Goal: Communication & Community: Answer question/provide support

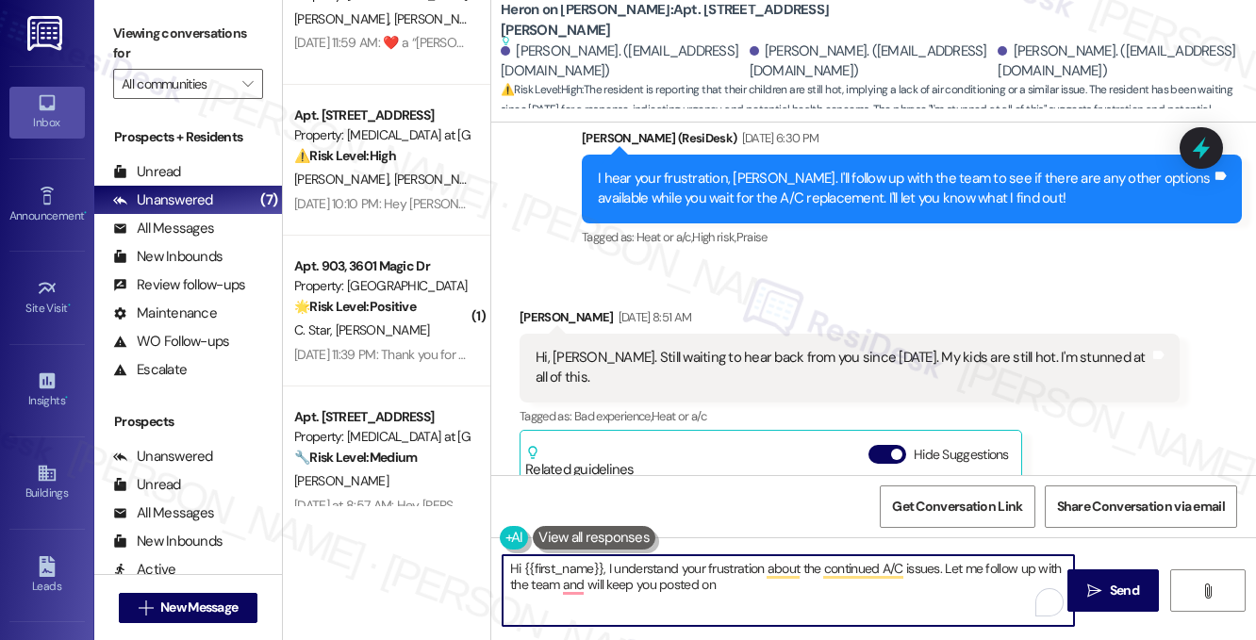
scroll to position [550, 0]
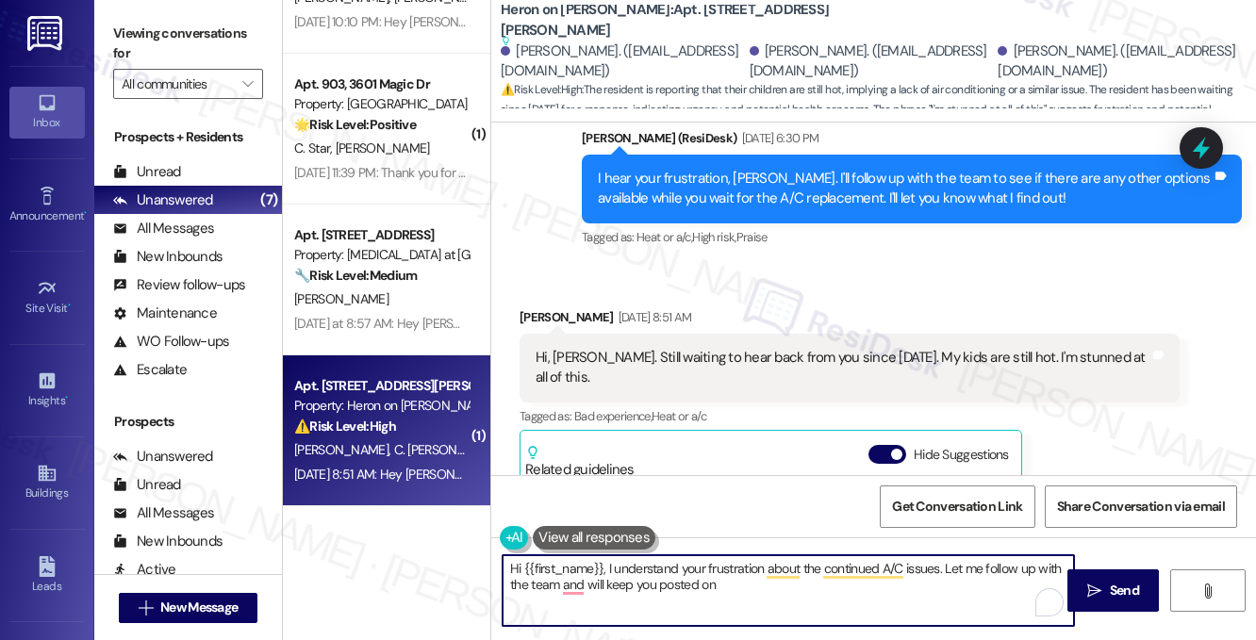
click at [688, 348] on div "Hi, [PERSON_NAME]. Still waiting to hear back from you since [DATE]. My kids ar…" at bounding box center [843, 368] width 614 height 41
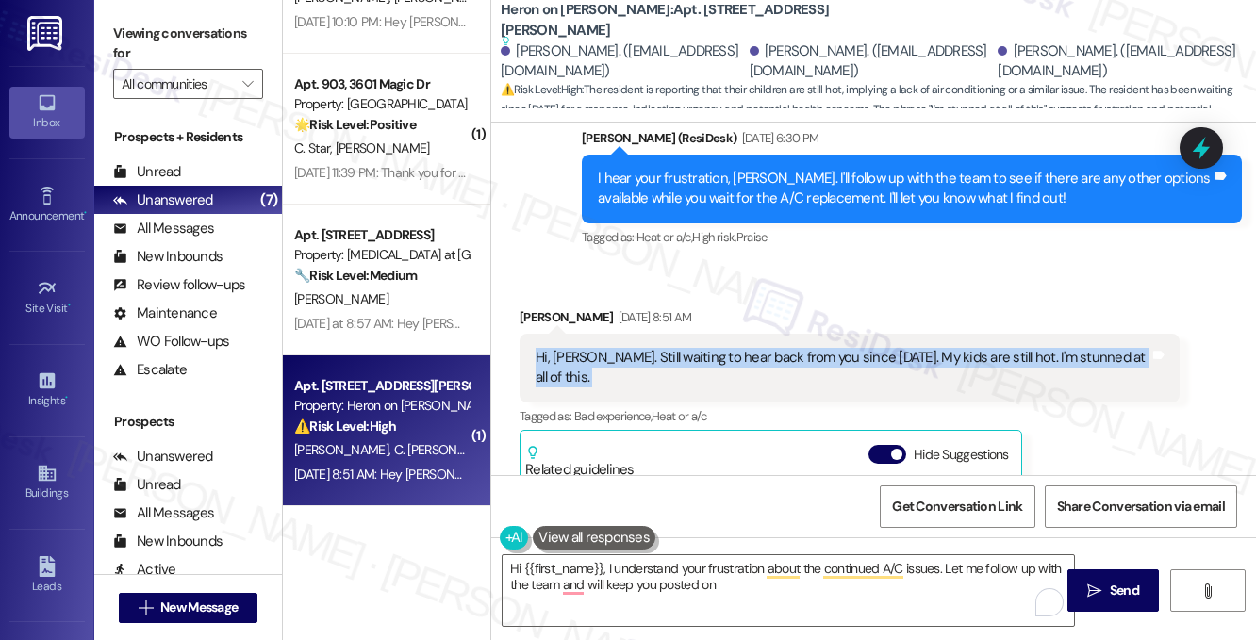
click at [688, 348] on div "Hi, [PERSON_NAME]. Still waiting to hear back from you since [DATE]. My kids ar…" at bounding box center [843, 368] width 614 height 41
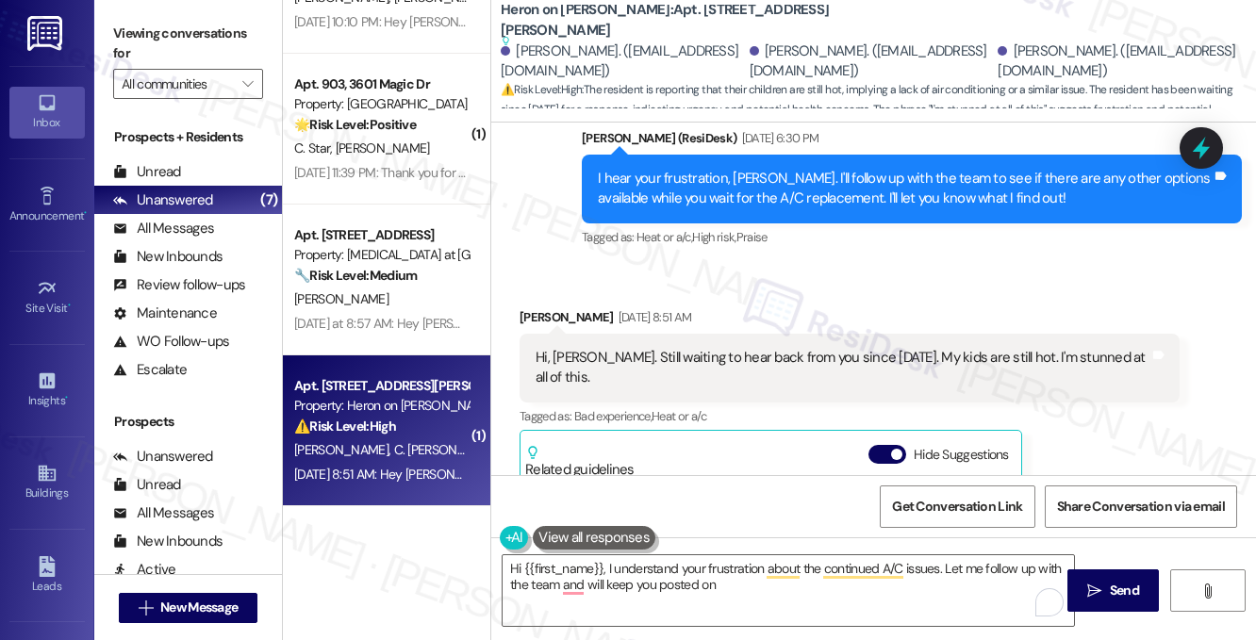
click at [534, 307] on div "[PERSON_NAME] [DATE] 8:51 AM" at bounding box center [850, 320] width 660 height 26
click at [532, 307] on div "[PERSON_NAME] [DATE] 8:51 AM" at bounding box center [850, 320] width 660 height 26
copy div "[PERSON_NAME]"
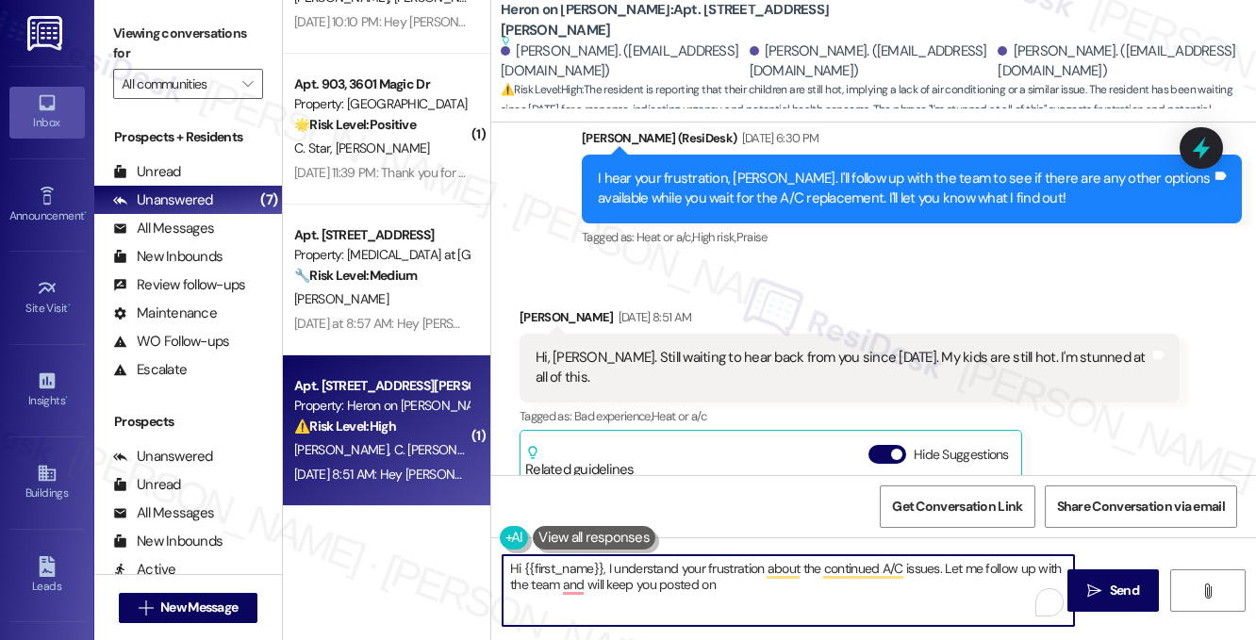
drag, startPoint x: 522, startPoint y: 568, endPoint x: 603, endPoint y: 557, distance: 81.7
click at [603, 557] on textarea "Hi {{first_name}}, I understand your frustration about the continued A/C issues…" at bounding box center [788, 590] width 571 height 71
paste textarea "[PERSON_NAME]"
click at [715, 565] on textarea "Hi [PERSON_NAME], I understand your frustration about the continued A/C issues.…" at bounding box center [788, 590] width 571 height 71
click at [713, 565] on textarea "Hi [PERSON_NAME], I understand your frustration about the continued A/C issues.…" at bounding box center [788, 590] width 571 height 71
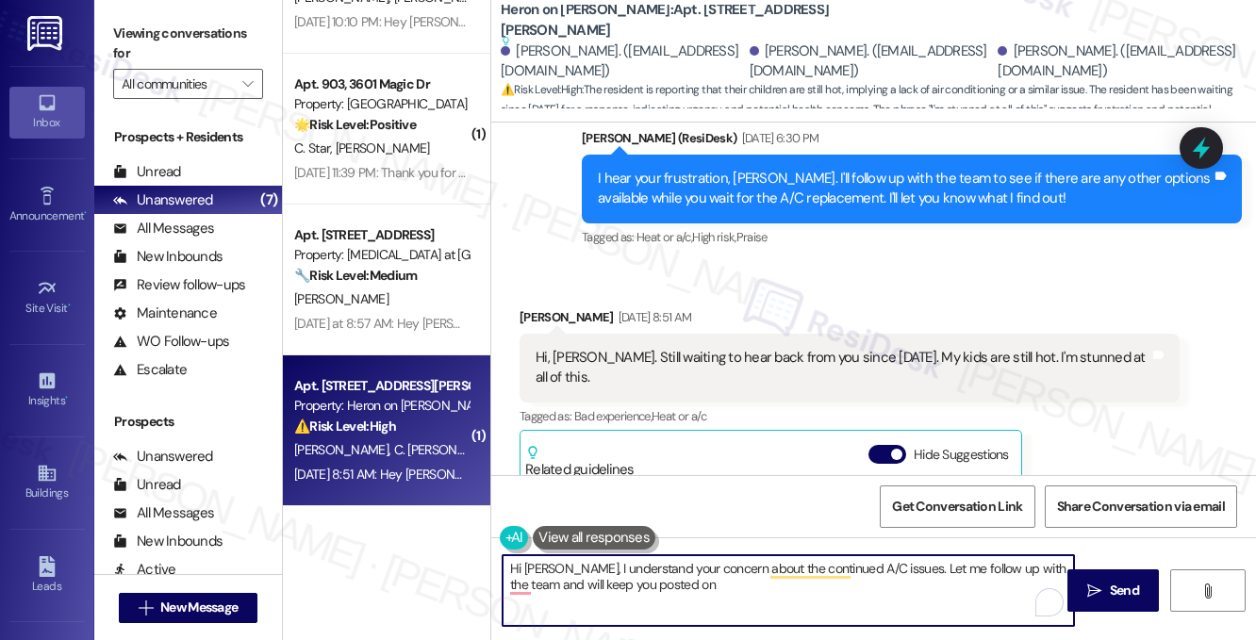
click at [758, 600] on textarea "Hi [PERSON_NAME], I understand your concern about the continued A/C issues. Let…" at bounding box center [788, 590] width 571 height 71
click at [524, 586] on textarea "Hi [PERSON_NAME], I understand your concern about the continued A/C issues. Let…" at bounding box center [788, 590] width 571 height 71
drag, startPoint x: 694, startPoint y: 590, endPoint x: 535, endPoint y: 583, distance: 159.5
click at [535, 583] on textarea "Hi [PERSON_NAME], I understand your concern about the continued A/C issues. Let…" at bounding box center [788, 590] width 571 height 71
click at [695, 580] on textarea "Hi [PERSON_NAME], I understand your concern about the continued A/C issues. Let…" at bounding box center [788, 590] width 571 height 71
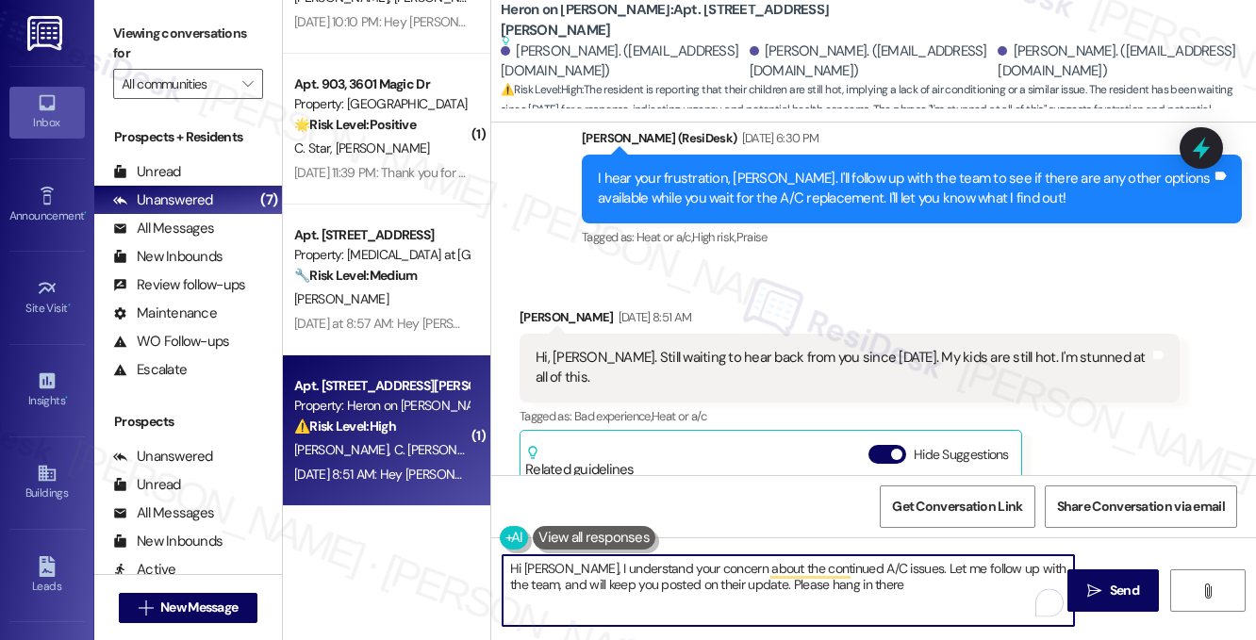
click at [585, 348] on div "Hi, [PERSON_NAME]. Still waiting to hear back from you since [DATE]. My kids ar…" at bounding box center [843, 368] width 614 height 41
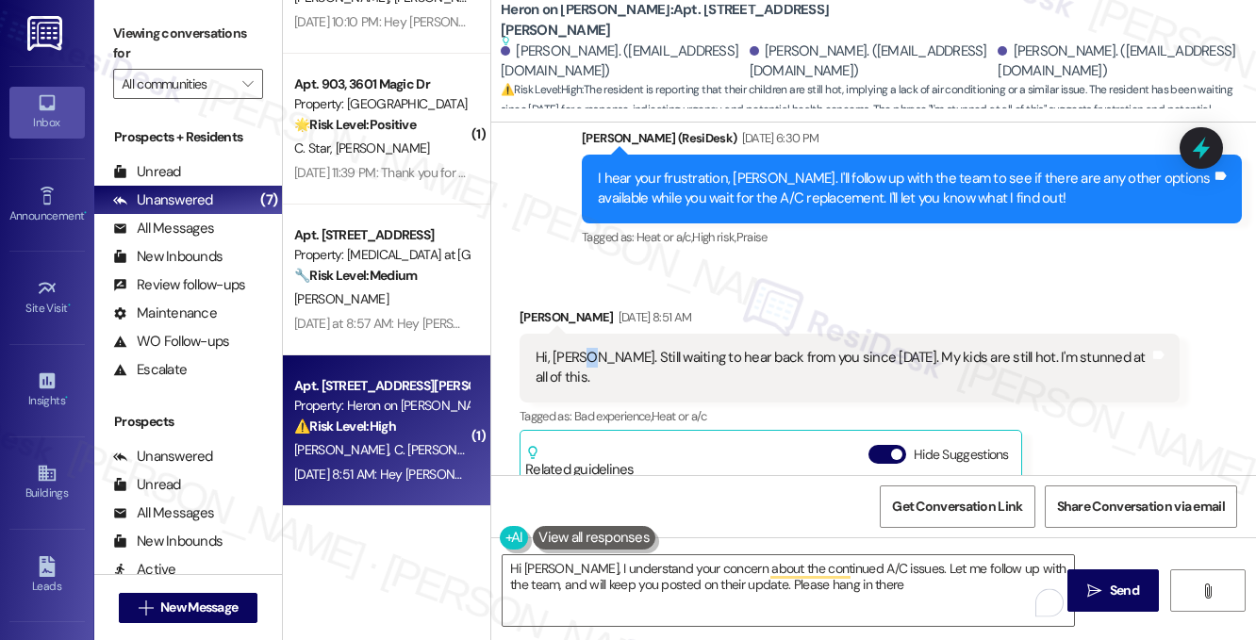
click at [585, 348] on div "Hi, [PERSON_NAME]. Still waiting to hear back from you since [DATE]. My kids ar…" at bounding box center [843, 368] width 614 height 41
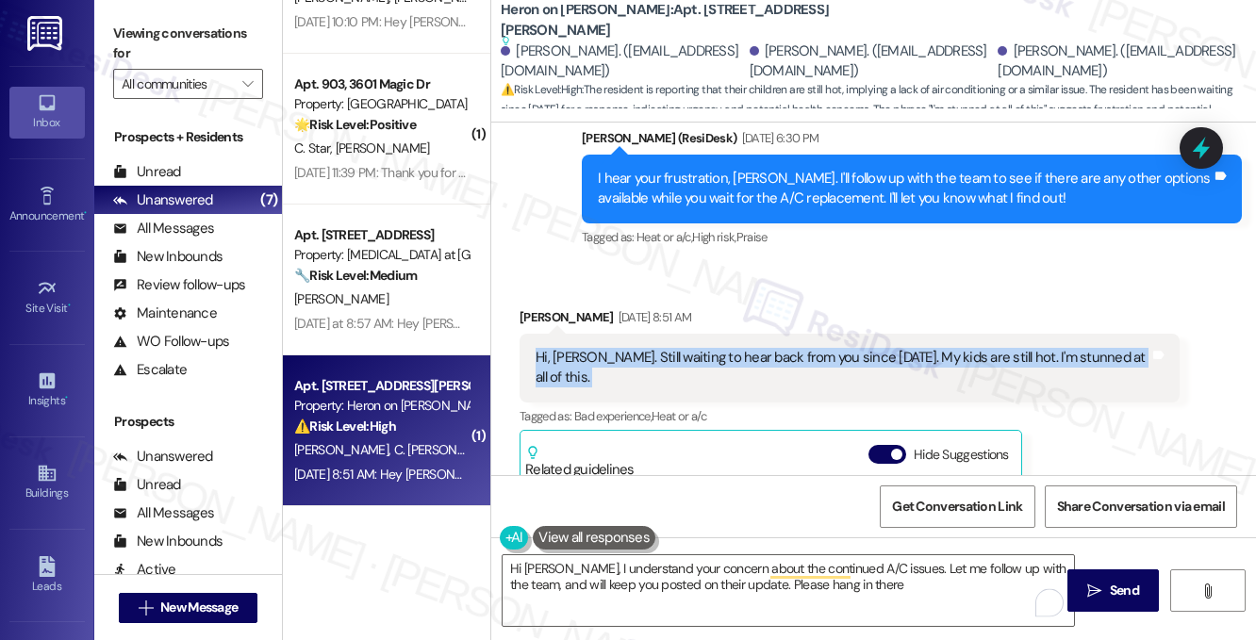
click at [585, 348] on div "Hi, [PERSON_NAME]. Still waiting to hear back from you since [DATE]. My kids ar…" at bounding box center [843, 368] width 614 height 41
copy div "Hi, [PERSON_NAME]. Still waiting to hear back from you since [DATE]. My kids ar…"
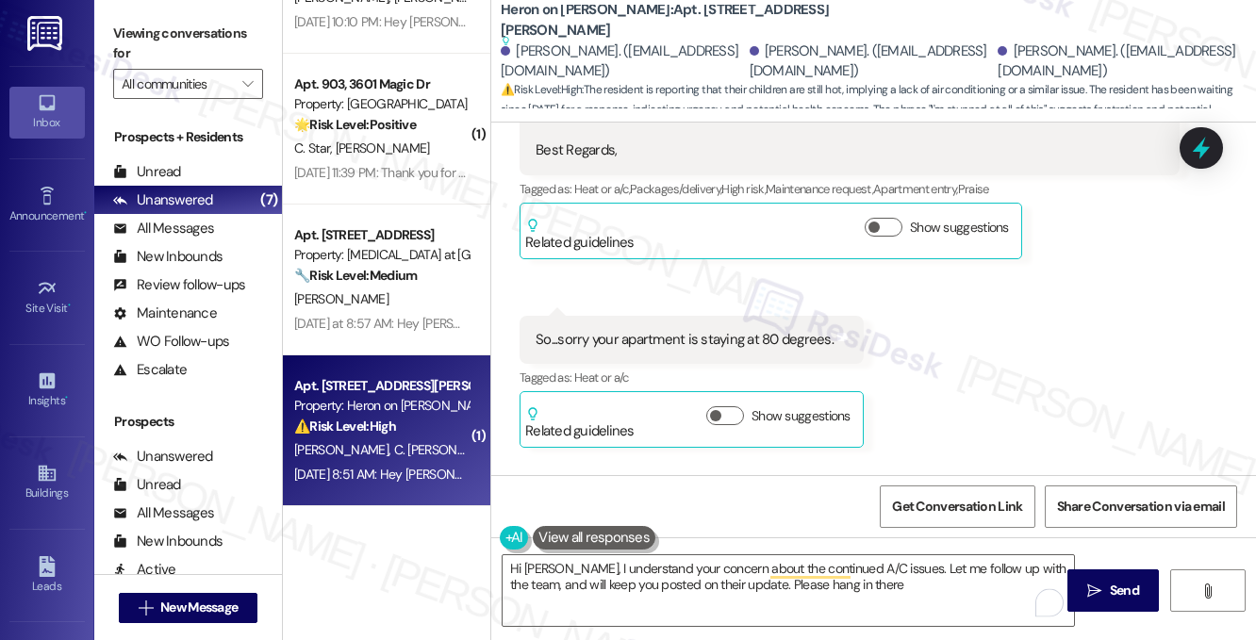
scroll to position [18655, 0]
click at [807, 546] on div "I hear your frustration, [PERSON_NAME]. I'll follow up with the team to see if …" at bounding box center [905, 566] width 614 height 41
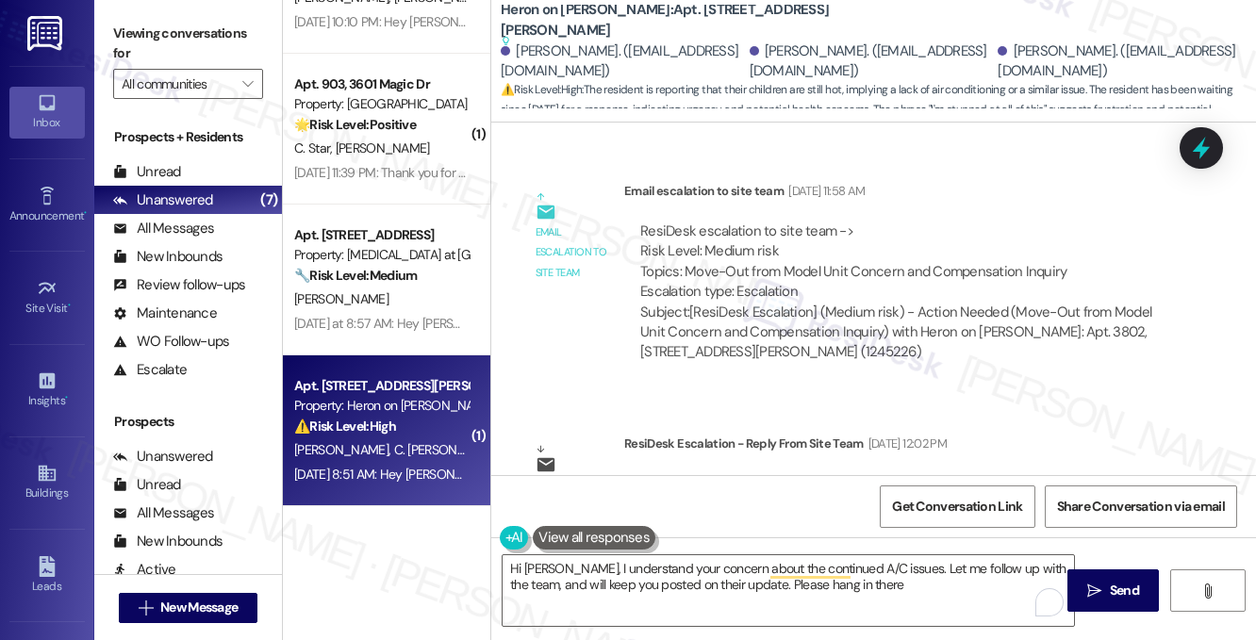
scroll to position [17618, 0]
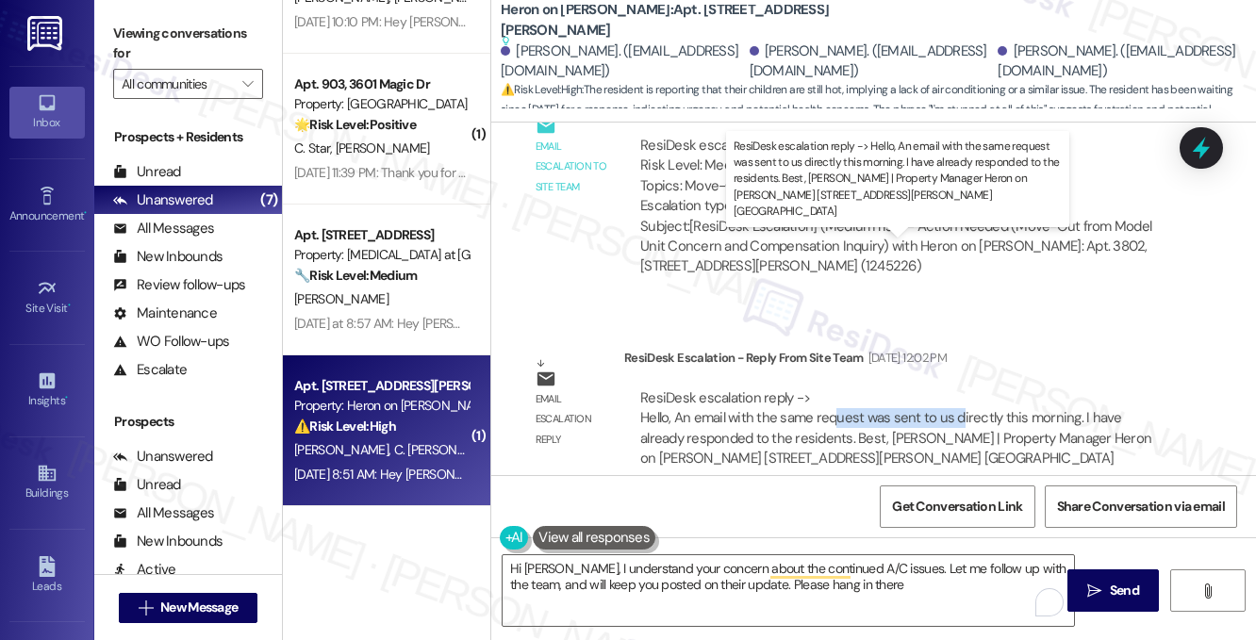
drag, startPoint x: 831, startPoint y: 271, endPoint x: 961, endPoint y: 273, distance: 130.1
click at [961, 388] on div "ResiDesk escalation reply -> Hello, An email with the same request was sent to …" at bounding box center [895, 427] width 511 height 79
click at [962, 388] on div "ResiDesk escalation reply -> Hello, An email with the same request was sent to …" at bounding box center [895, 427] width 511 height 79
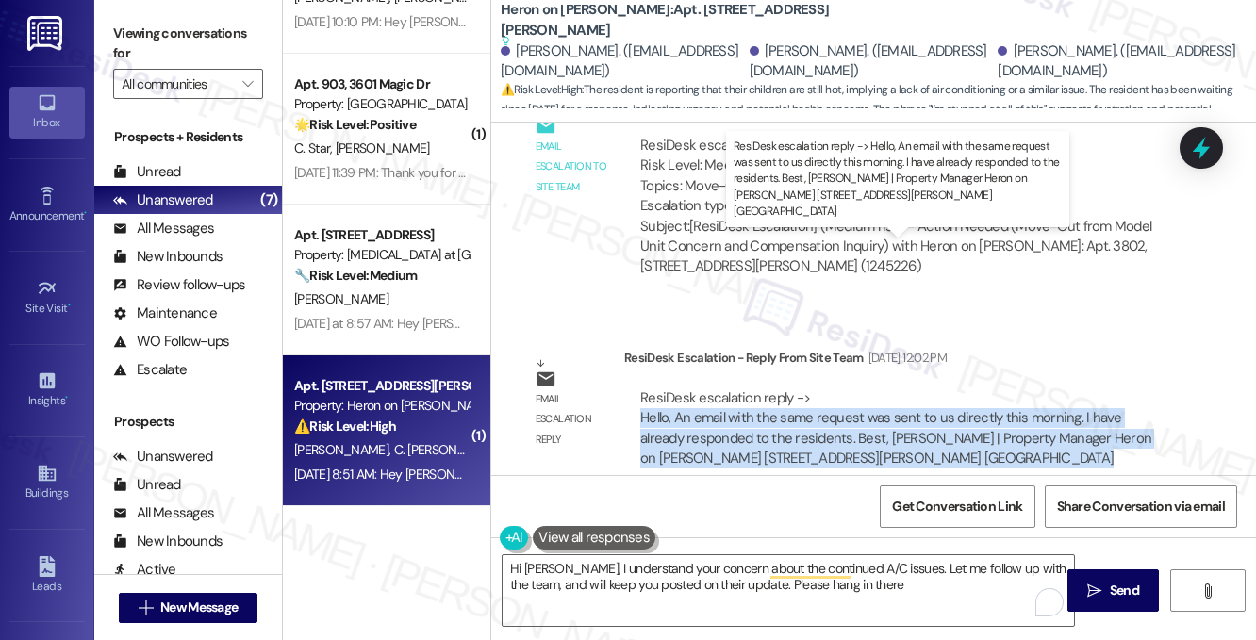
click at [962, 388] on div "ResiDesk escalation reply -> Hello, An email with the same request was sent to …" at bounding box center [895, 427] width 511 height 79
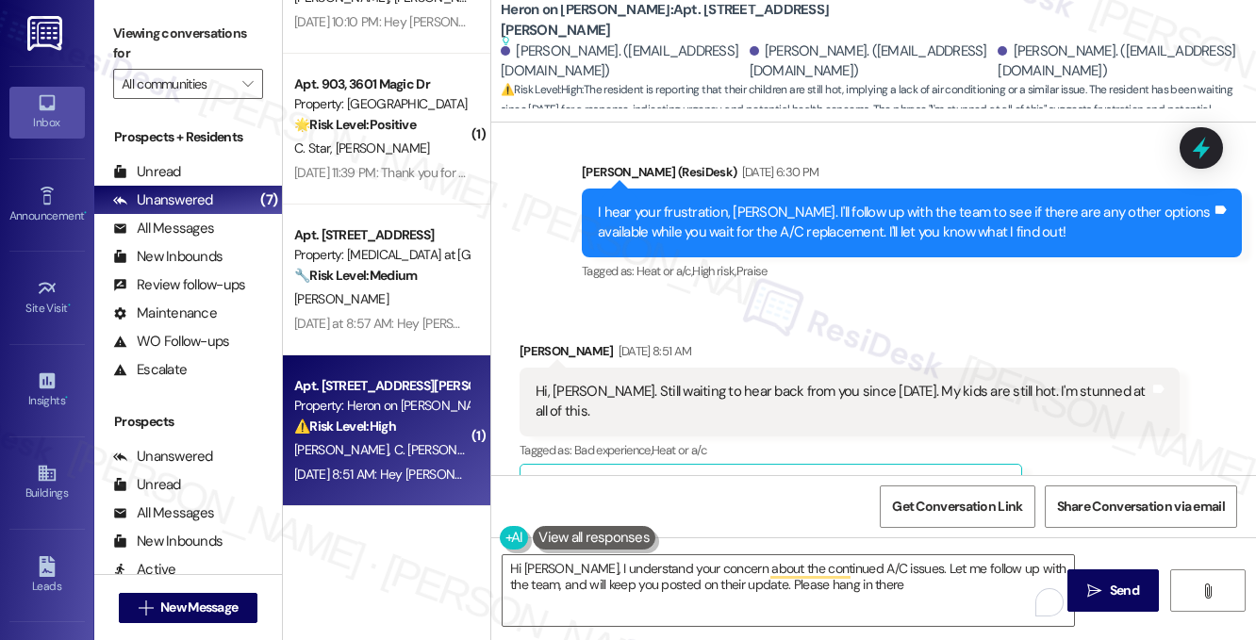
scroll to position [18844, 0]
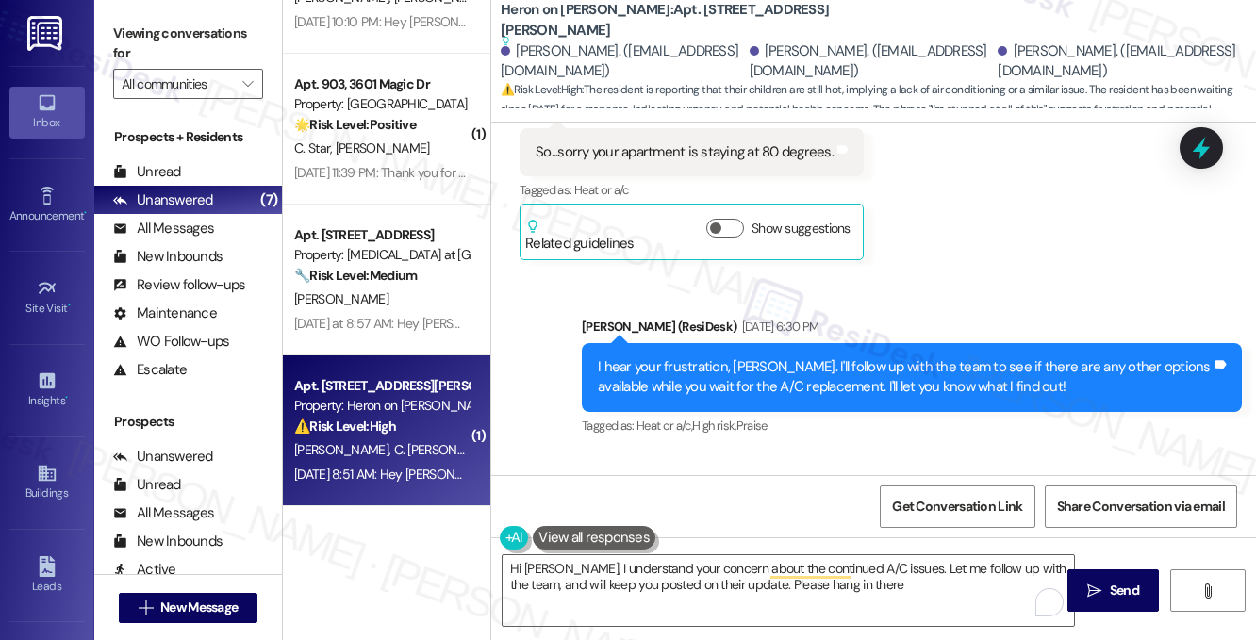
click at [671, 496] on div "[PERSON_NAME] [DATE] 8:51 AM" at bounding box center [850, 509] width 660 height 26
click at [709, 357] on div "I hear your frustration, [PERSON_NAME]. I'll follow up with the team to see if …" at bounding box center [905, 377] width 614 height 41
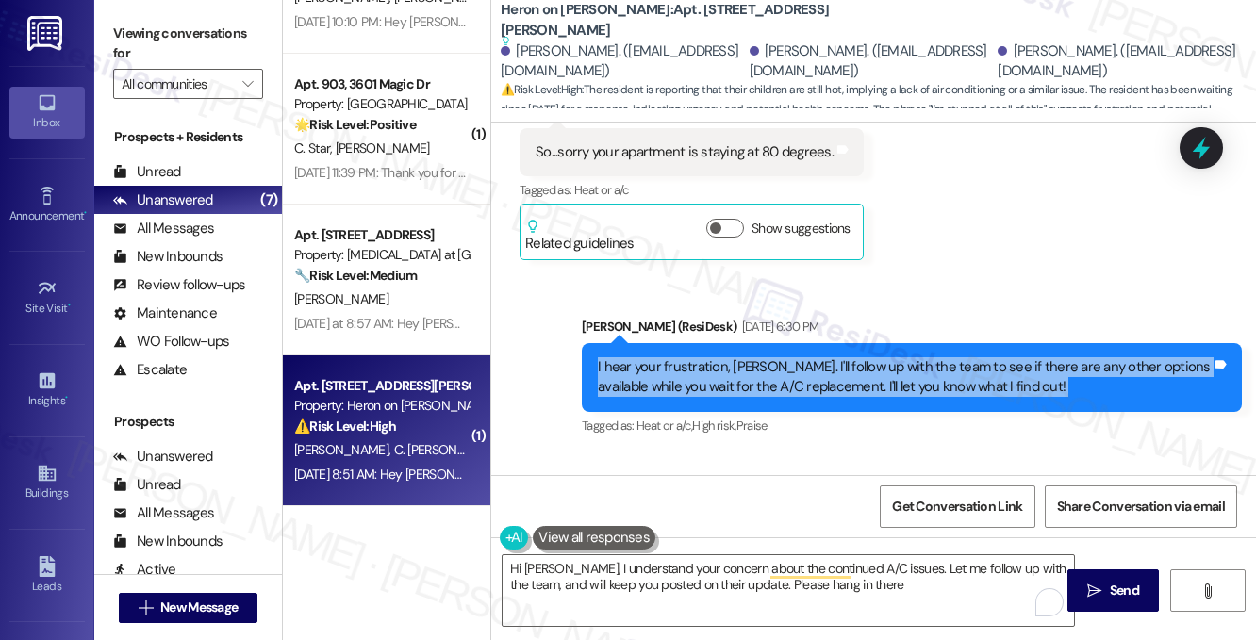
click at [709, 357] on div "I hear your frustration, [PERSON_NAME]. I'll follow up with the team to see if …" at bounding box center [905, 377] width 614 height 41
click at [852, 357] on div "I hear your frustration, [PERSON_NAME]. I'll follow up with the team to see if …" at bounding box center [905, 377] width 614 height 41
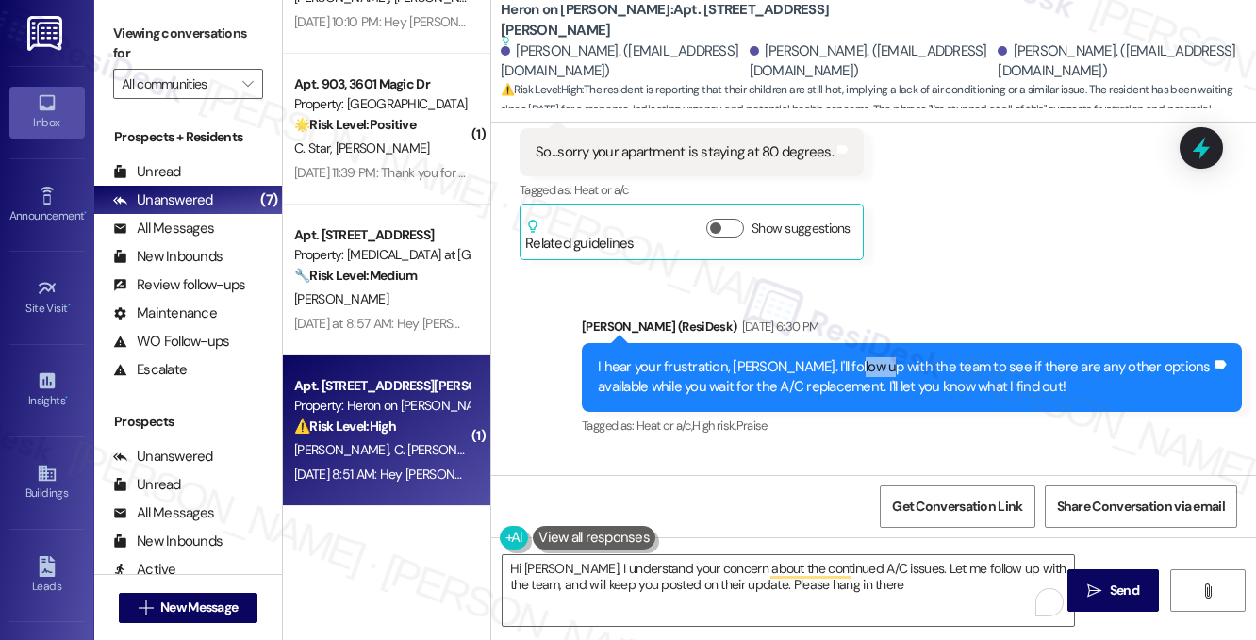
click at [852, 357] on div "I hear your frustration, [PERSON_NAME]. I'll follow up with the team to see if …" at bounding box center [905, 377] width 614 height 41
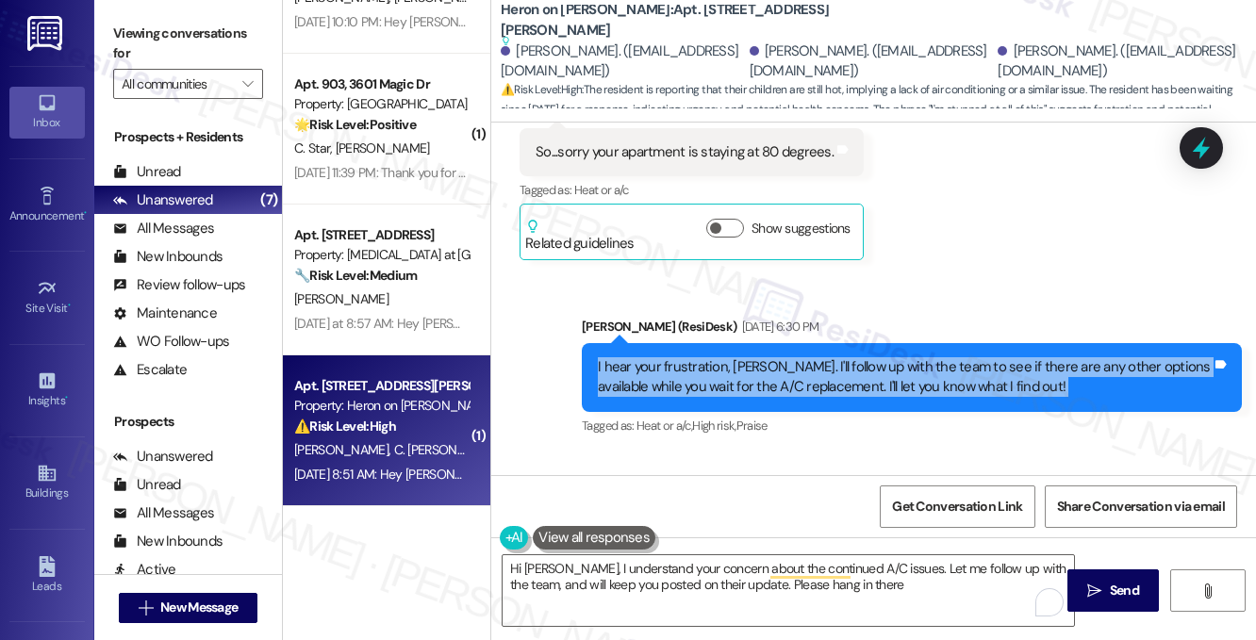
click at [852, 357] on div "I hear your frustration, [PERSON_NAME]. I'll follow up with the team to see if …" at bounding box center [905, 377] width 614 height 41
click at [814, 357] on div "I hear your frustration, [PERSON_NAME]. I'll follow up with the team to see if …" at bounding box center [905, 377] width 614 height 41
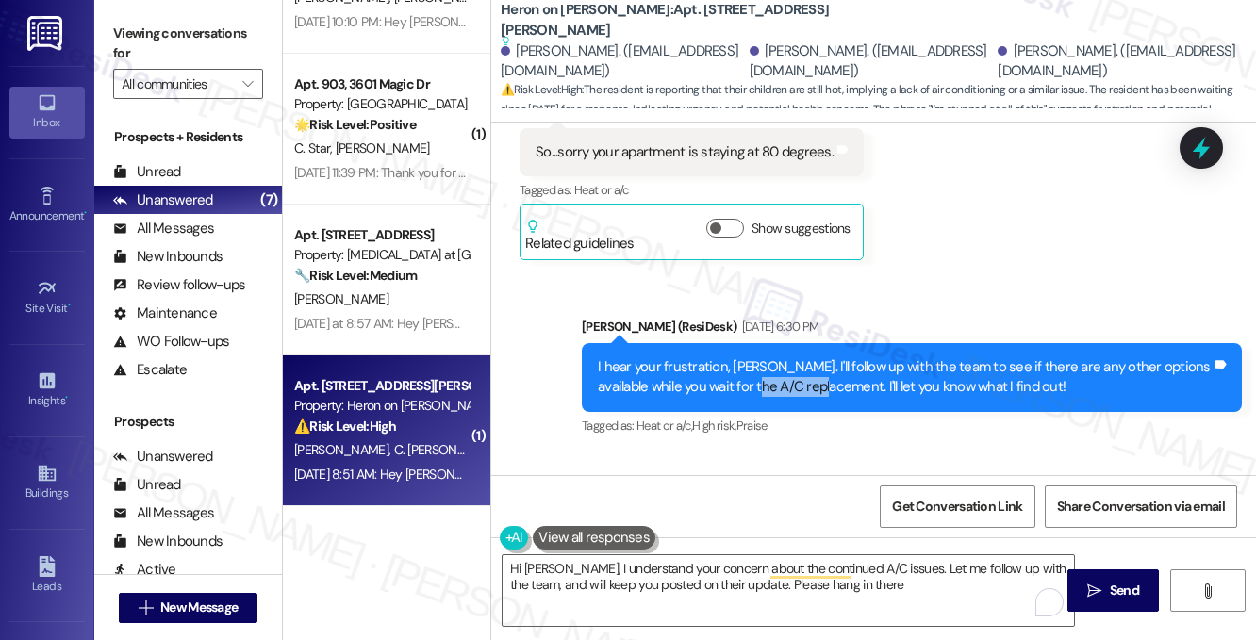
click at [814, 357] on div "I hear your frustration, [PERSON_NAME]. I'll follow up with the team to see if …" at bounding box center [905, 377] width 614 height 41
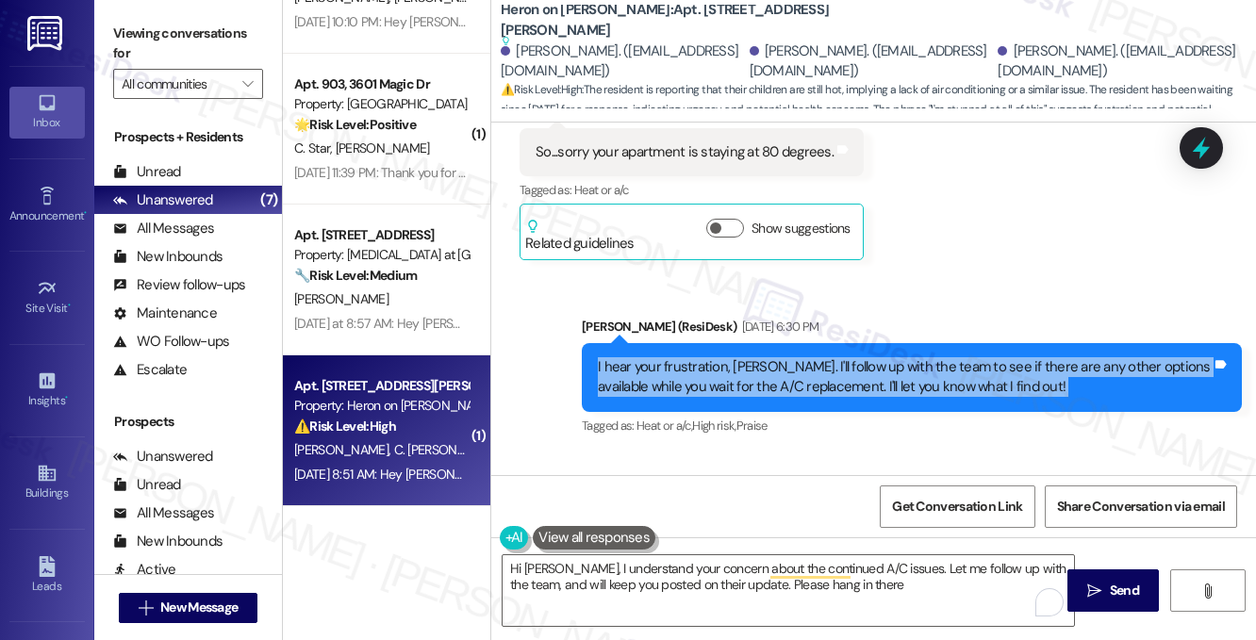
click at [814, 357] on div "I hear your frustration, [PERSON_NAME]. I'll follow up with the team to see if …" at bounding box center [905, 377] width 614 height 41
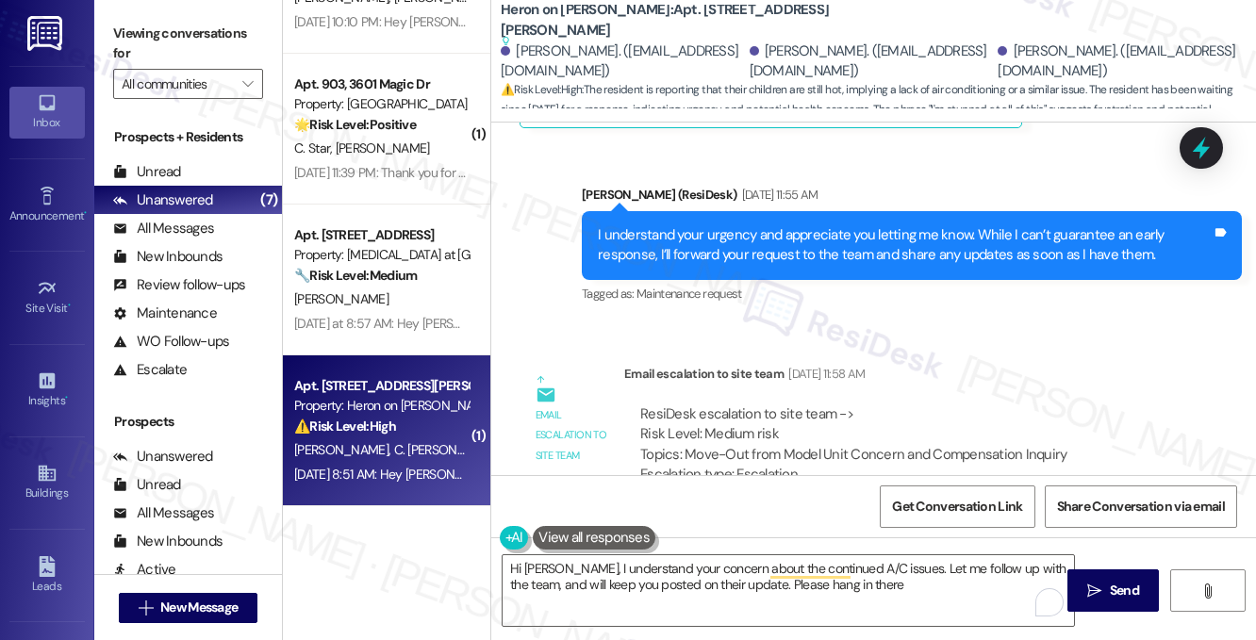
scroll to position [17241, 0]
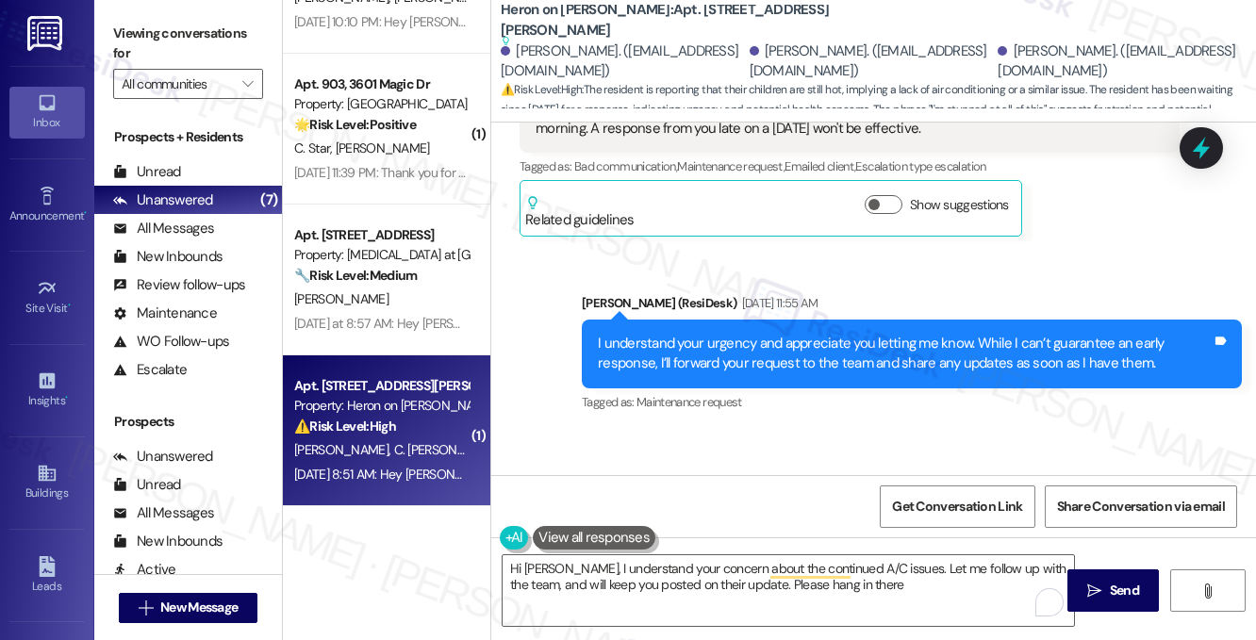
drag, startPoint x: 682, startPoint y: 413, endPoint x: 1075, endPoint y: 414, distance: 393.2
click at [1075, 513] on div "ResiDesk escalation to site team -> Risk Level: Medium risk Topics: Move-Out fr…" at bounding box center [901, 553] width 523 height 81
copy div "Move-Out from Model Unit Concern and Compensation Inquiry"
click at [228, 38] on label "Viewing conversations for" at bounding box center [188, 44] width 150 height 50
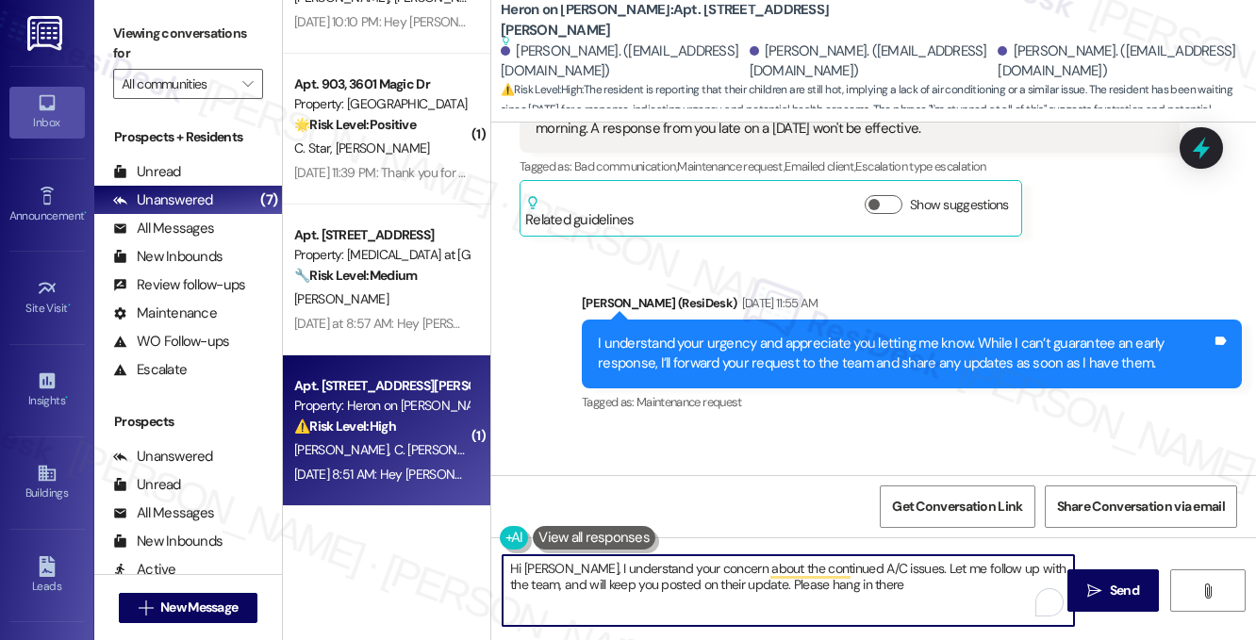
click at [705, 576] on textarea "Hi [PERSON_NAME], I understand your concern about the continued A/C issues. Let…" at bounding box center [788, 590] width 571 height 71
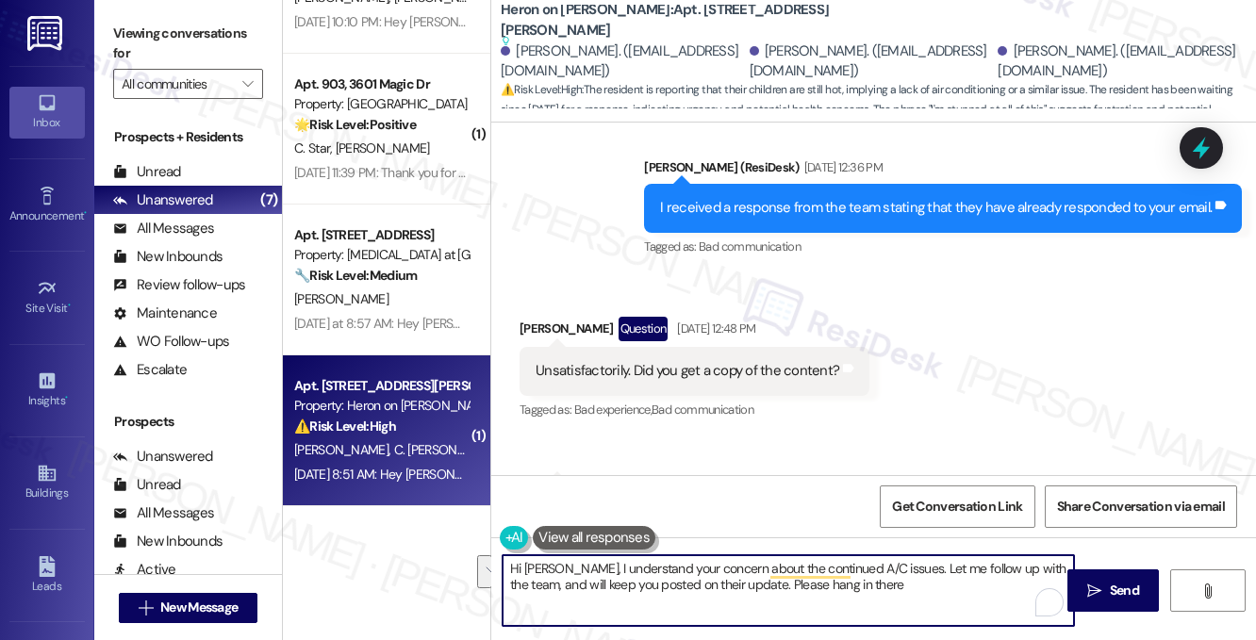
scroll to position [18278, 0]
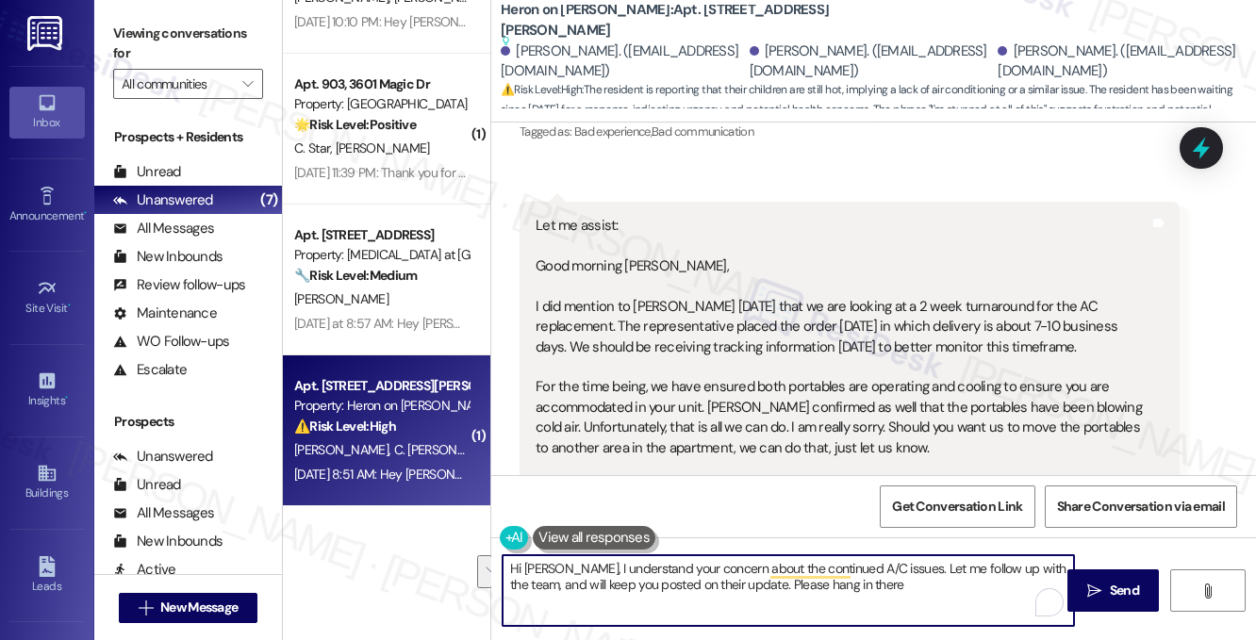
click at [885, 595] on textarea "Hi [PERSON_NAME], I understand your concern about the continued A/C issues. Let…" at bounding box center [788, 590] width 571 height 71
drag, startPoint x: 891, startPoint y: 588, endPoint x: 847, endPoint y: 594, distance: 44.7
click at [847, 594] on textarea "Hi [PERSON_NAME], I understand your concern about the continued A/C issues. Let…" at bounding box center [788, 590] width 571 height 71
drag, startPoint x: 571, startPoint y: 568, endPoint x: 885, endPoint y: 561, distance: 314.0
click at [885, 561] on textarea "Hi [PERSON_NAME], I understand your concern about the continued A/C issues. Let…" at bounding box center [788, 590] width 571 height 71
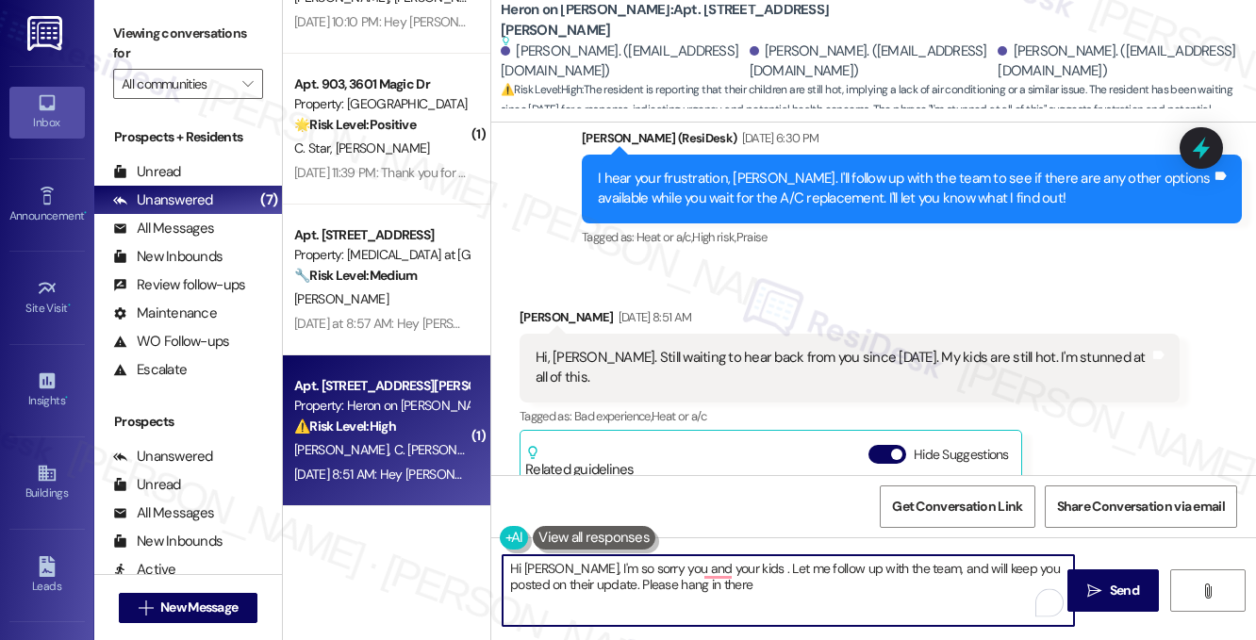
scroll to position [18938, 0]
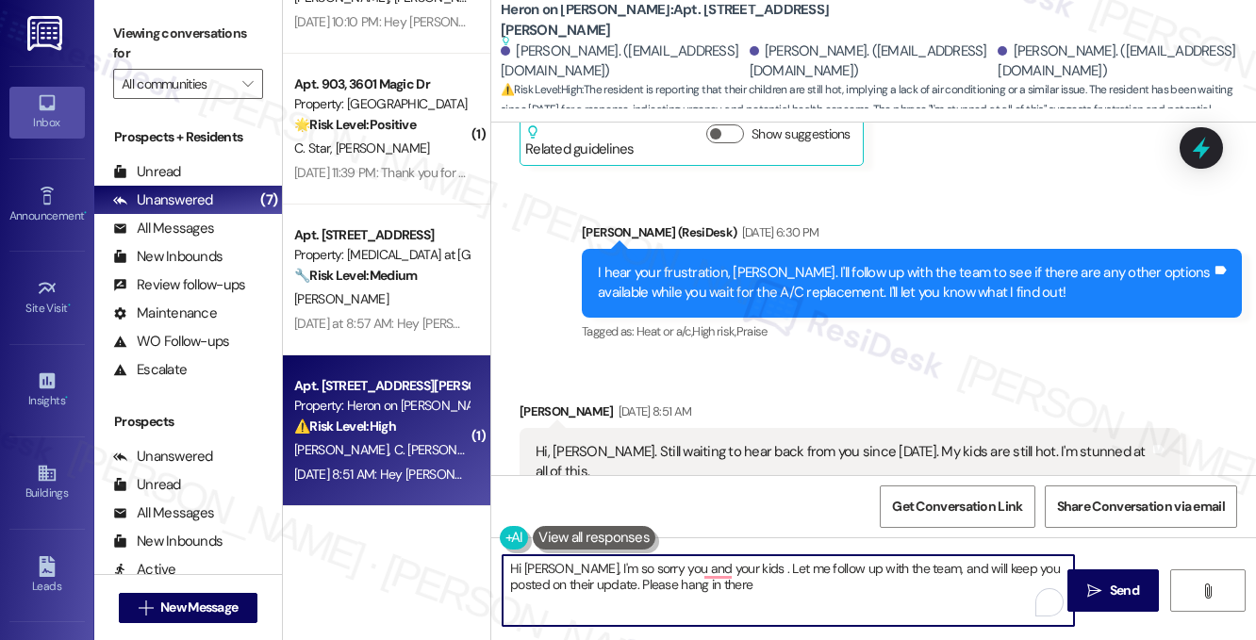
click at [892, 428] on div "Hi, [PERSON_NAME]. Still waiting to hear back from you since [DATE]. My kids ar…" at bounding box center [850, 462] width 660 height 69
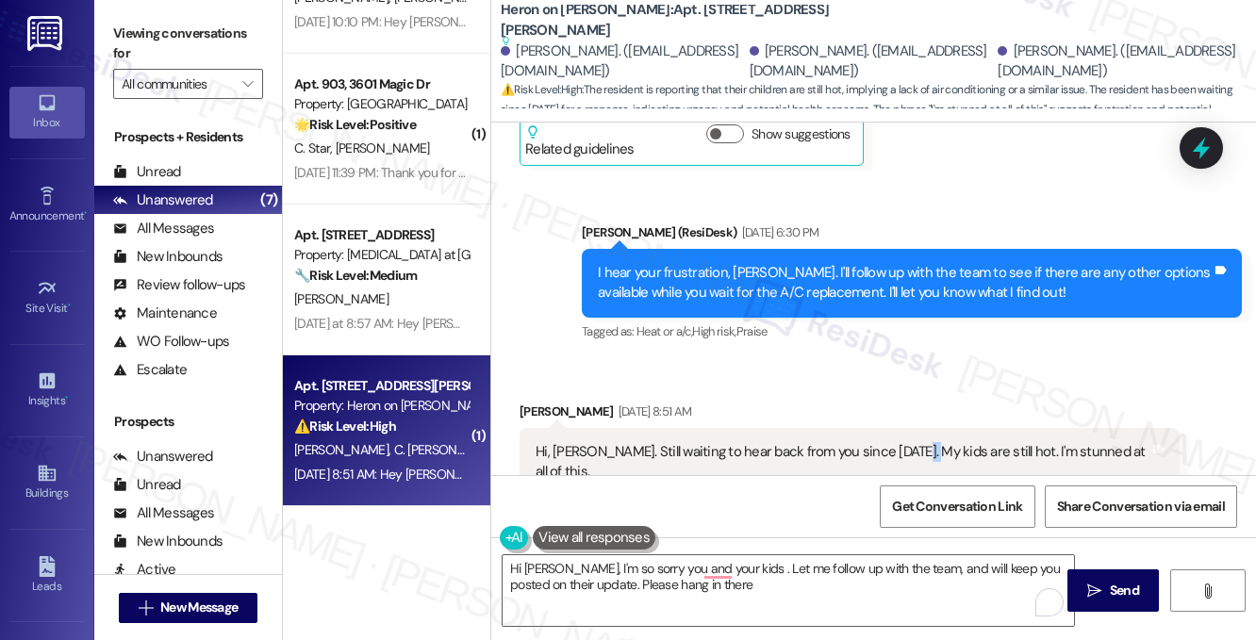
click at [892, 428] on div "Hi, [PERSON_NAME]. Still waiting to hear back from you since [DATE]. My kids ar…" at bounding box center [850, 462] width 660 height 69
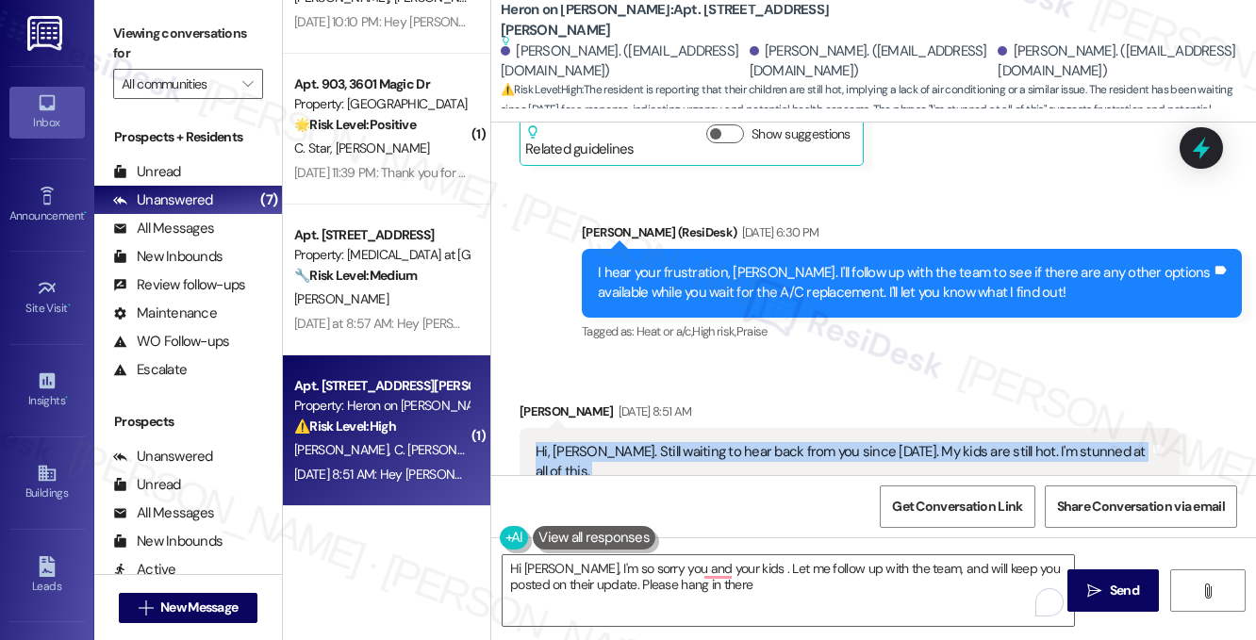
click at [892, 428] on div "Hi, [PERSON_NAME]. Still waiting to hear back from you since [DATE]. My kids ar…" at bounding box center [850, 462] width 660 height 69
copy div "Hi, [PERSON_NAME]. Still waiting to hear back from you since [DATE]. My kids ar…"
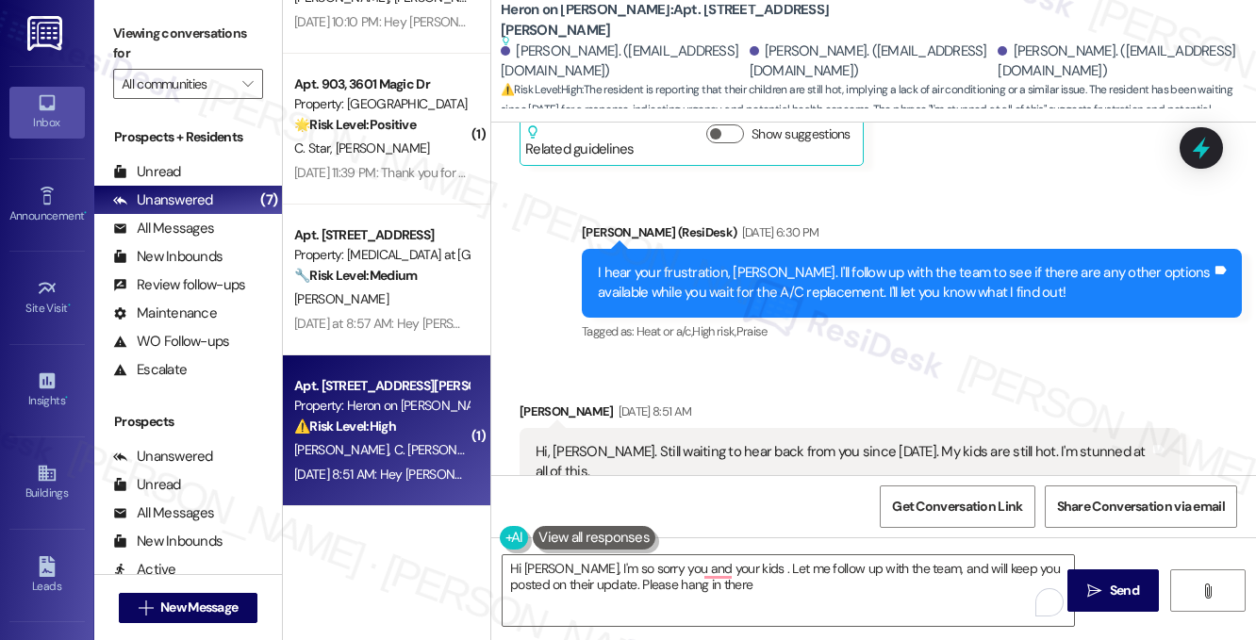
click at [192, 22] on label "Viewing conversations for" at bounding box center [188, 44] width 150 height 50
click at [683, 583] on textarea "Hi [PERSON_NAME], I'm so sorry you and your kids . Let me follow up with the te…" at bounding box center [788, 590] width 571 height 71
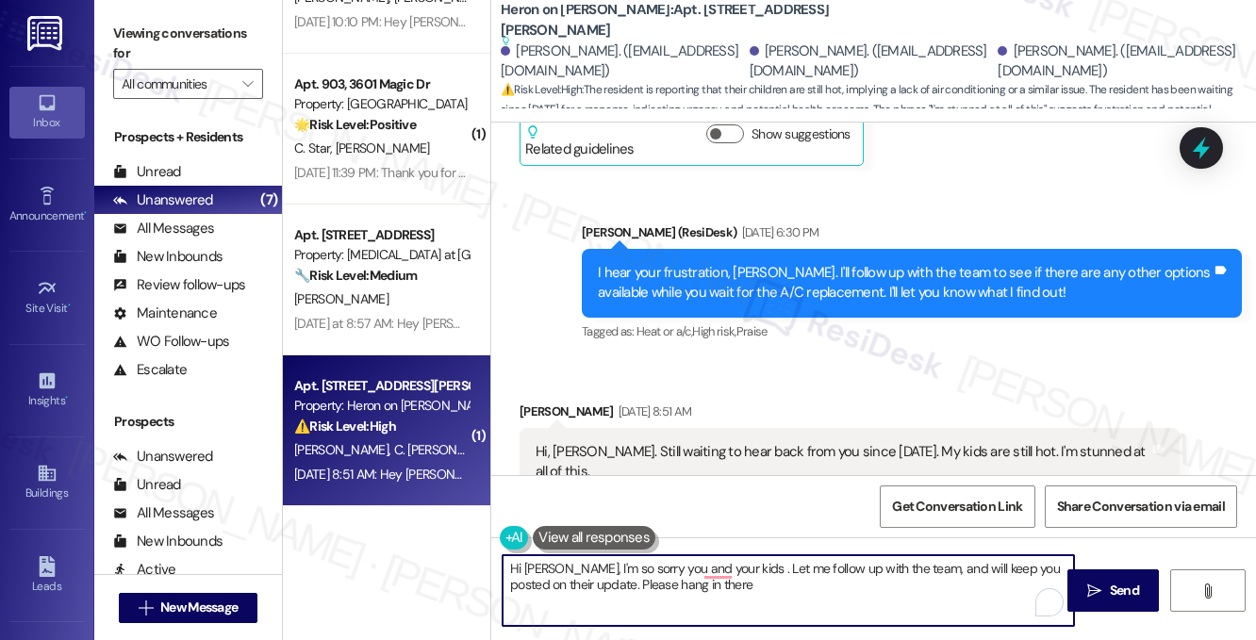
click at [683, 583] on textarea "Hi [PERSON_NAME], I'm so sorry you and your kids . Let me follow up with the te…" at bounding box center [788, 590] width 571 height 71
paste textarea "[PERSON_NAME], I’m so sorry you and your kids are still dealing with the heat —…"
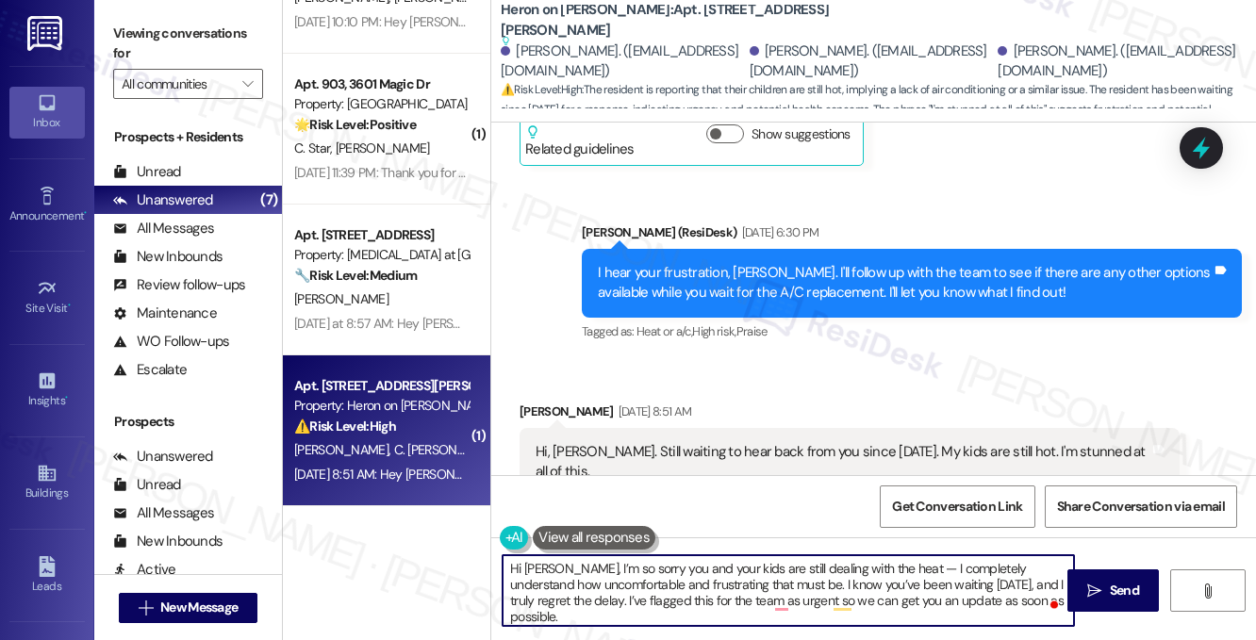
click at [546, 402] on div "[PERSON_NAME] [DATE] 8:51 AM" at bounding box center [850, 415] width 660 height 26
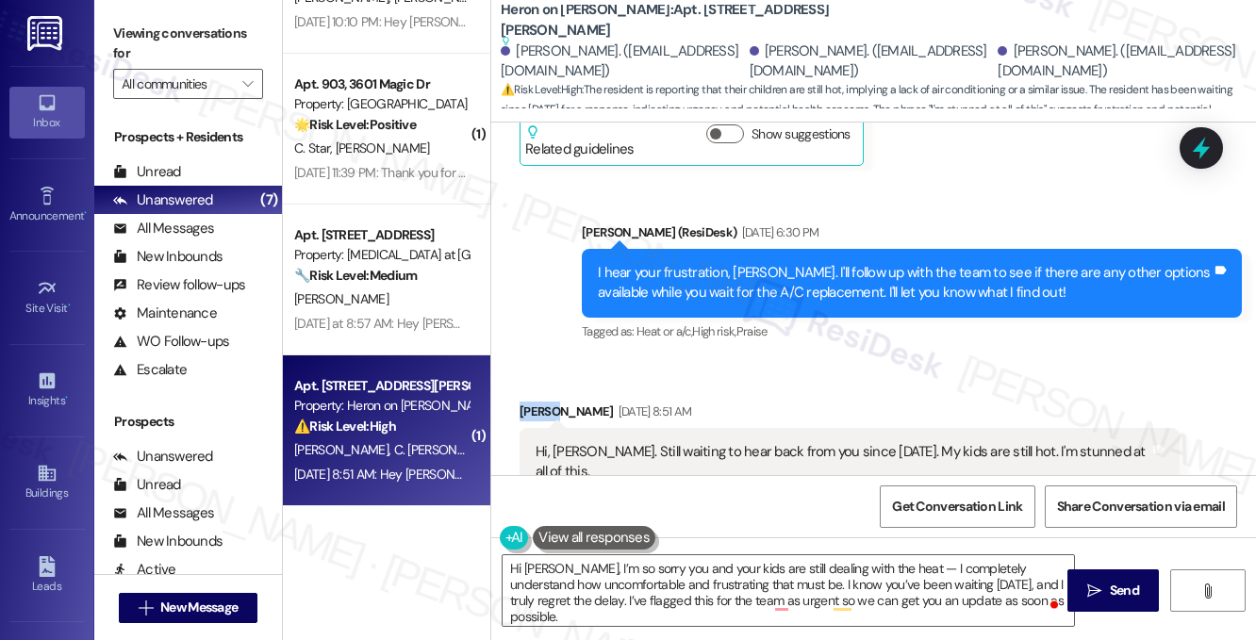
click at [546, 402] on div "[PERSON_NAME] [DATE] 8:51 AM" at bounding box center [850, 415] width 660 height 26
copy div "[PERSON_NAME]"
click at [532, 565] on textarea "Hi [PERSON_NAME], I’m so sorry you and your kids are still dealing with the hea…" at bounding box center [788, 590] width 571 height 71
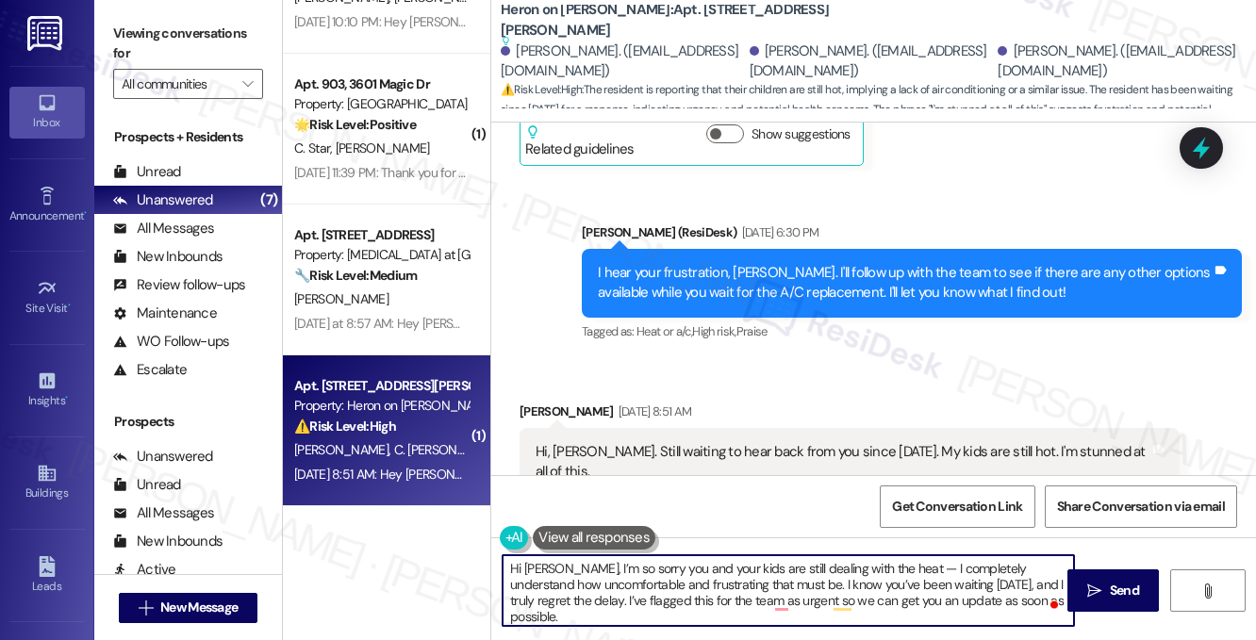
click at [532, 565] on textarea "Hi [PERSON_NAME], I’m so sorry you and your kids are still dealing with the hea…" at bounding box center [788, 590] width 571 height 71
paste textarea "[PERSON_NAME]"
drag, startPoint x: 884, startPoint y: 567, endPoint x: 743, endPoint y: 586, distance: 142.8
click at [743, 586] on textarea "Hi [PERSON_NAME], I’m so sorry you and your kids are still dealing with the hea…" at bounding box center [788, 590] width 571 height 71
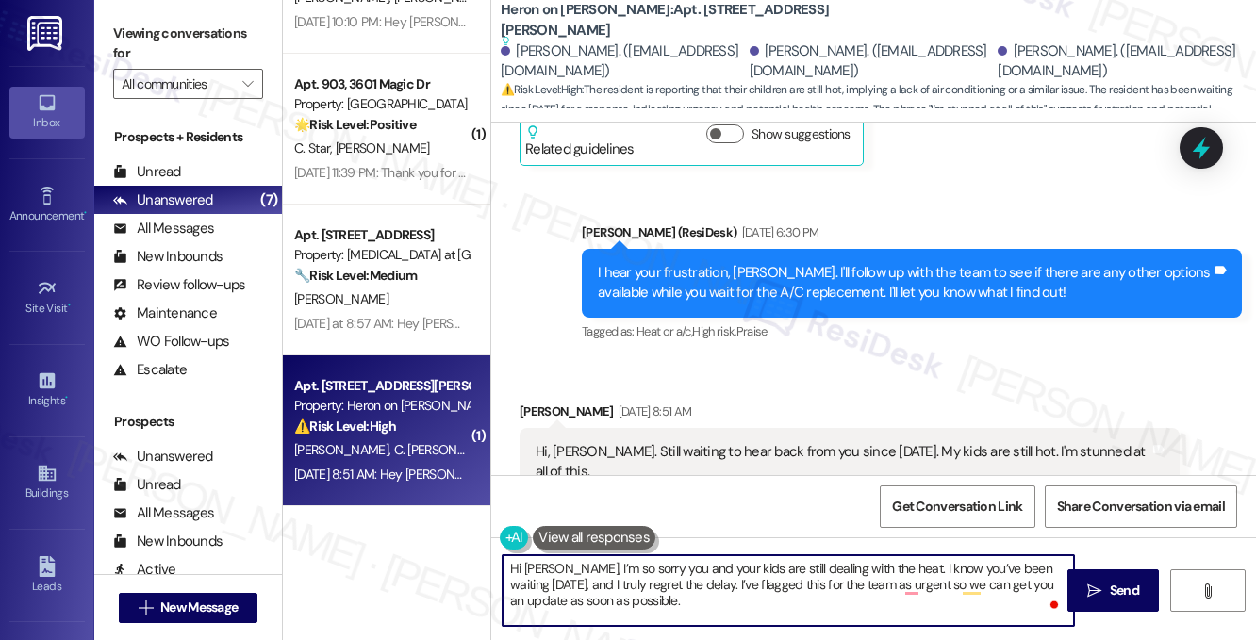
click at [593, 587] on textarea "Hi [PERSON_NAME], I’m so sorry you and your kids are still dealing with the hea…" at bounding box center [788, 590] width 571 height 71
click at [640, 582] on textarea "Hi [PERSON_NAME], I’m so sorry you and your kids are still dealing with the hea…" at bounding box center [788, 590] width 571 height 71
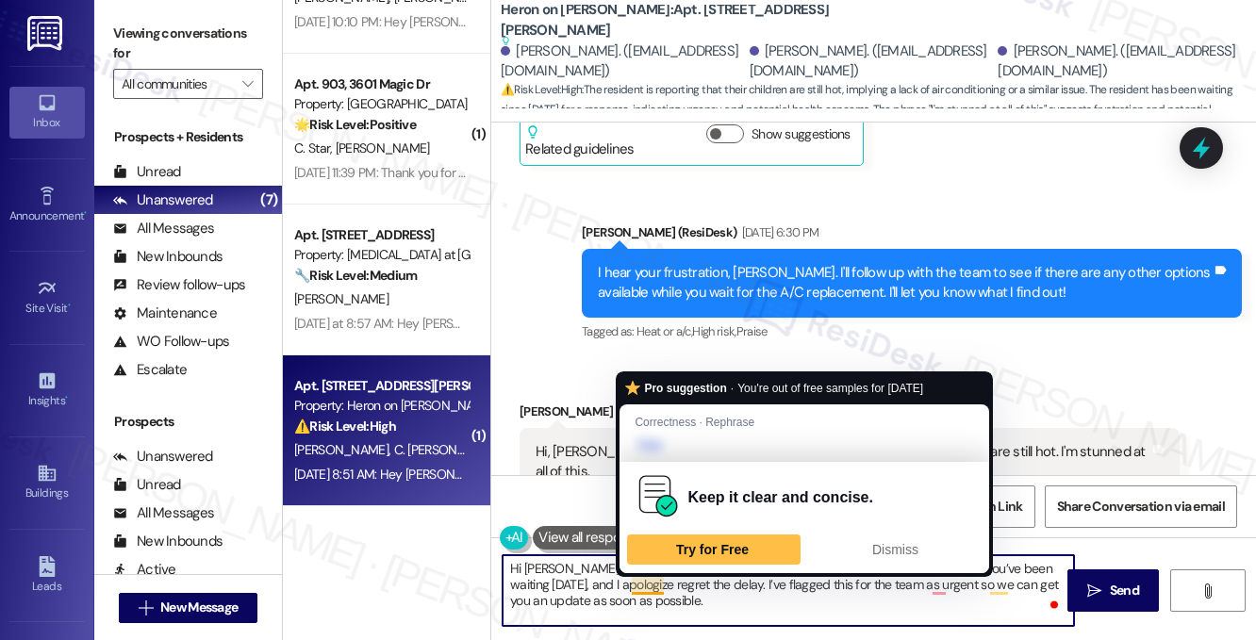
click at [640, 582] on textarea "Hi [PERSON_NAME], I’m so sorry you and your kids are still dealing with the hea…" at bounding box center [788, 590] width 571 height 71
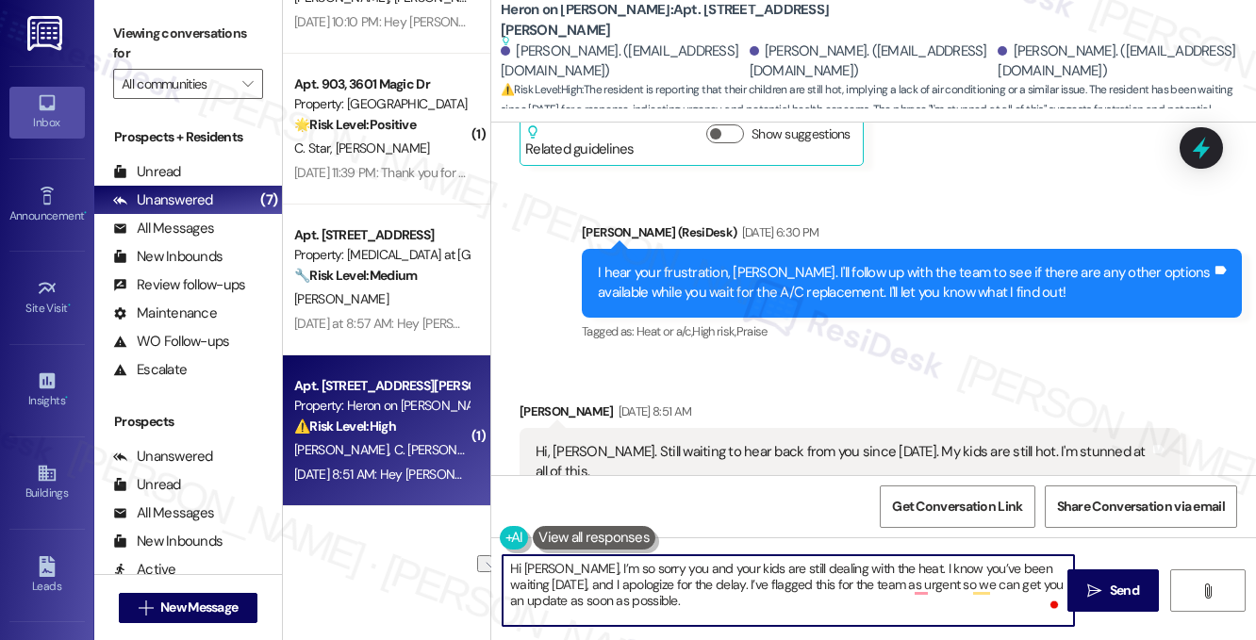
drag, startPoint x: 539, startPoint y: 587, endPoint x: 698, endPoint y: 585, distance: 158.4
click at [698, 585] on textarea "Hi [PERSON_NAME], I’m so sorry you and your kids are still dealing with the hea…" at bounding box center [788, 590] width 571 height 71
drag, startPoint x: 1033, startPoint y: 584, endPoint x: 916, endPoint y: 587, distance: 117.0
click at [916, 587] on textarea "Hi [PERSON_NAME], I’m so sorry you and your kids are still dealing with the hea…" at bounding box center [788, 590] width 571 height 71
click at [982, 588] on textarea "Hi [PERSON_NAME], I’m so sorry you and your kids are still dealing with the hea…" at bounding box center [788, 590] width 571 height 71
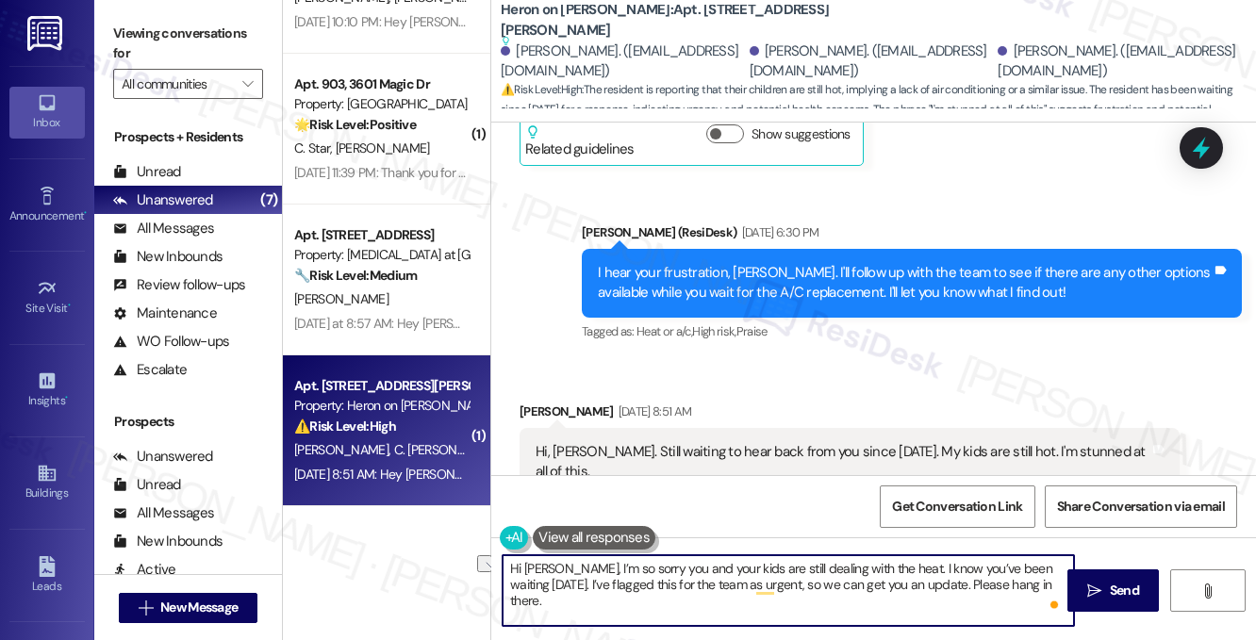
drag, startPoint x: 1045, startPoint y: 586, endPoint x: 924, endPoint y: 595, distance: 121.1
click at [924, 595] on textarea "Hi [PERSON_NAME], I’m so sorry you and your kids are still dealing with the hea…" at bounding box center [788, 590] width 571 height 71
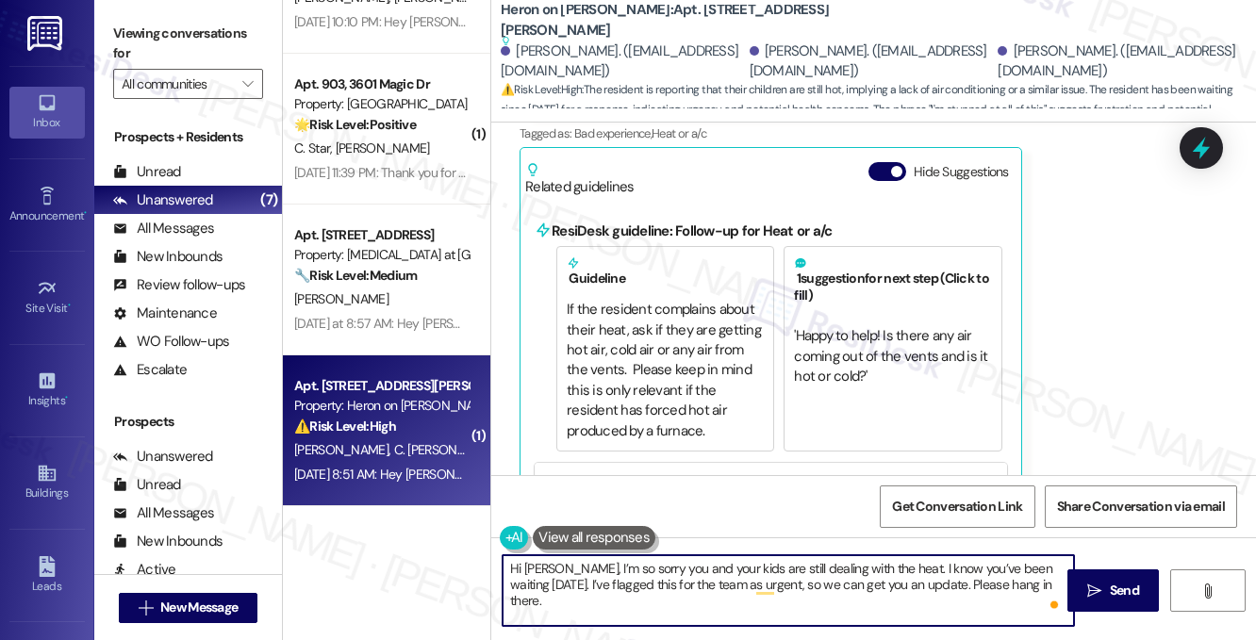
scroll to position [19598, 0]
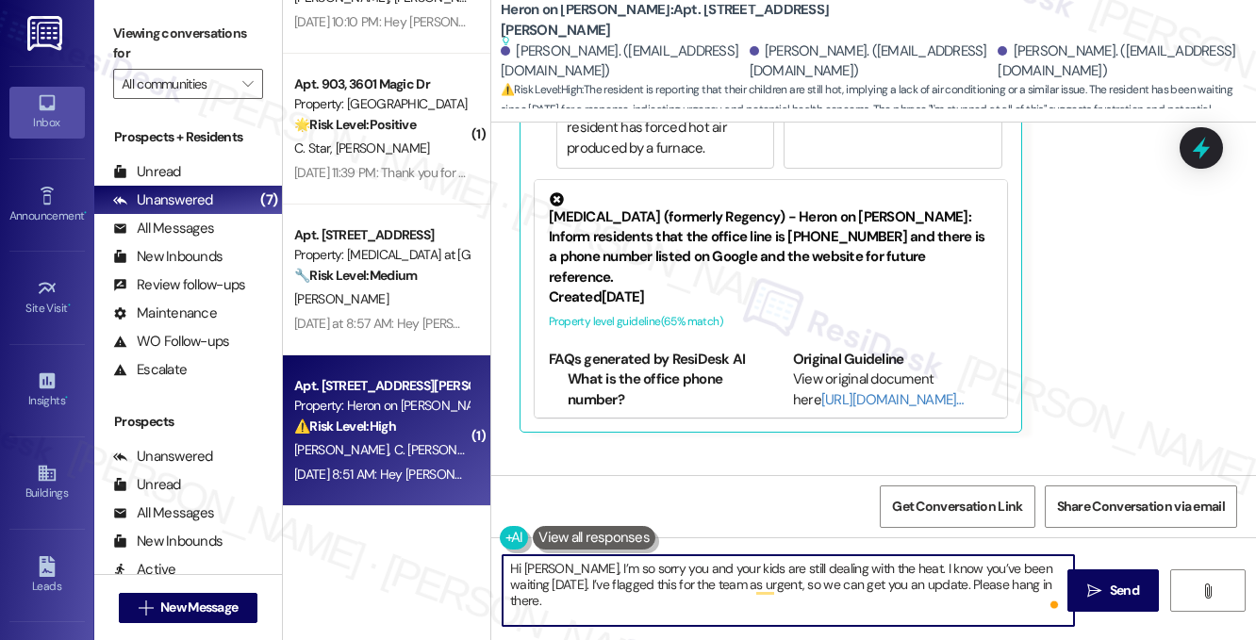
click at [672, 557] on textarea "Hi [PERSON_NAME], I’m so sorry you and your kids are still dealing with the hea…" at bounding box center [788, 590] width 571 height 71
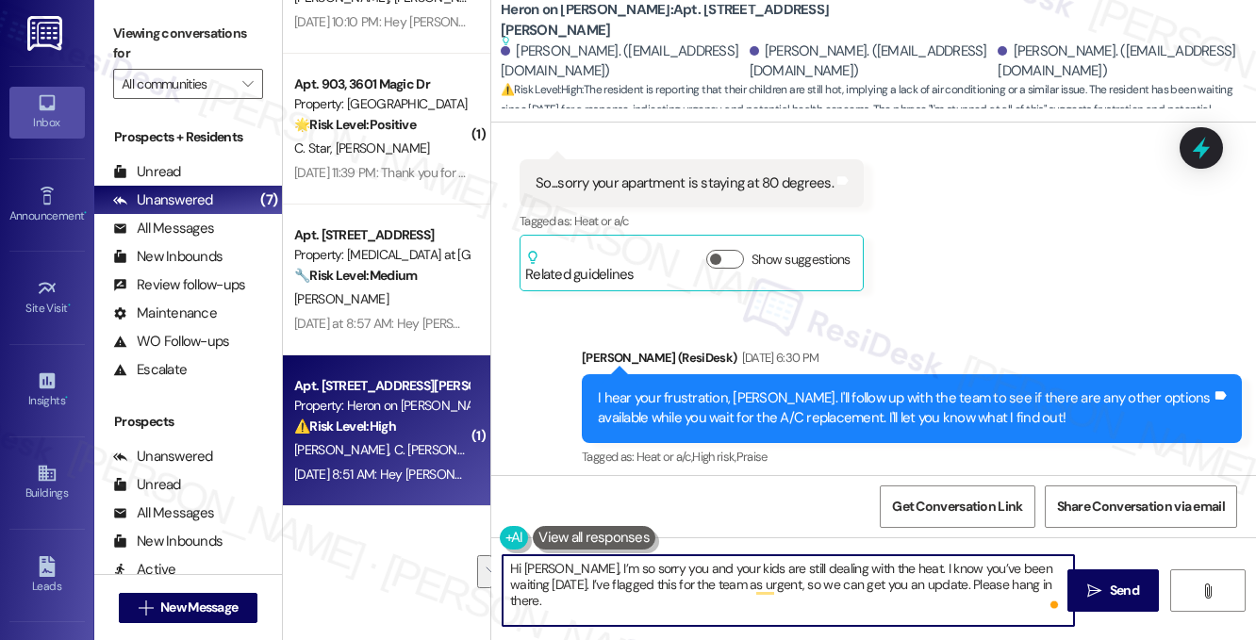
scroll to position [18655, 0]
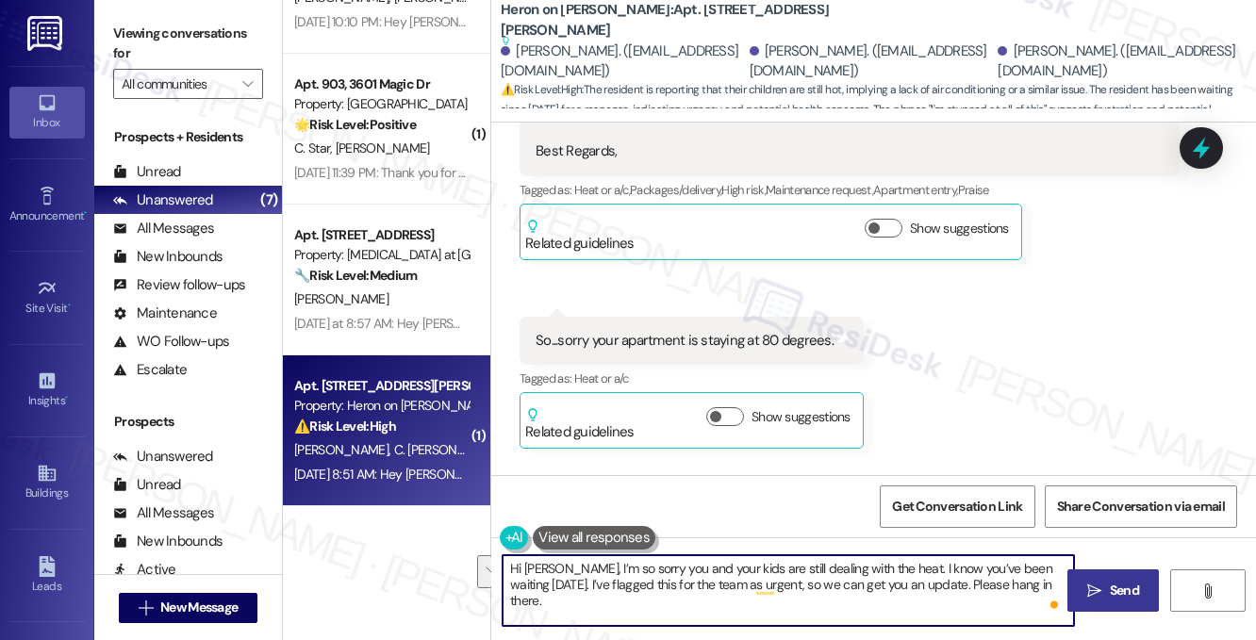
type textarea "Hi [PERSON_NAME], I’m so sorry you and your kids are still dealing with the hea…"
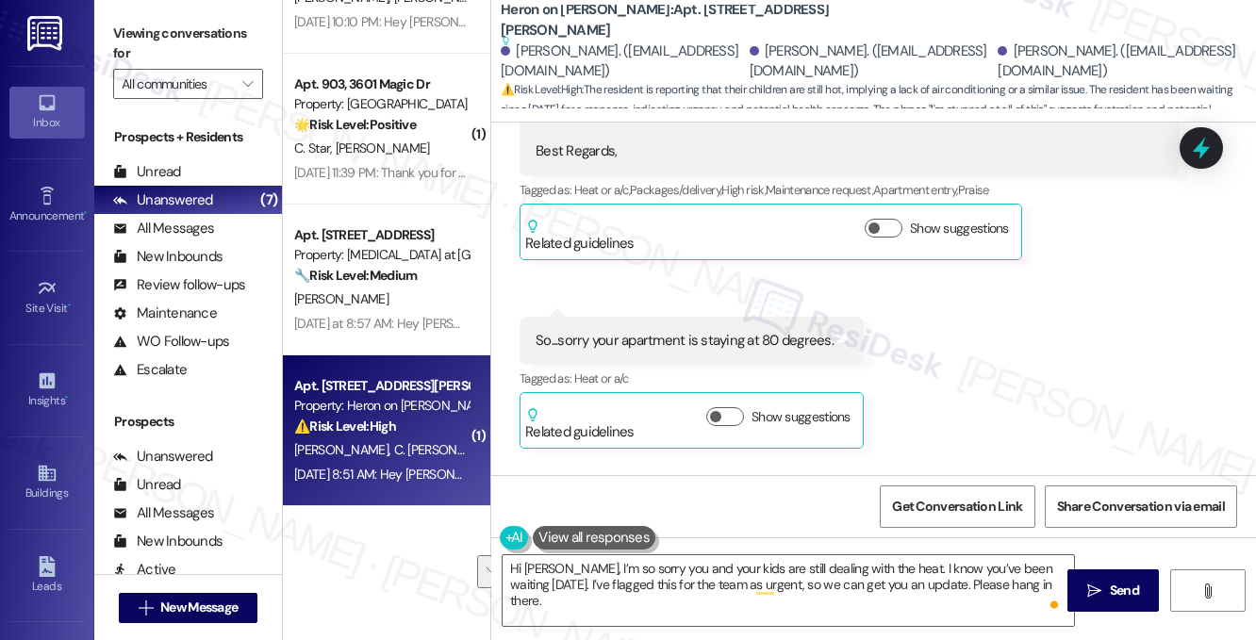
drag, startPoint x: 1097, startPoint y: 580, endPoint x: 996, endPoint y: 356, distance: 245.2
click at [996, 356] on div "Survey, sent via SMS Residesk Automated Survey [DATE] 12:22 PM Hi [PERSON_NAME]…" at bounding box center [873, 443] width 765 height 640
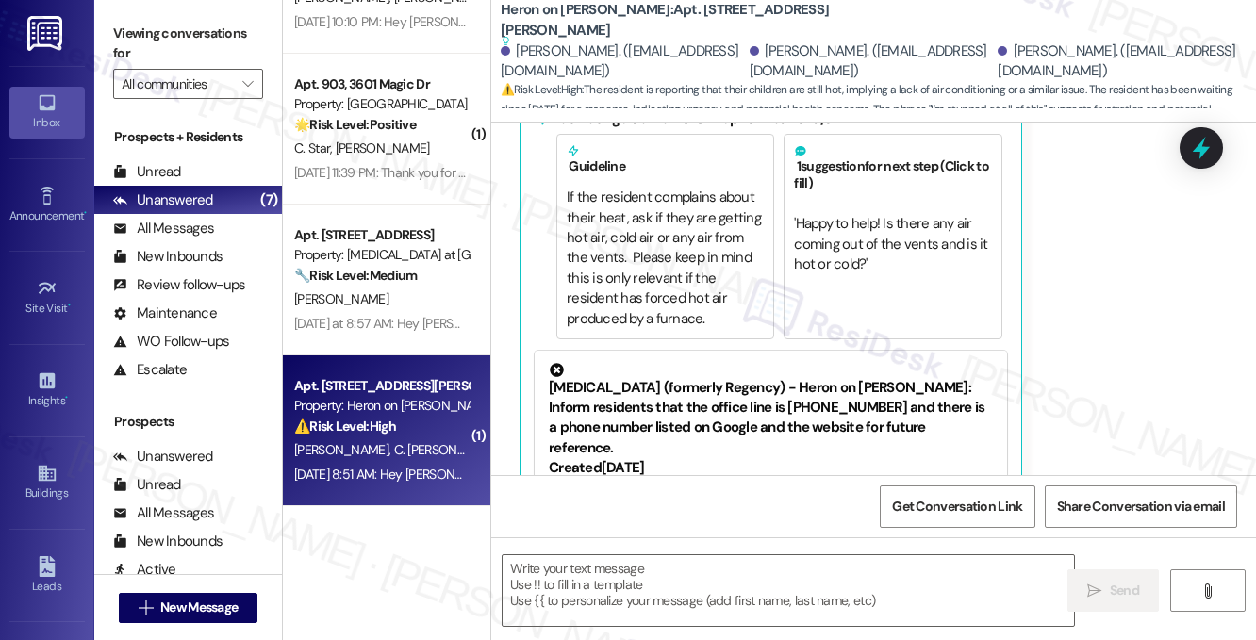
scroll to position [19418, 0]
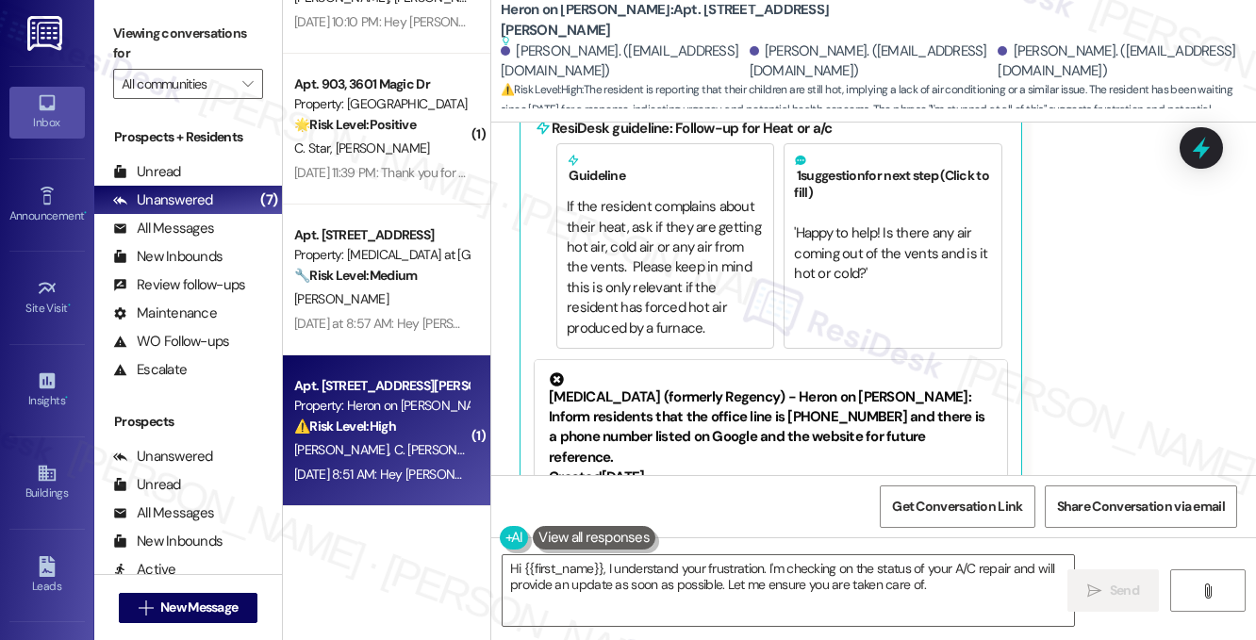
click at [206, 24] on label "Viewing conversations for" at bounding box center [188, 44] width 150 height 50
click at [888, 584] on textarea "Hi {{first_name}}, I understand your frustration. I'm checking on the status of…" at bounding box center [788, 590] width 571 height 71
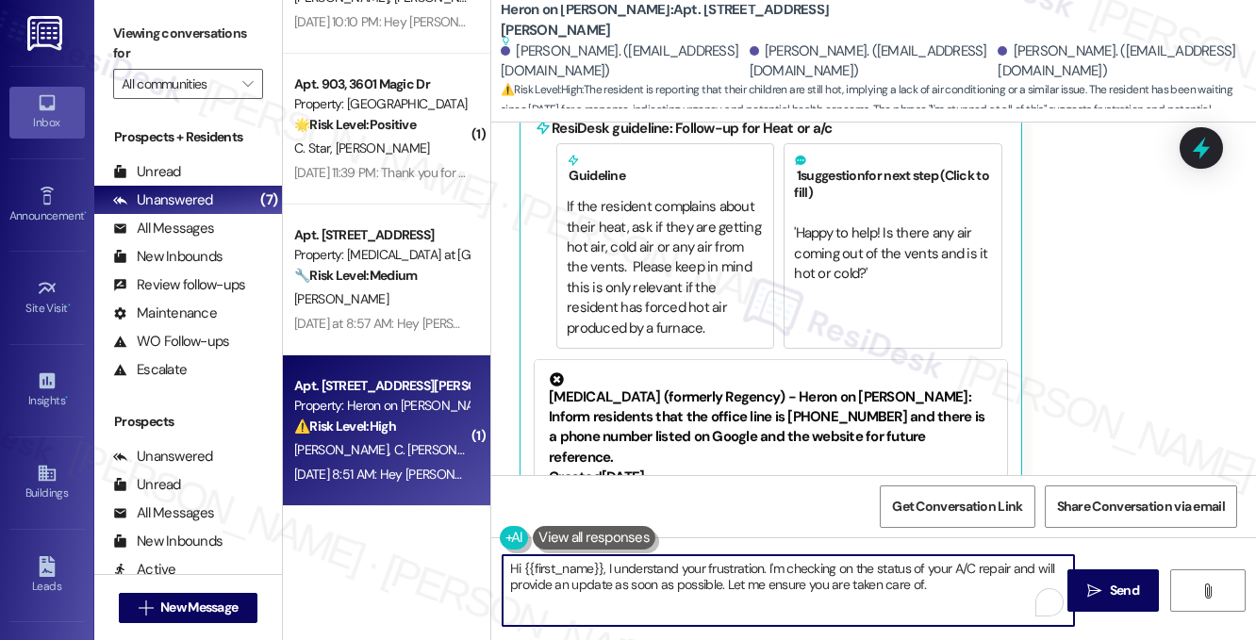
click at [888, 583] on textarea "Hi {{first_name}}, I understand your frustration. I'm checking on the status of…" at bounding box center [788, 590] width 571 height 71
paste textarea "[PERSON_NAME], I’m so sorry you and your kids are still dealing with the heat —…"
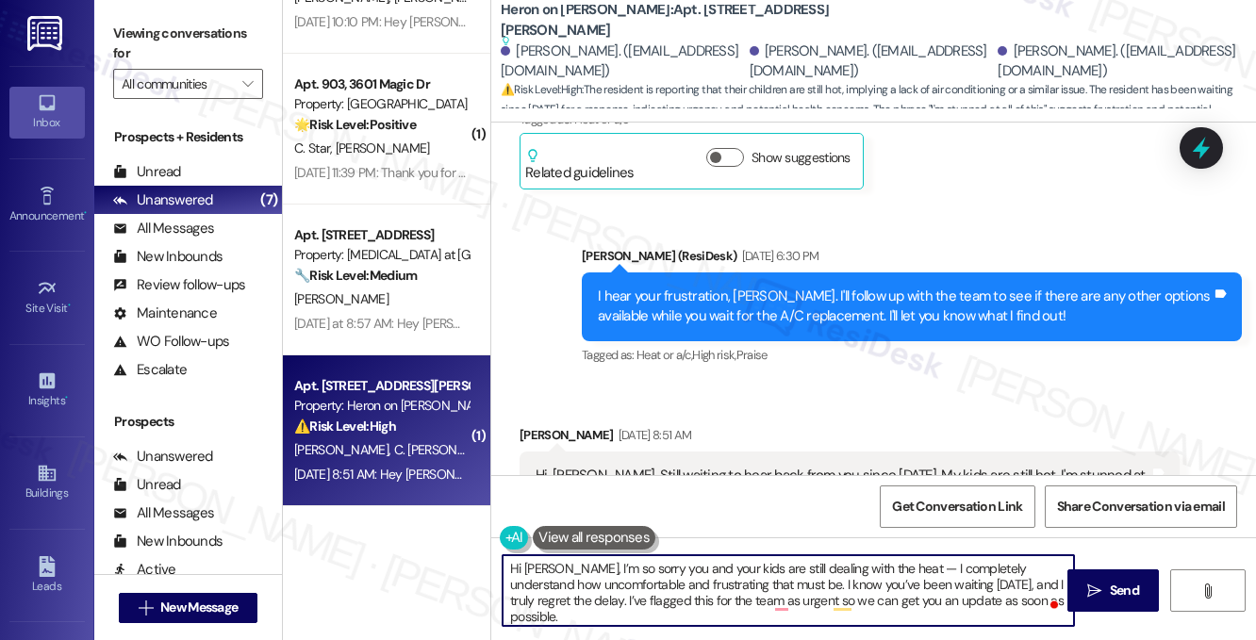
scroll to position [18852, 0]
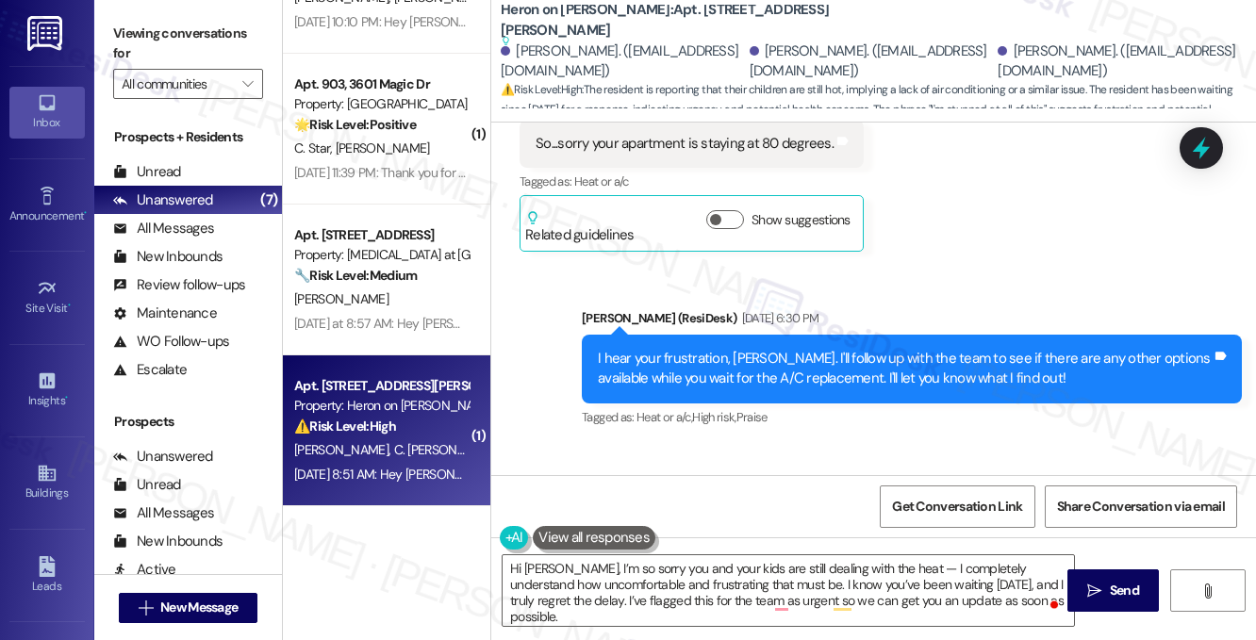
copy div "[PERSON_NAME]"
click at [548, 487] on div "[PERSON_NAME] [DATE] 8:51 AM" at bounding box center [850, 500] width 660 height 26
click at [547, 487] on div "[PERSON_NAME] [DATE] 8:51 AM" at bounding box center [850, 500] width 660 height 26
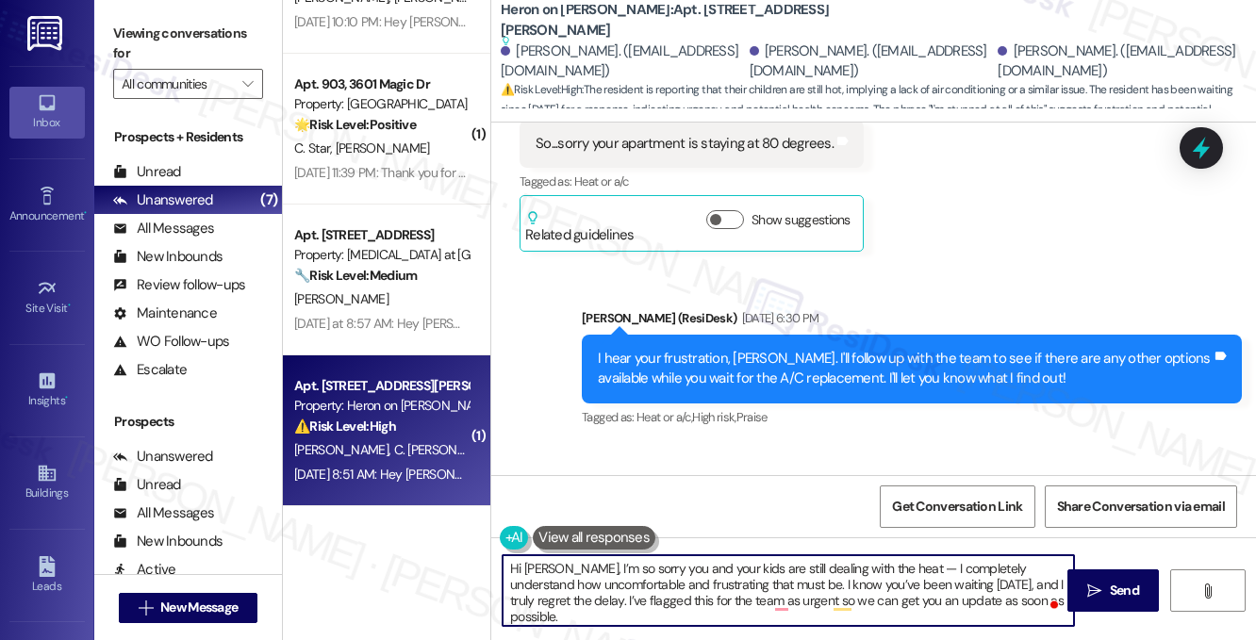
click at [547, 576] on textarea "Hi [PERSON_NAME], I’m so sorry you and your kids are still dealing with the hea…" at bounding box center [788, 590] width 571 height 71
click at [546, 576] on textarea "Hi [PERSON_NAME], I’m so sorry you and your kids are still dealing with the hea…" at bounding box center [788, 590] width 571 height 71
paste textarea "[PERSON_NAME]"
drag, startPoint x: 886, startPoint y: 568, endPoint x: 748, endPoint y: 581, distance: 139.2
click at [748, 581] on textarea "Hi [PERSON_NAME], I’m so sorry you and your kids are still dealing with the hea…" at bounding box center [788, 590] width 571 height 71
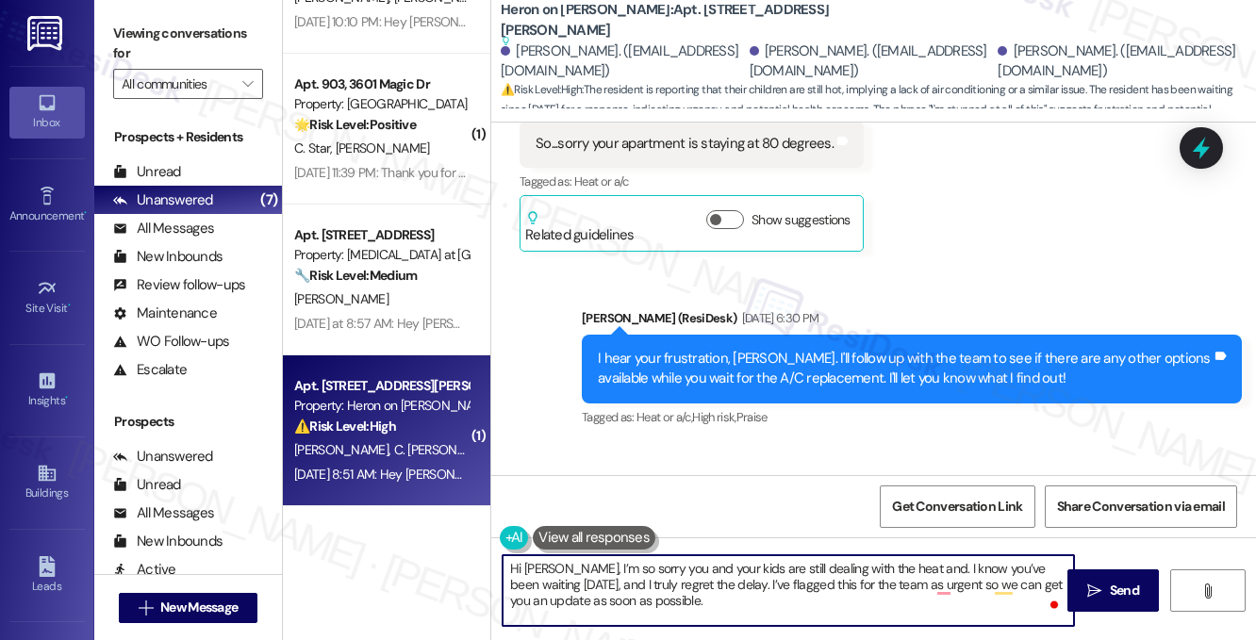
click at [931, 565] on textarea "Hi [PERSON_NAME], I’m so sorry you and your kids are still dealing with the hea…" at bounding box center [788, 590] width 571 height 71
click at [542, 587] on textarea "Hi [PERSON_NAME], I’m so sorry you and your kids are still dealing with the hea…" at bounding box center [788, 590] width 571 height 71
drag, startPoint x: 694, startPoint y: 586, endPoint x: 548, endPoint y: 587, distance: 146.1
click at [548, 587] on textarea "Hi [PERSON_NAME], I’m so sorry you and your kids are still dealing with the hea…" at bounding box center [788, 590] width 571 height 71
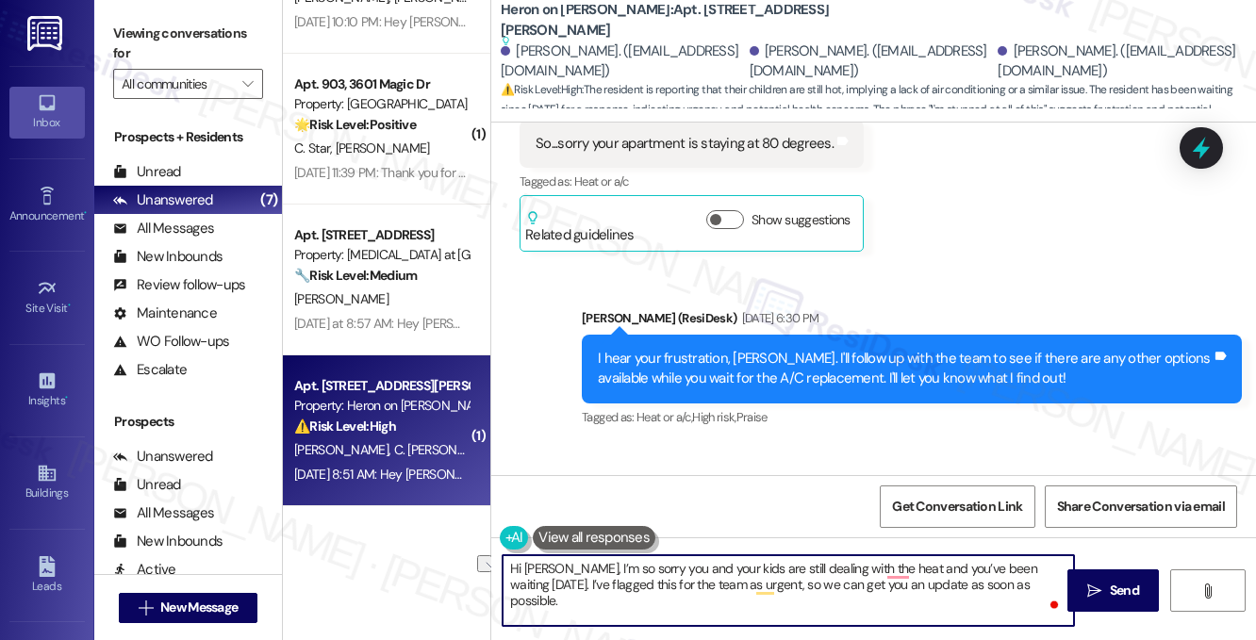
drag, startPoint x: 1030, startPoint y: 588, endPoint x: 916, endPoint y: 588, distance: 113.1
click at [916, 588] on textarea "Hi [PERSON_NAME], I’m so sorry you and your kids are still dealing with the hea…" at bounding box center [788, 590] width 571 height 71
click at [978, 580] on textarea "Hi [PERSON_NAME], I’m so sorry you and your kids are still dealing with the hea…" at bounding box center [788, 590] width 571 height 71
drag, startPoint x: 1035, startPoint y: 584, endPoint x: 924, endPoint y: 583, distance: 111.3
click at [924, 583] on textarea "Hi [PERSON_NAME], I’m so sorry you and your kids are still dealing with the hea…" at bounding box center [788, 590] width 571 height 71
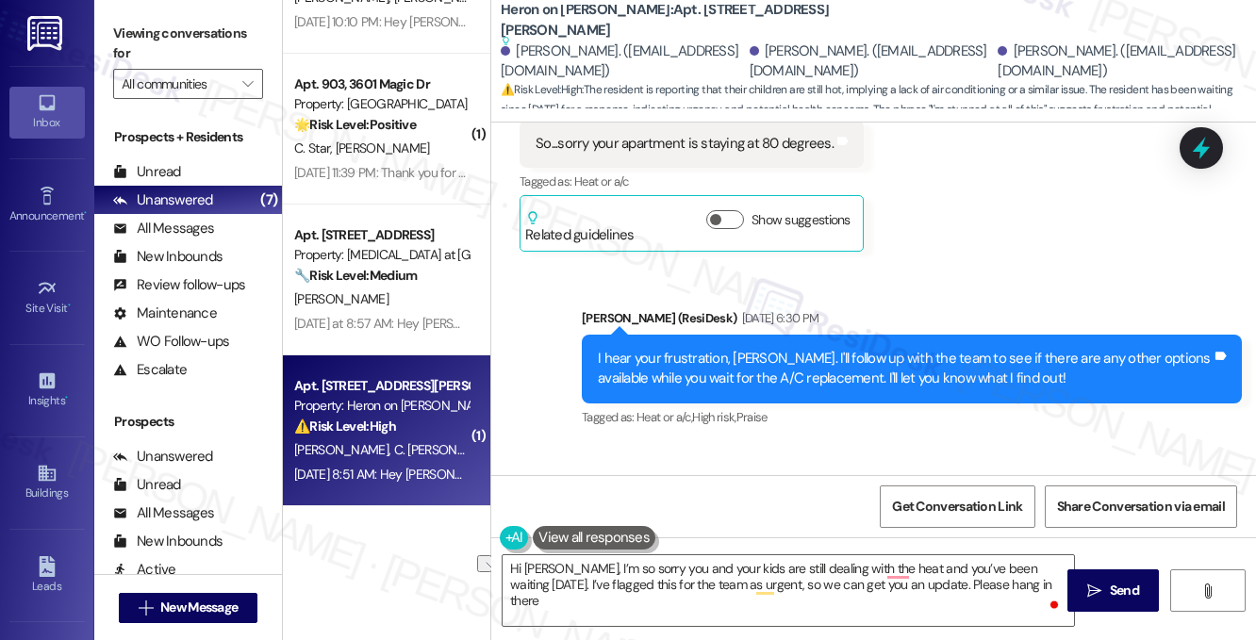
click at [251, 21] on label "Viewing conversations for" at bounding box center [188, 44] width 150 height 50
click at [121, 34] on label "Viewing conversations for" at bounding box center [188, 44] width 150 height 50
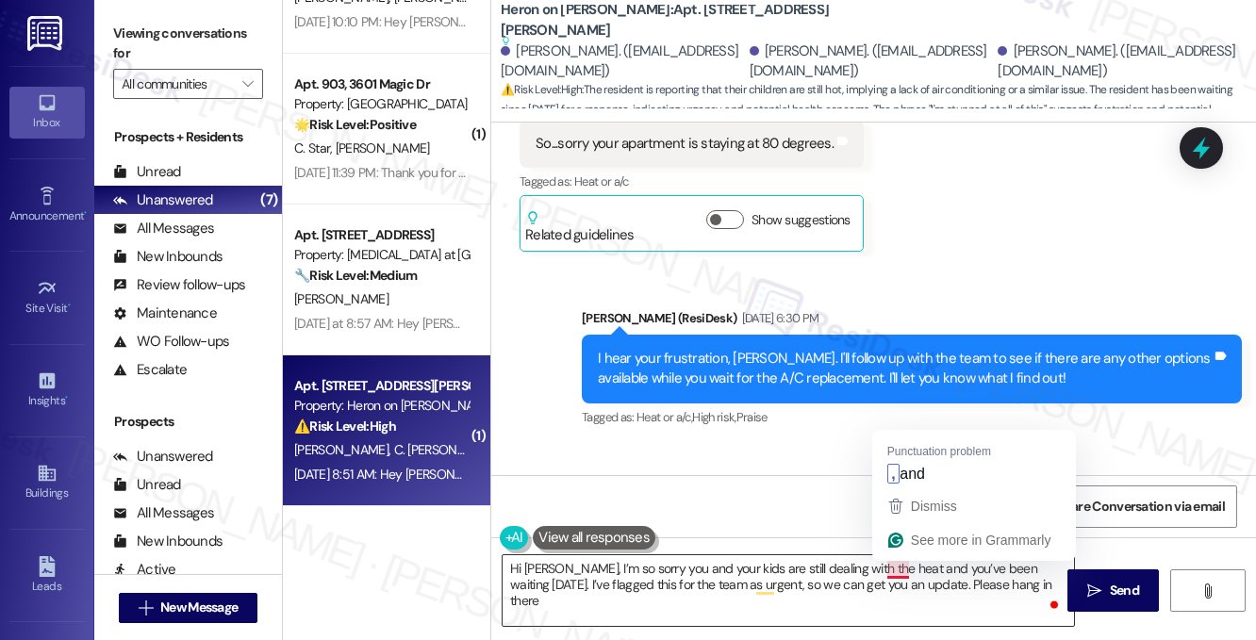
click at [886, 566] on textarea "Hi [PERSON_NAME], I’m so sorry you and your kids are still dealing with the hea…" at bounding box center [788, 590] width 571 height 71
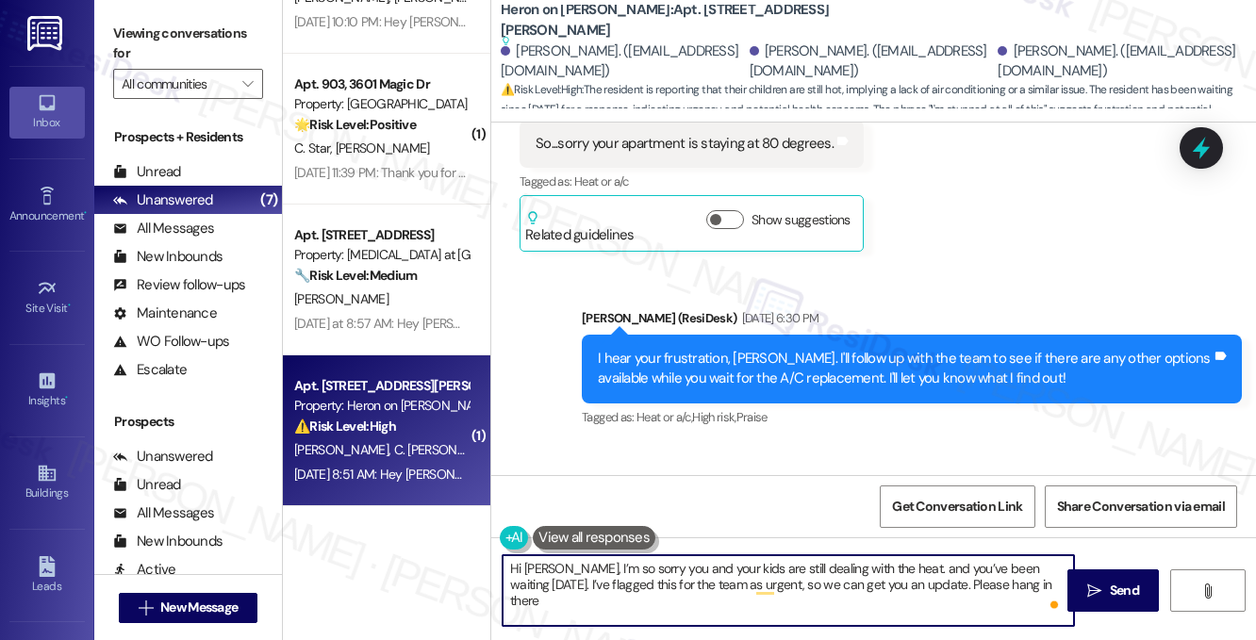
paste textarea "I can only imagine how tough and uncomfortable this has been."
drag, startPoint x: 691, startPoint y: 584, endPoint x: 898, endPoint y: 584, distance: 206.5
click at [898, 584] on textarea "Hi [PERSON_NAME], I’m so sorry you and your kids are still dealing with the hea…" at bounding box center [788, 590] width 571 height 71
click at [801, 611] on textarea "Hi [PERSON_NAME], I’m so sorry you and your kids are still dealing with the hea…" at bounding box center [788, 590] width 571 height 71
drag, startPoint x: 718, startPoint y: 605, endPoint x: 556, endPoint y: 602, distance: 162.2
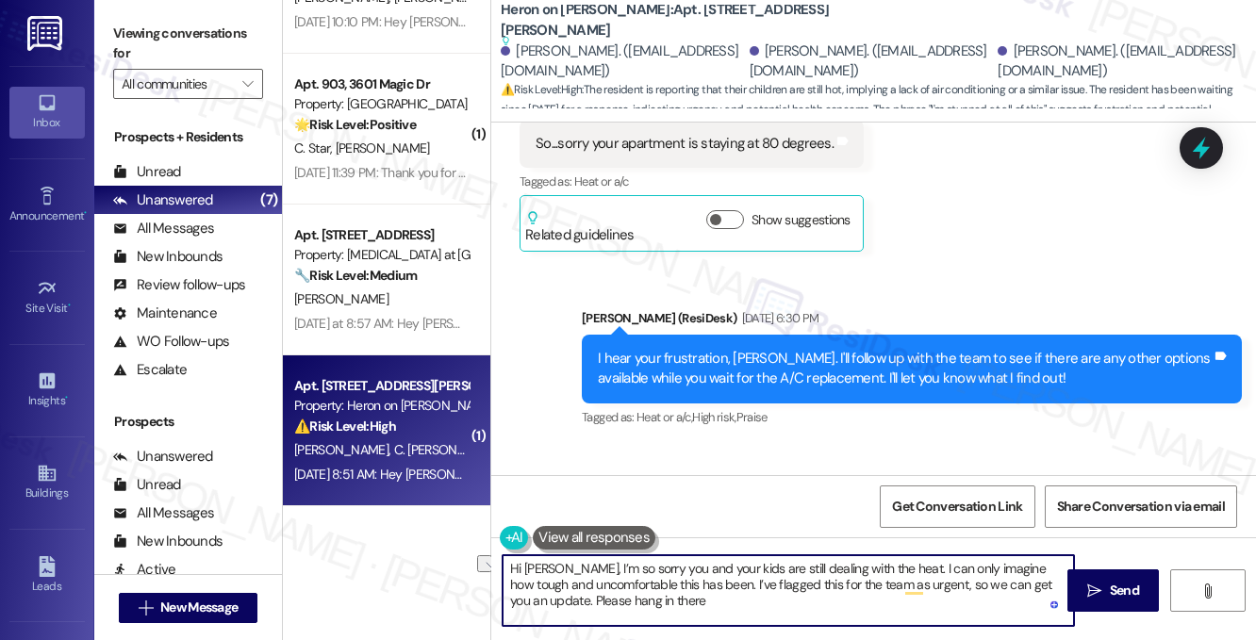
click at [556, 602] on textarea "Hi [PERSON_NAME], I’m so sorry you and your kids are still dealing with the hea…" at bounding box center [788, 590] width 571 height 71
click at [676, 606] on textarea "Hi [PERSON_NAME], I’m so sorry you and your kids are still dealing with the hea…" at bounding box center [788, 590] width 571 height 71
click at [679, 603] on textarea "Hi [PERSON_NAME], I’m so sorry you and your kids are still dealing with the hea…" at bounding box center [788, 590] width 571 height 71
drag, startPoint x: 698, startPoint y: 599, endPoint x: 557, endPoint y: 596, distance: 140.5
click at [557, 596] on textarea "Hi [PERSON_NAME], I’m so sorry you and your kids are still dealing with the hea…" at bounding box center [788, 590] width 571 height 71
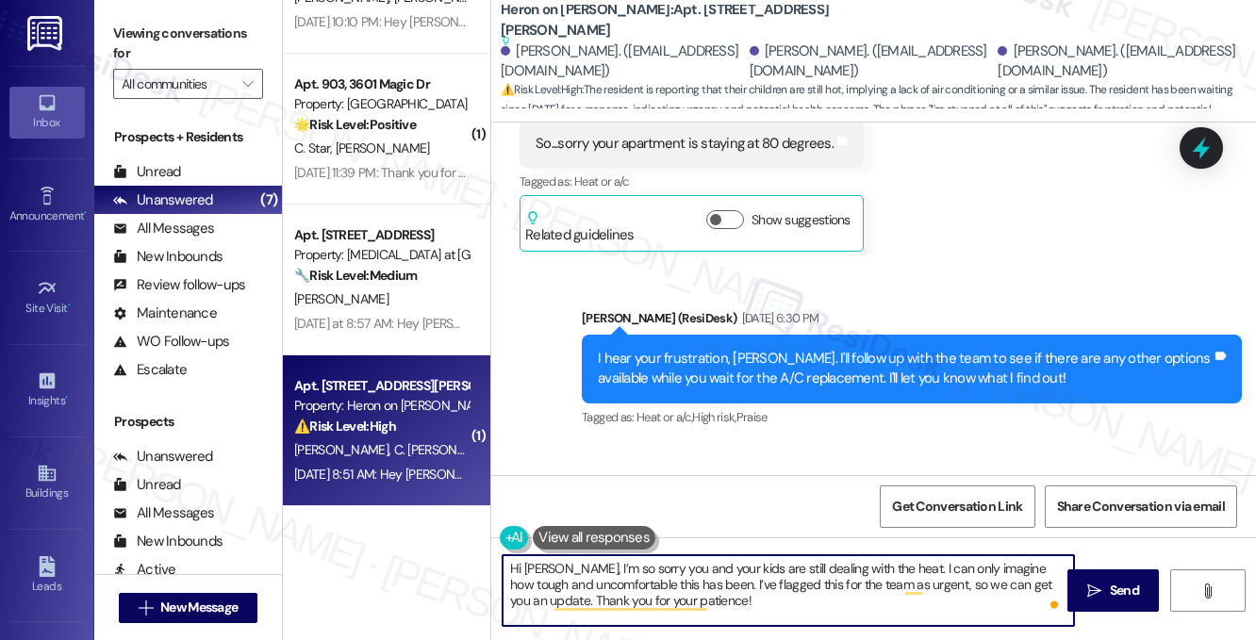
click at [769, 581] on textarea "Hi [PERSON_NAME], I’m so sorry you and your kids are still dealing with the hea…" at bounding box center [788, 590] width 571 height 71
click at [751, 596] on textarea "Hi [PERSON_NAME], I’m so sorry you and your kids are still dealing with the hea…" at bounding box center [788, 590] width 571 height 71
click at [781, 596] on textarea "Hi [PERSON_NAME], I’m so sorry you and your kids are still dealing with the hea…" at bounding box center [788, 590] width 571 height 71
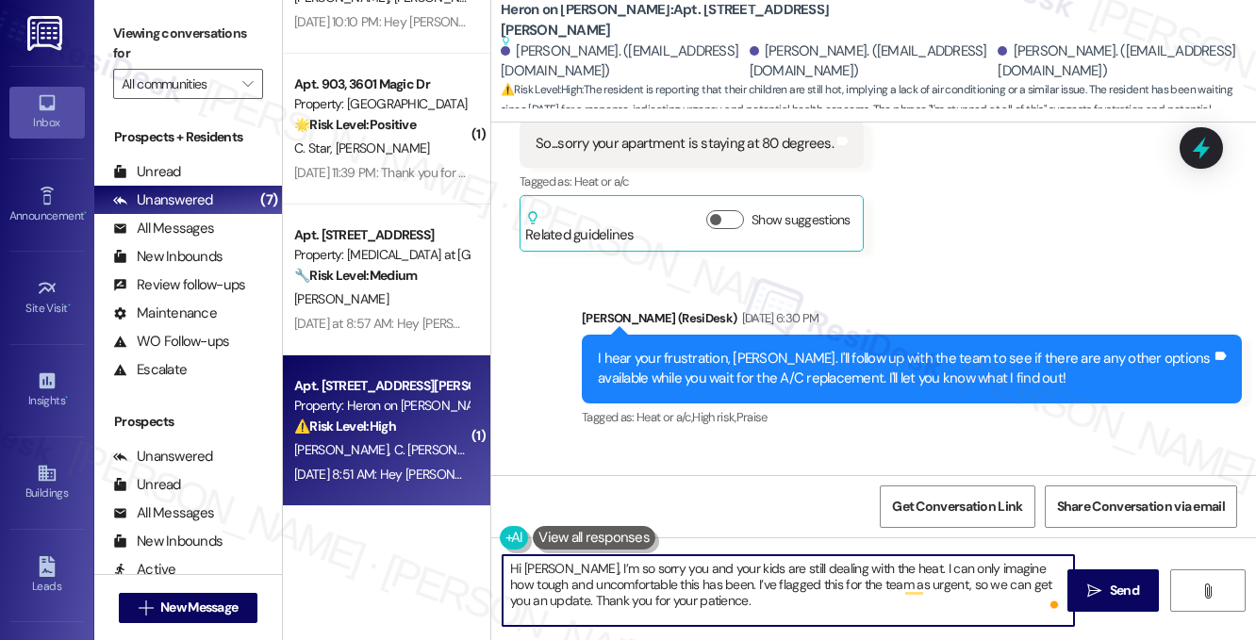
type textarea "Hi [PERSON_NAME], I’m so sorry you and your kids are still dealing with the hea…"
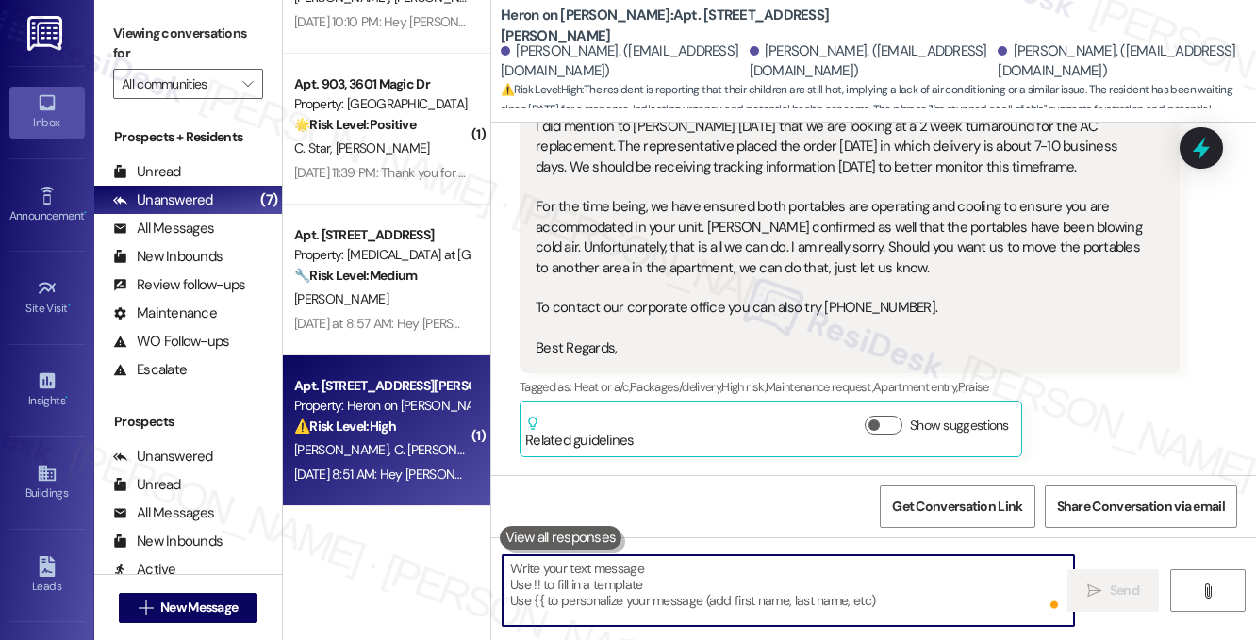
click at [649, 300] on div "Received via SMS [PERSON_NAME] Question [DATE] 12:48 PM Unsatisfactorily. Did y…" at bounding box center [873, 209] width 765 height 787
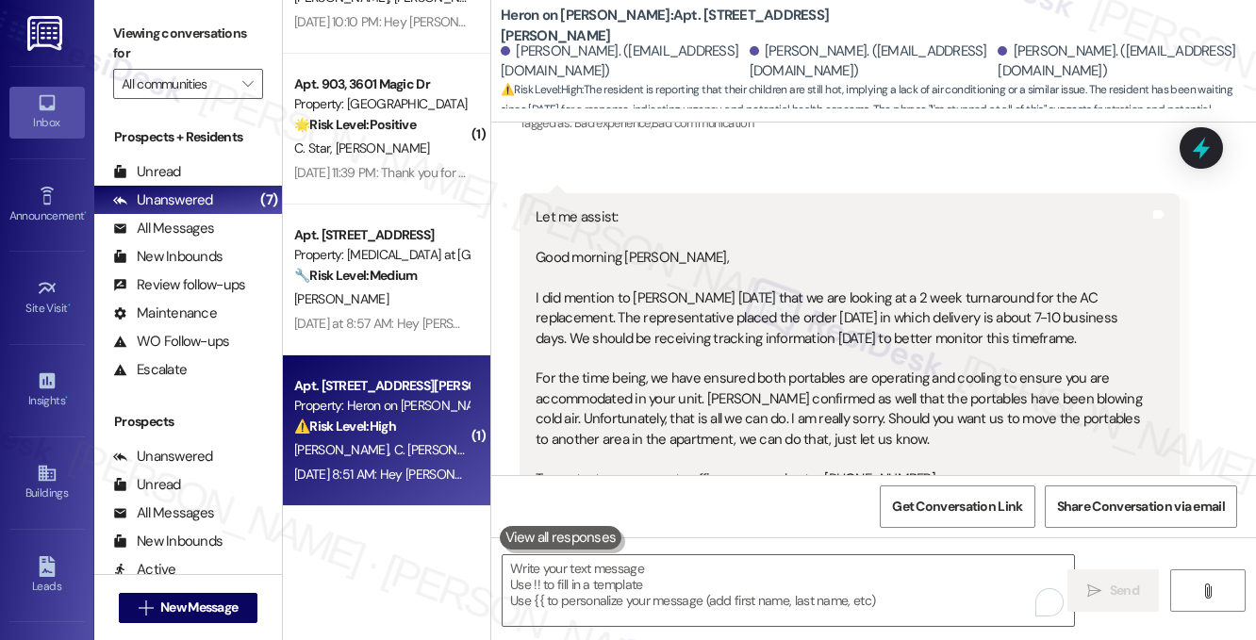
scroll to position [18258, 0]
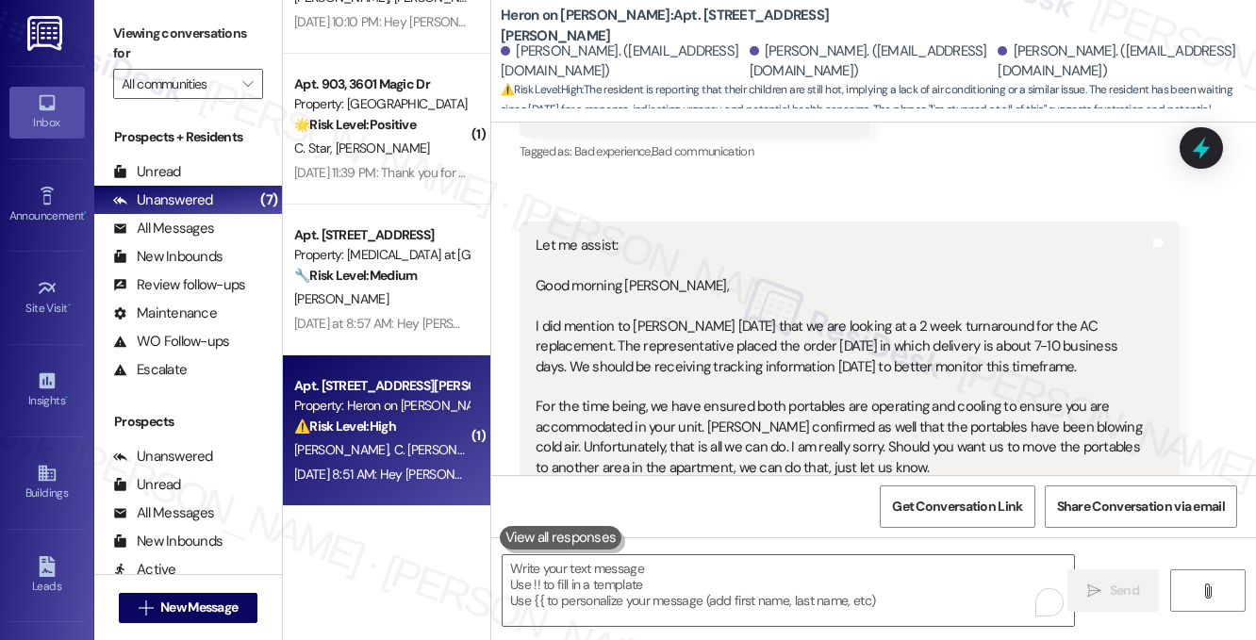
click at [688, 287] on div "Let me assist: Good morning [PERSON_NAME], I did mention to [PERSON_NAME] [DATE…" at bounding box center [843, 397] width 614 height 323
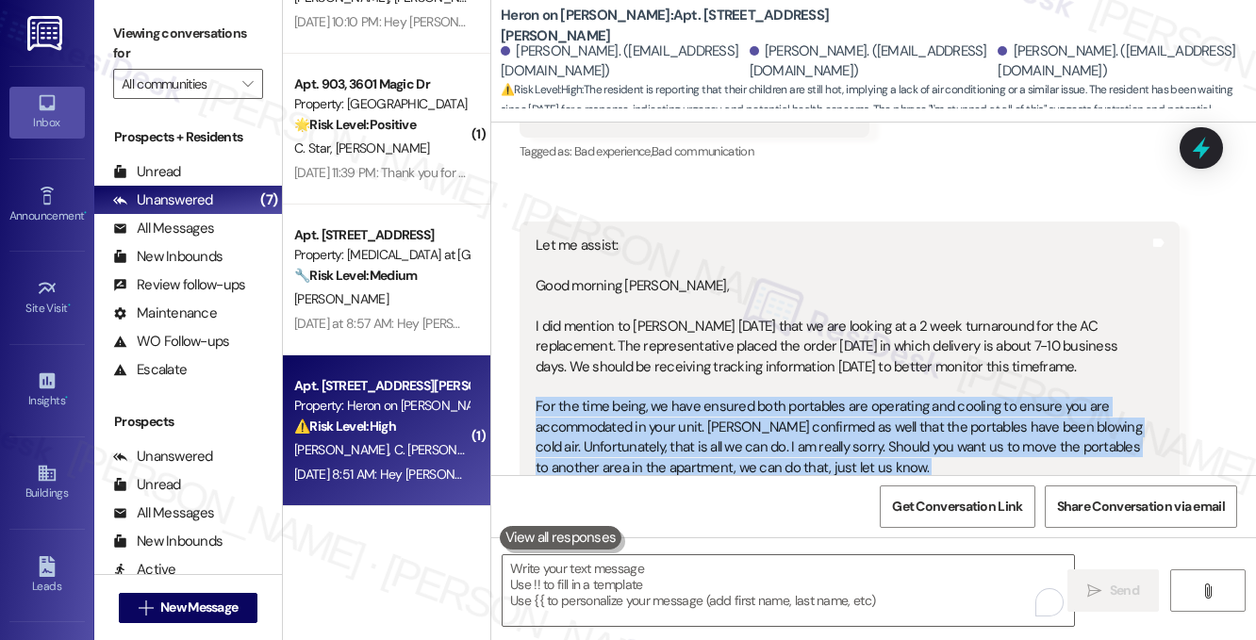
click at [688, 287] on div "Let me assist: Good morning [PERSON_NAME], I did mention to [PERSON_NAME] [DATE…" at bounding box center [843, 397] width 614 height 323
click at [779, 286] on div "Let me assist: Good morning [PERSON_NAME], I did mention to [PERSON_NAME] [DATE…" at bounding box center [843, 397] width 614 height 323
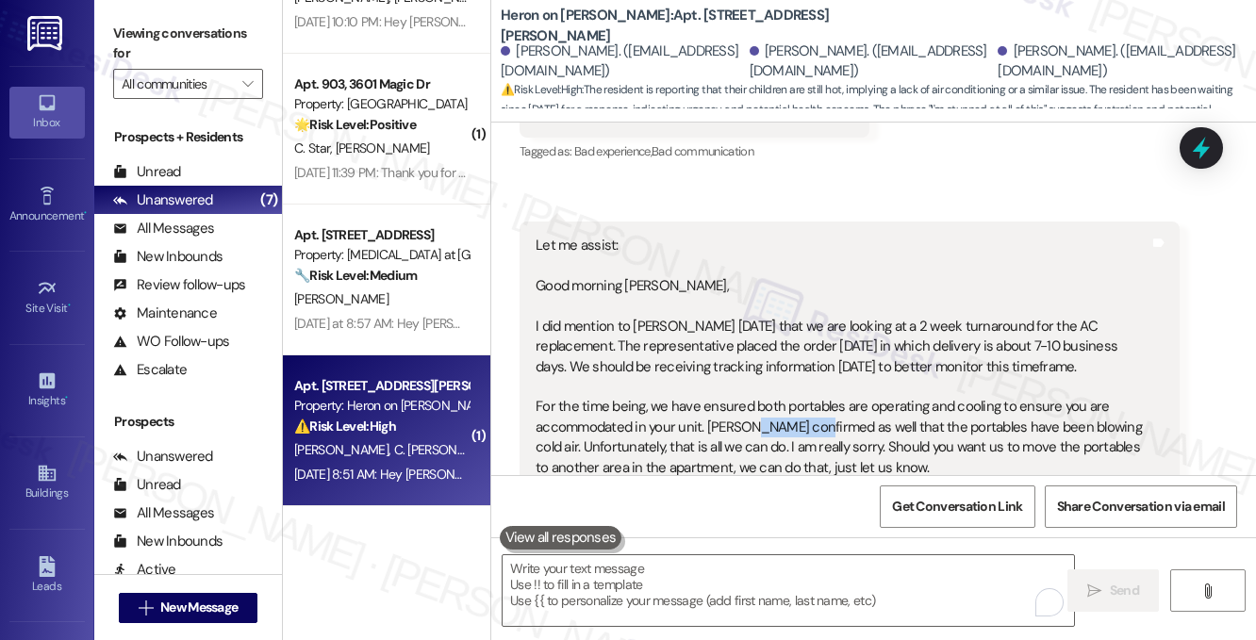
click at [779, 286] on div "Let me assist: Good morning [PERSON_NAME], I did mention to [PERSON_NAME] [DATE…" at bounding box center [843, 397] width 614 height 323
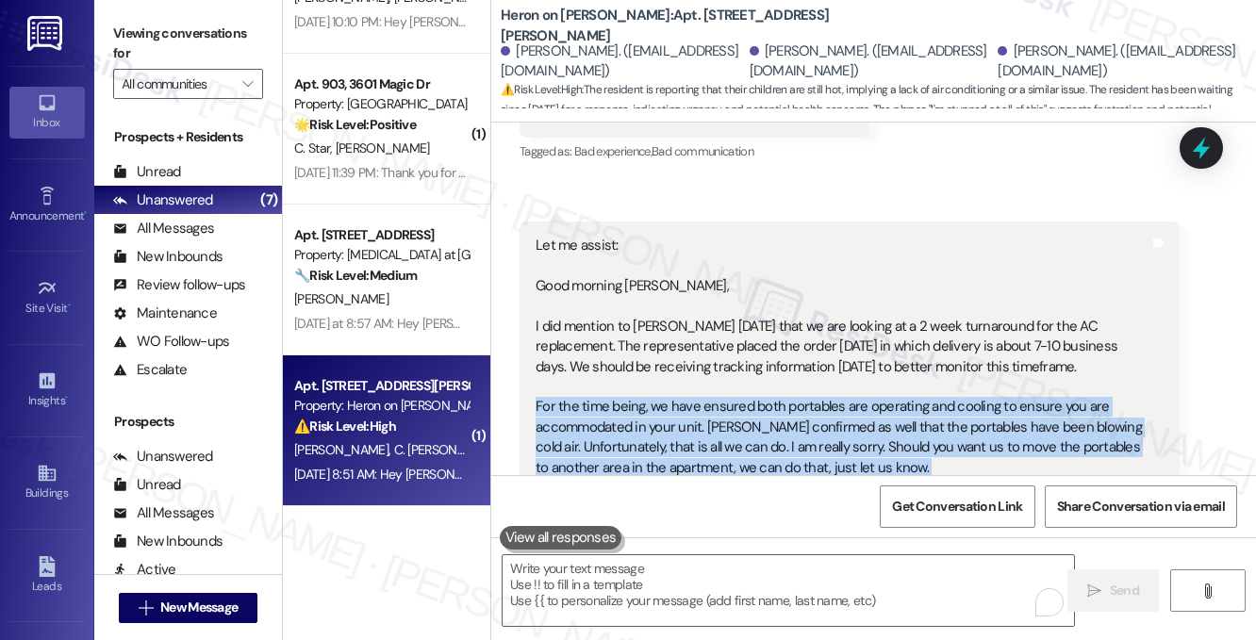
click at [779, 286] on div "Let me assist: Good morning [PERSON_NAME], I did mention to [PERSON_NAME] [DATE…" at bounding box center [843, 397] width 614 height 323
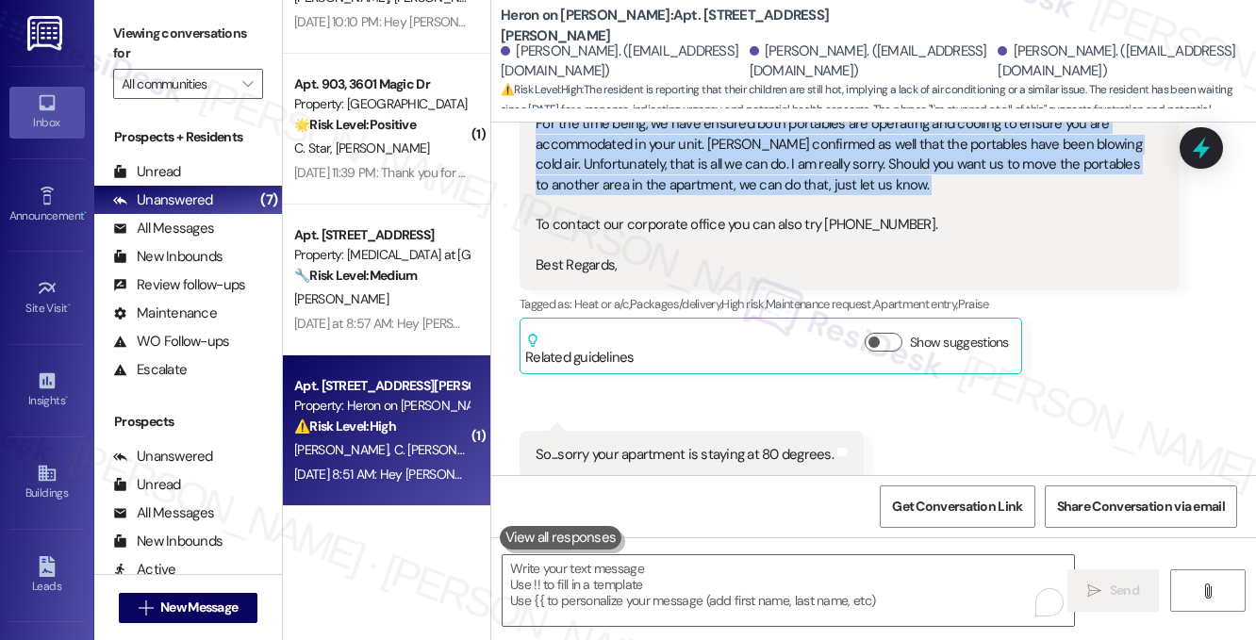
scroll to position [18352, 0]
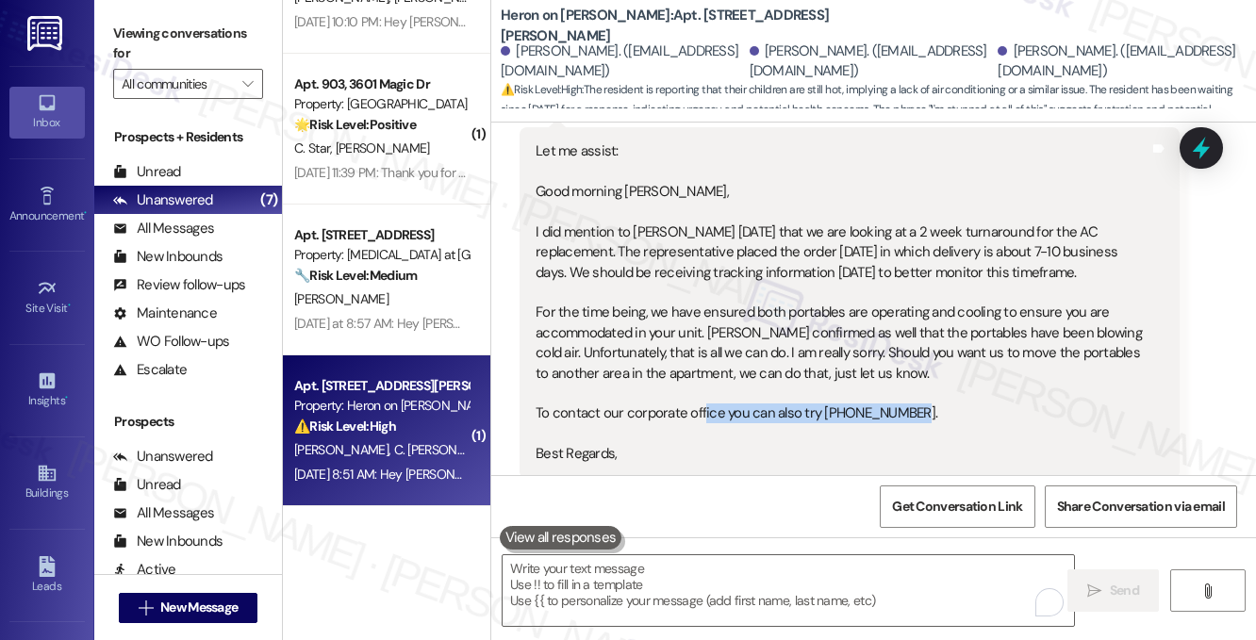
drag, startPoint x: 701, startPoint y: 264, endPoint x: 950, endPoint y: 263, distance: 249.9
click at [950, 263] on div "Let me assist: Good morning [PERSON_NAME], I did mention to [PERSON_NAME] [DATE…" at bounding box center [843, 302] width 614 height 323
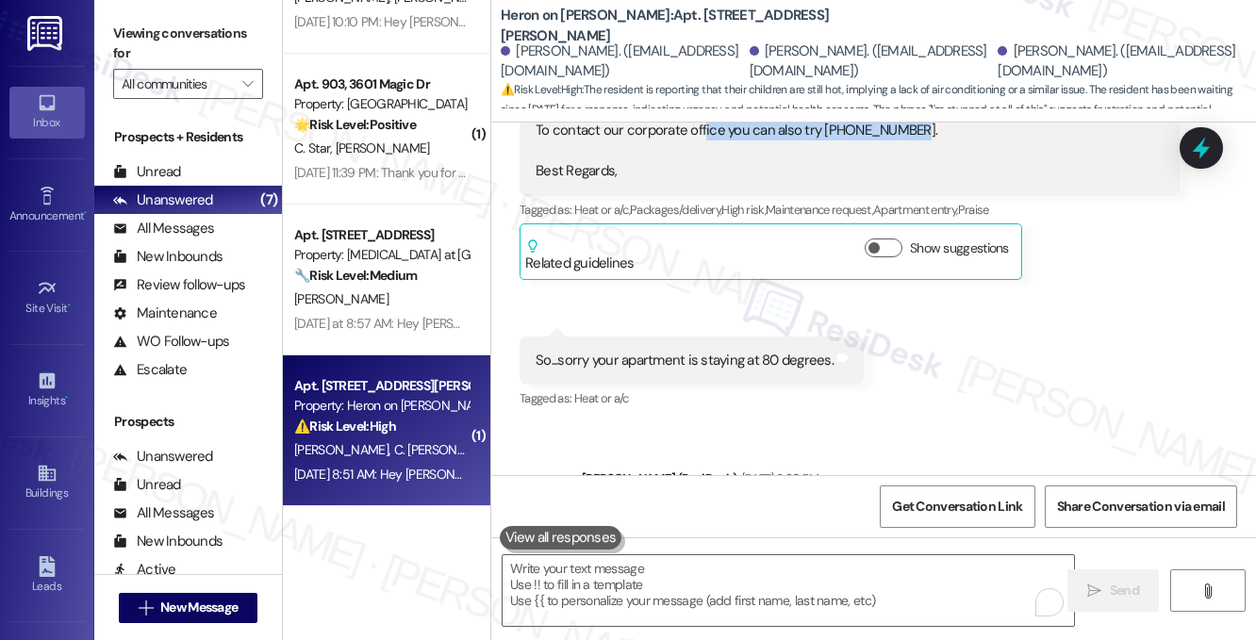
scroll to position [18729, 0]
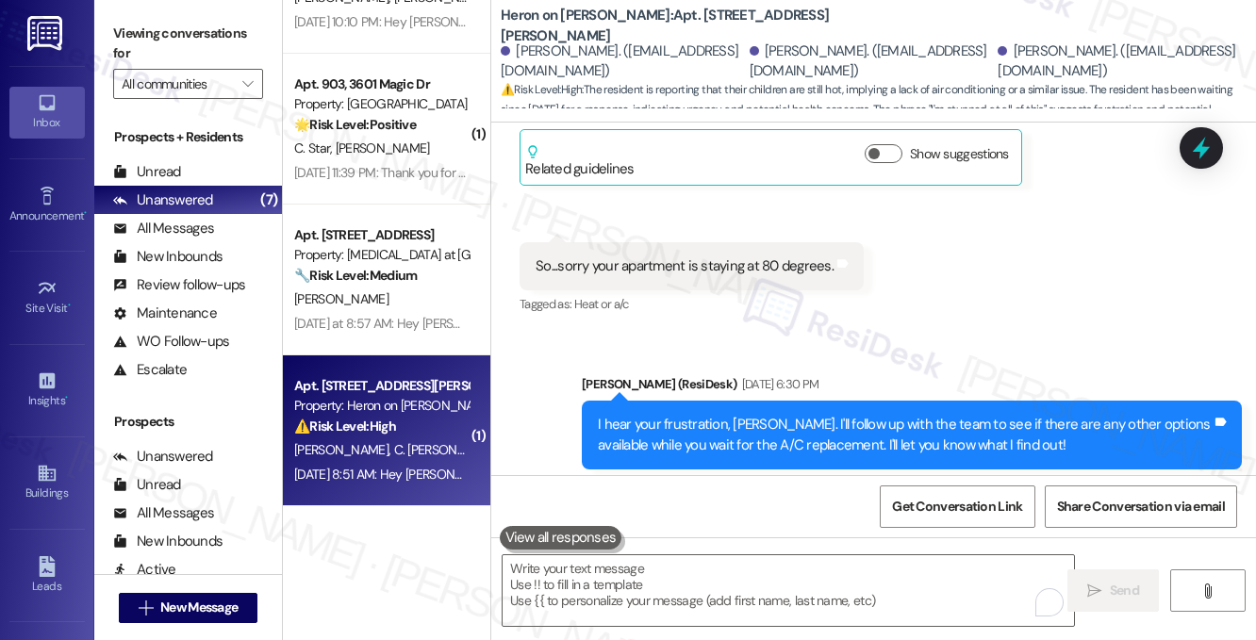
click at [831, 415] on div "I hear your frustration, [PERSON_NAME]. I'll follow up with the team to see if …" at bounding box center [905, 435] width 614 height 41
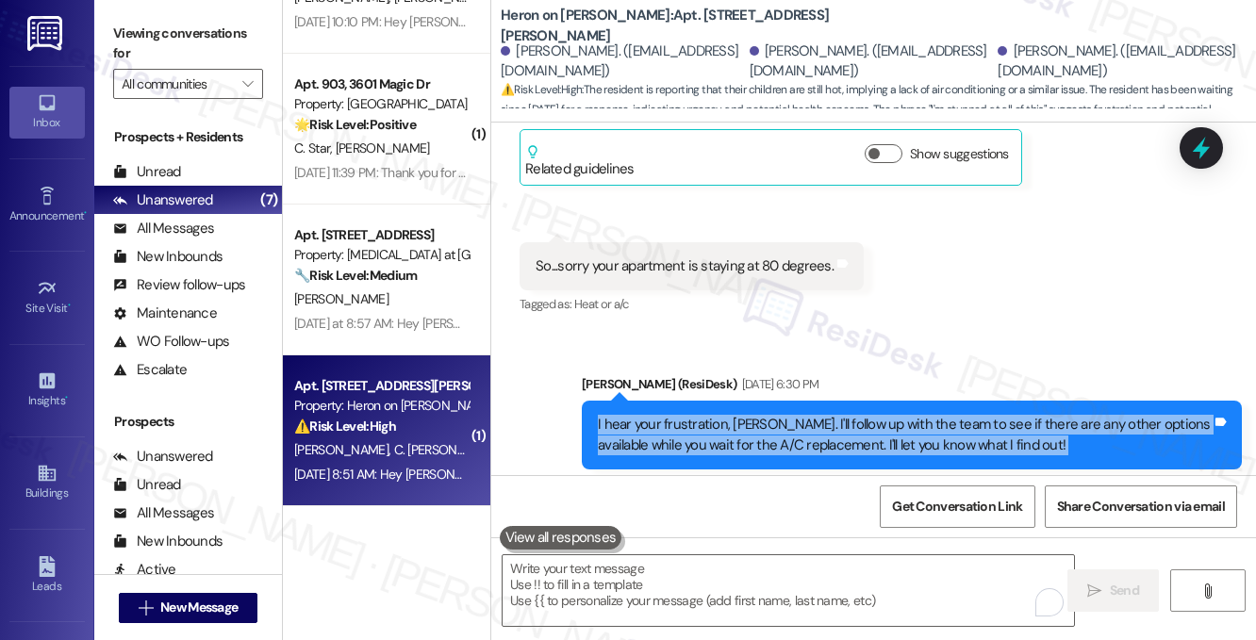
click at [831, 415] on div "I hear your frustration, [PERSON_NAME]. I'll follow up with the team to see if …" at bounding box center [905, 435] width 614 height 41
copy div "I hear your frustration, [PERSON_NAME]. I'll follow up with the team to see if …"
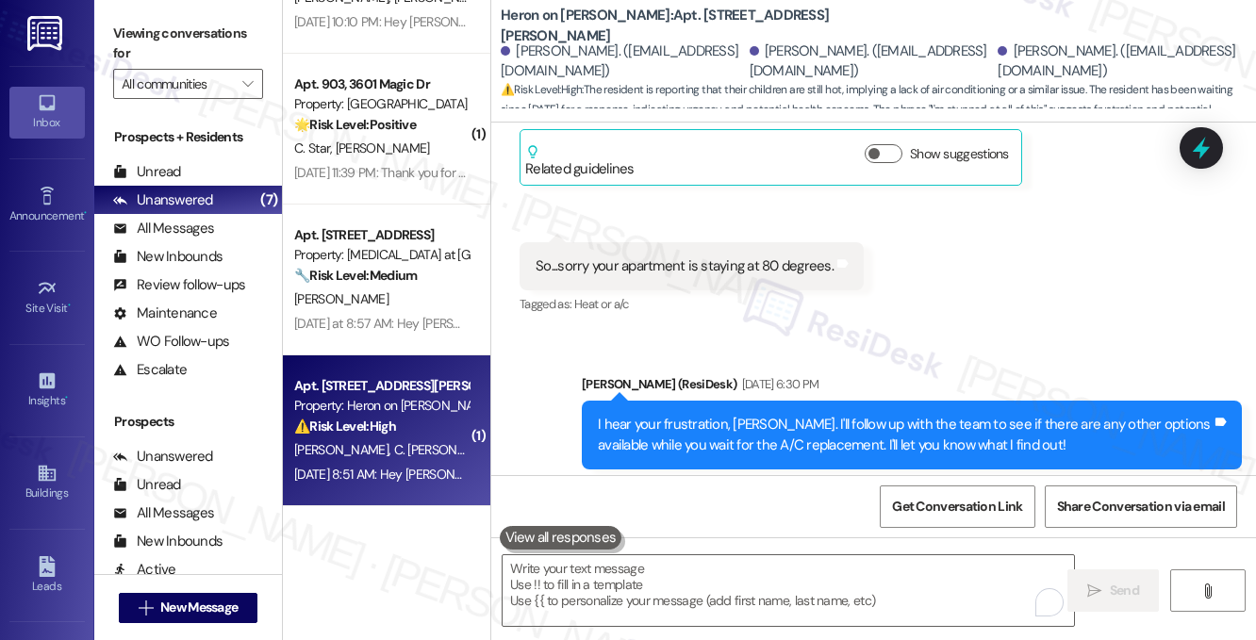
click at [255, 25] on label "Viewing conversations for" at bounding box center [188, 44] width 150 height 50
click at [876, 415] on div "I hear your frustration, [PERSON_NAME]. I'll follow up with the team to see if …" at bounding box center [905, 435] width 614 height 41
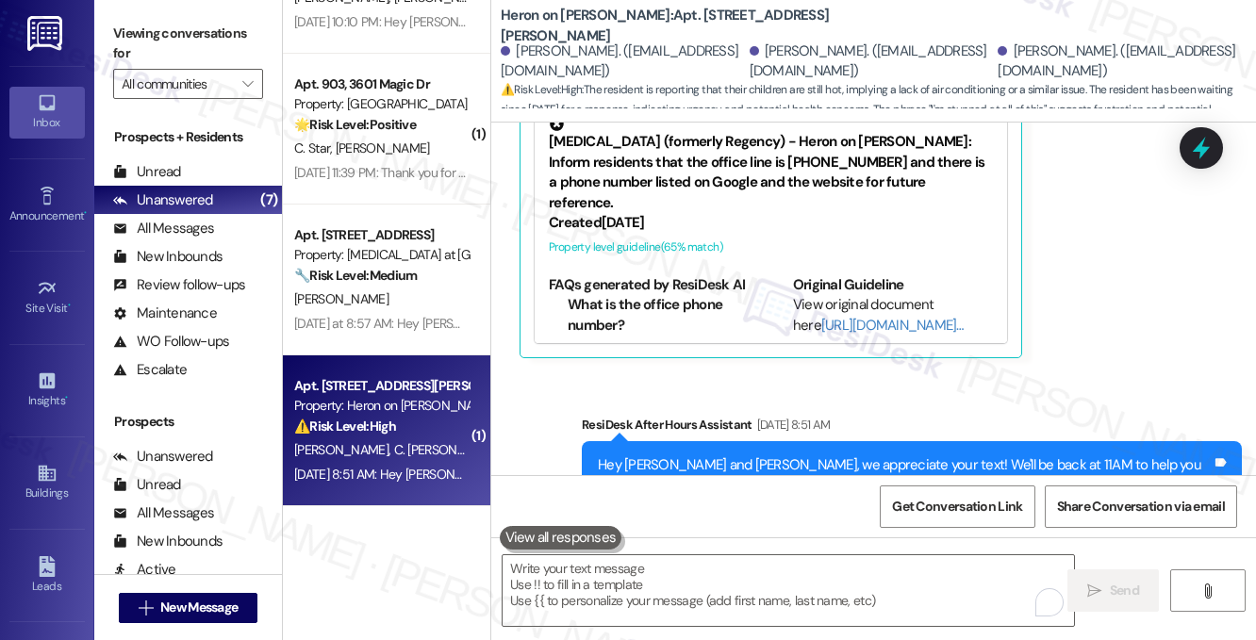
scroll to position [19458, 0]
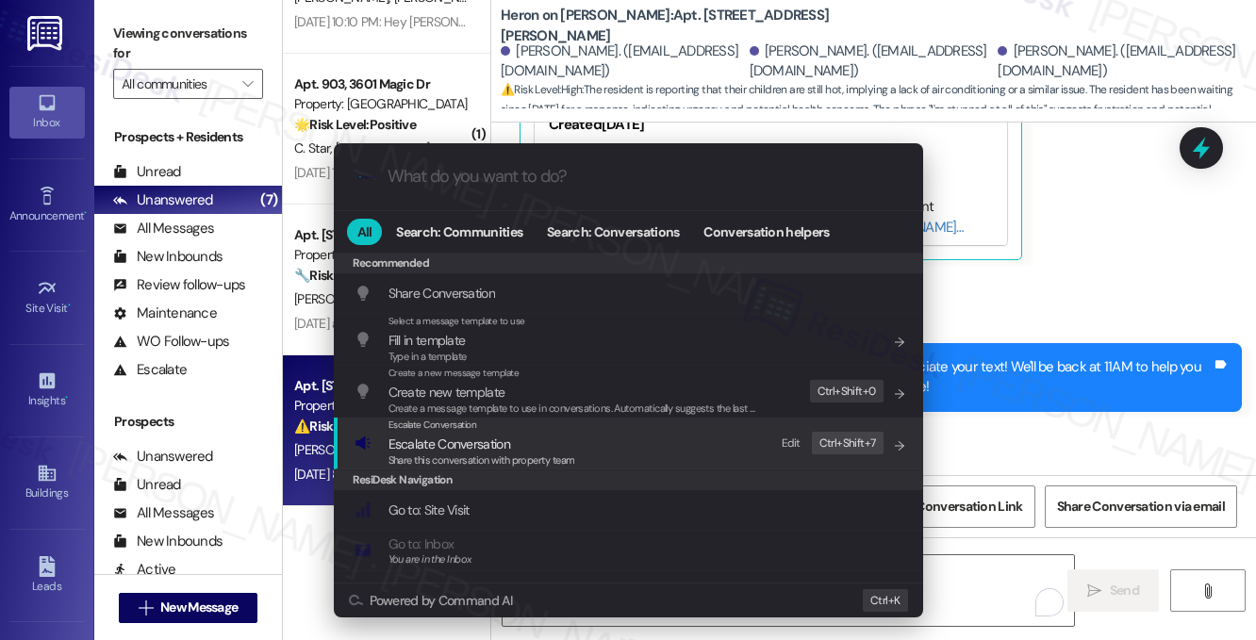
click at [570, 443] on span "Escalate Conversation" at bounding box center [481, 444] width 187 height 21
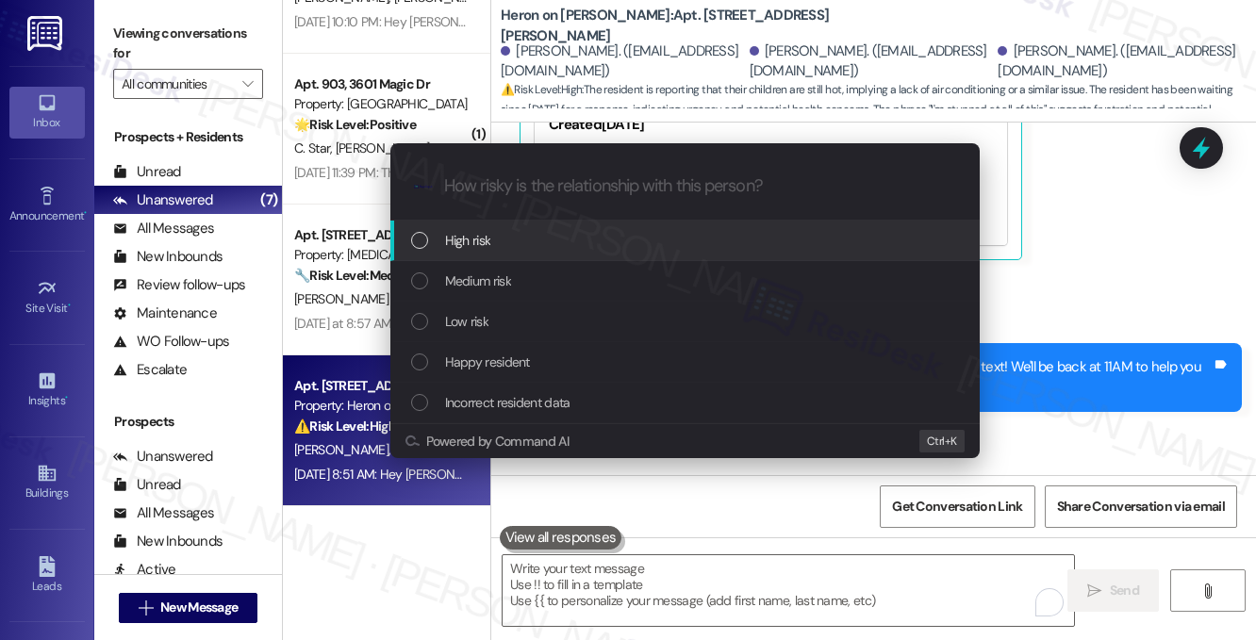
click at [524, 245] on div "High risk" at bounding box center [687, 240] width 552 height 21
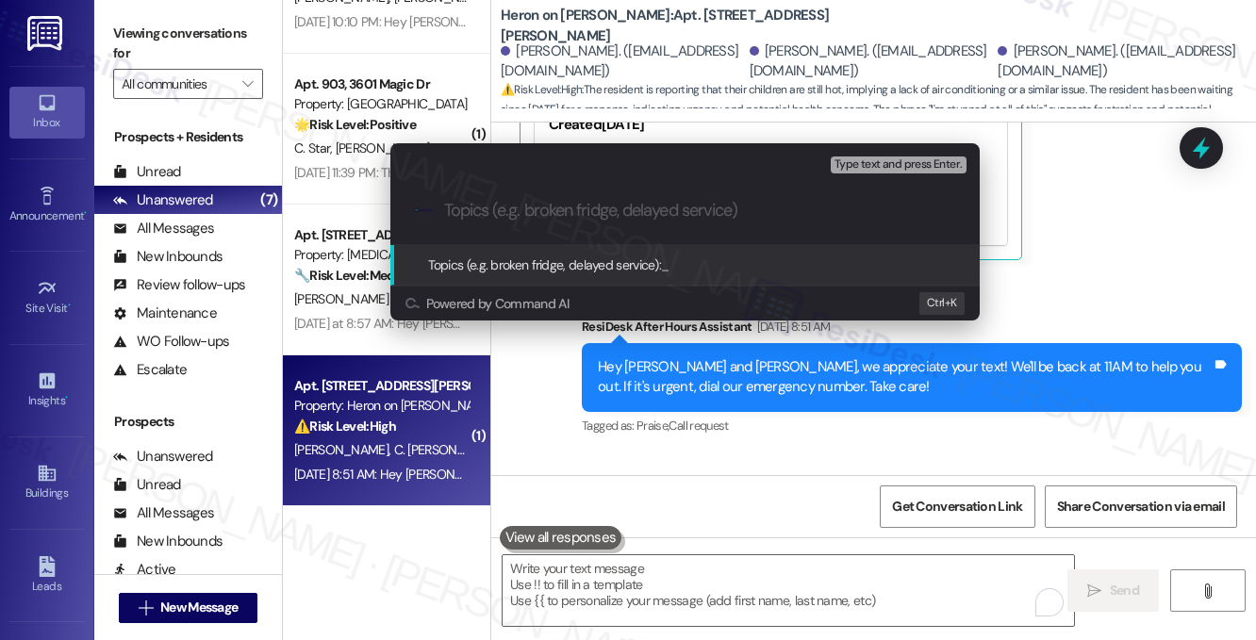
paste input "Checking for Alternatives While You Await A/C Replacement"
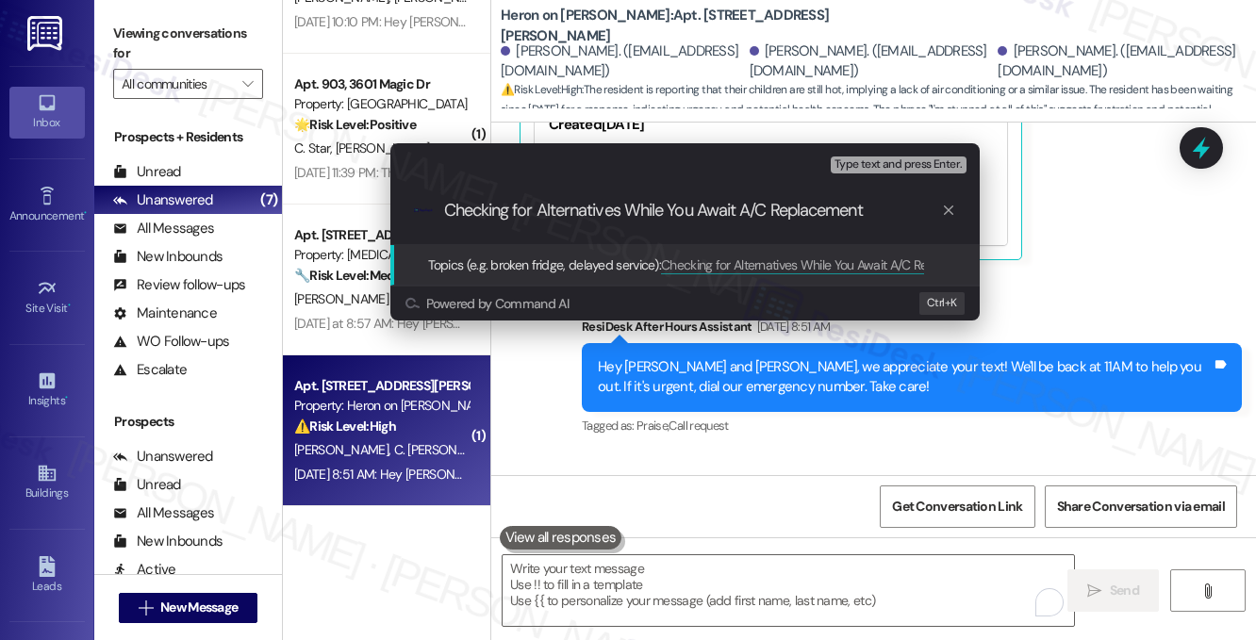
click at [1036, 261] on div "Escalate Conversation High risk Topics (e.g. broken fridge, delayed service) An…" at bounding box center [628, 320] width 1256 height 640
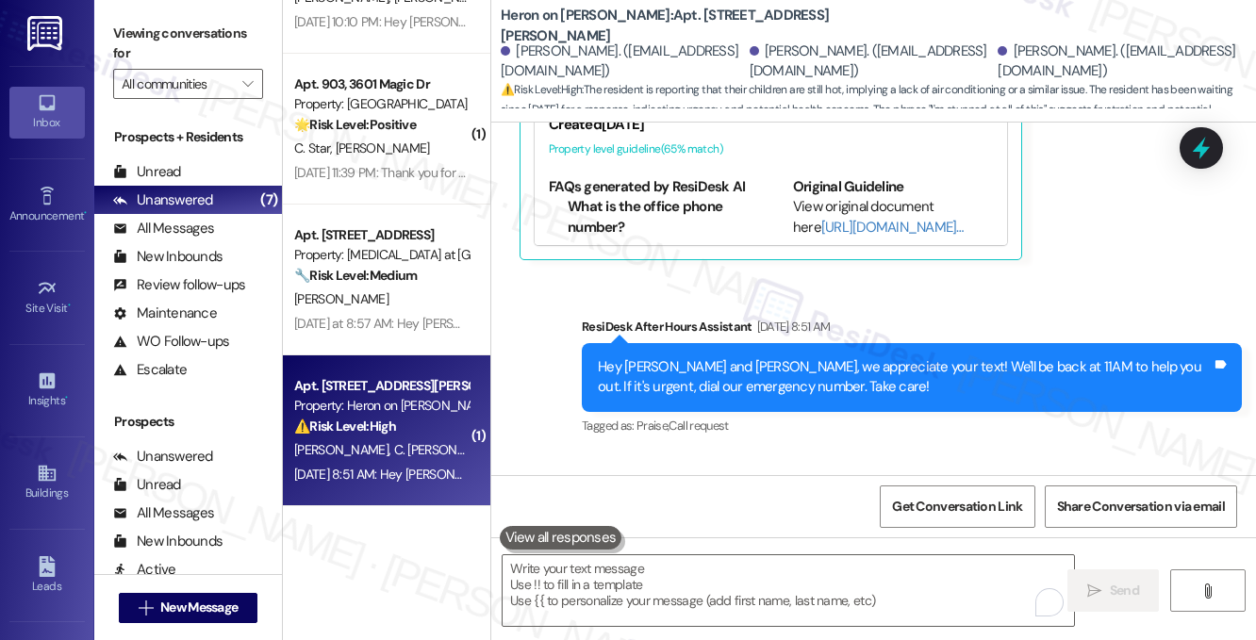
click at [803, 537] on div "Hi [PERSON_NAME], I’m so sorry you and your kids are still dealing with the hea…" at bounding box center [905, 567] width 614 height 60
click at [806, 537] on div "Hi [PERSON_NAME], I’m so sorry you and your kids are still dealing with the hea…" at bounding box center [905, 567] width 614 height 60
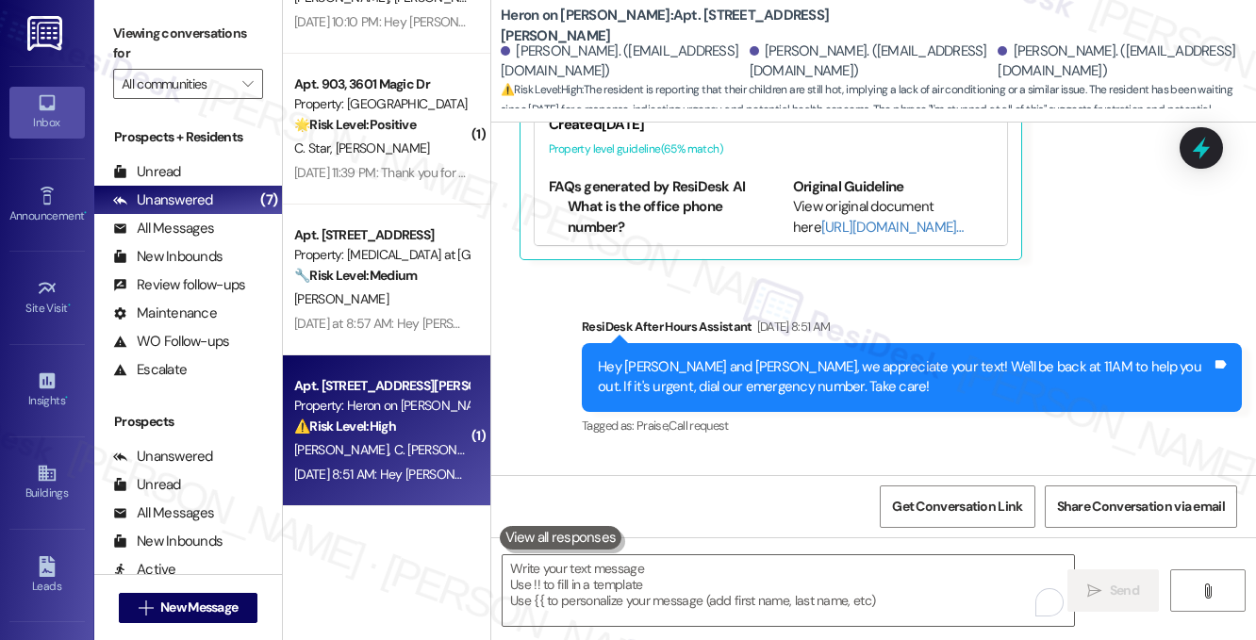
click at [806, 537] on div "Hi [PERSON_NAME], I’m so sorry you and your kids are still dealing with the hea…" at bounding box center [905, 567] width 614 height 60
click at [904, 328] on div "Sent via SMS ResiDesk After Hours Assistant [DATE] 8:51 AM Hey [PERSON_NAME] an…" at bounding box center [873, 449] width 765 height 351
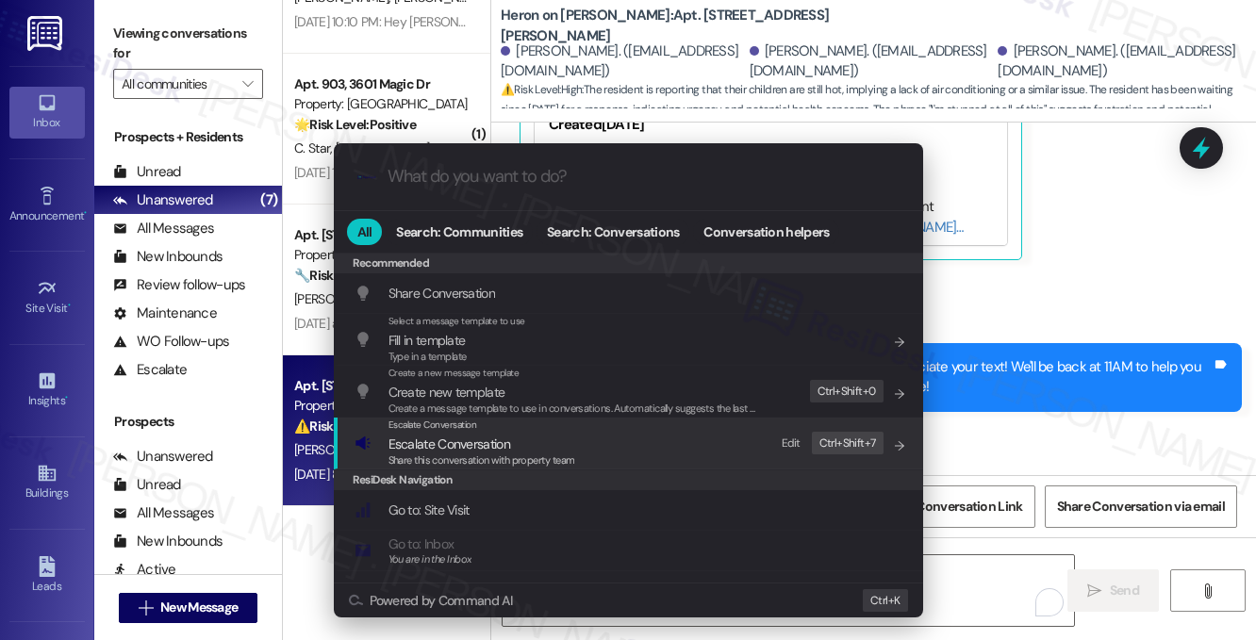
click at [584, 437] on div "Escalate Conversation Escalate Conversation Share this conversation with proper…" at bounding box center [631, 443] width 552 height 51
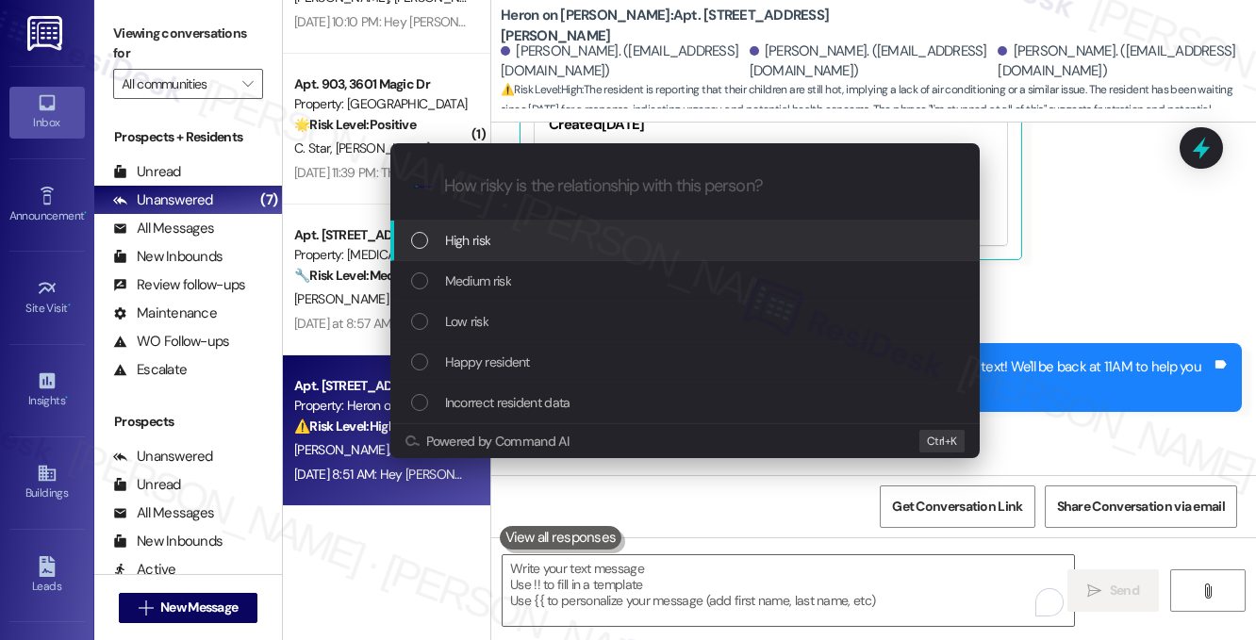
click at [553, 245] on div "High risk" at bounding box center [687, 240] width 552 height 21
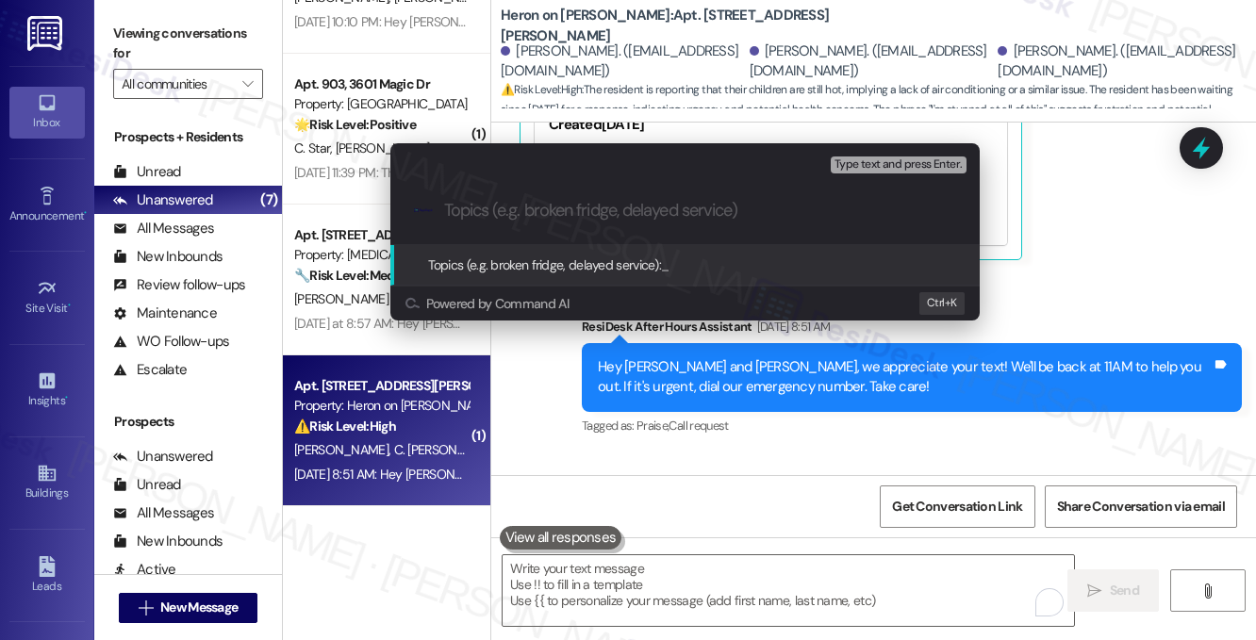
paste input "Checking for Alternatives While You Await A/C Replacement"
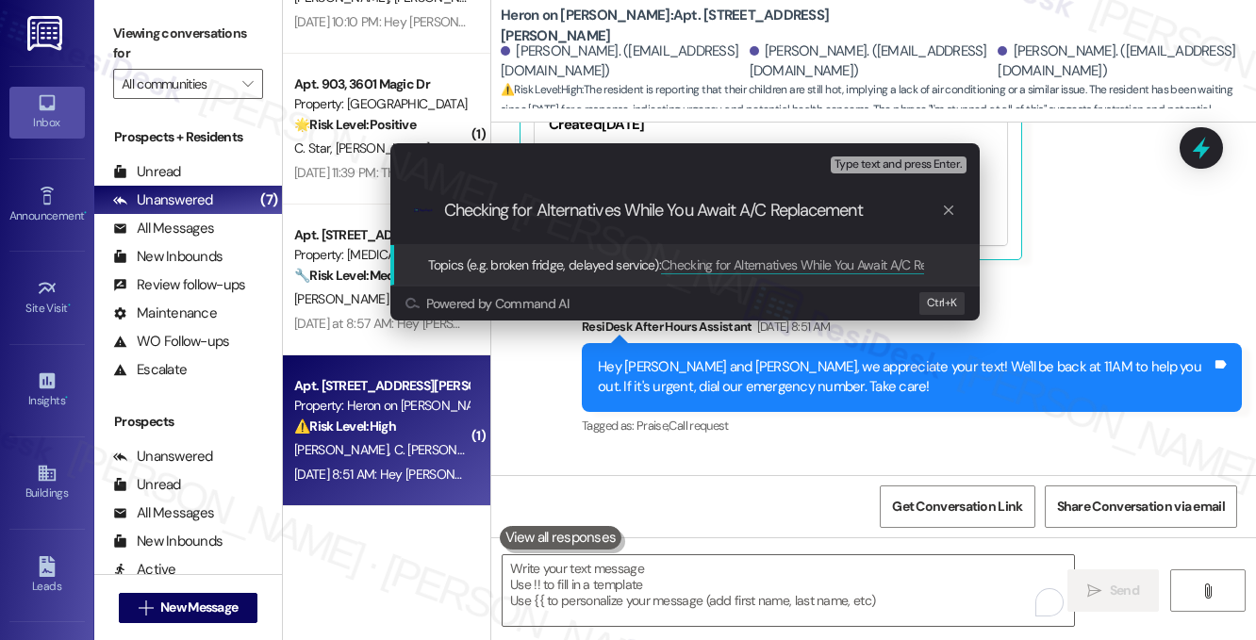
click at [608, 211] on input "Checking for Alternatives While You Await A/C Replacement" at bounding box center [692, 211] width 497 height 20
click at [682, 206] on input "Checking for Alternatives While You Await A/C Replacement" at bounding box center [692, 211] width 497 height 20
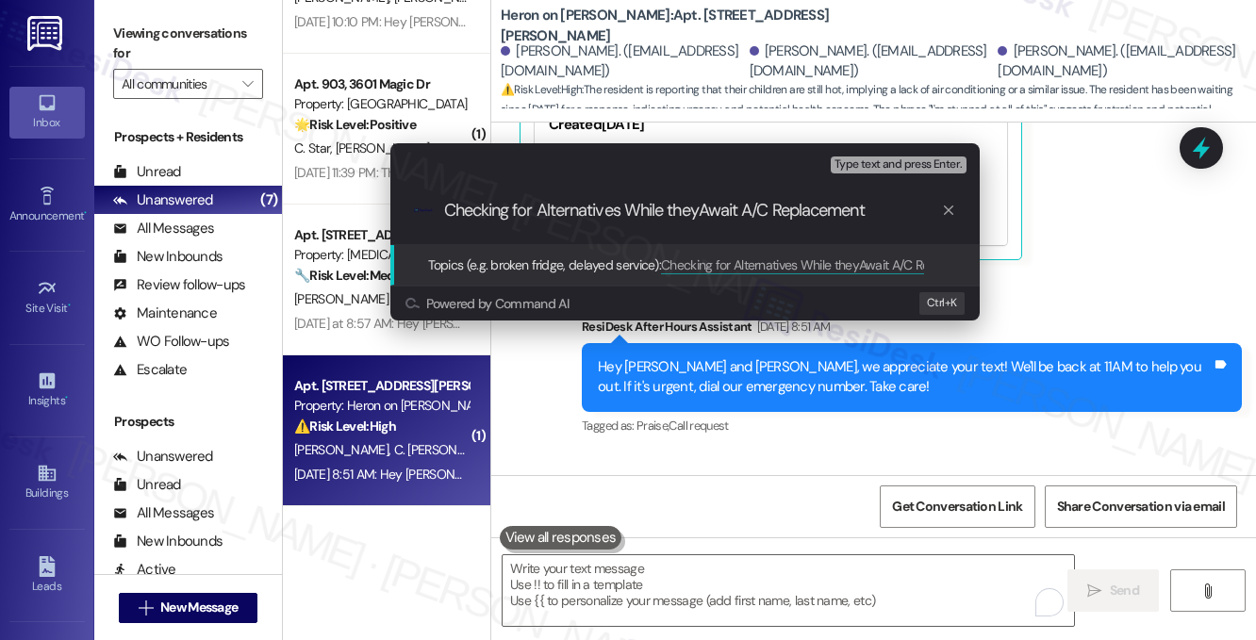
type input "Checking for Alternatives While they Await A/C Replacement"
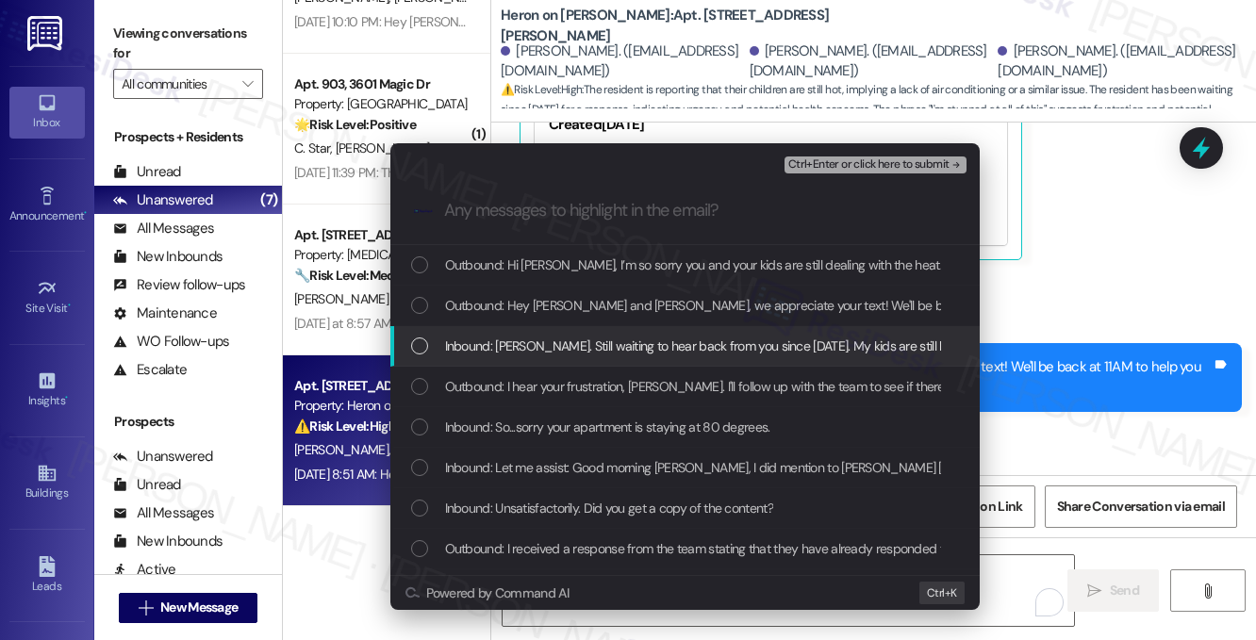
click at [585, 346] on span "Inbound: [PERSON_NAME]. Still waiting to hear back from you since [DATE]. My ki…" at bounding box center [768, 346] width 647 height 21
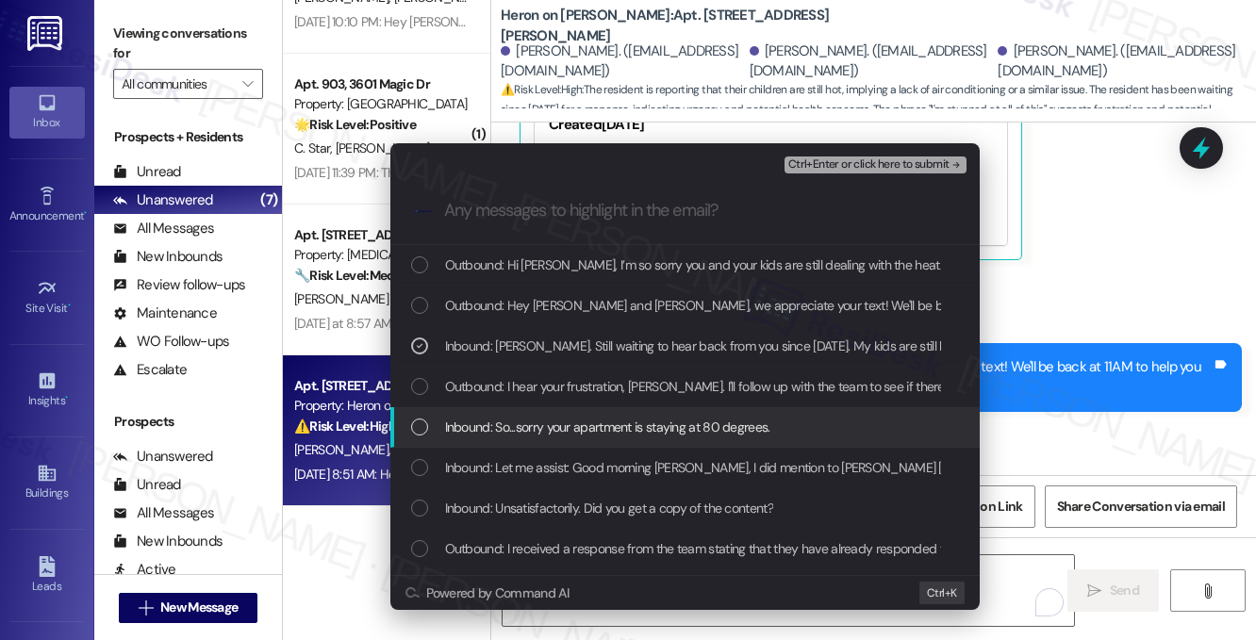
click at [586, 433] on span "Inbound: So...sorry your apartment is staying at 80 degrees." at bounding box center [607, 427] width 325 height 21
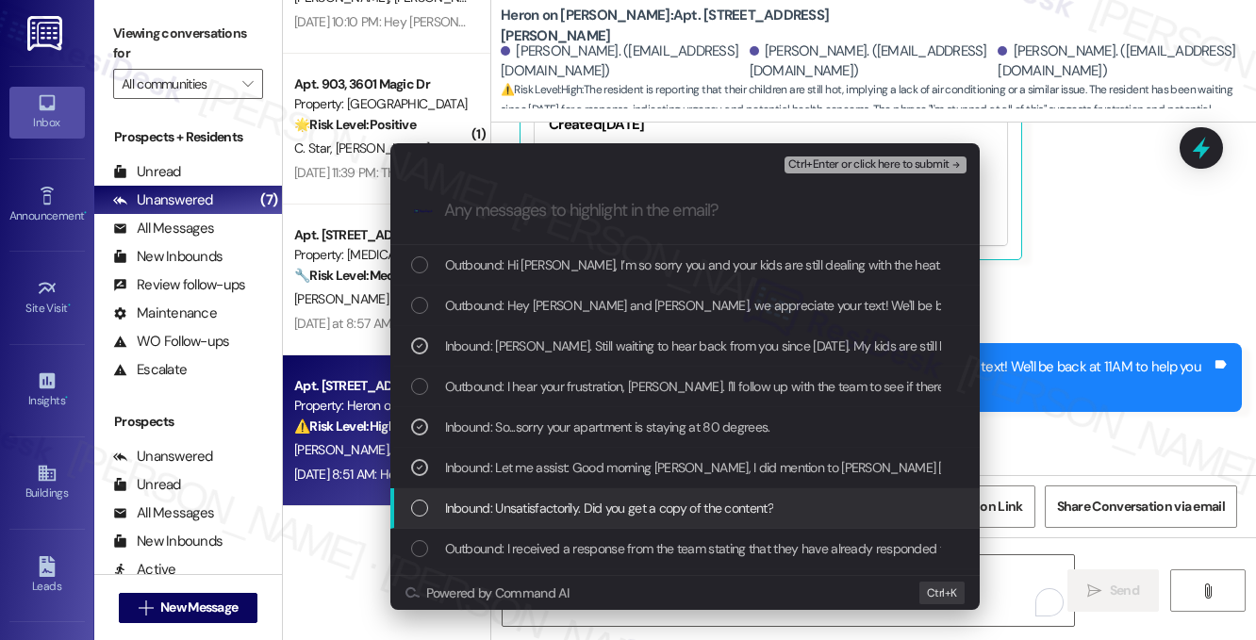
click at [701, 512] on span "Inbound: Unsatisfactorily. Did you get a copy of the content?" at bounding box center [609, 508] width 328 height 21
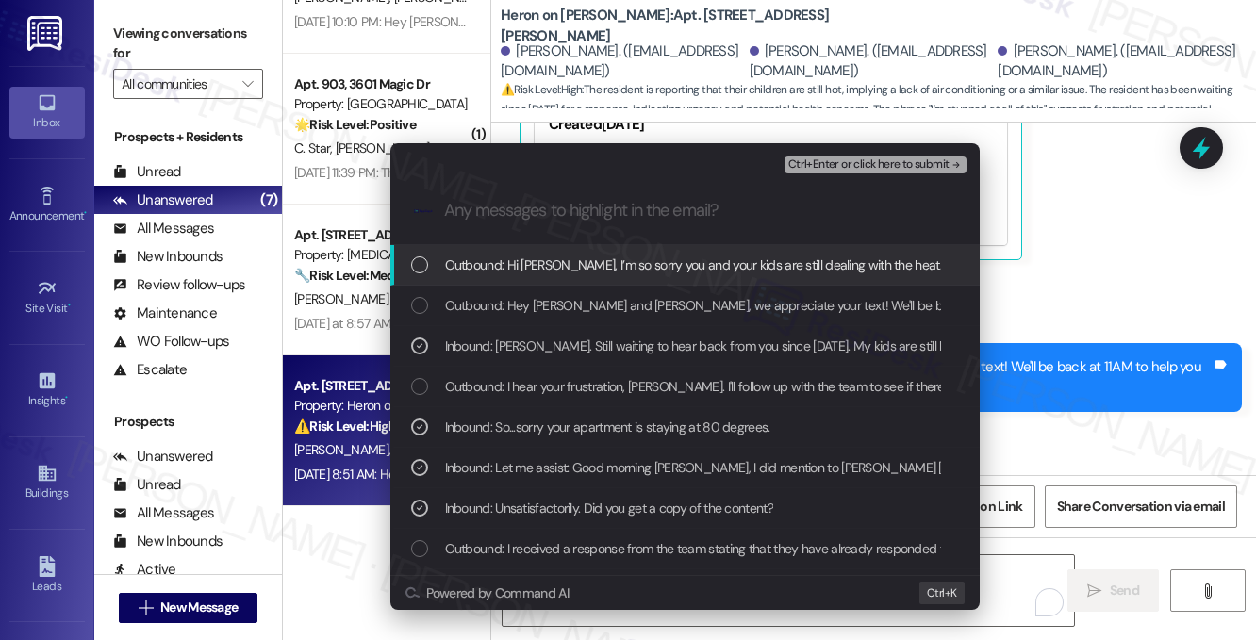
click at [872, 166] on span "Ctrl+Enter or click here to submit" at bounding box center [868, 164] width 161 height 13
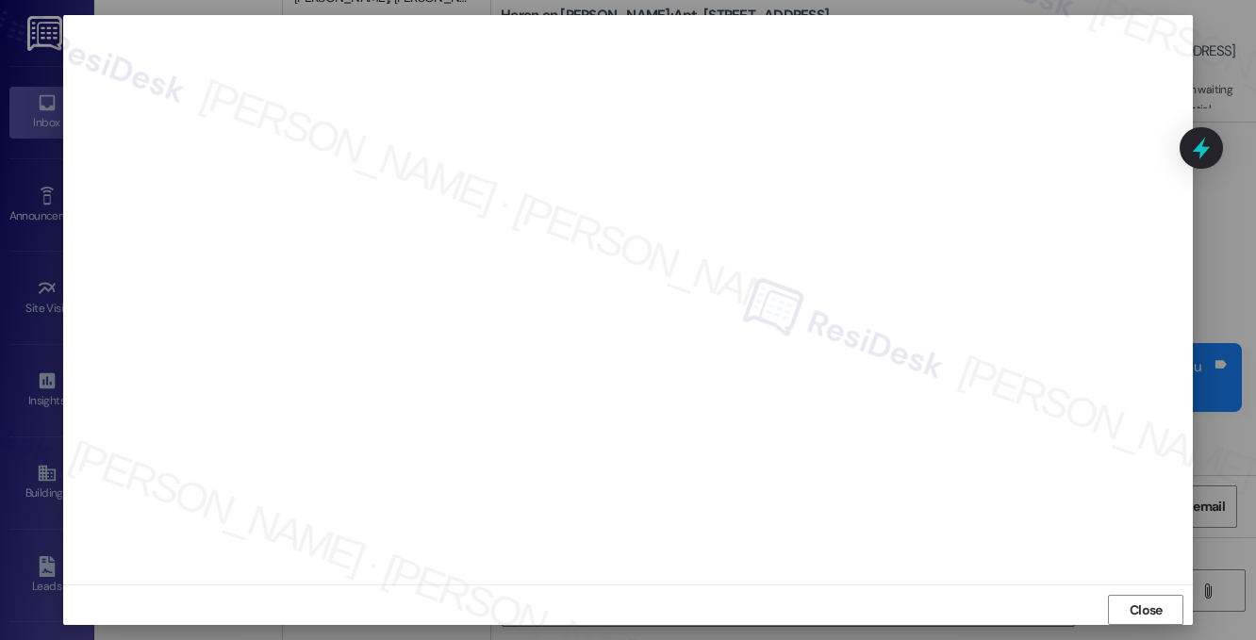
scroll to position [19650, 0]
click at [1136, 609] on span "Close" at bounding box center [1146, 611] width 33 height 20
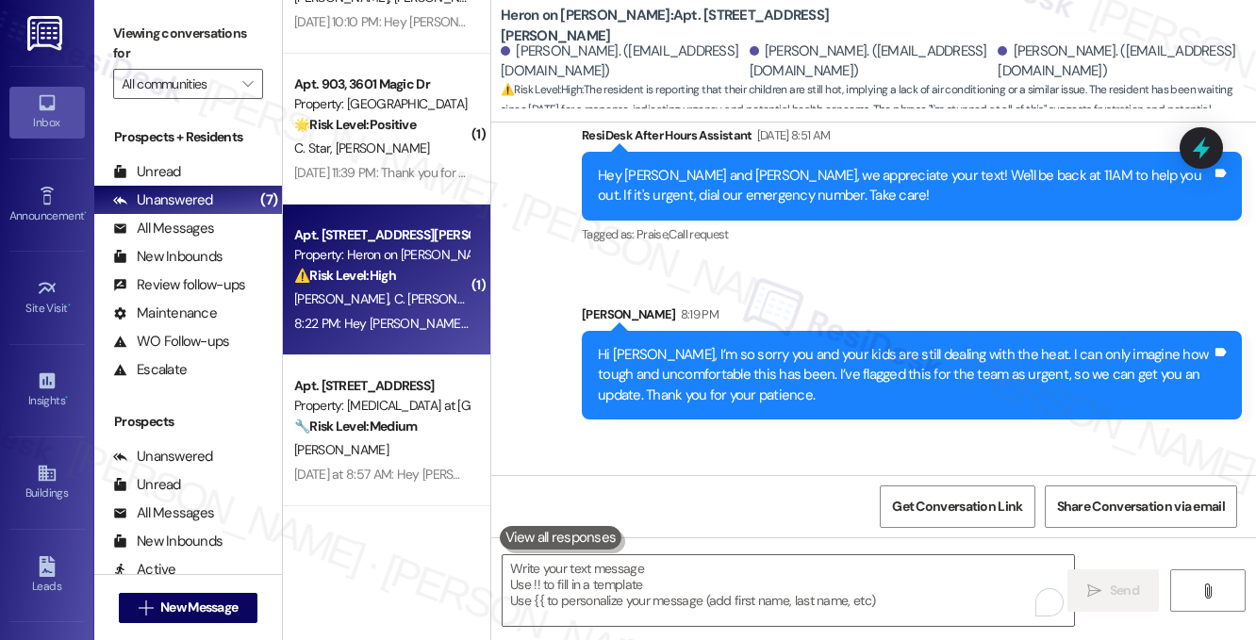
scroll to position [19801, 0]
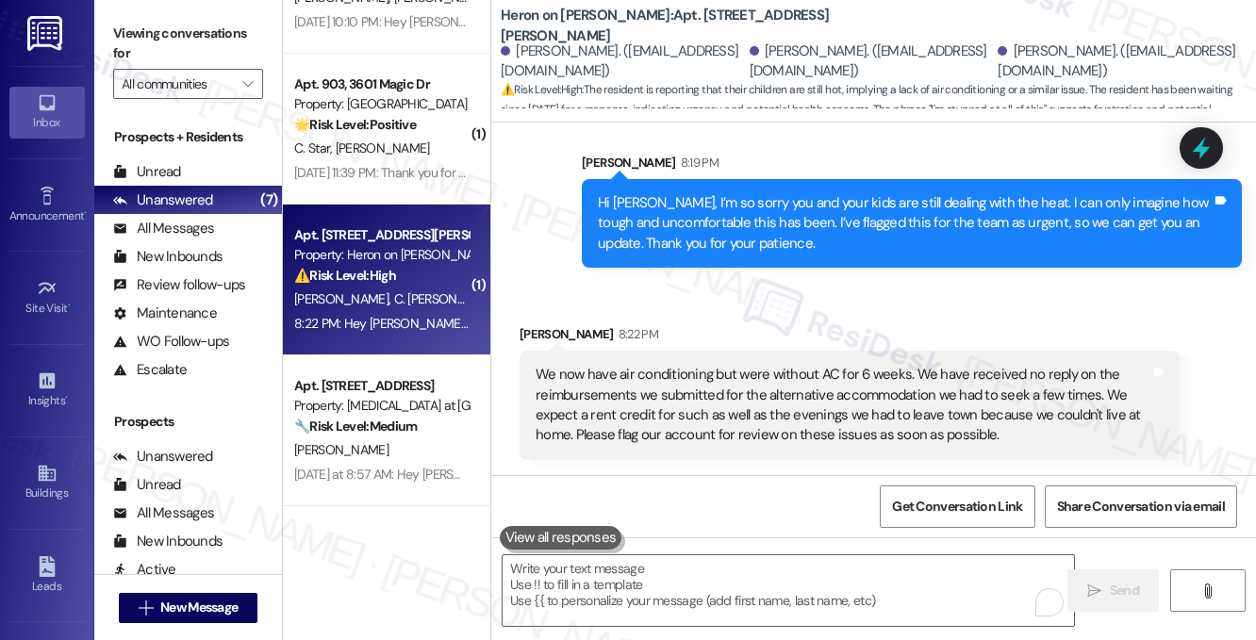
click at [776, 365] on div "We now have air conditioning but were without AC for 6 weeks. We have received …" at bounding box center [843, 405] width 614 height 81
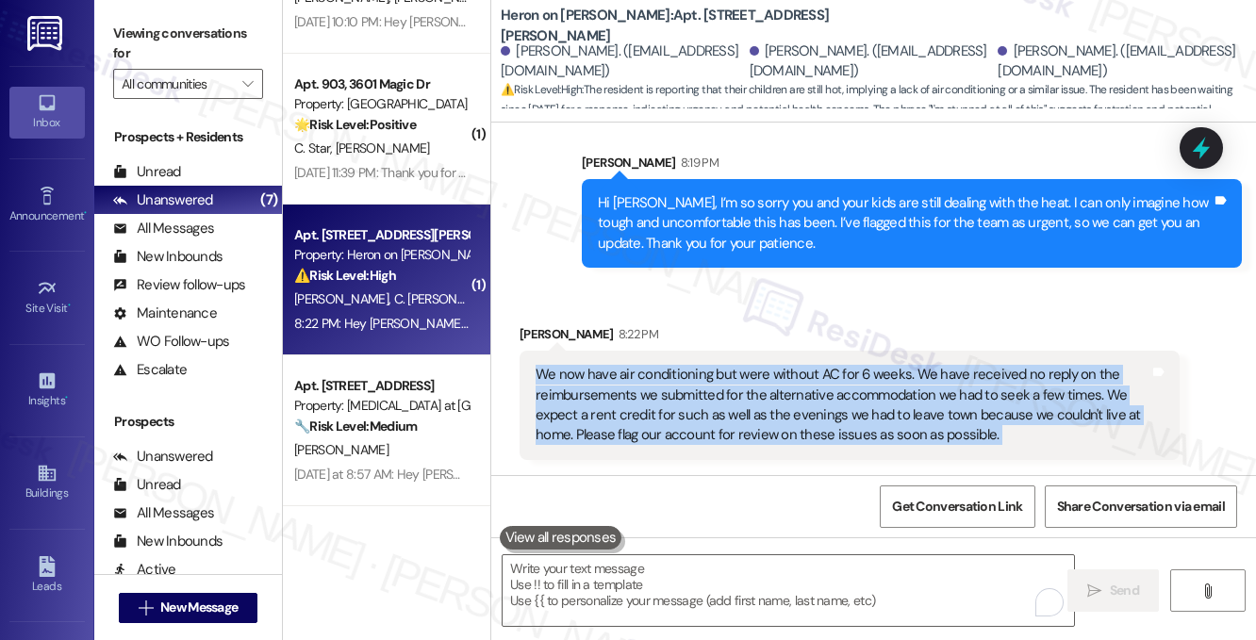
click at [776, 365] on div "We now have air conditioning but were without AC for 6 weeks. We have received …" at bounding box center [843, 405] width 614 height 81
click at [712, 365] on div "We now have air conditioning but were without AC for 6 weeks. We have received …" at bounding box center [843, 405] width 614 height 81
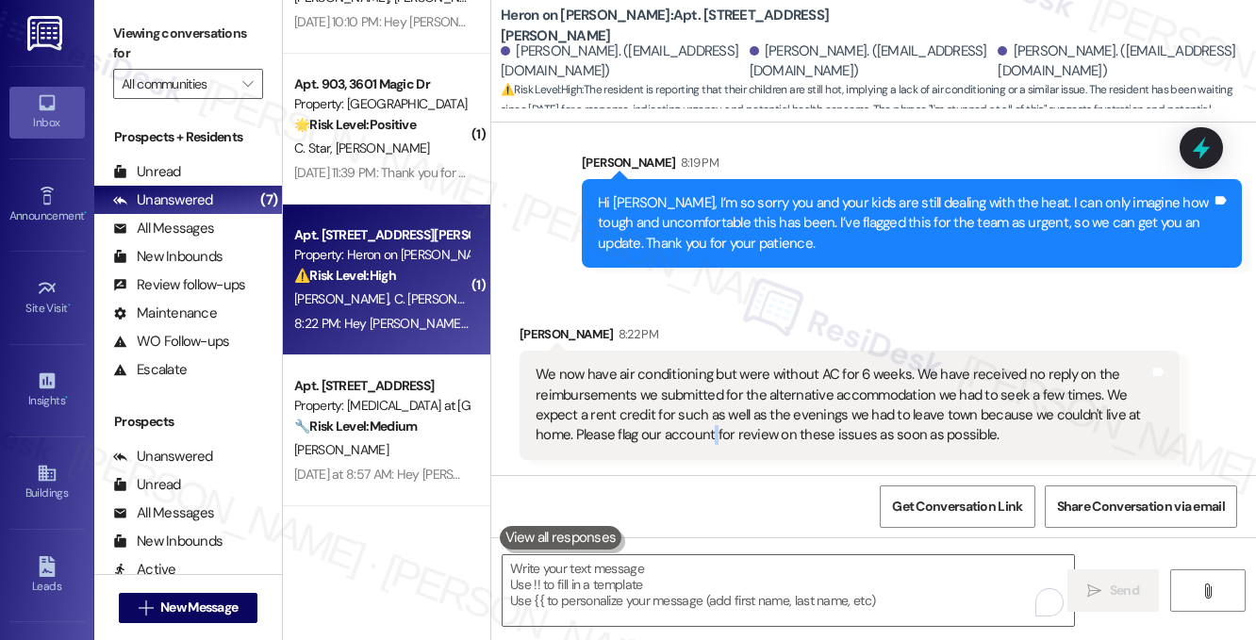
click at [712, 365] on div "We now have air conditioning but were without AC for 6 weeks. We have received …" at bounding box center [843, 405] width 614 height 81
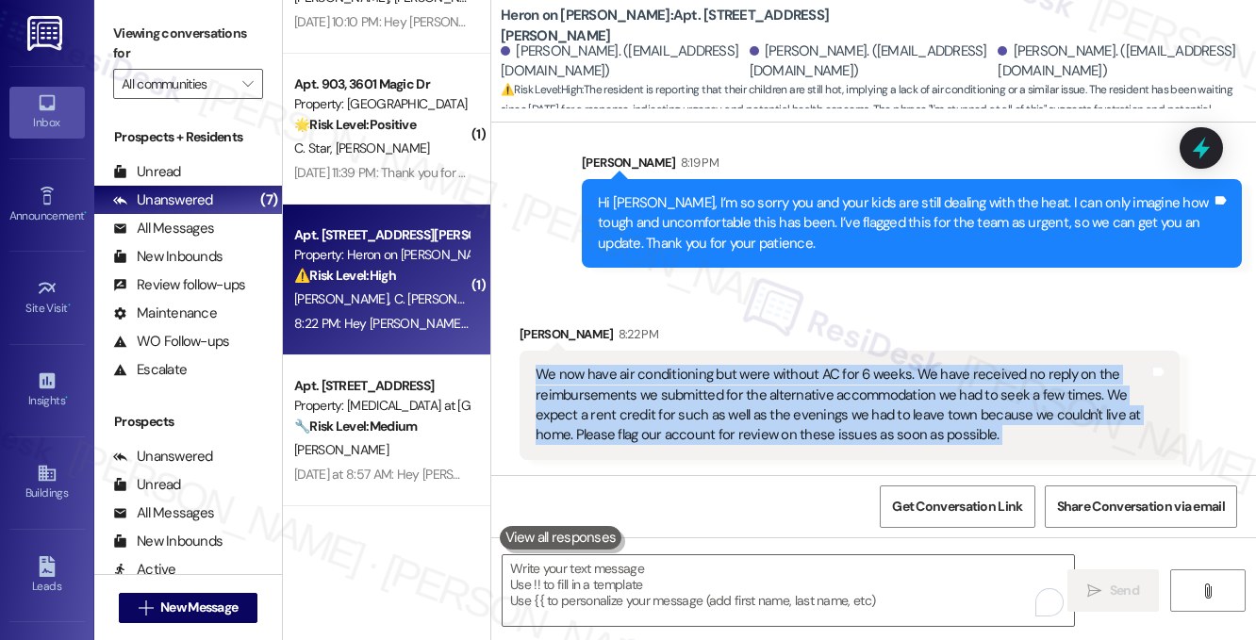
click at [712, 365] on div "We now have air conditioning but were without AC for 6 weeks. We have received …" at bounding box center [843, 405] width 614 height 81
click at [766, 365] on div "We now have air conditioning but were without AC for 6 weeks. We have received …" at bounding box center [843, 405] width 614 height 81
click at [874, 365] on div "We now have air conditioning but were without AC for 6 weeks. We have received …" at bounding box center [843, 405] width 614 height 81
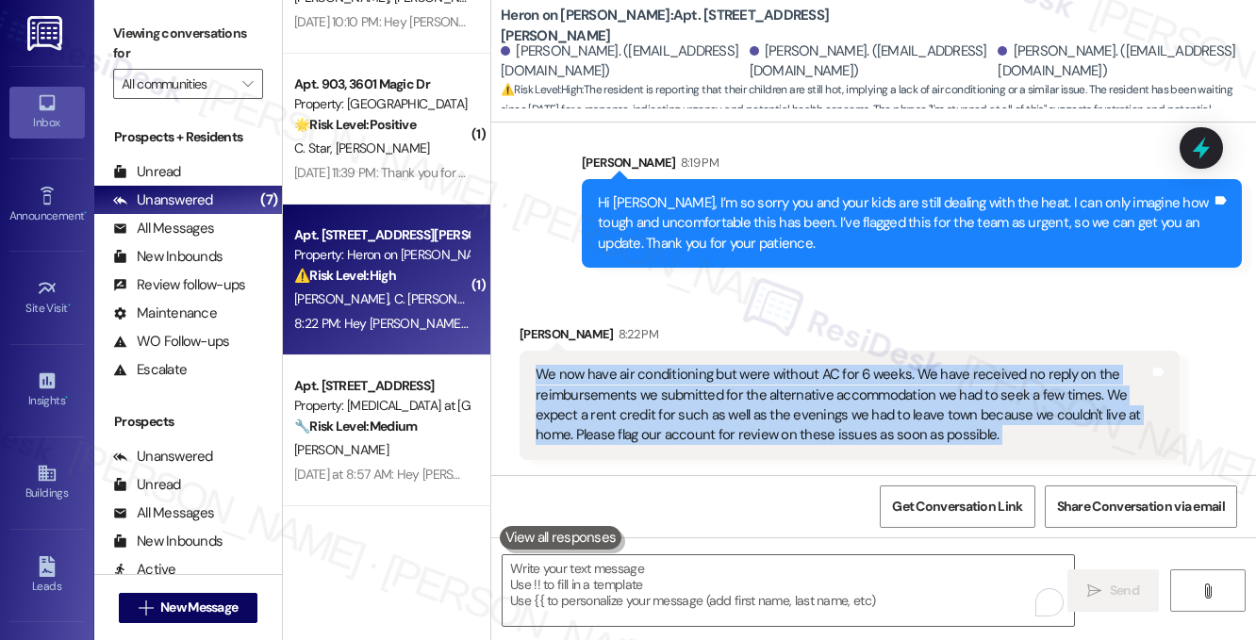
click at [874, 365] on div "We now have air conditioning but were without AC for 6 weeks. We have received …" at bounding box center [843, 405] width 614 height 81
click at [726, 365] on div "We now have air conditioning but were without AC for 6 weeks. We have received …" at bounding box center [843, 405] width 614 height 81
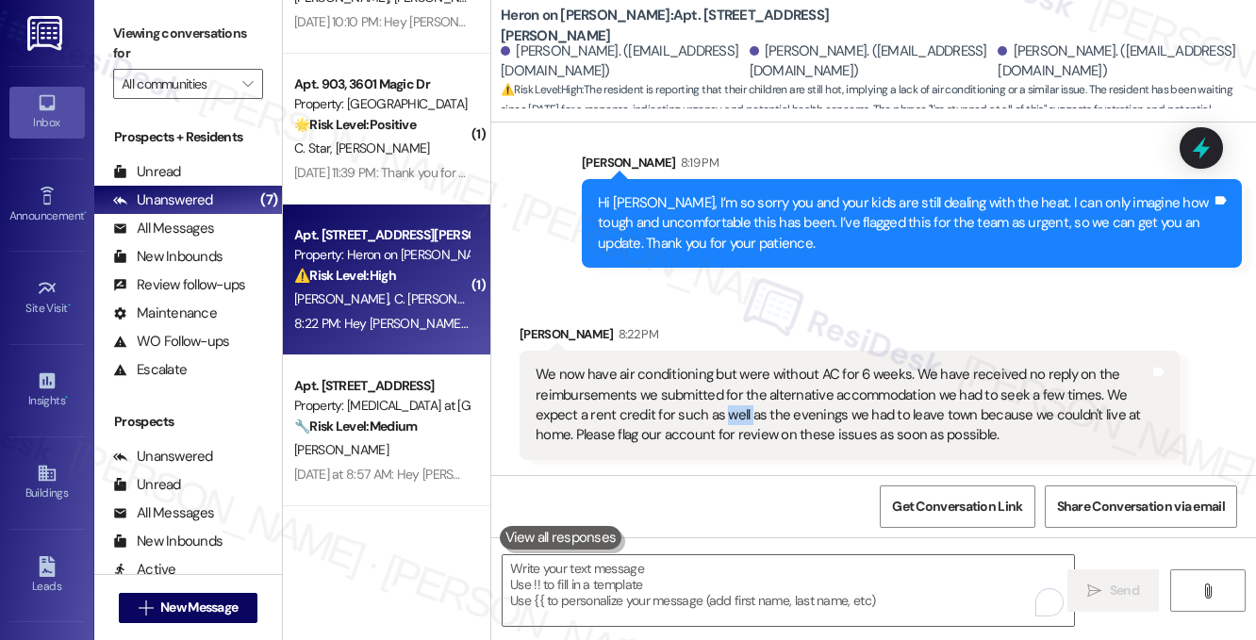
click at [726, 365] on div "We now have air conditioning but were without AC for 6 weeks. We have received …" at bounding box center [843, 405] width 614 height 81
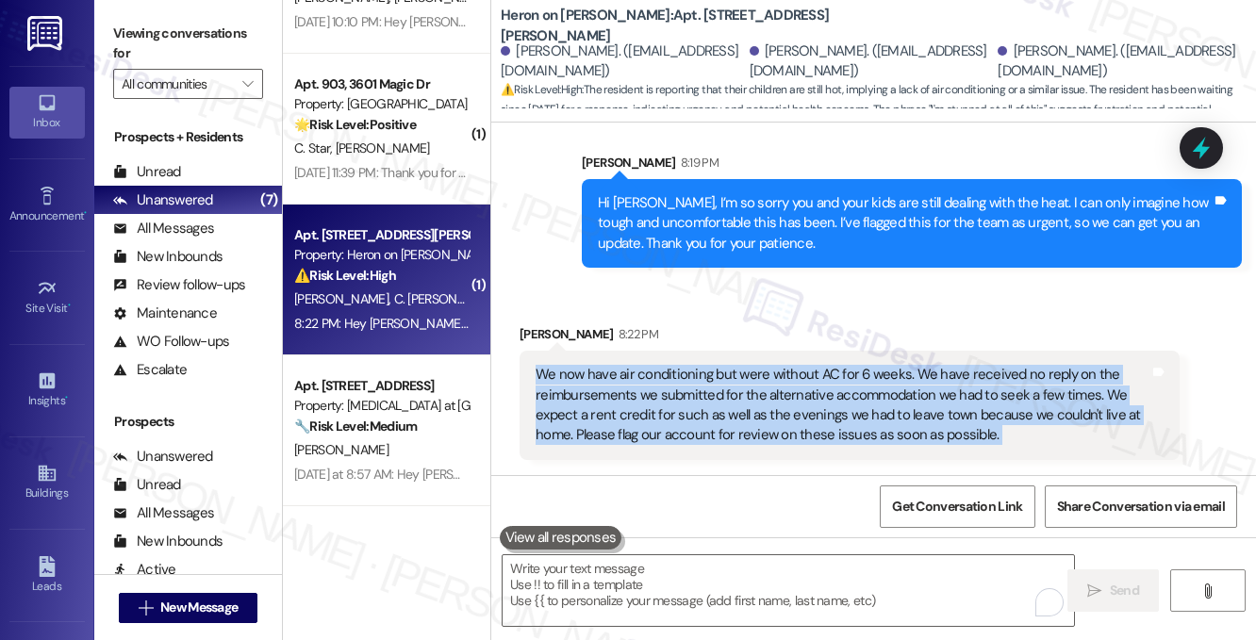
click at [726, 365] on div "We now have air conditioning but were without AC for 6 weeks. We have received …" at bounding box center [843, 405] width 614 height 81
click at [818, 365] on div "We now have air conditioning but were without AC for 6 weeks. We have received …" at bounding box center [843, 405] width 614 height 81
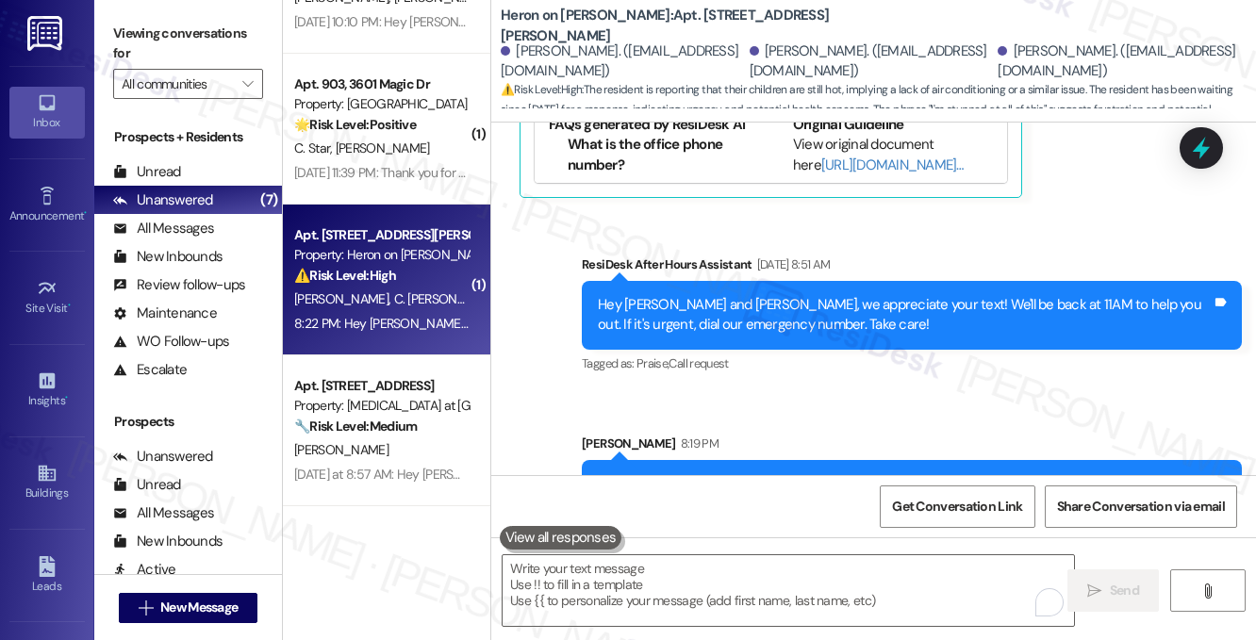
scroll to position [19519, 0]
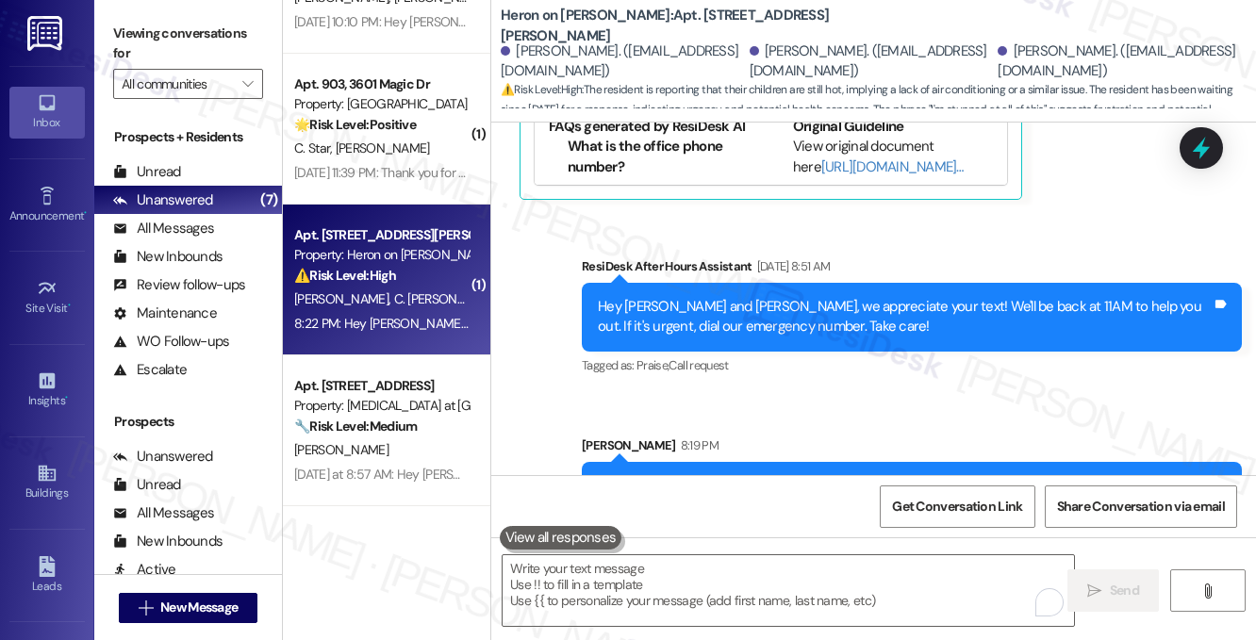
click at [792, 476] on div "Hi [PERSON_NAME], I’m so sorry you and your kids are still dealing with the hea…" at bounding box center [905, 506] width 614 height 60
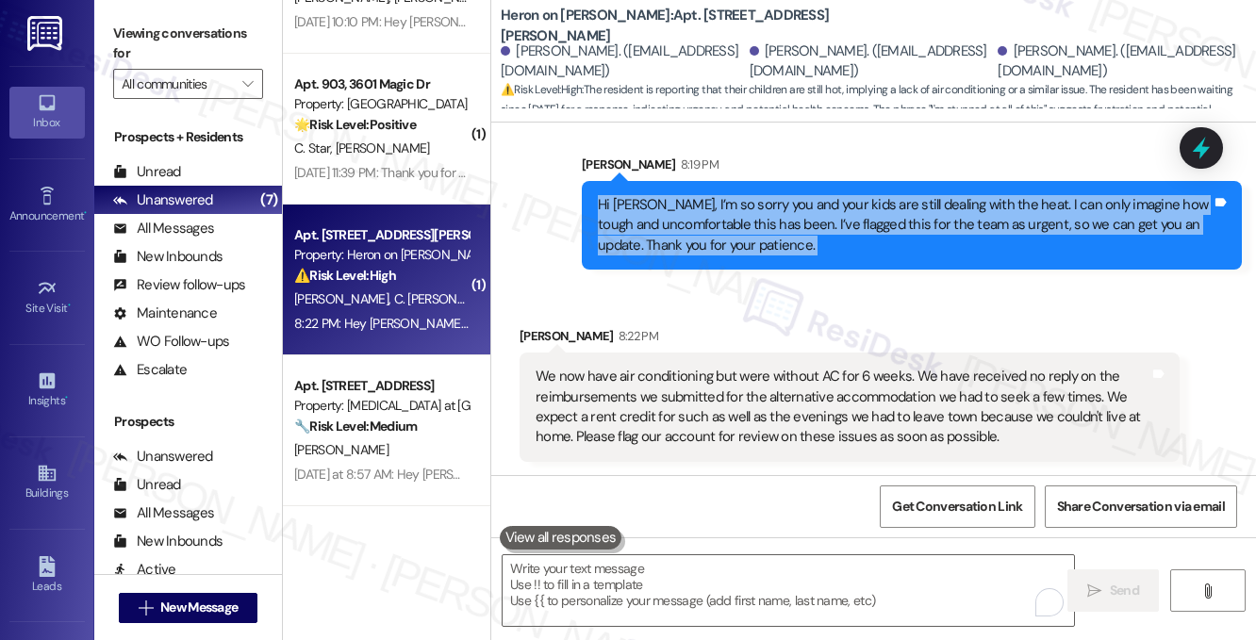
scroll to position [19801, 0]
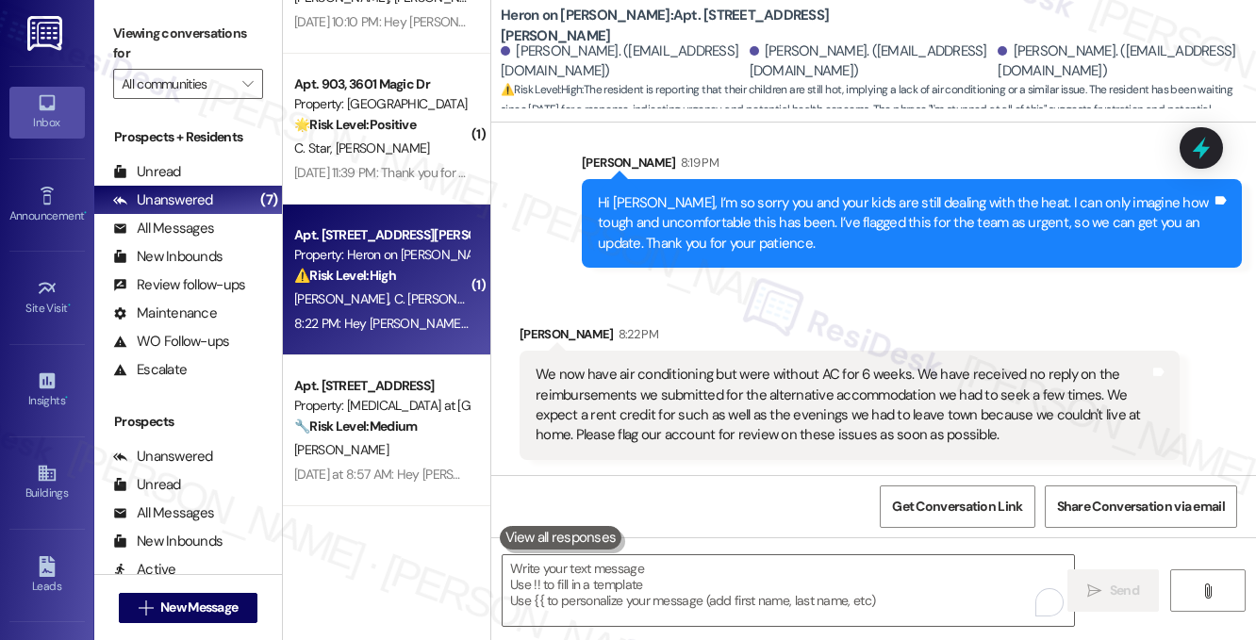
click at [637, 365] on div "We now have air conditioning but were without AC for 6 weeks. We have received …" at bounding box center [843, 405] width 614 height 81
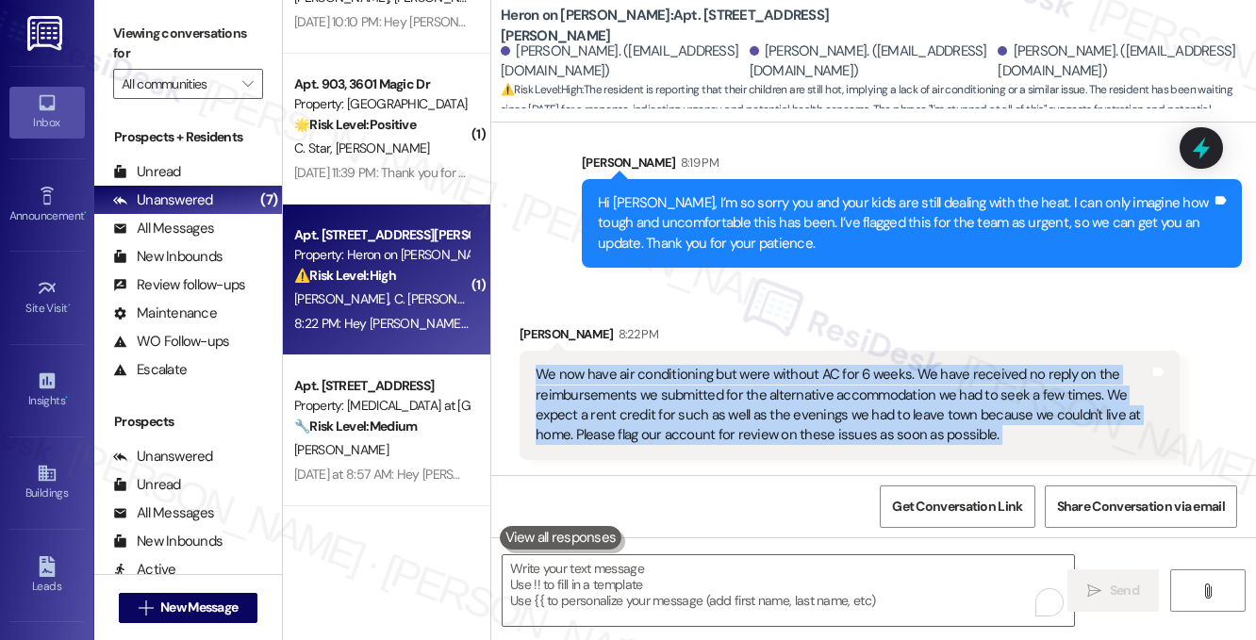
click at [637, 365] on div "We now have air conditioning but were without AC for 6 weeks. We have received …" at bounding box center [843, 405] width 614 height 81
copy div "We now have air conditioning but were without AC for 6 weeks. We have received …"
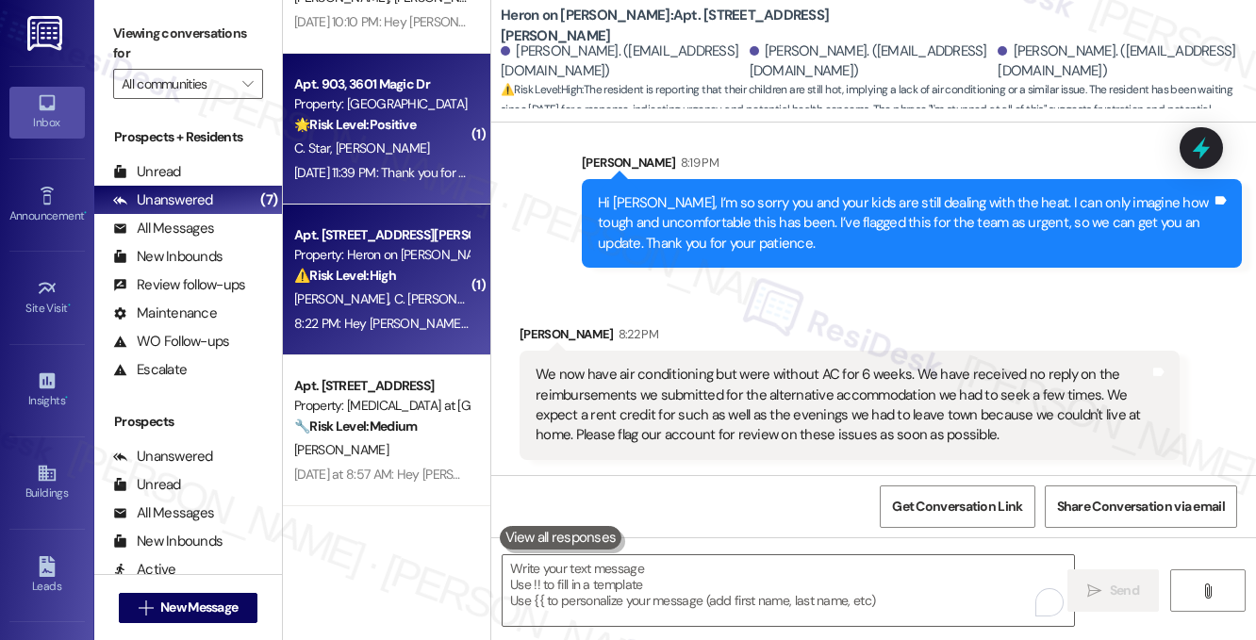
click at [426, 173] on div "[DATE] 11:39 PM: Thank you for your message. Our offices are currently closed, …" at bounding box center [865, 172] width 1142 height 17
type textarea "Fetching suggested responses. Please feel free to read through the conversation…"
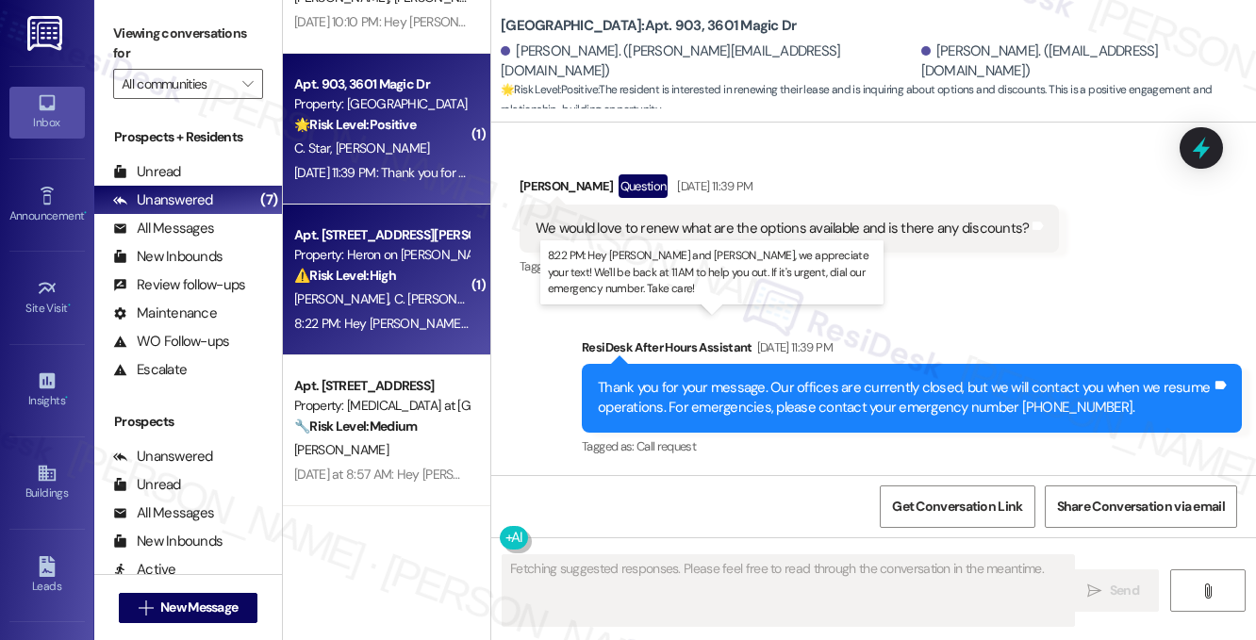
scroll to position [536, 0]
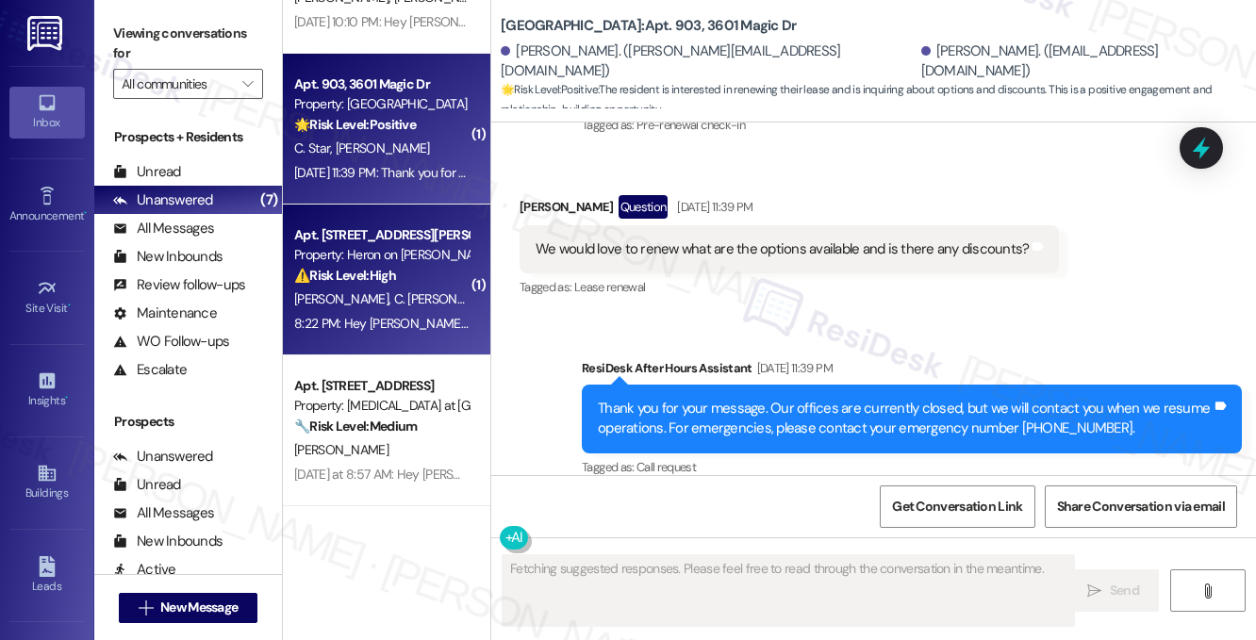
click at [364, 282] on strong "⚠️ Risk Level: High" at bounding box center [345, 275] width 102 height 17
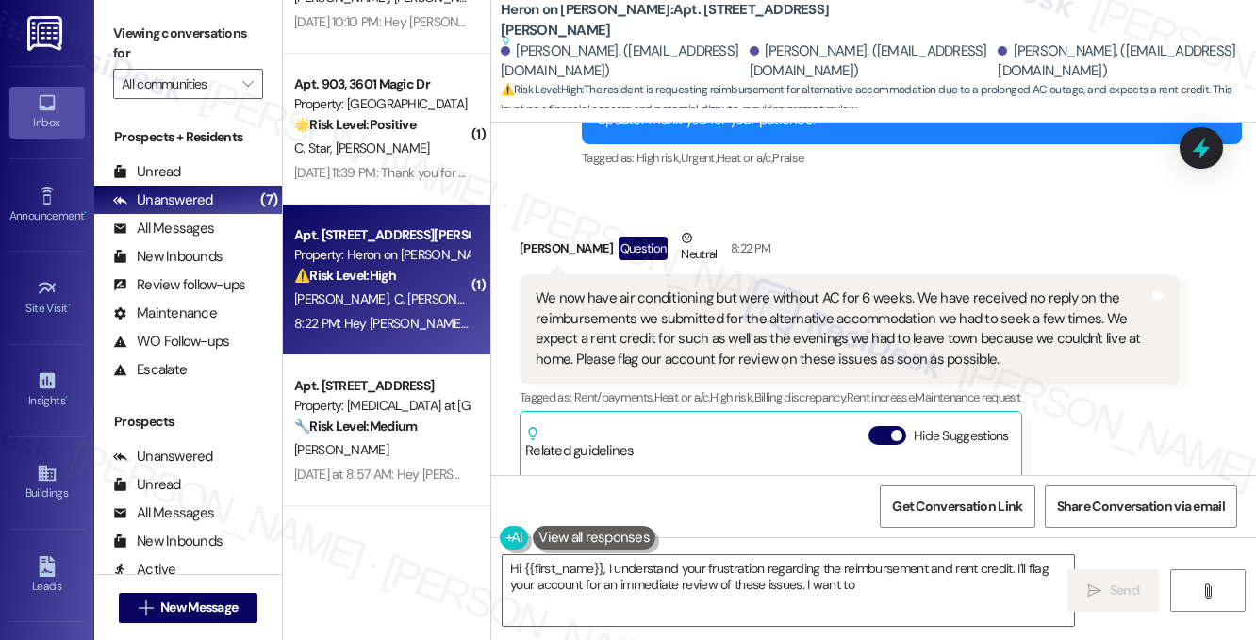
scroll to position [19612, 0]
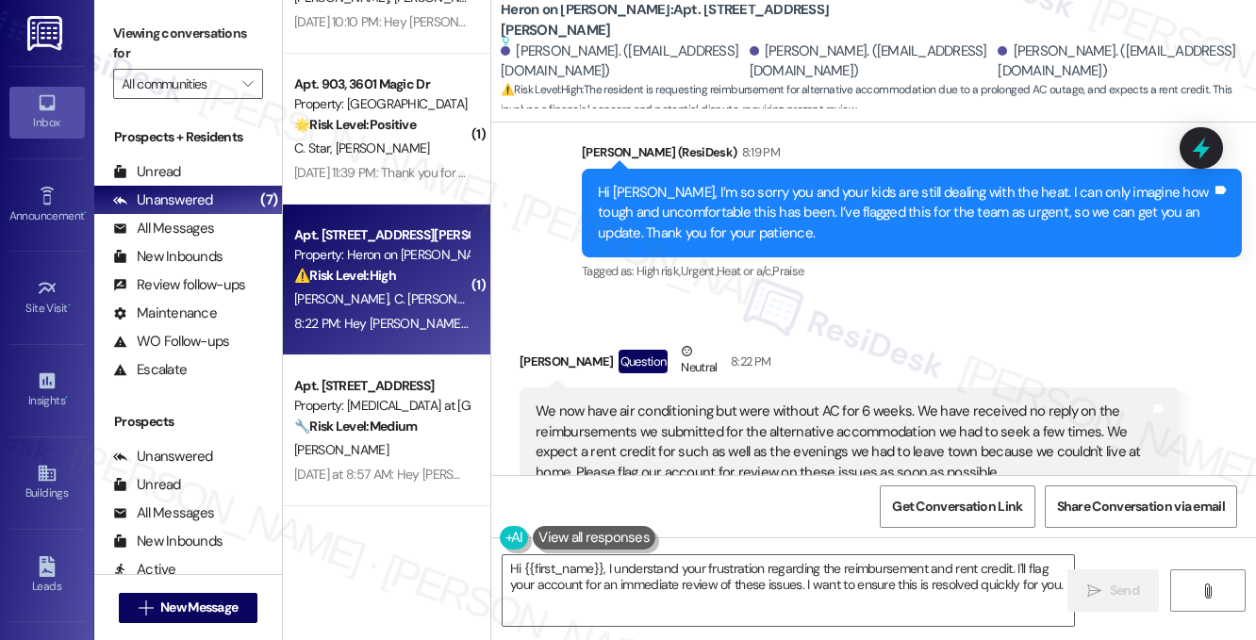
click at [784, 402] on div "We now have air conditioning but were without AC for 6 weeks. We have received …" at bounding box center [843, 442] width 614 height 81
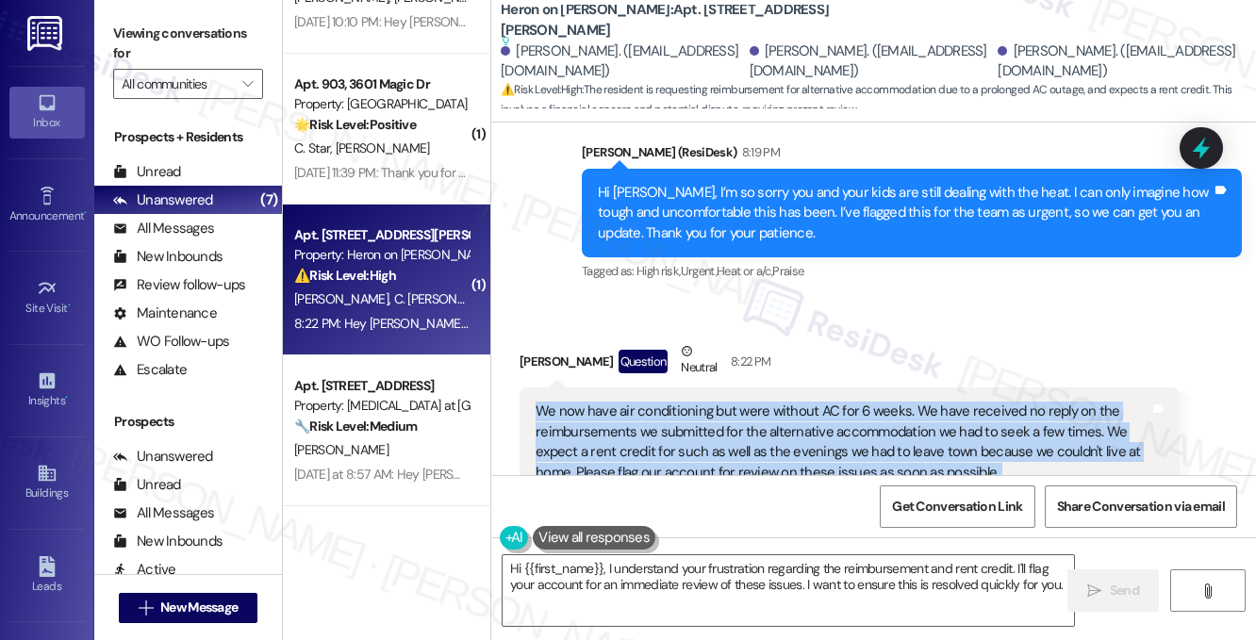
click at [784, 402] on div "We now have air conditioning but were without AC for 6 weeks. We have received …" at bounding box center [843, 442] width 614 height 81
click at [753, 402] on div "We now have air conditioning but were without AC for 6 weeks. We have received …" at bounding box center [843, 442] width 614 height 81
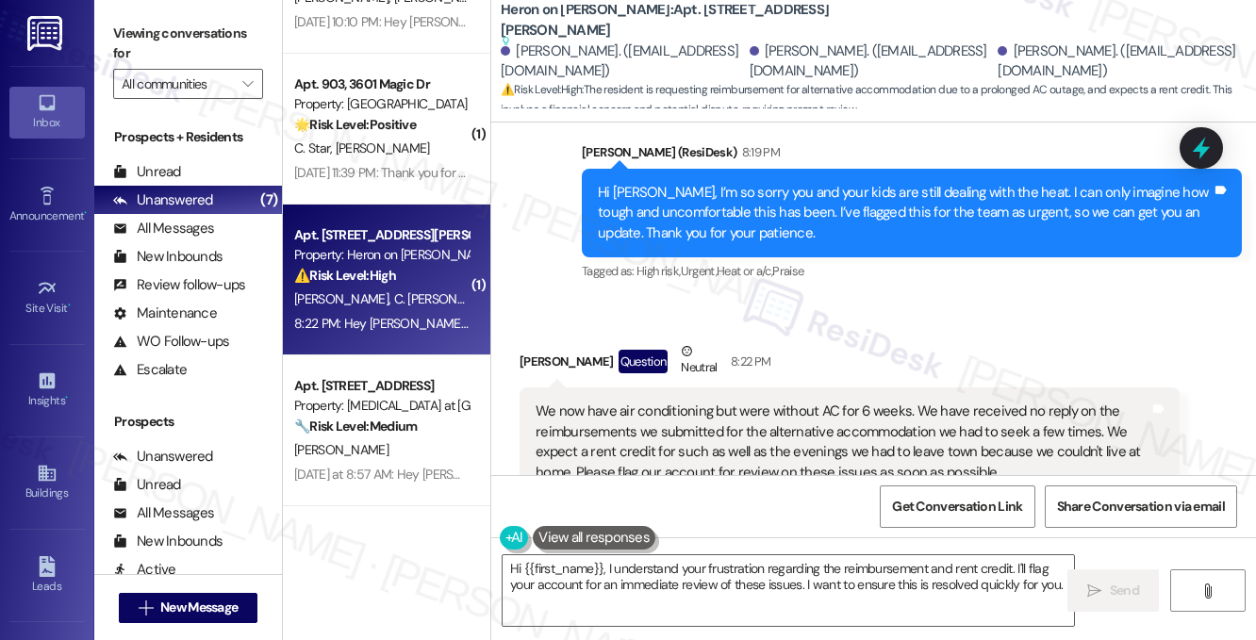
click at [753, 402] on div "We now have air conditioning but were without AC for 6 weeks. We have received …" at bounding box center [843, 442] width 614 height 81
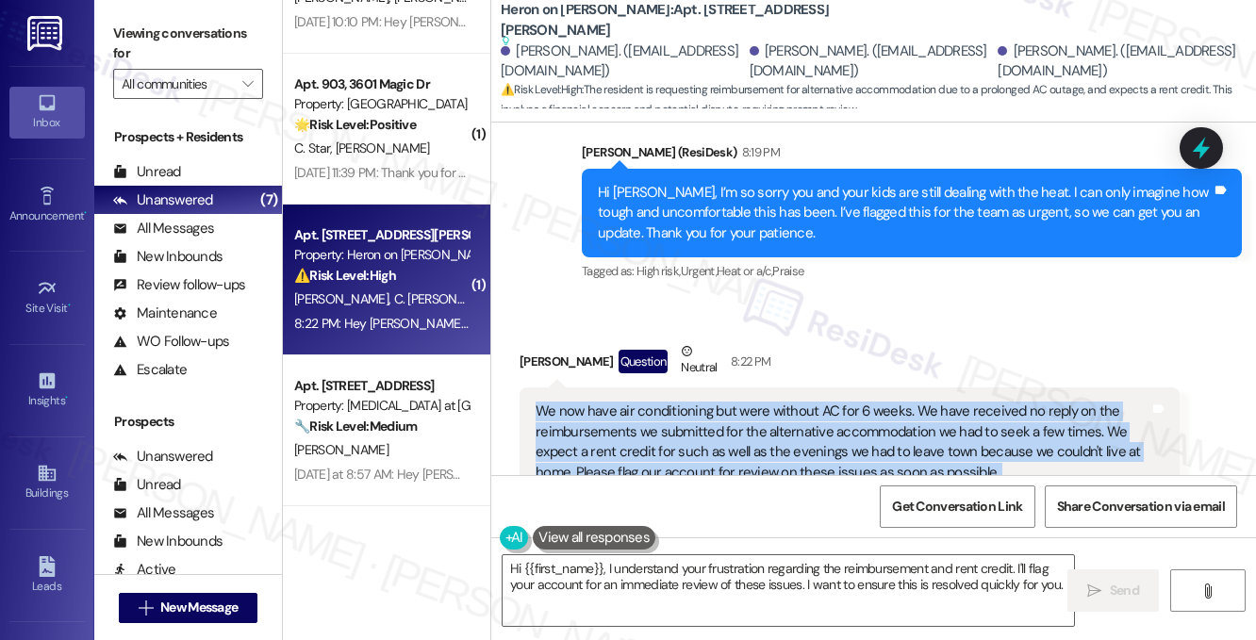
click at [753, 402] on div "We now have air conditioning but were without AC for 6 weeks. We have received …" at bounding box center [843, 442] width 614 height 81
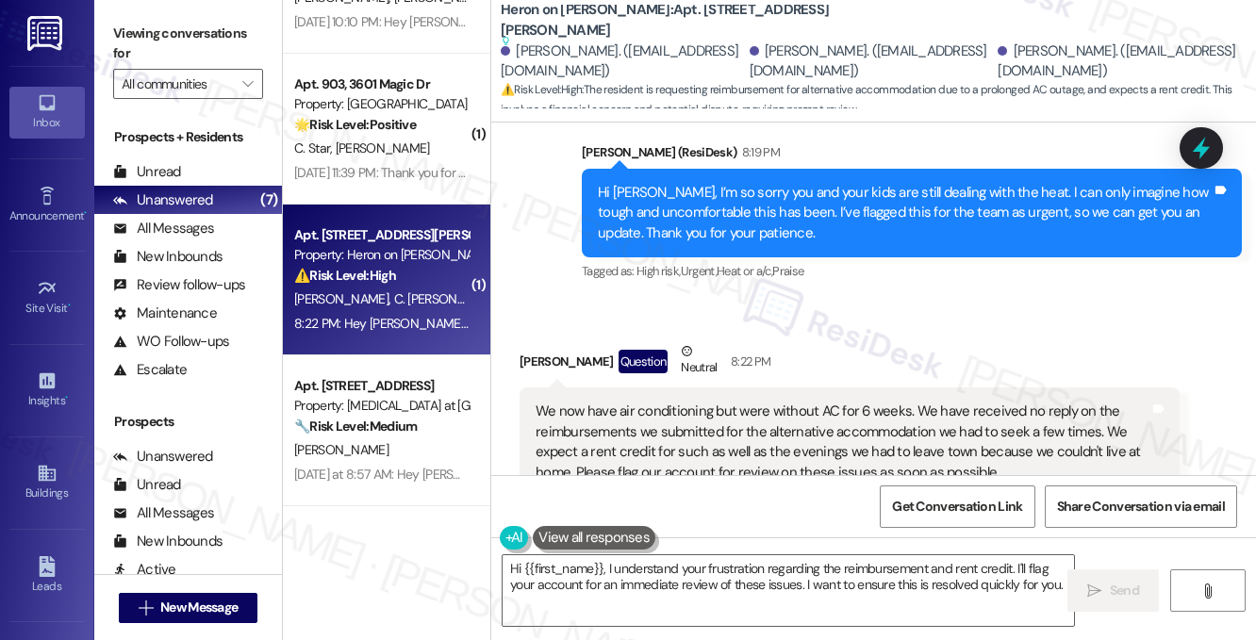
drag, startPoint x: 211, startPoint y: 32, endPoint x: 206, endPoint y: 10, distance: 22.2
click at [211, 32] on label "Viewing conversations for" at bounding box center [188, 44] width 150 height 50
click at [897, 402] on div "We now have air conditioning but were without AC for 6 weeks. We have received …" at bounding box center [843, 442] width 614 height 81
click at [893, 402] on div "We now have air conditioning but were without AC for 6 weeks. We have received …" at bounding box center [843, 442] width 614 height 81
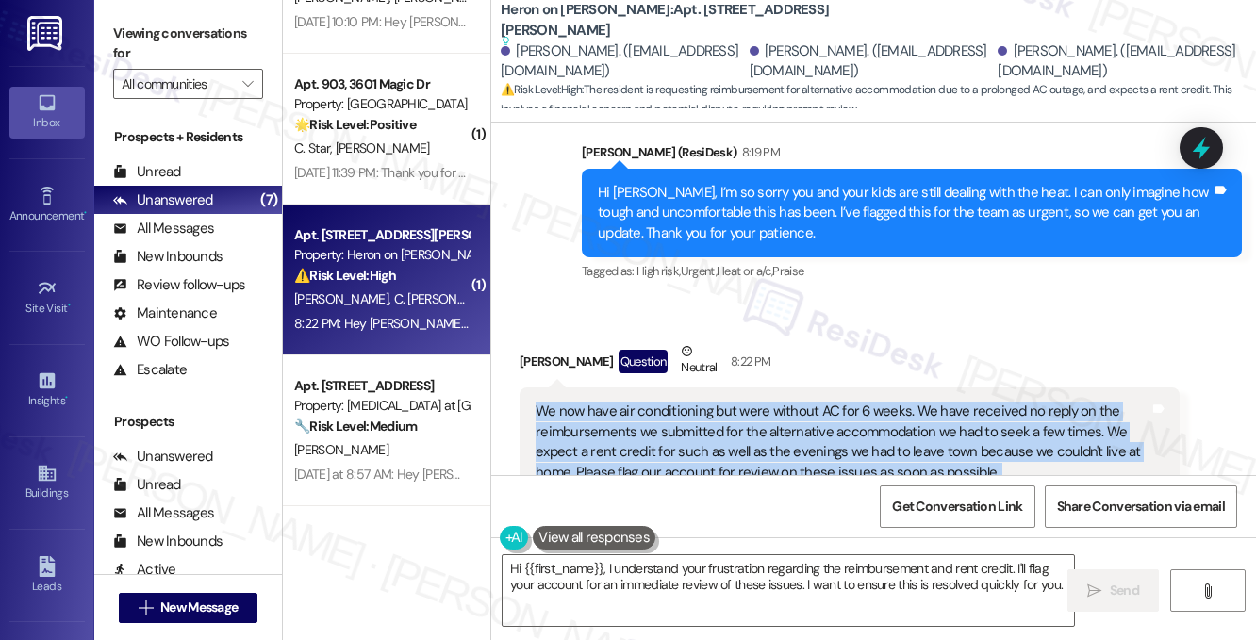
click at [893, 402] on div "We now have air conditioning but were without AC for 6 weeks. We have received …" at bounding box center [843, 442] width 614 height 81
copy div "We now have air conditioning but were without AC for 6 weeks. We have received …"
click at [183, 41] on label "Viewing conversations for" at bounding box center [188, 44] width 150 height 50
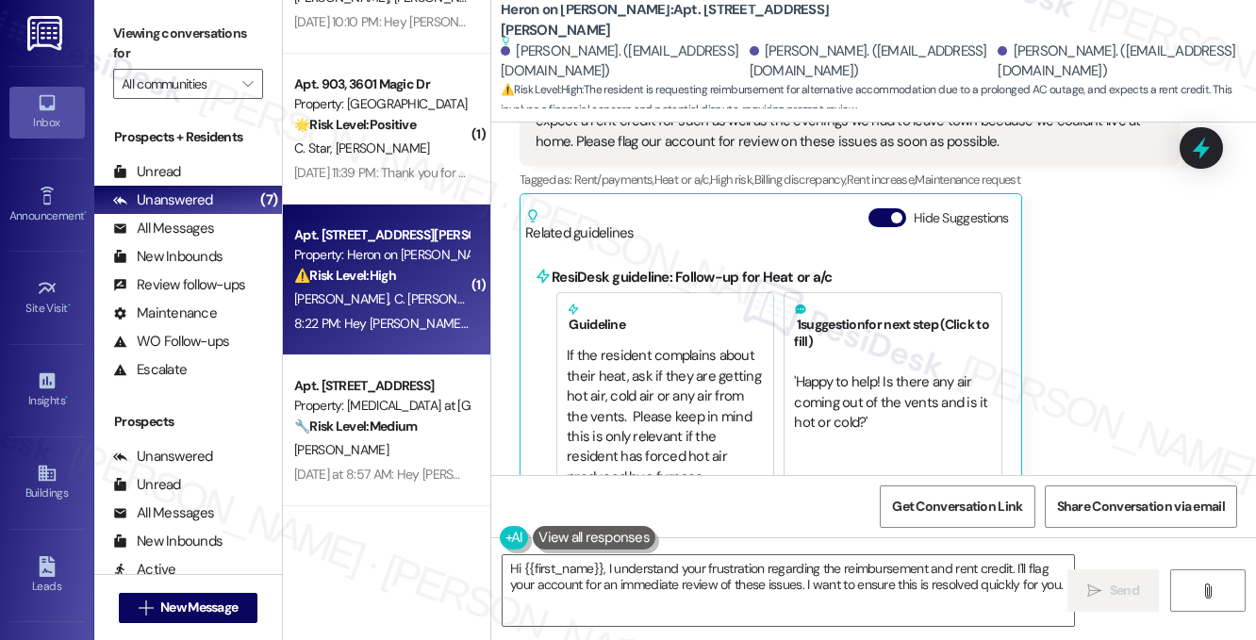
scroll to position [20083, 0]
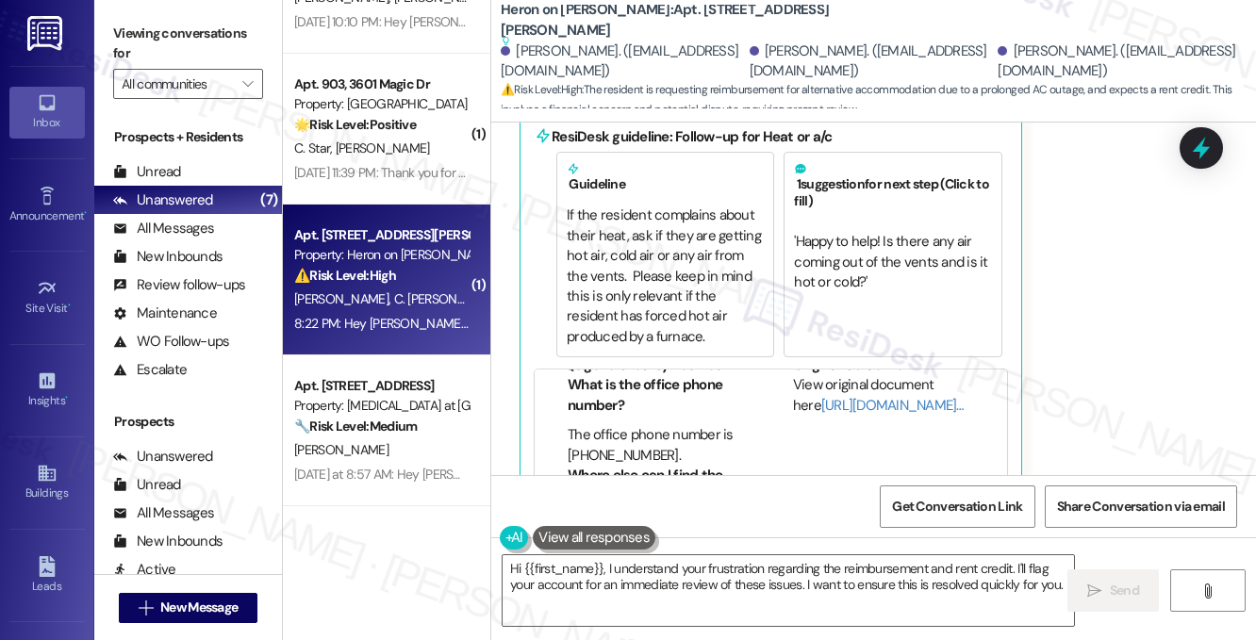
click at [187, 23] on label "Viewing conversations for" at bounding box center [188, 44] width 150 height 50
drag, startPoint x: 239, startPoint y: 26, endPoint x: 613, endPoint y: 434, distance: 552.6
click at [239, 26] on label "Viewing conversations for" at bounding box center [188, 44] width 150 height 50
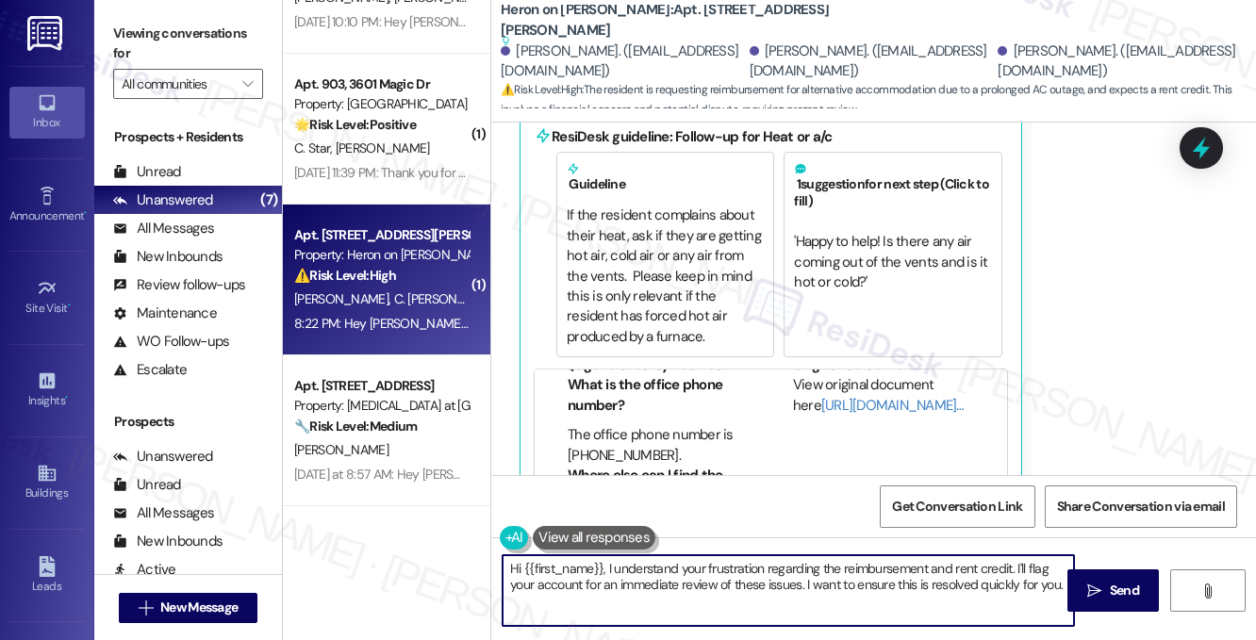
drag, startPoint x: 607, startPoint y: 568, endPoint x: 479, endPoint y: 556, distance: 128.7
click at [479, 556] on div "( 2 ) Apt. 204, [STREET_ADDRESS] Property: Villas De Santa Fe 🌟 Risk Level: Pos…" at bounding box center [769, 320] width 973 height 640
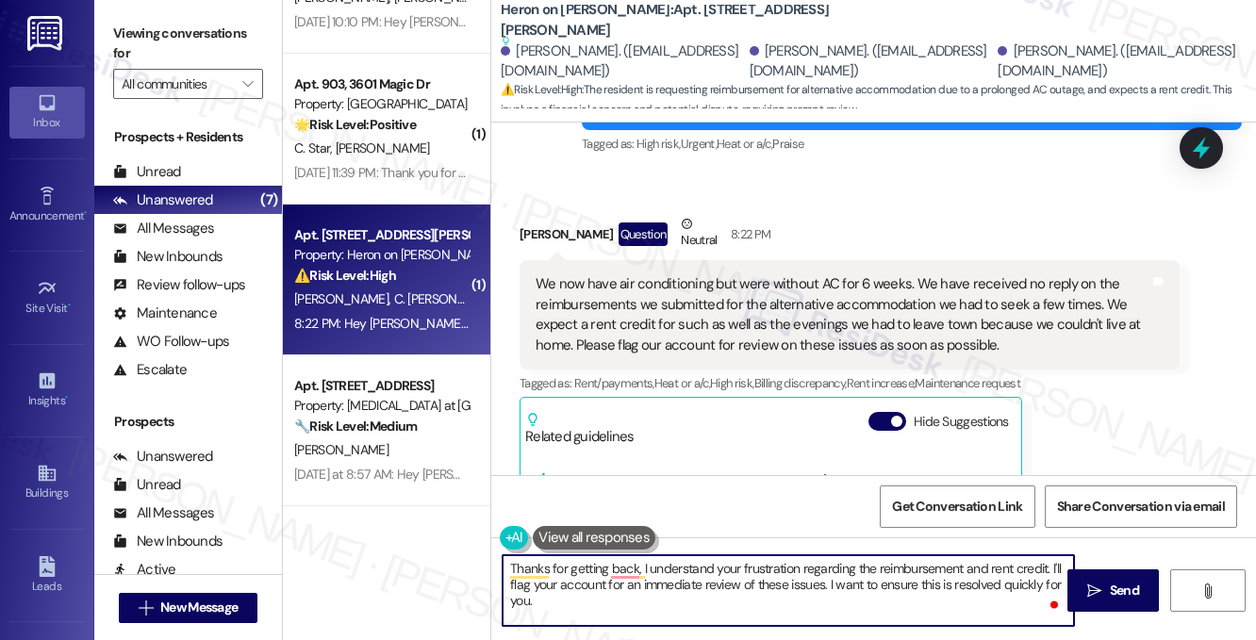
scroll to position [19612, 0]
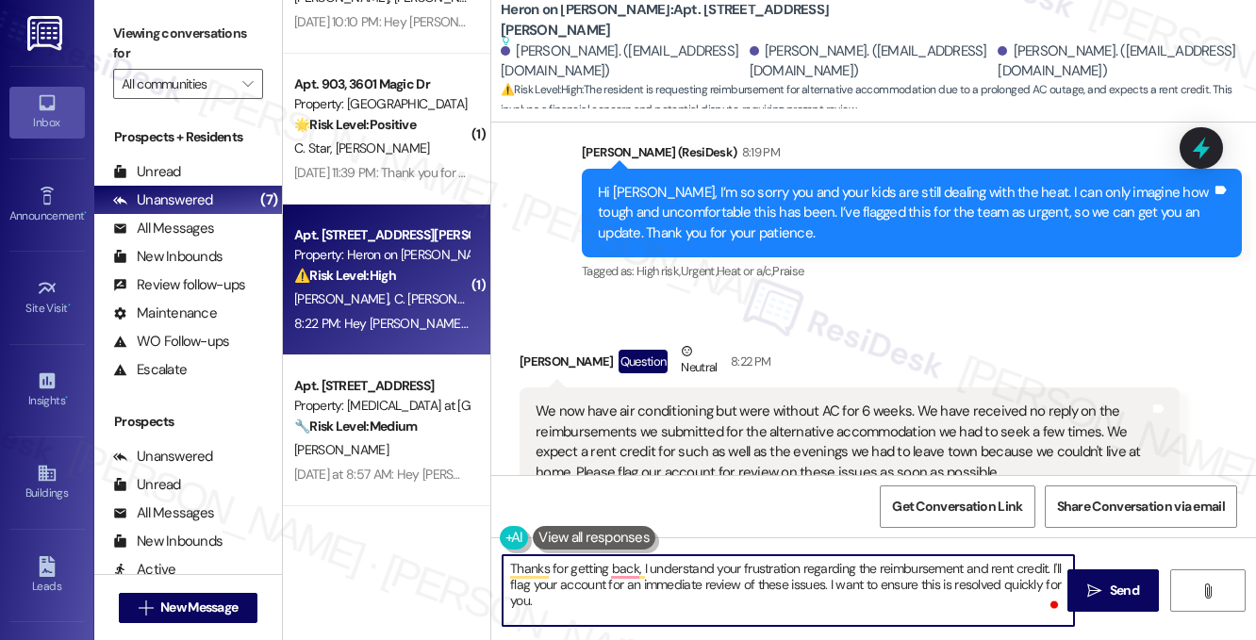
click at [533, 341] on div "[PERSON_NAME] Question Neutral 8:22 PM" at bounding box center [850, 364] width 660 height 46
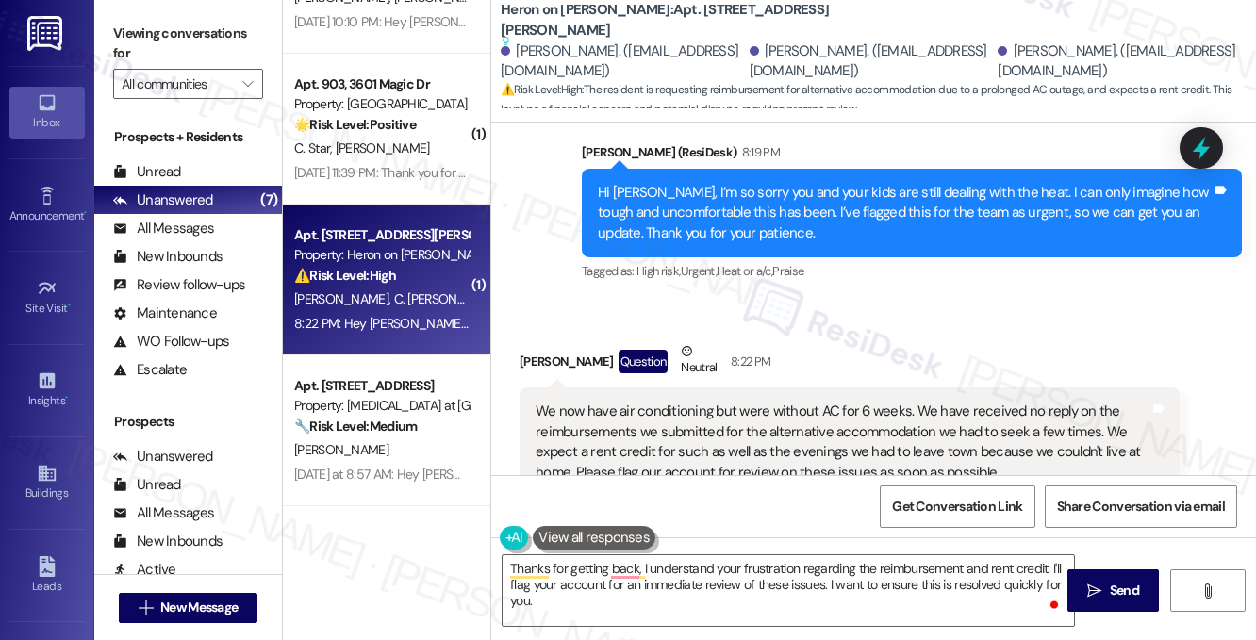
click at [536, 341] on div "[PERSON_NAME] Question Neutral 8:22 PM" at bounding box center [850, 364] width 660 height 46
copy div "[PERSON_NAME]"
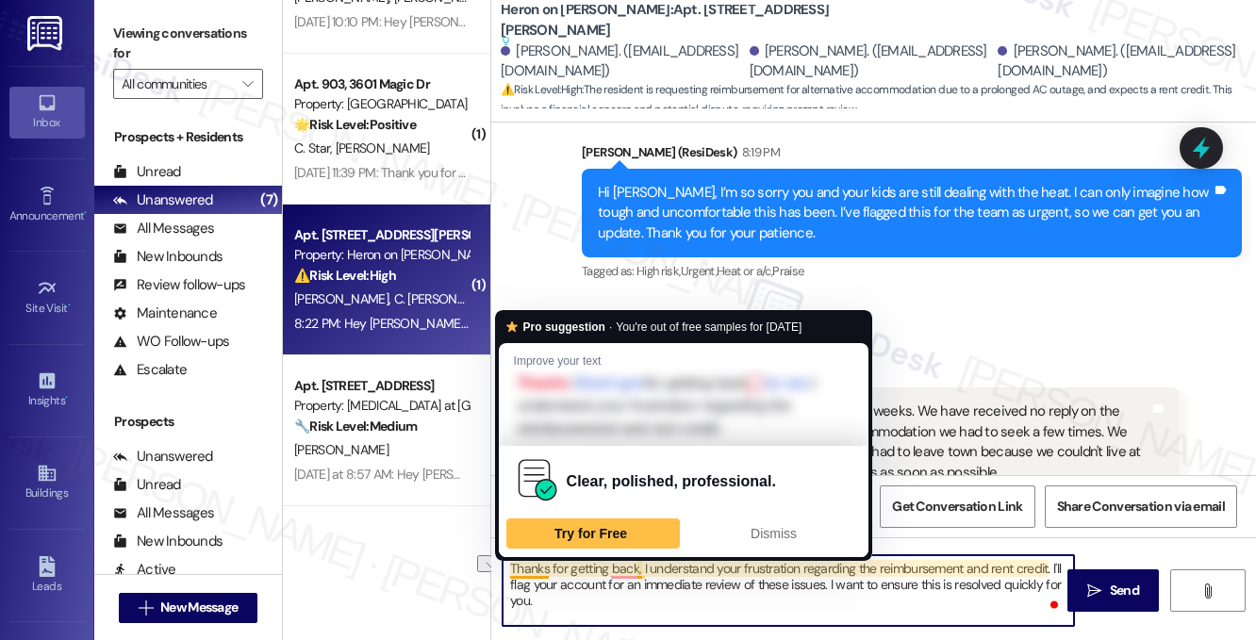
drag, startPoint x: 641, startPoint y: 570, endPoint x: 503, endPoint y: 563, distance: 137.9
click at [503, 563] on textarea "Thanks for getting back, I understand your frustration regarding the reimbursem…" at bounding box center [788, 590] width 571 height 71
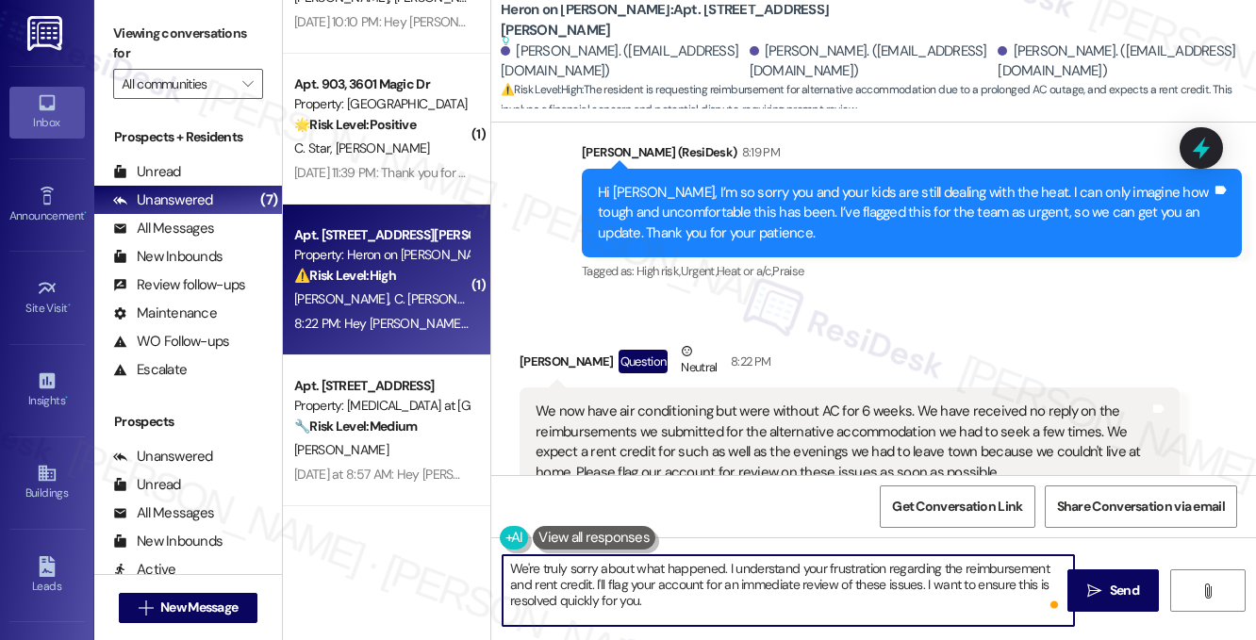
click at [869, 569] on textarea "We're truly sorry about what happened. I understand your frustration regarding …" at bounding box center [788, 590] width 571 height 71
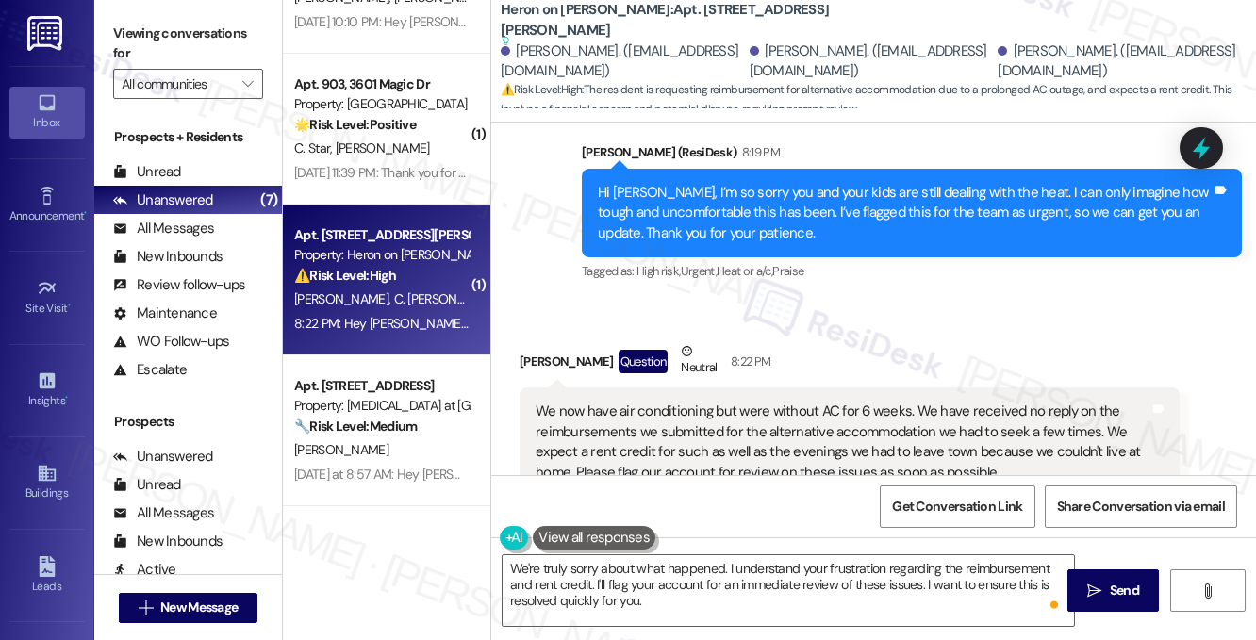
click at [196, 27] on label "Viewing conversations for" at bounding box center [188, 44] width 150 height 50
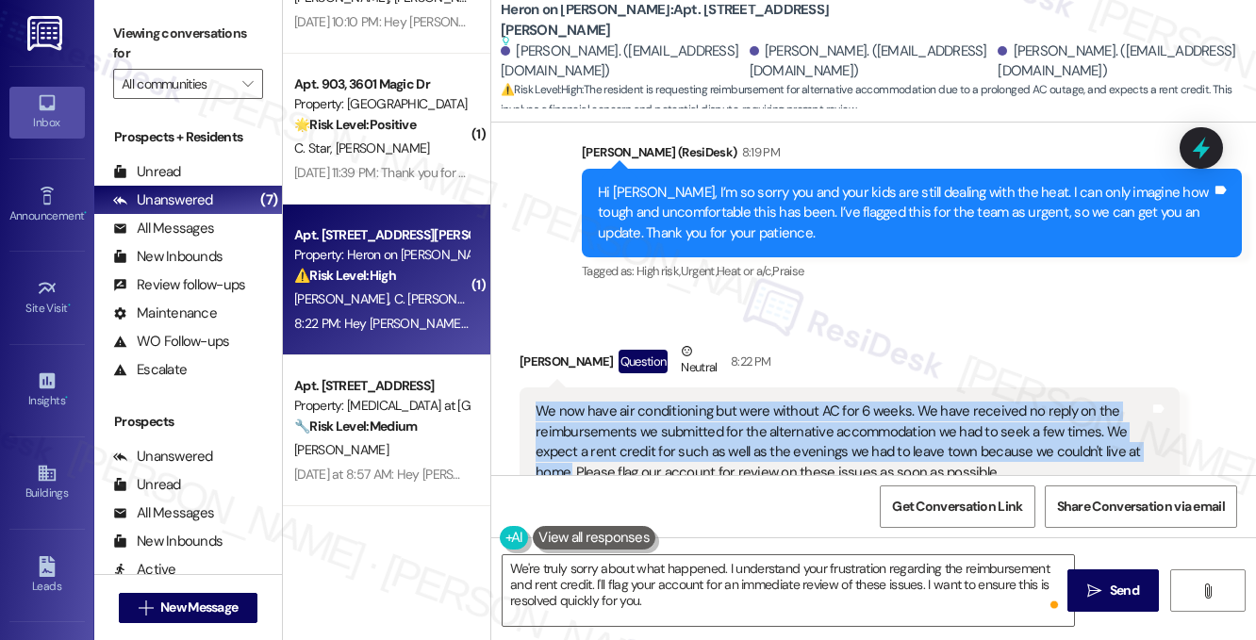
drag, startPoint x: 534, startPoint y: 253, endPoint x: 572, endPoint y: 320, distance: 77.3
click at [572, 402] on div "We now have air conditioning but were without AC for 6 weeks. We have received …" at bounding box center [843, 442] width 618 height 81
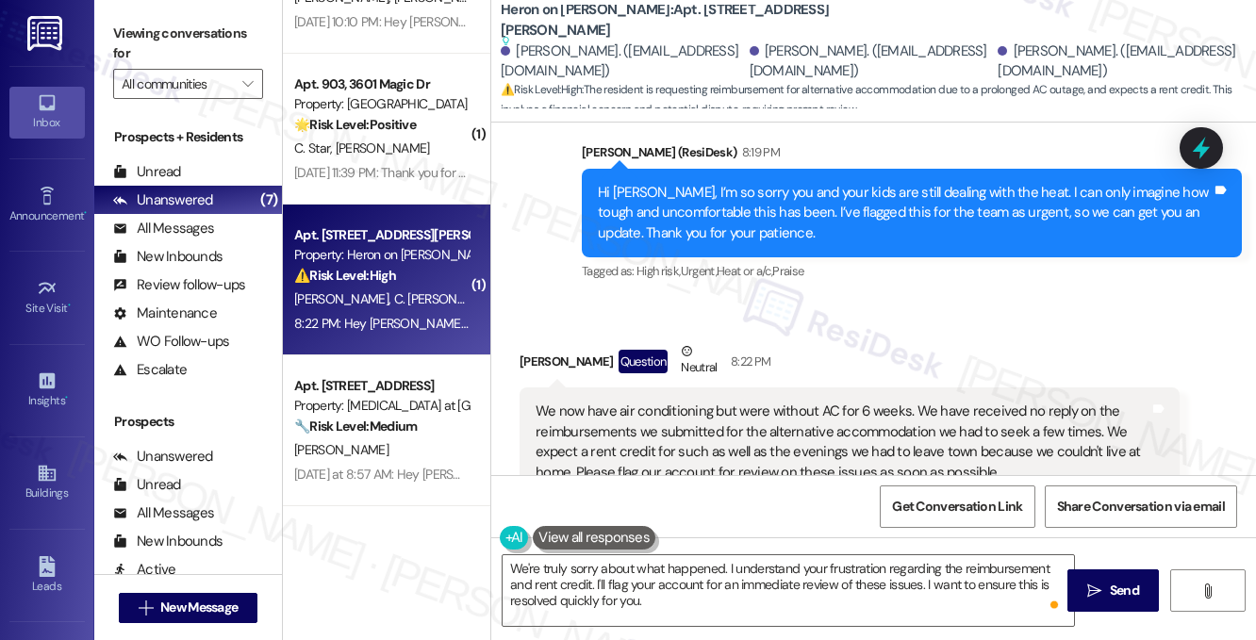
click at [136, 50] on label "Viewing conversations for" at bounding box center [188, 44] width 150 height 50
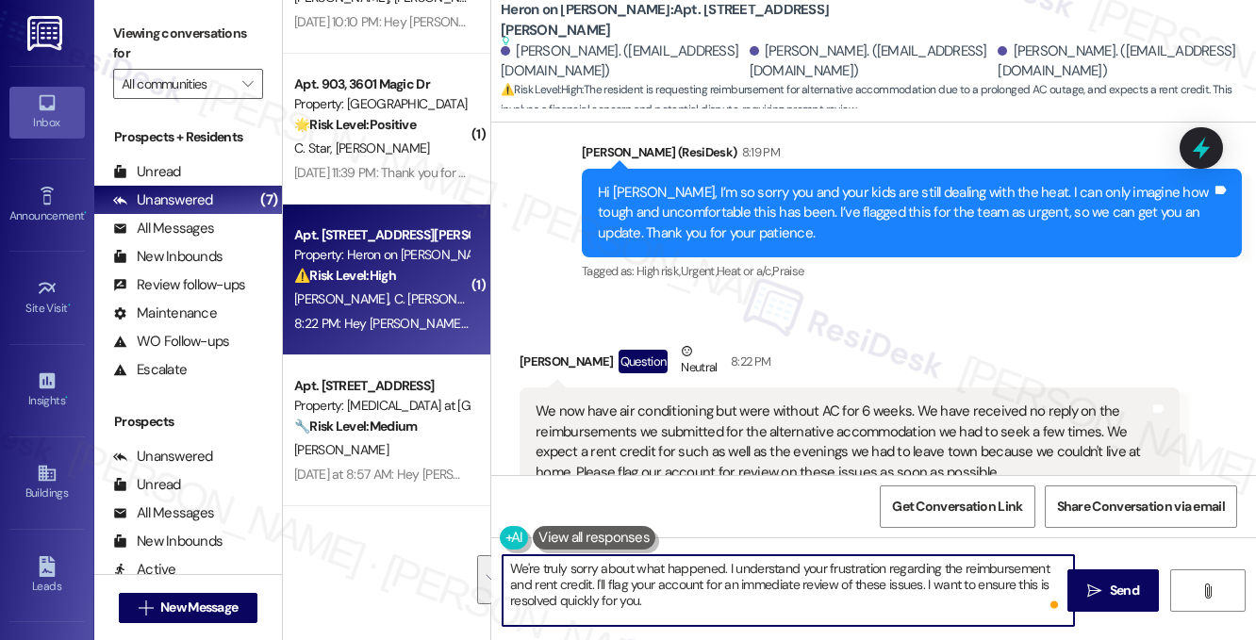
drag, startPoint x: 725, startPoint y: 569, endPoint x: 782, endPoint y: 602, distance: 65.5
click at [782, 602] on textarea "We're truly sorry about what happened. I understand your frustration regarding …" at bounding box center [788, 590] width 571 height 71
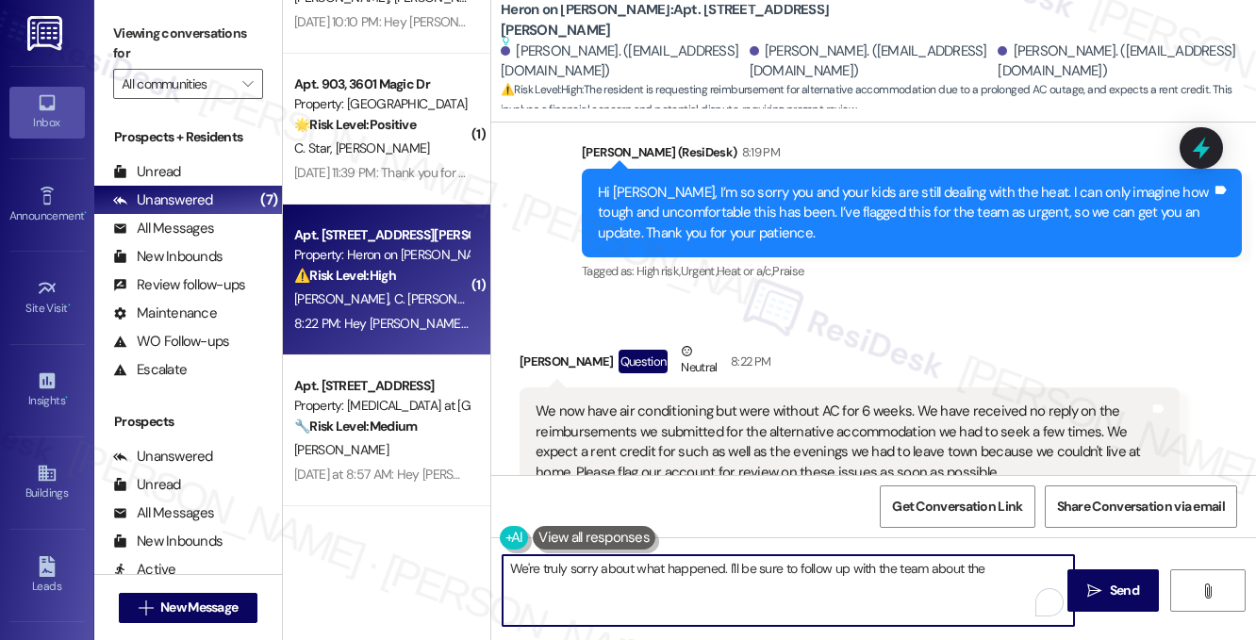
click at [606, 402] on div "We now have air conditioning but were without AC for 6 weeks. We have received …" at bounding box center [843, 442] width 614 height 81
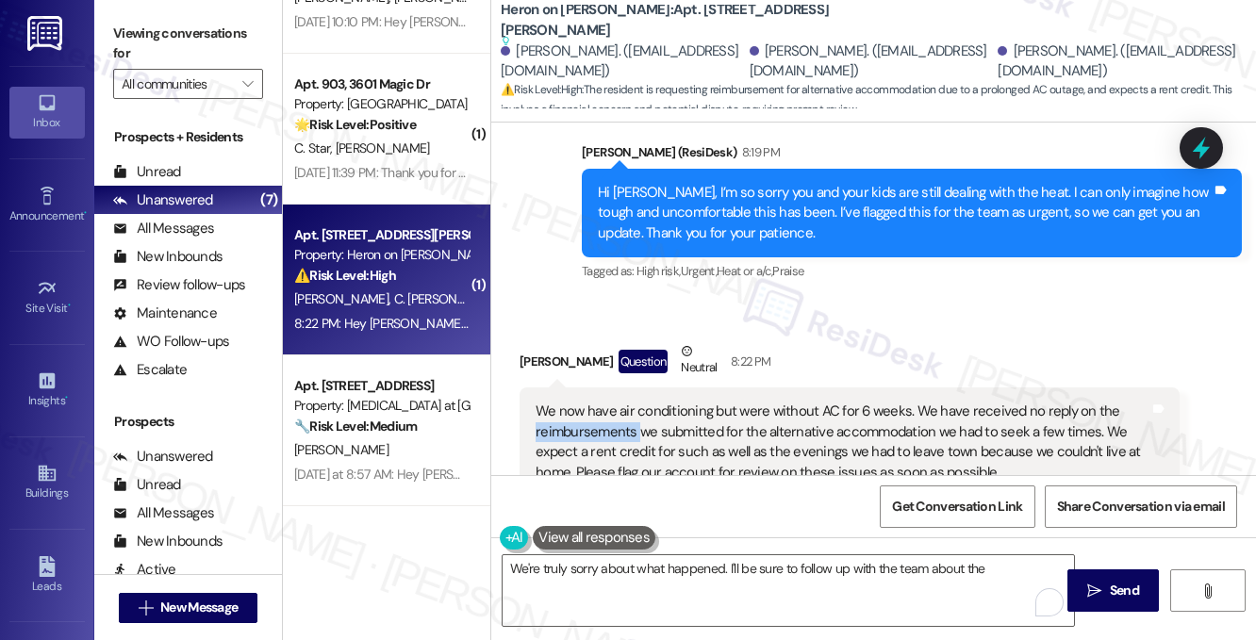
click at [606, 402] on div "We now have air conditioning but were without AC for 6 weeks. We have received …" at bounding box center [843, 442] width 614 height 81
click at [1020, 569] on textarea "We're truly sorry about what happened. I'll be sure to follow up with the team …" at bounding box center [788, 590] width 571 height 71
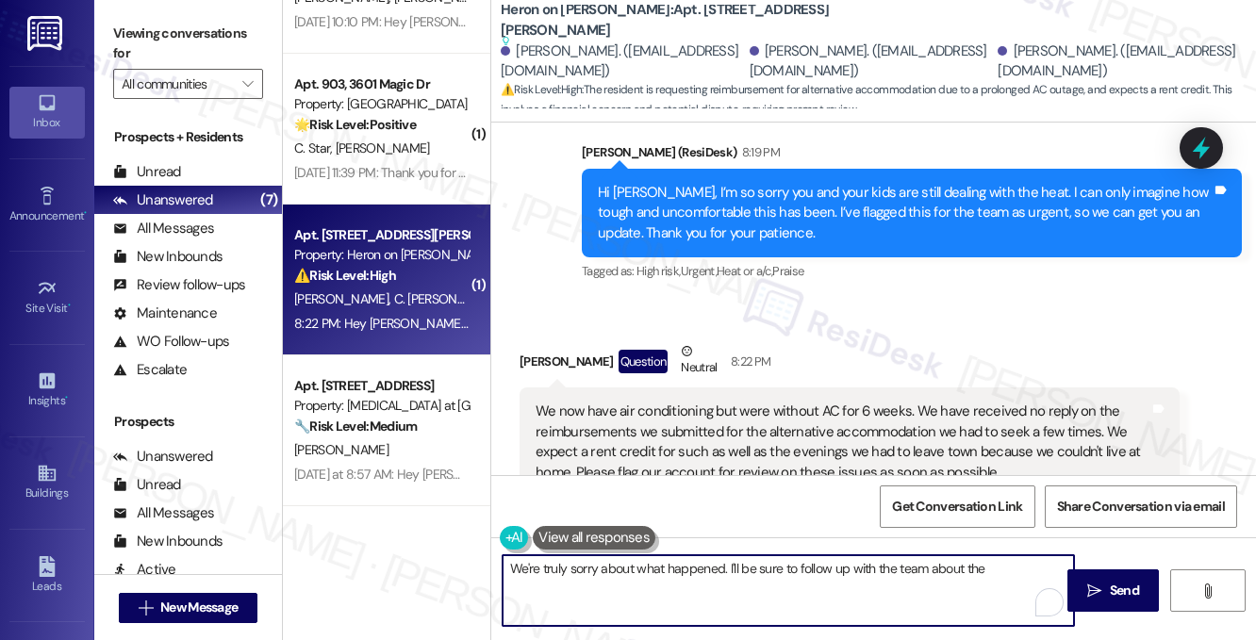
paste textarea "reimbursements"
click at [510, 582] on textarea "We're truly sorry about what happened. I'll be sure to follow up with the team …" at bounding box center [788, 590] width 571 height 71
click at [645, 591] on textarea "We're truly sorry about what happened. I'll be sure to follow up with the team …" at bounding box center [788, 590] width 571 height 71
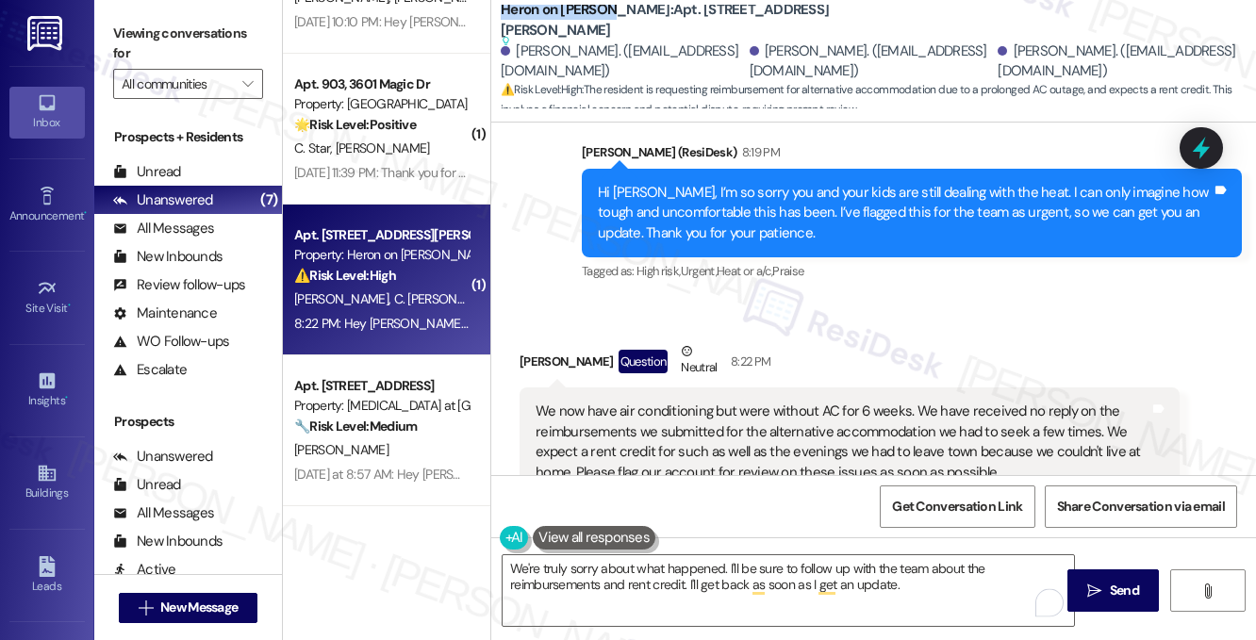
drag, startPoint x: 503, startPoint y: 16, endPoint x: 616, endPoint y: 19, distance: 113.2
click at [616, 19] on b "Heron on [PERSON_NAME]: Apt. [STREET_ADDRESS][PERSON_NAME] Suggested actions an…" at bounding box center [689, 25] width 377 height 51
click at [250, 23] on label "Viewing conversations for" at bounding box center [188, 44] width 150 height 50
click at [684, 587] on textarea "We're truly sorry about what happened. I'll be sure to follow up with the team …" at bounding box center [788, 590] width 571 height 71
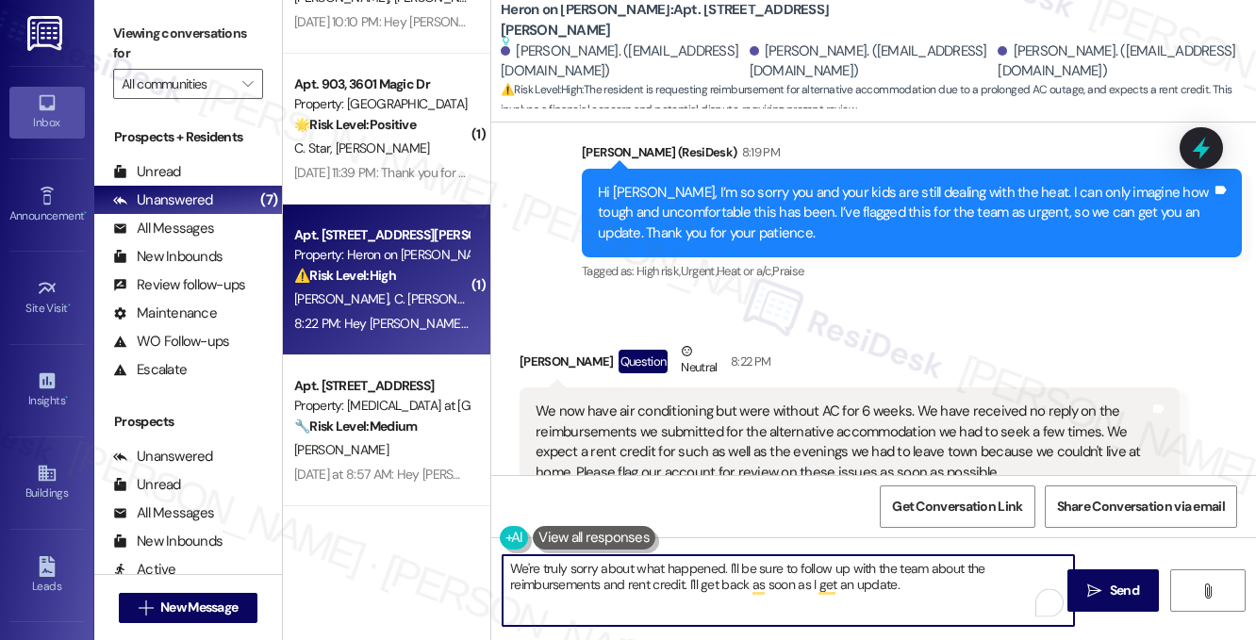
click at [902, 586] on textarea "We're truly sorry about what happened. I'll be sure to follow up with the team …" at bounding box center [788, 590] width 571 height 71
drag, startPoint x: 797, startPoint y: 567, endPoint x: 875, endPoint y: 565, distance: 78.3
click at [875, 565] on textarea "We're truly sorry about what happened. I'll be sure to follow up with the team …" at bounding box center [788, 590] width 571 height 71
click at [840, 580] on textarea "We're truly sorry about what happened. I'll be sure to pass along to the team a…" at bounding box center [788, 590] width 571 height 71
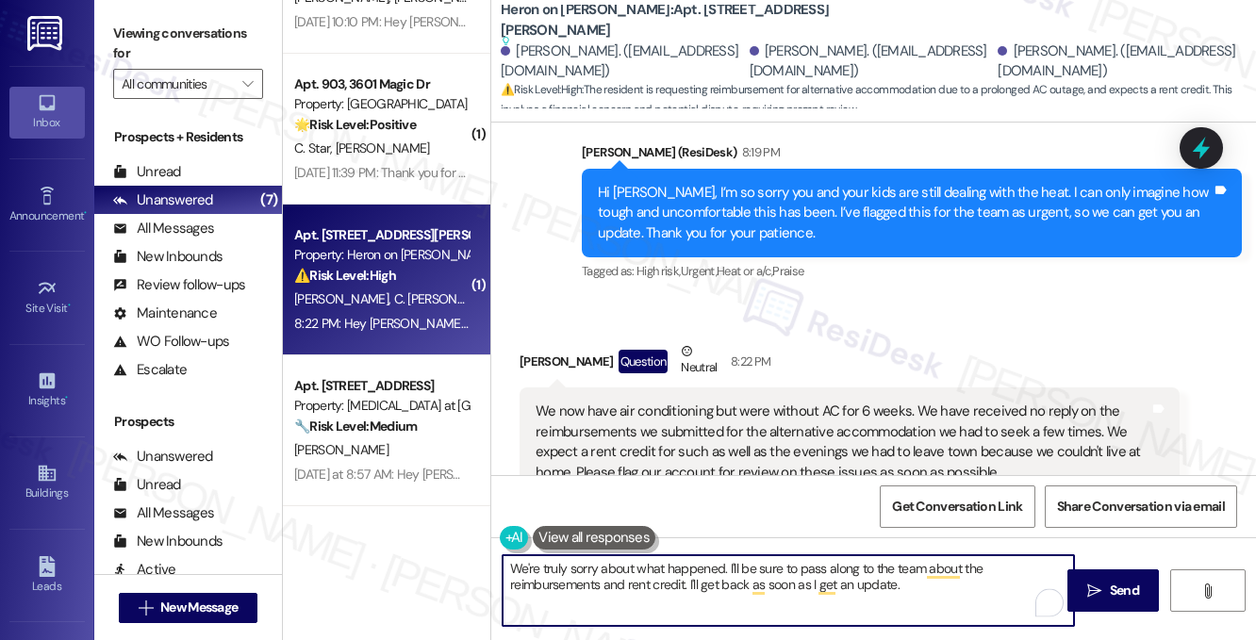
click at [840, 580] on textarea "We're truly sorry about what happened. I'll be sure to pass along to the team a…" at bounding box center [788, 590] width 571 height 71
click at [952, 590] on textarea "We're truly sorry about what happened. I'll be sure to pass along to the team a…" at bounding box center [788, 590] width 571 height 71
click at [916, 588] on textarea "We're truly sorry about what happened. I'll be sure to pass along to the team a…" at bounding box center [788, 590] width 571 height 71
click at [800, 575] on textarea "We're truly sorry about what happened. I'll be sure to pass along to the team a…" at bounding box center [788, 590] width 571 height 71
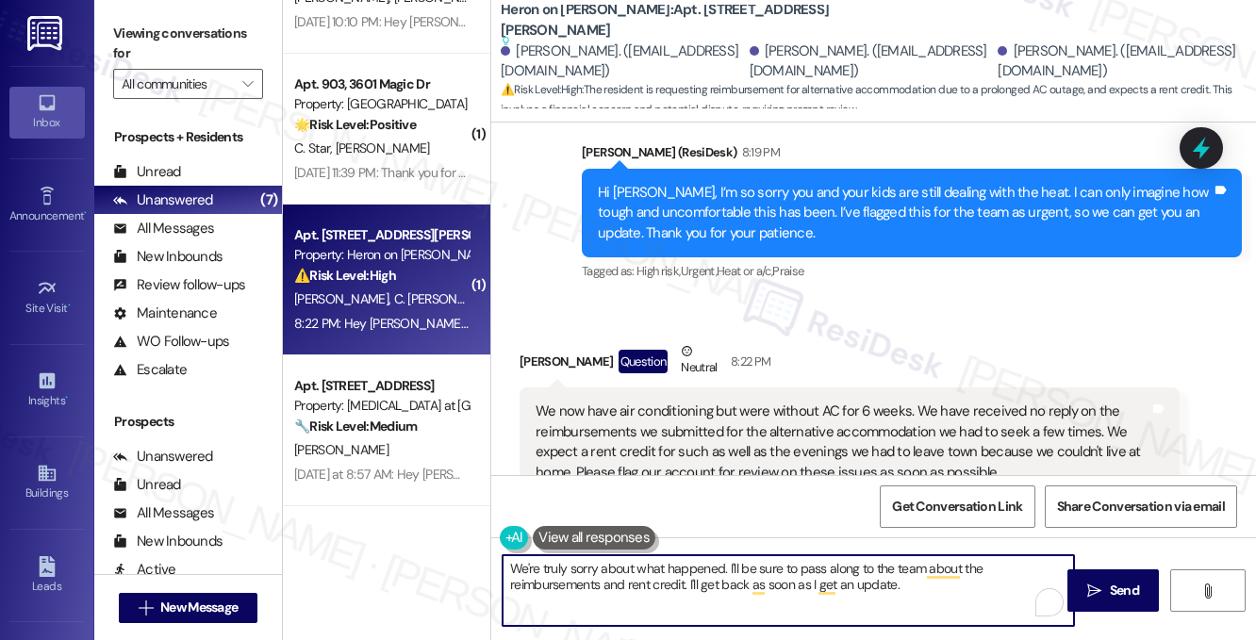
click at [800, 575] on textarea "We're truly sorry about what happened. I'll be sure to pass along to the team a…" at bounding box center [788, 590] width 571 height 71
click at [636, 584] on textarea "We're truly sorry about what happened. I'll be sure to pass along to the team a…" at bounding box center [788, 590] width 571 height 71
click at [683, 584] on textarea "We're truly sorry about what happened. I'll be sure to pass along to the team a…" at bounding box center [788, 590] width 571 height 71
click at [840, 582] on textarea "We're truly sorry about what happened. I'll be sure to pass along to the team a…" at bounding box center [788, 590] width 571 height 71
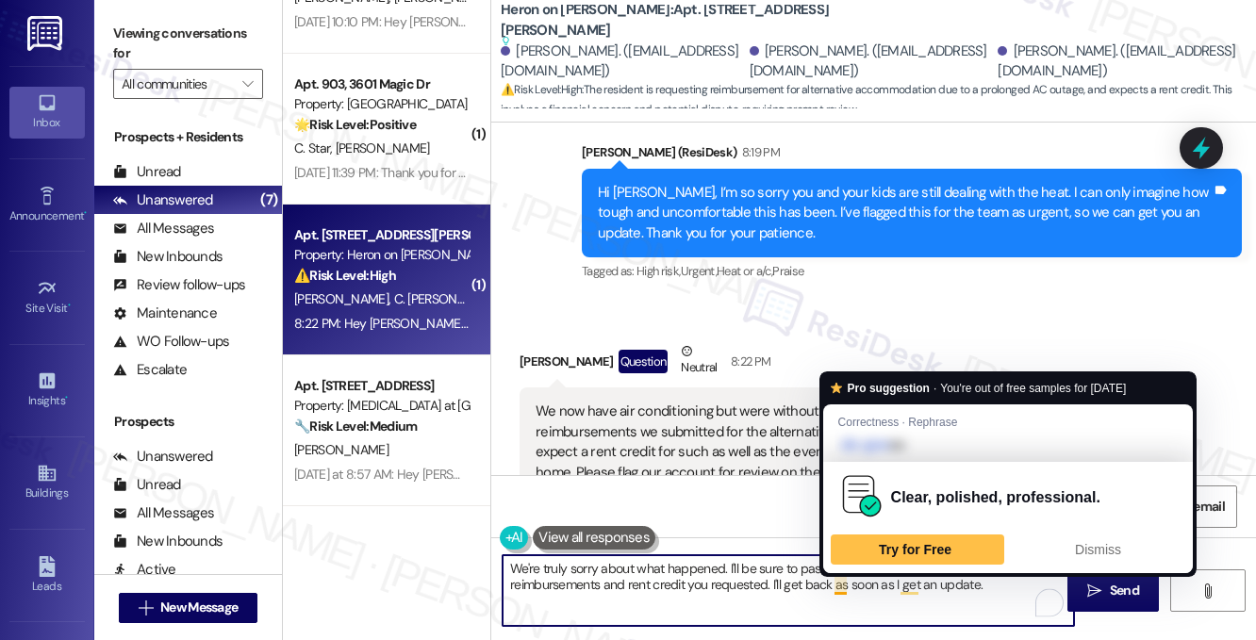
click at [840, 582] on textarea "We're truly sorry about what happened. I'll be sure to pass along to the team a…" at bounding box center [788, 590] width 571 height 71
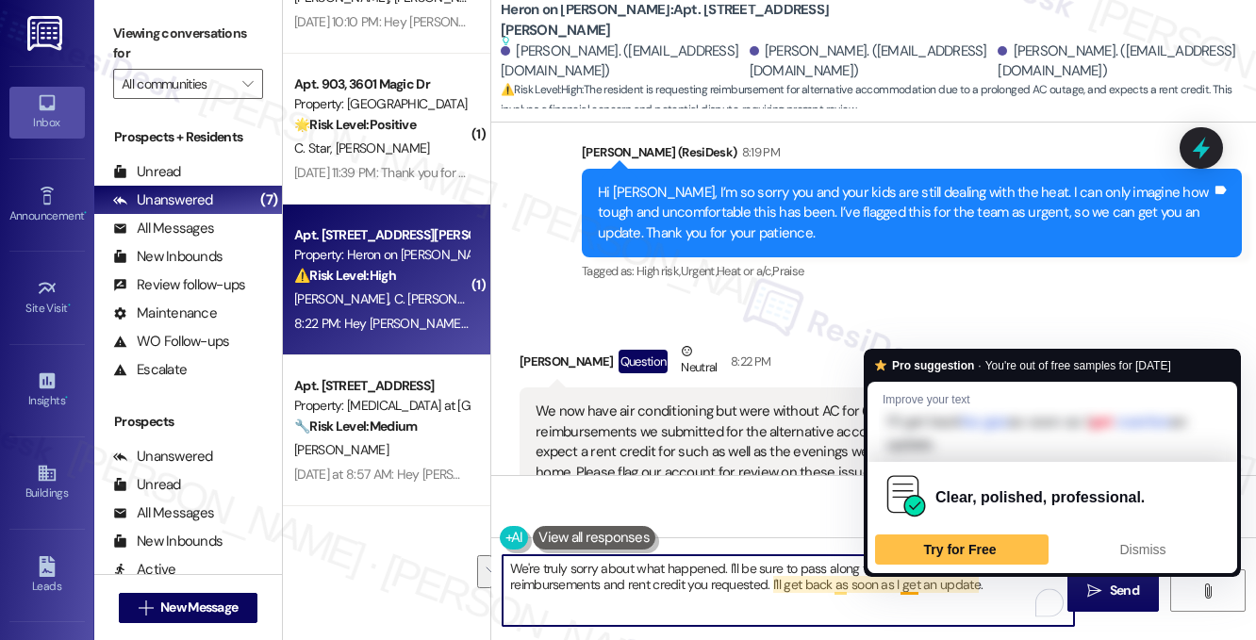
click at [994, 591] on textarea "We're truly sorry about what happened. I'll be sure to pass along to the team a…" at bounding box center [788, 590] width 571 height 71
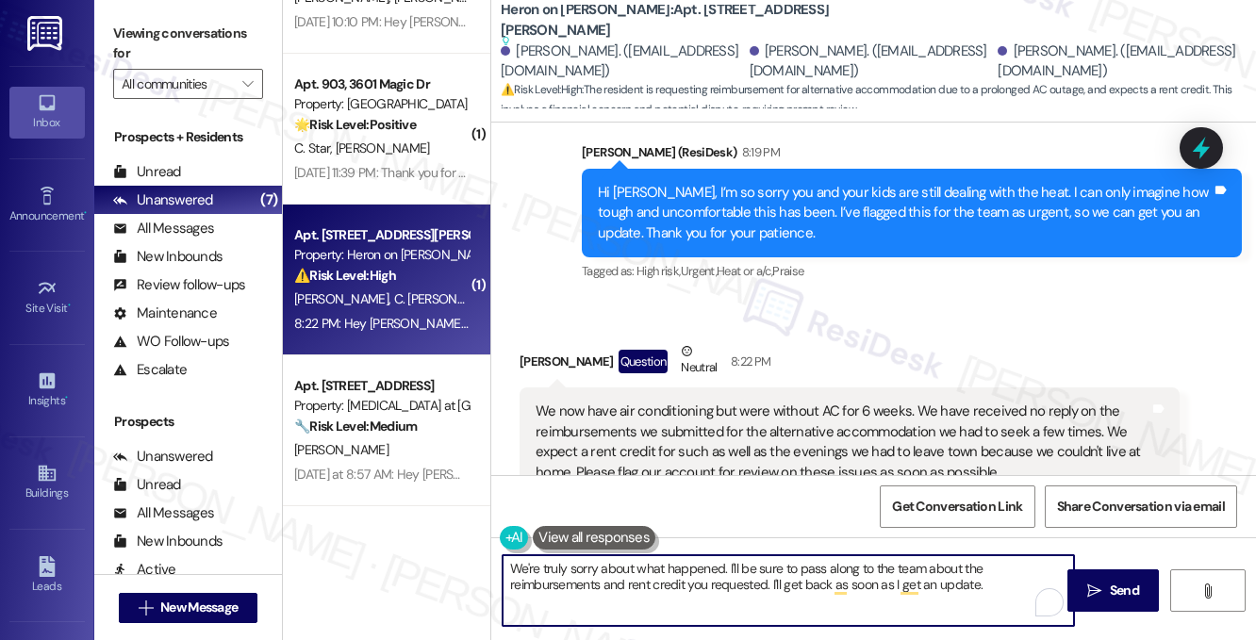
click at [688, 581] on textarea "We're truly sorry about what happened. I'll be sure to pass along to the team a…" at bounding box center [788, 590] width 571 height 71
click at [855, 580] on textarea "We're truly sorry about what happened. I'll be sure to pass along to the team a…" at bounding box center [788, 590] width 571 height 71
type textarea "We're truly sorry about what happened. I'll be sure to pass along to the team a…"
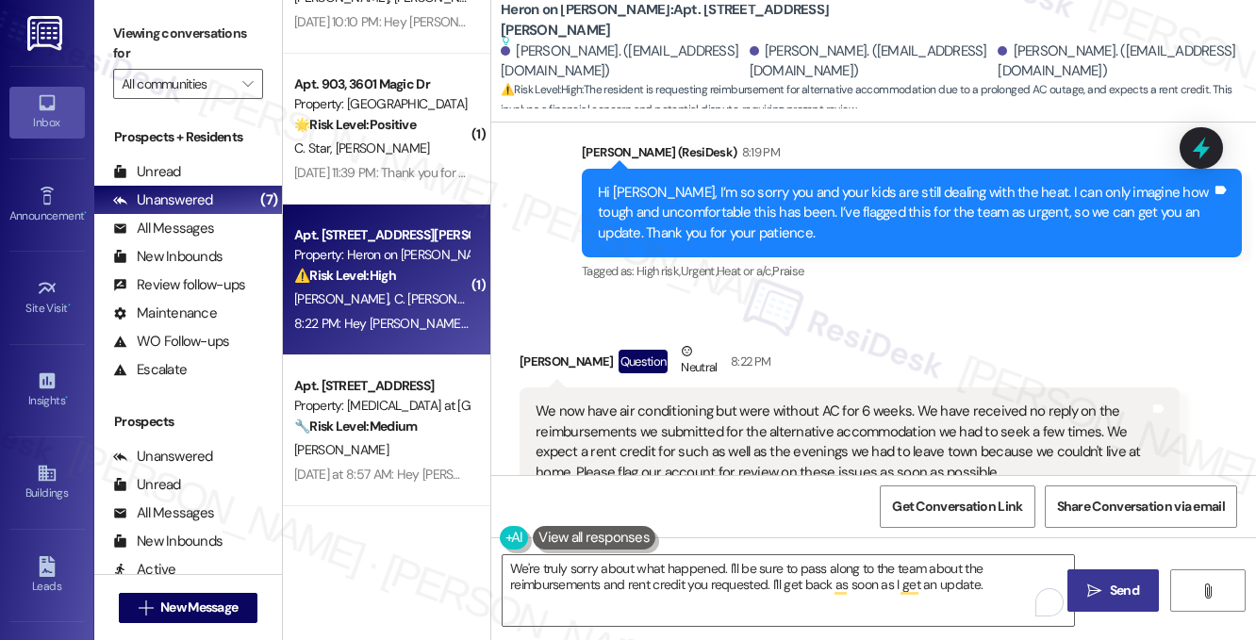
click at [1088, 581] on span " Send" at bounding box center [1112, 591] width 59 height 20
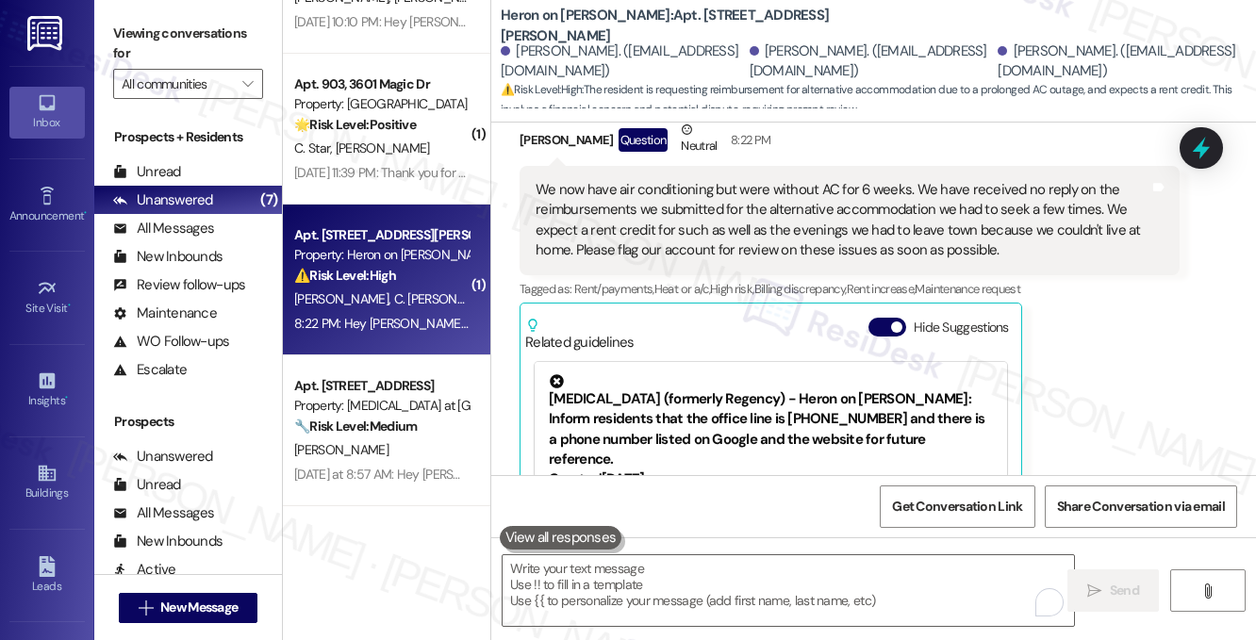
scroll to position [19781, 0]
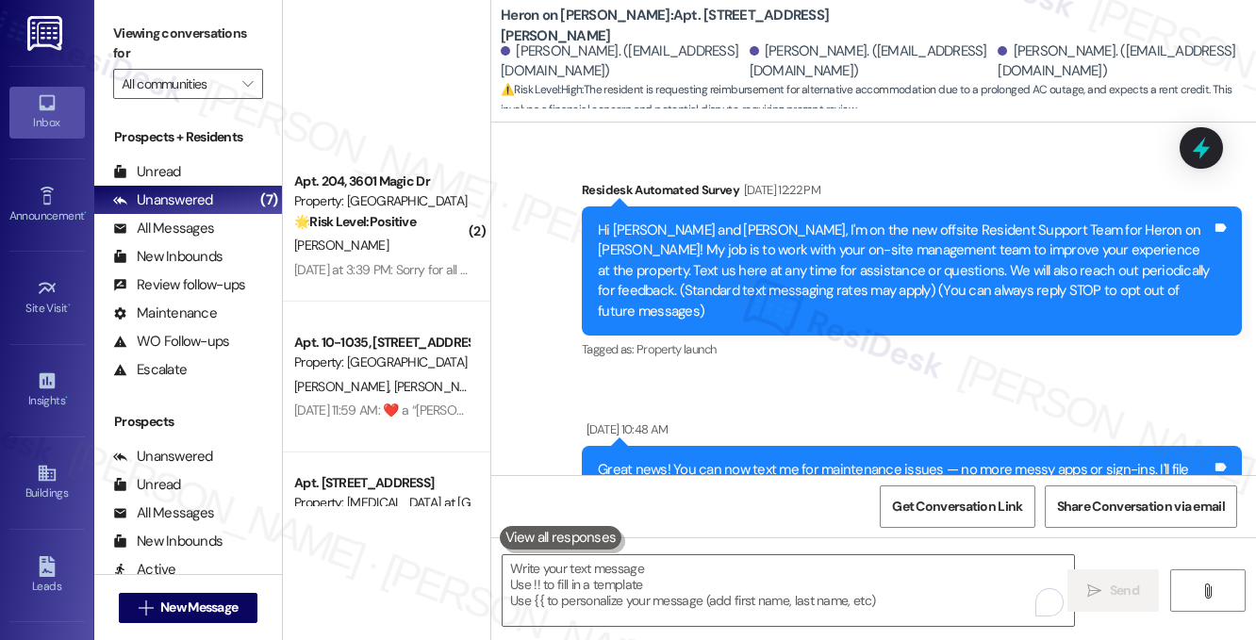
scroll to position [19781, 0]
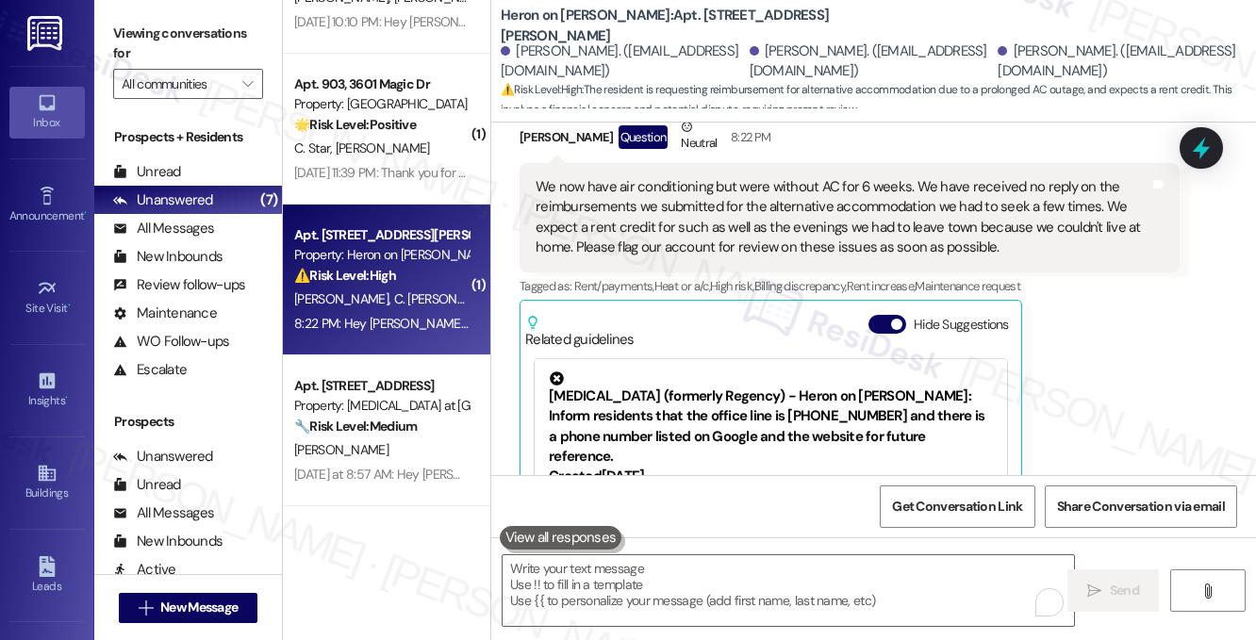
drag, startPoint x: 147, startPoint y: 41, endPoint x: 187, endPoint y: 51, distance: 40.7
click at [147, 41] on label "Viewing conversations for" at bounding box center [188, 44] width 150 height 50
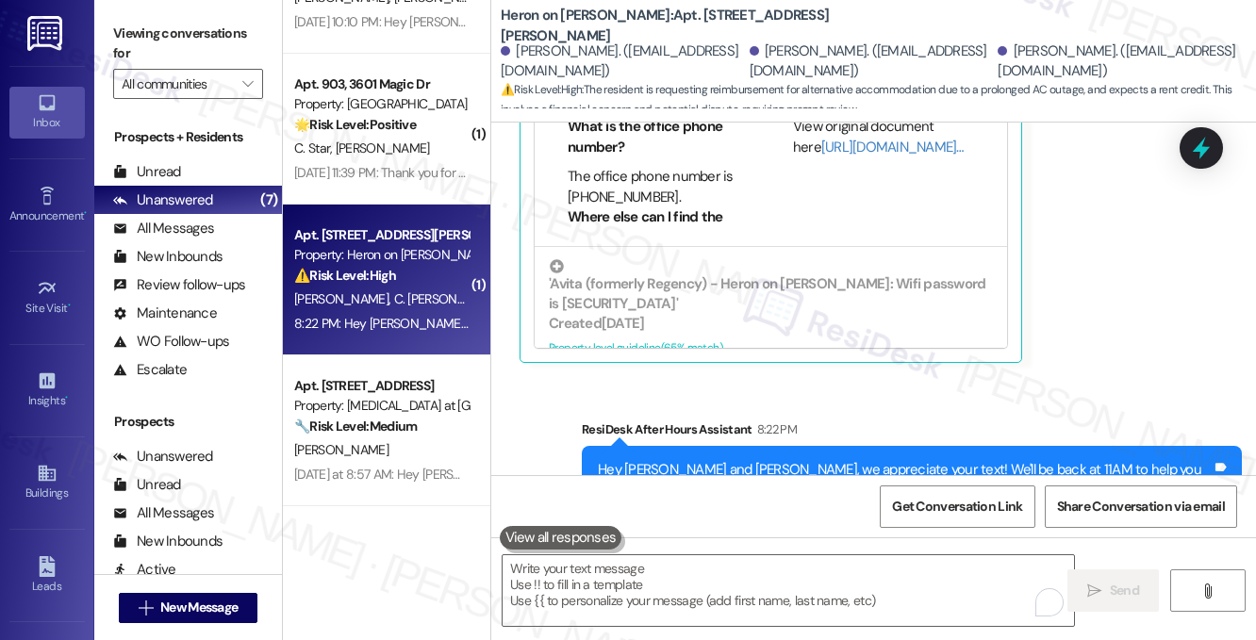
scroll to position [20112, 0]
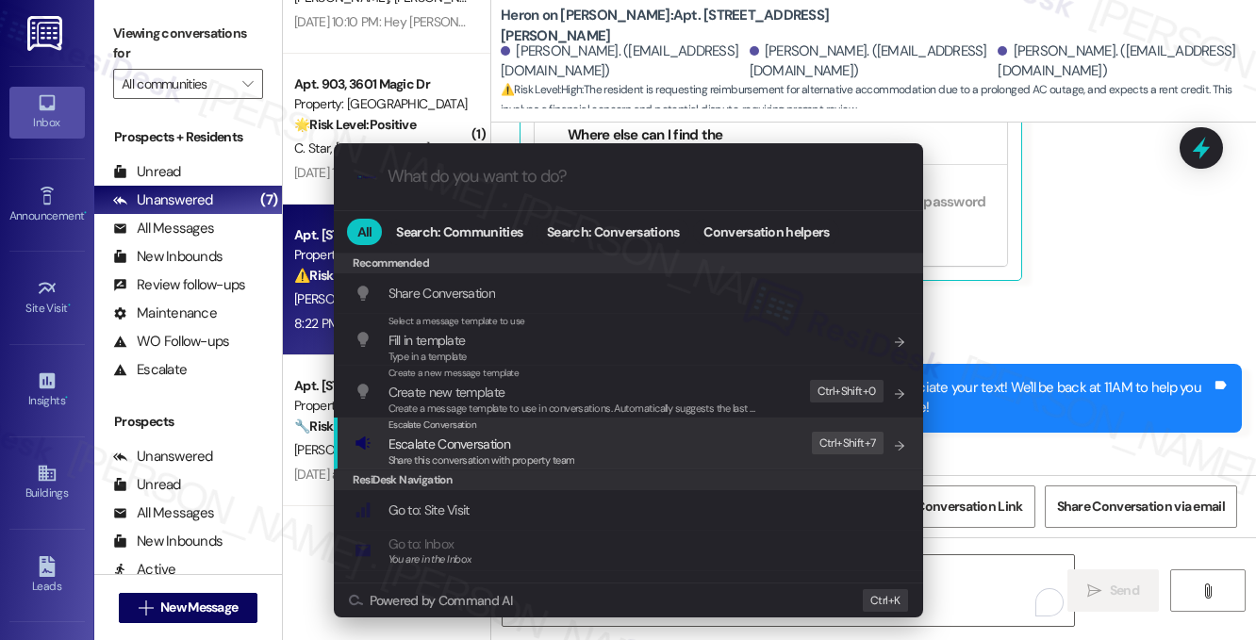
click at [669, 452] on div "Escalate Conversation Escalate Conversation Share this conversation with proper…" at bounding box center [631, 443] width 552 height 51
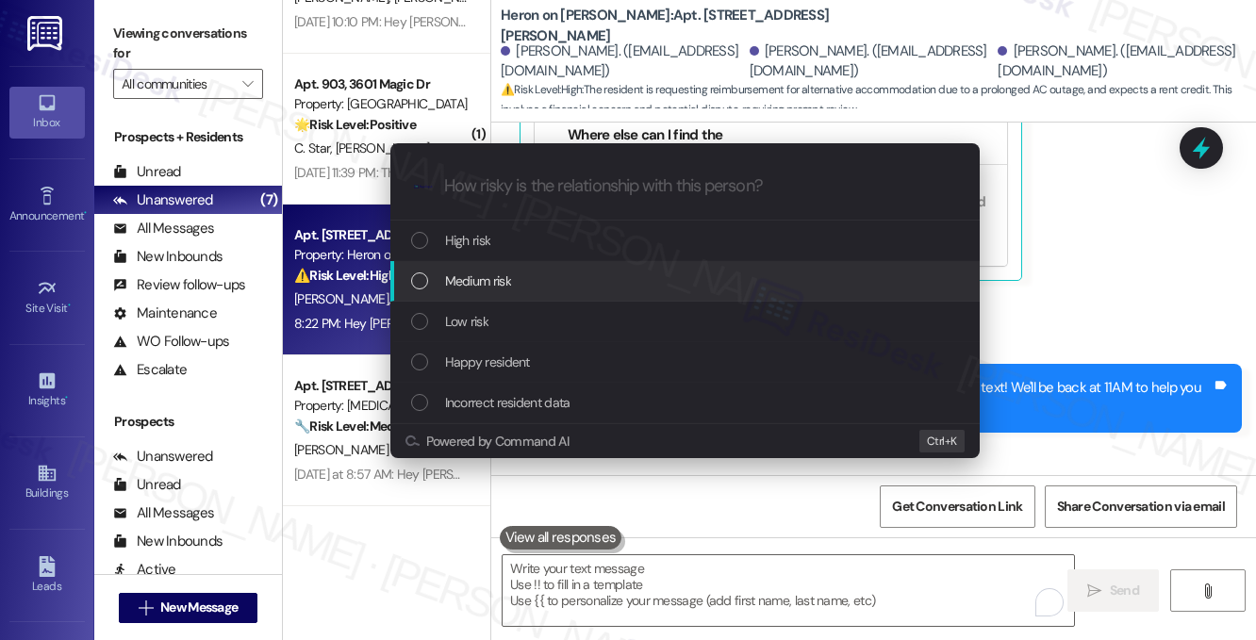
click at [558, 279] on div "Medium risk" at bounding box center [687, 281] width 552 height 21
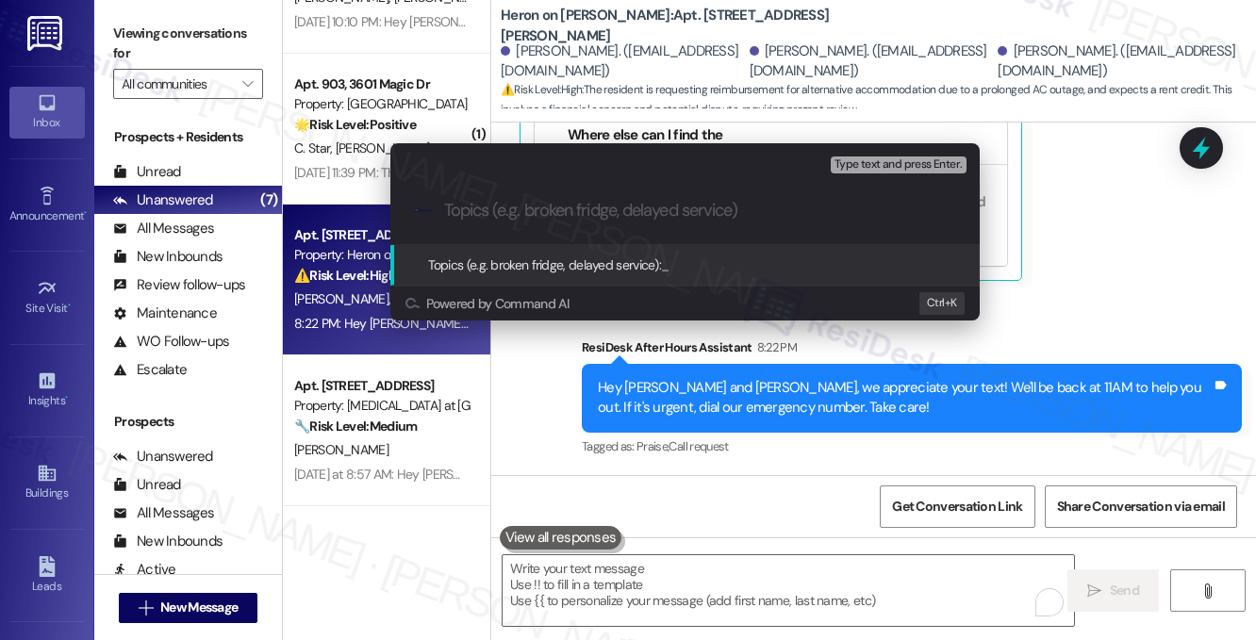
paste input "Reimbursements and Rent Credit Due to 6-Week A/C Outage"
type input "Reimbursements and Rent Credit Due to 6-Week A/C Outage"
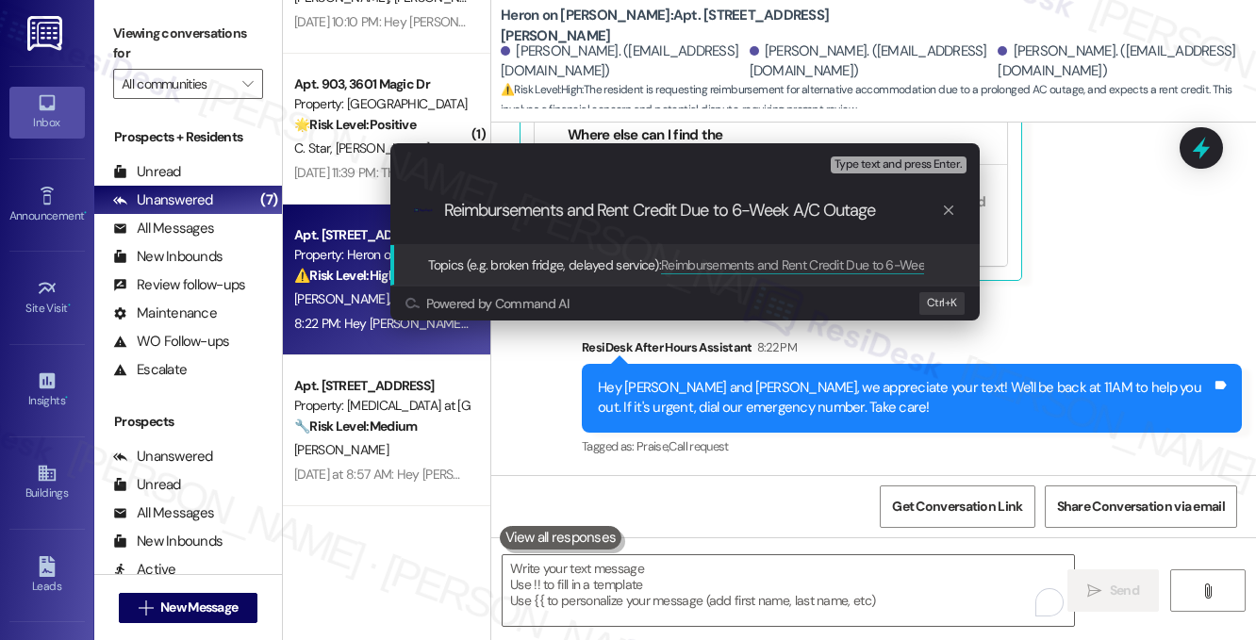
click at [685, 208] on input "Reimbursements and Rent Credit Due to 6-Week A/C Outage" at bounding box center [692, 211] width 497 height 20
click at [750, 208] on input "Reimbursements and Rent Credit Due to 6-Week A/C Outage" at bounding box center [692, 211] width 497 height 20
click at [843, 206] on input "Reimbursements and Rent Credit Due to 6-Week A/C Outage" at bounding box center [692, 211] width 497 height 20
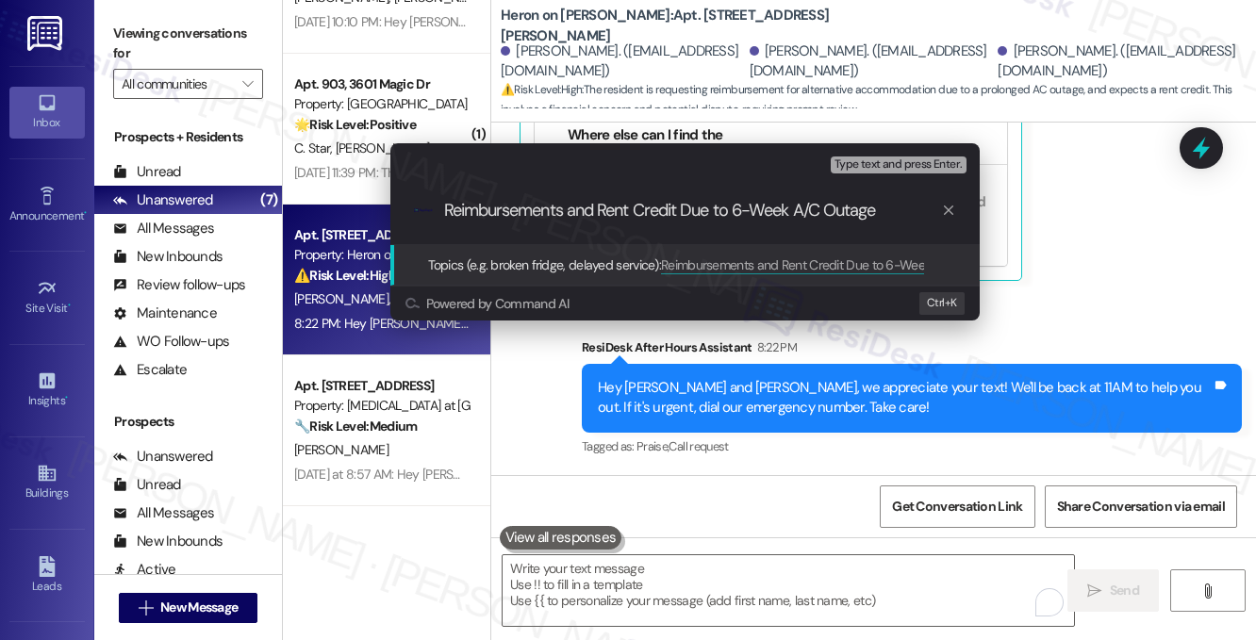
click at [886, 206] on input "Reimbursements and Rent Credit Due to 6-Week A/C Outage" at bounding box center [692, 211] width 497 height 20
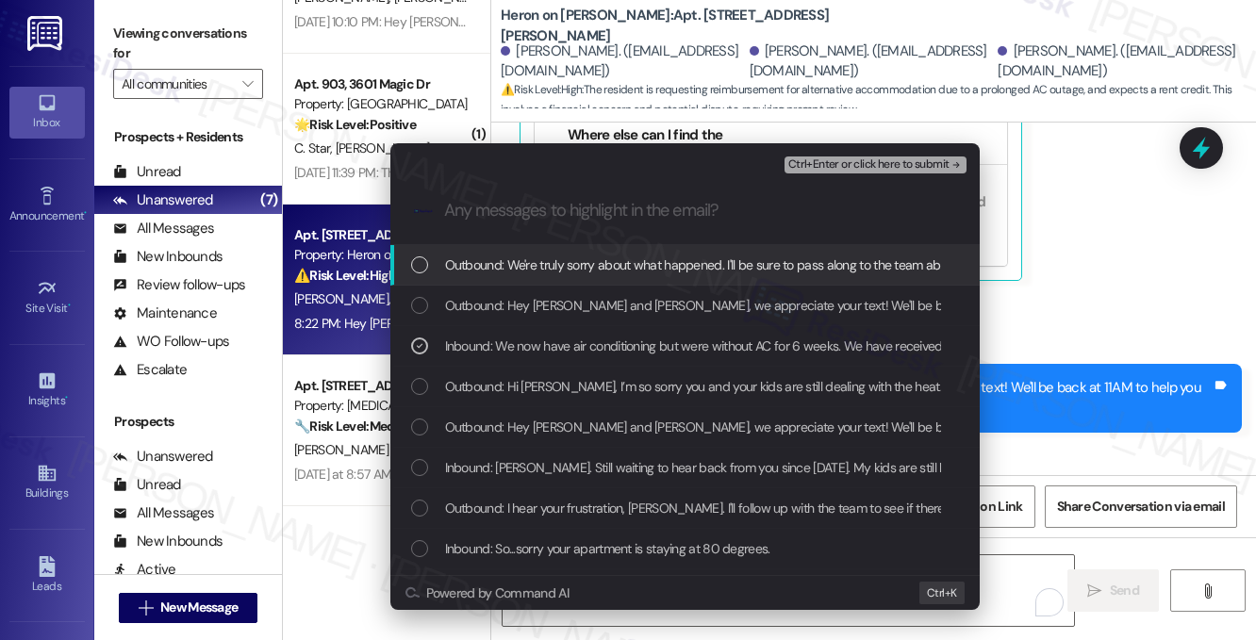
click at [812, 165] on span "Ctrl+Enter or click here to submit" at bounding box center [868, 164] width 161 height 13
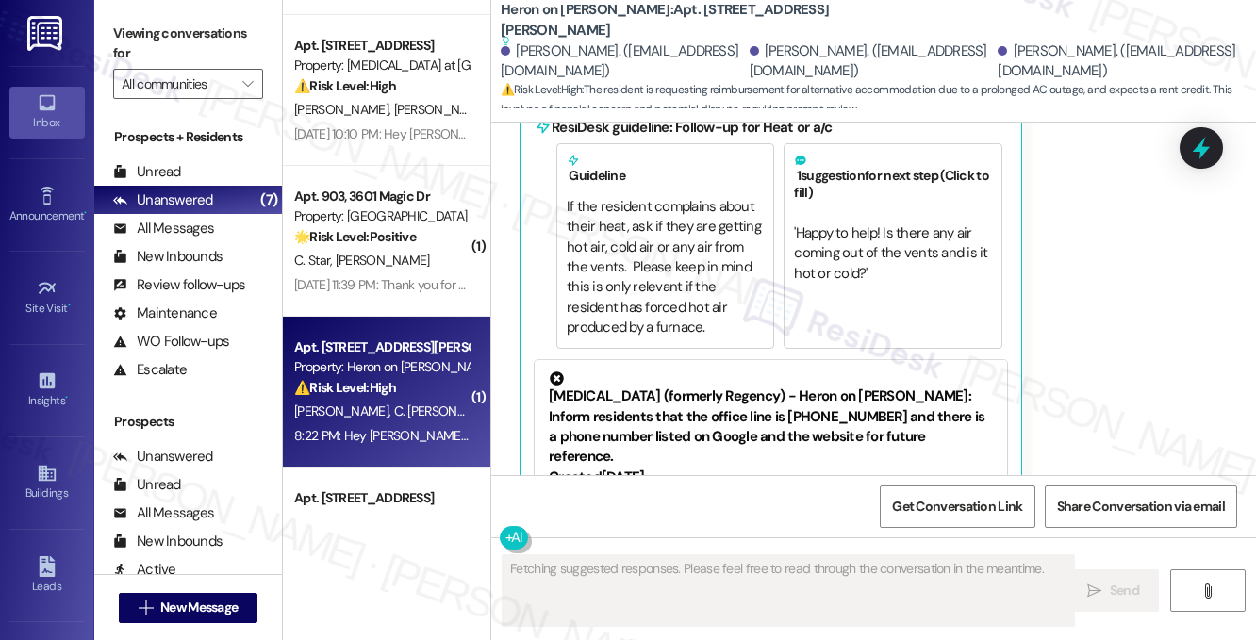
scroll to position [361, 0]
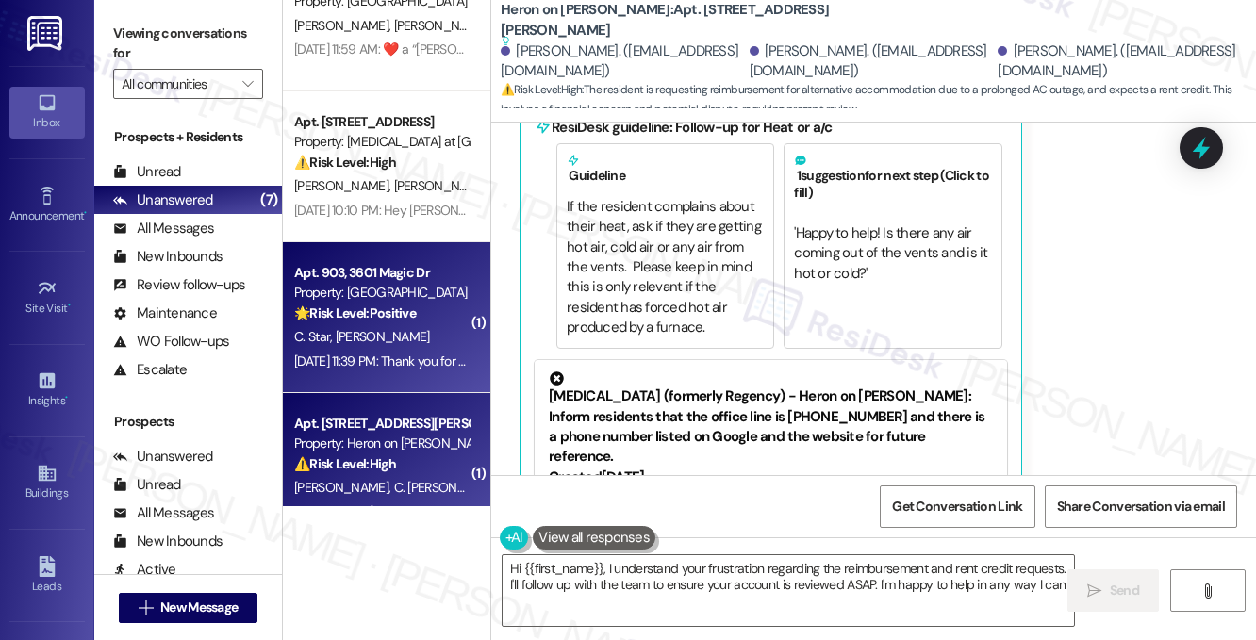
type textarea "Hi {{first_name}}, I understand your frustration regarding the reimbursement an…"
click at [387, 330] on span "[PERSON_NAME]" at bounding box center [383, 336] width 94 height 17
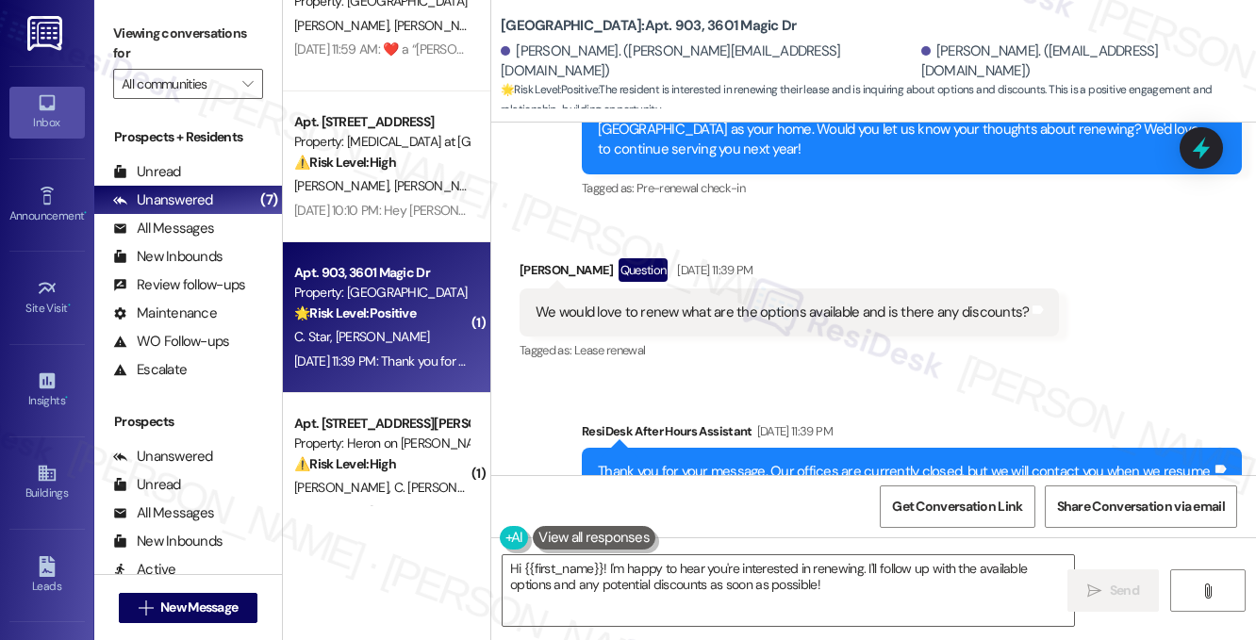
scroll to position [441, 0]
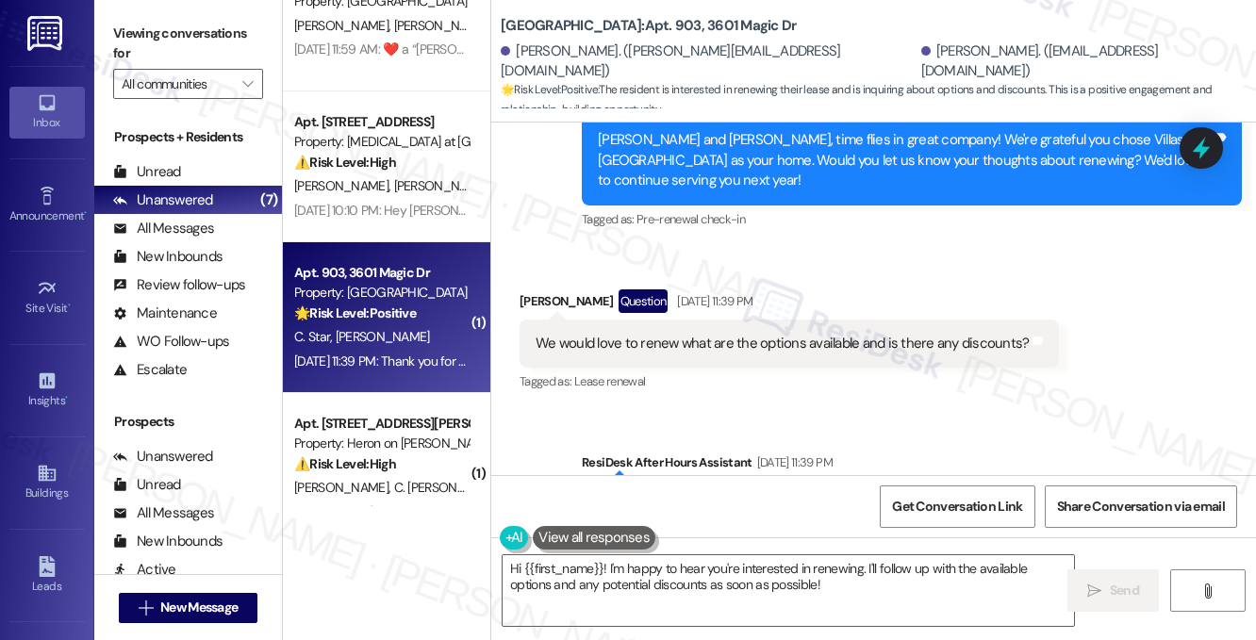
click at [809, 334] on div "We would love to renew what are the options available and is there any discount…" at bounding box center [782, 344] width 493 height 20
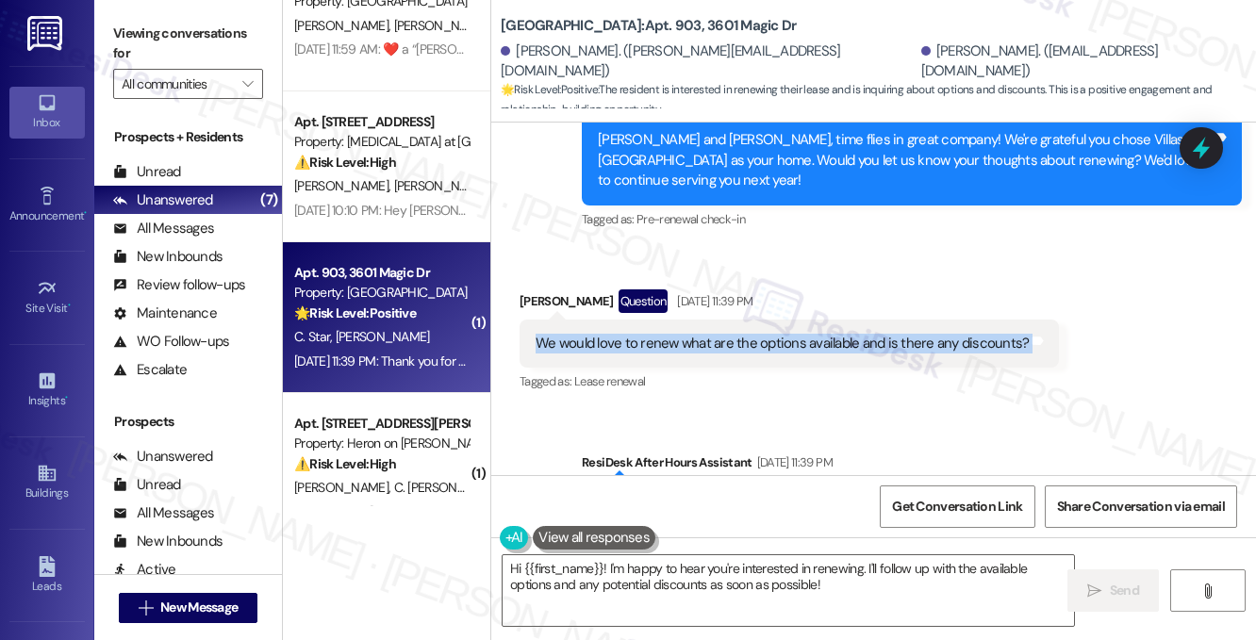
click at [809, 334] on div "We would love to renew what are the options available and is there any discount…" at bounding box center [782, 344] width 493 height 20
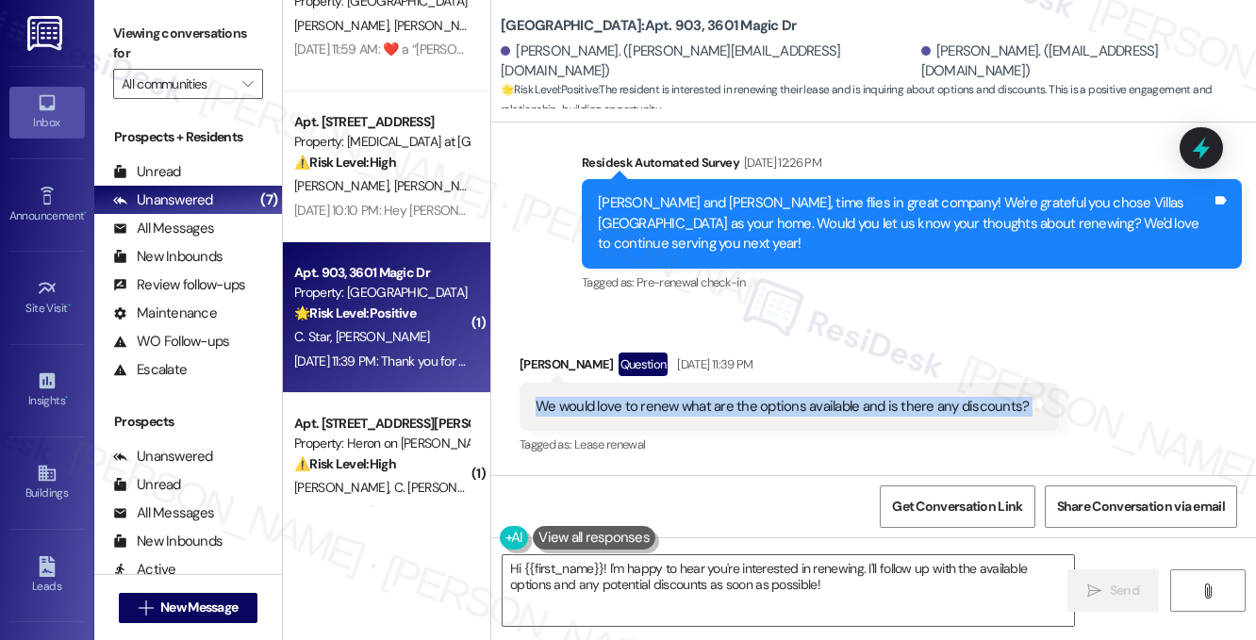
scroll to position [347, 0]
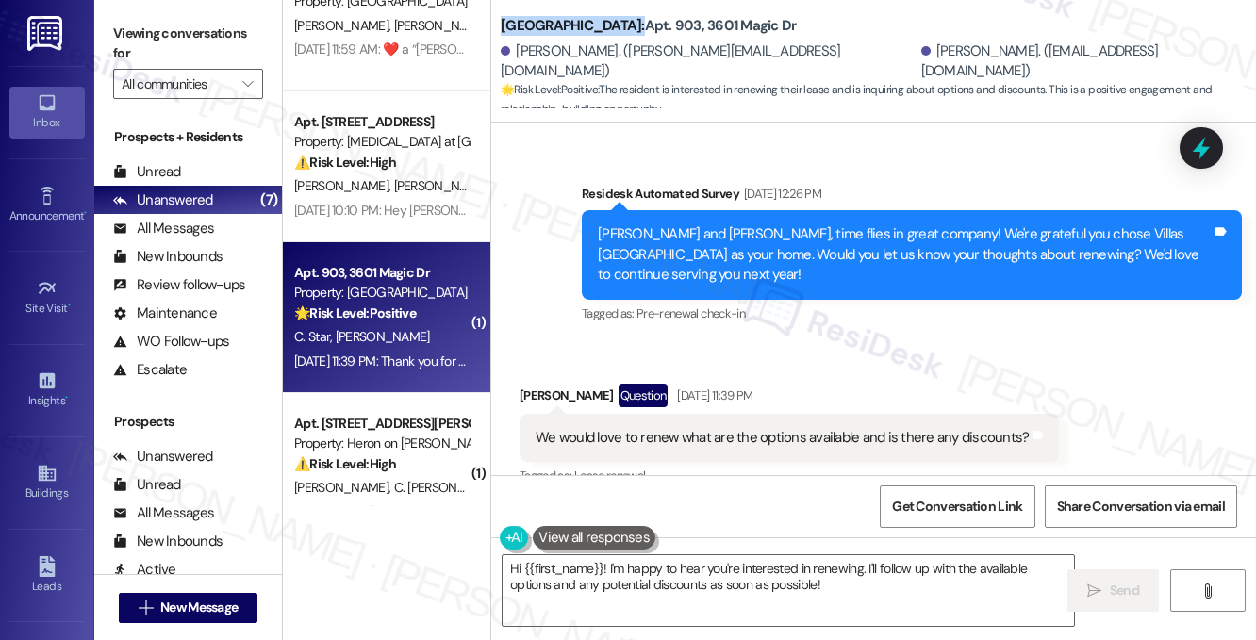
drag, startPoint x: 498, startPoint y: 23, endPoint x: 608, endPoint y: 21, distance: 110.3
click at [608, 21] on div "Villas De Santa Fe: Apt. 903, 3601 Magic Dr Jesus Rodriguez. (lito.subsero@gmai…" at bounding box center [873, 57] width 765 height 104
copy b "Villas De Santa Fe"
click at [155, 38] on label "Viewing conversations for" at bounding box center [188, 44] width 150 height 50
click at [790, 428] on div "We would love to renew what are the options available and is there any discount…" at bounding box center [782, 438] width 493 height 20
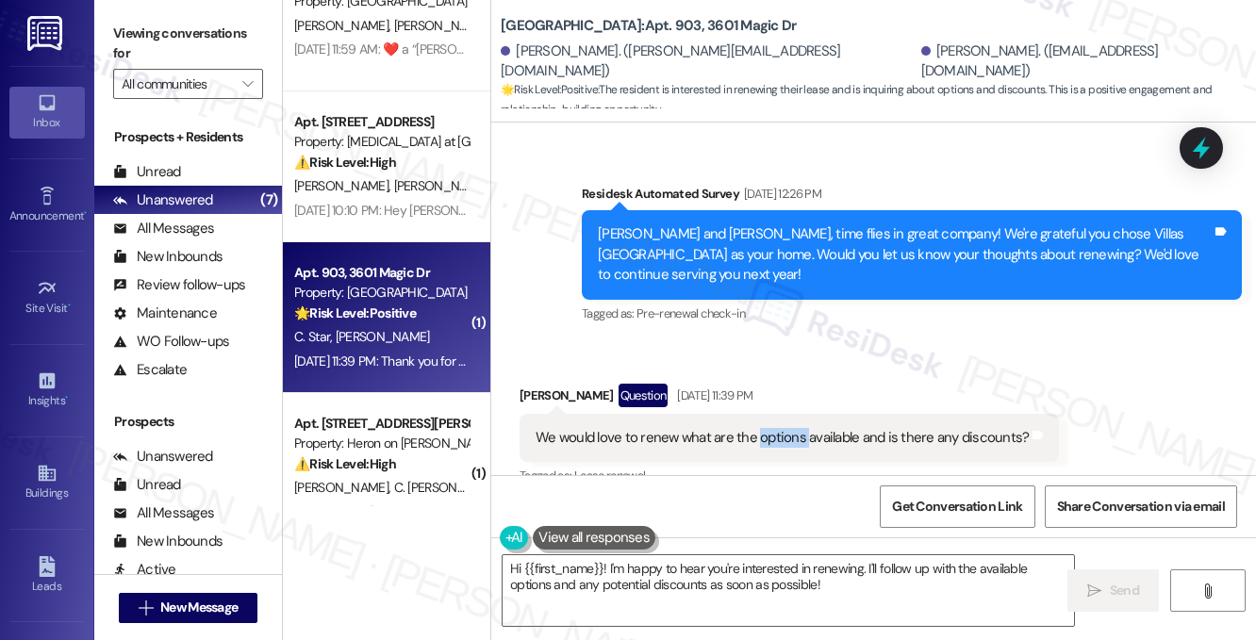
click at [788, 428] on div "We would love to renew what are the options available and is there any discount…" at bounding box center [782, 438] width 493 height 20
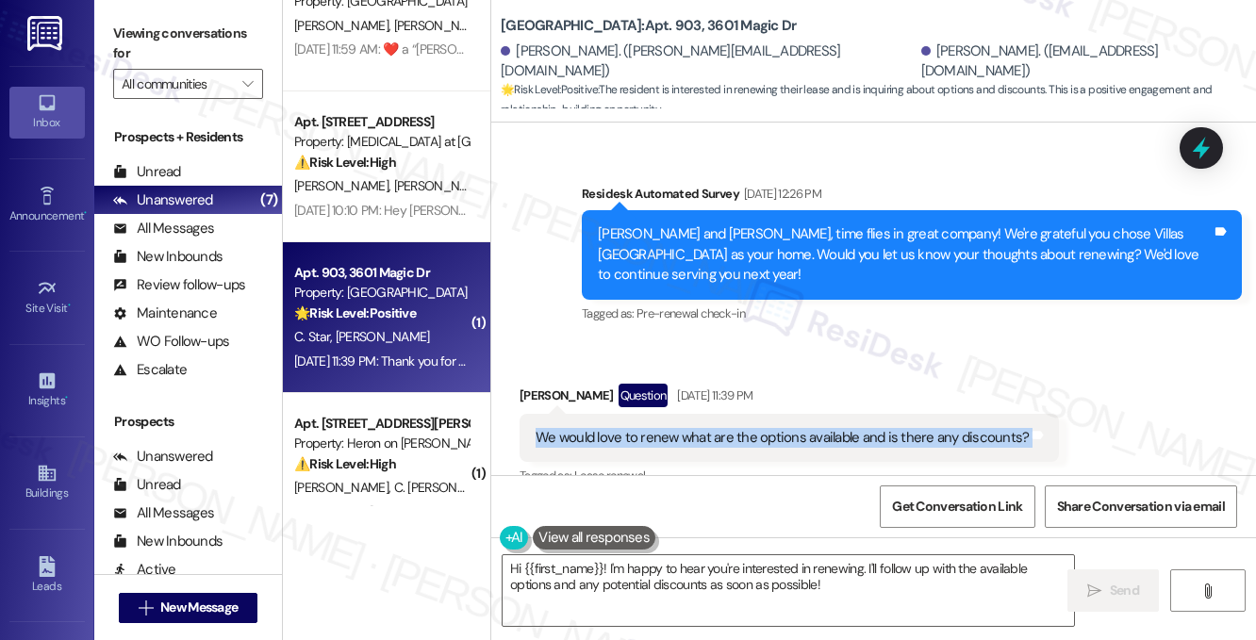
click at [788, 428] on div "We would love to renew what are the options available and is there any discount…" at bounding box center [782, 438] width 493 height 20
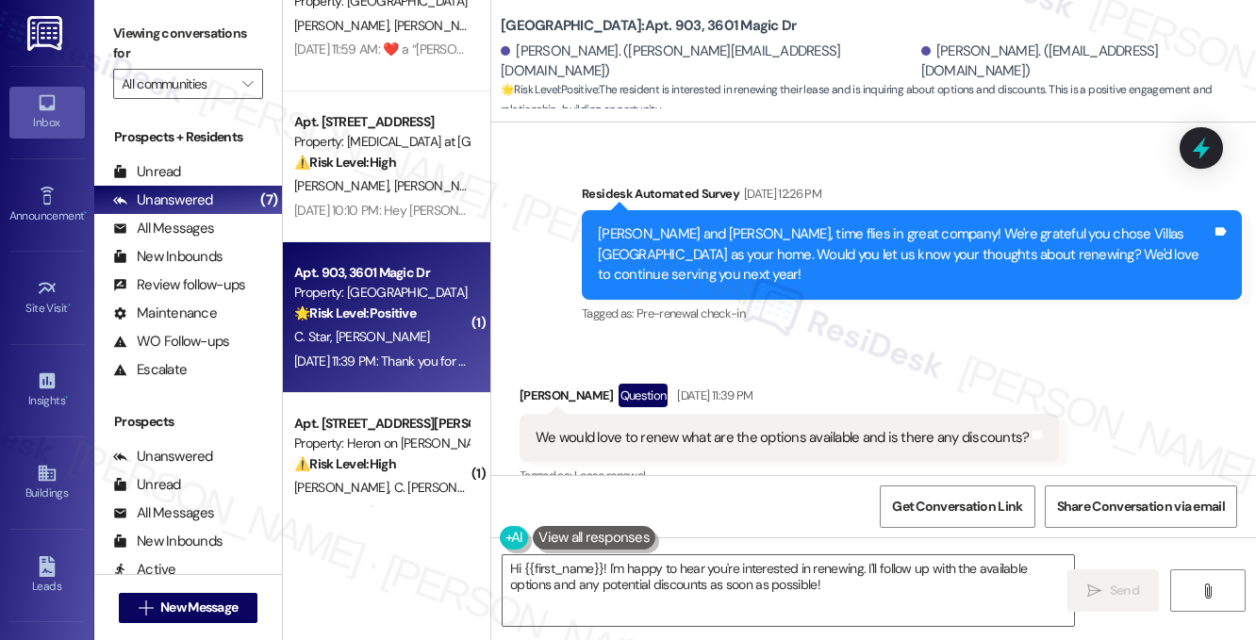
click at [200, 15] on div "Viewing conversations for All communities " at bounding box center [188, 59] width 188 height 118
click at [875, 581] on textarea "Hi {{first_name}}! I'm happy to hear you're interested in renewing. I'll follow…" at bounding box center [788, 590] width 571 height 71
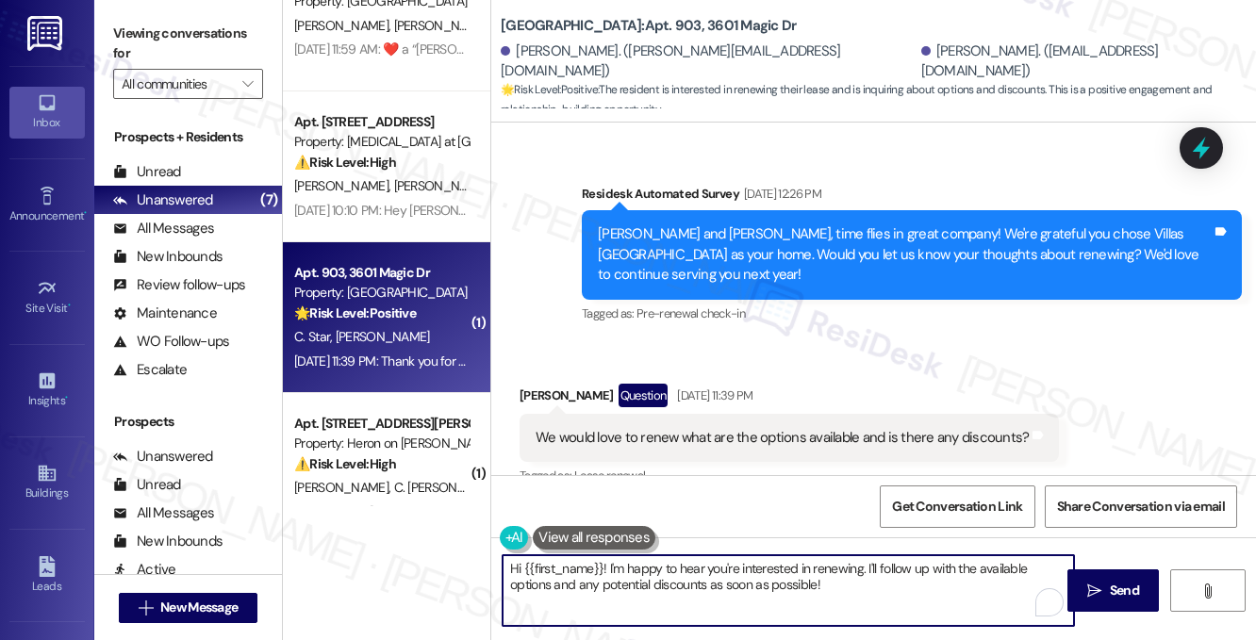
click at [875, 581] on textarea "Hi {{first_name}}! I'm happy to hear you're interested in renewing. I'll follow…" at bounding box center [788, 590] width 571 height 71
click at [758, 591] on textarea "Hi {{first_name}}! I'm happy to hear you're interested in renewing. I'll follow…" at bounding box center [788, 590] width 571 height 71
click at [887, 569] on textarea "Hi {{first_name}}! I'm happy to hear you're interested in renewing. I'll follow…" at bounding box center [788, 590] width 571 height 71
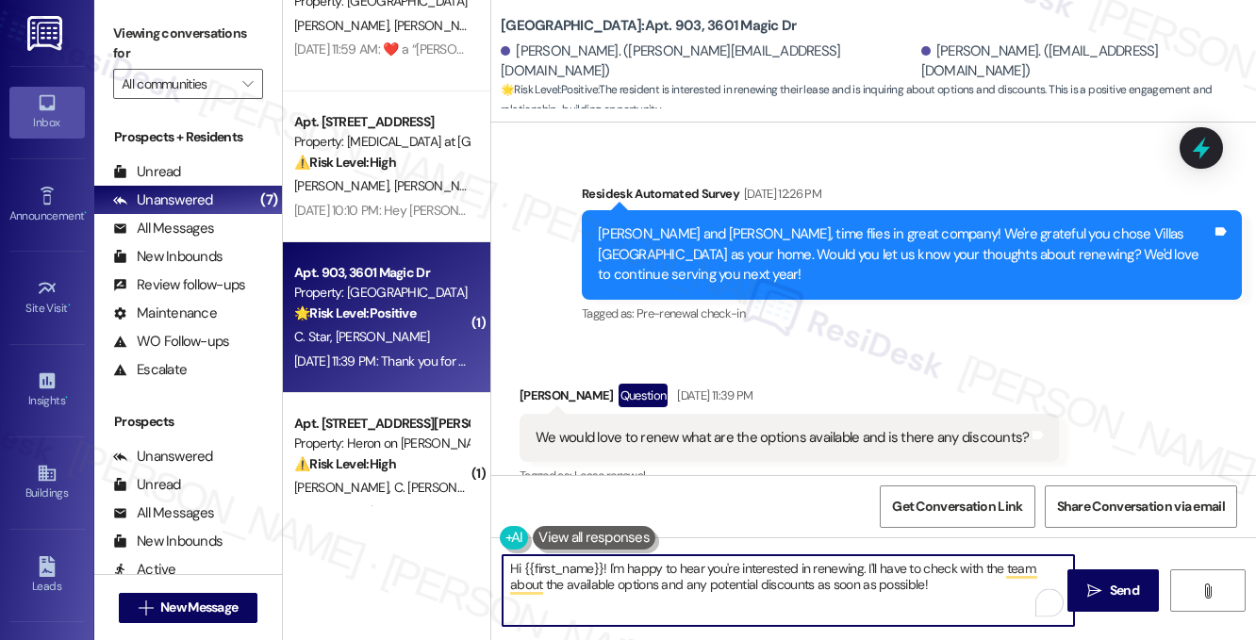
click at [958, 581] on textarea "Hi {{first_name}}! I'm happy to hear you're interested in renewing. I'll have t…" at bounding box center [788, 590] width 571 height 71
drag, startPoint x: 960, startPoint y: 579, endPoint x: 813, endPoint y: 584, distance: 147.2
click at [813, 584] on textarea "Hi {{first_name}}! I'm happy to hear you're interested in renewing. I'll have t…" at bounding box center [788, 590] width 571 height 71
drag, startPoint x: 1017, startPoint y: 587, endPoint x: 918, endPoint y: 587, distance: 99.0
click at [918, 587] on textarea "Hi {{first_name}}! I'm happy to hear you're interested in renewing. I'll have t…" at bounding box center [788, 590] width 571 height 71
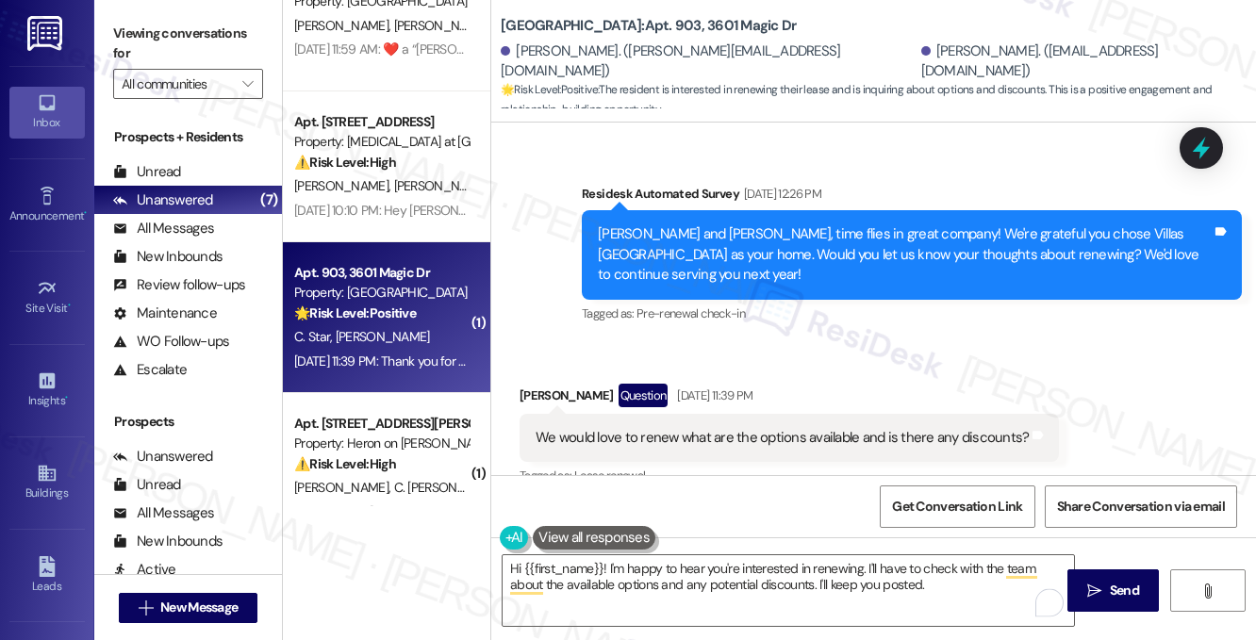
click at [540, 384] on div "Jesus Rodriguez Question Aug 19, 2025 at 11:39 PM" at bounding box center [789, 399] width 539 height 30
copy div "Jesus"
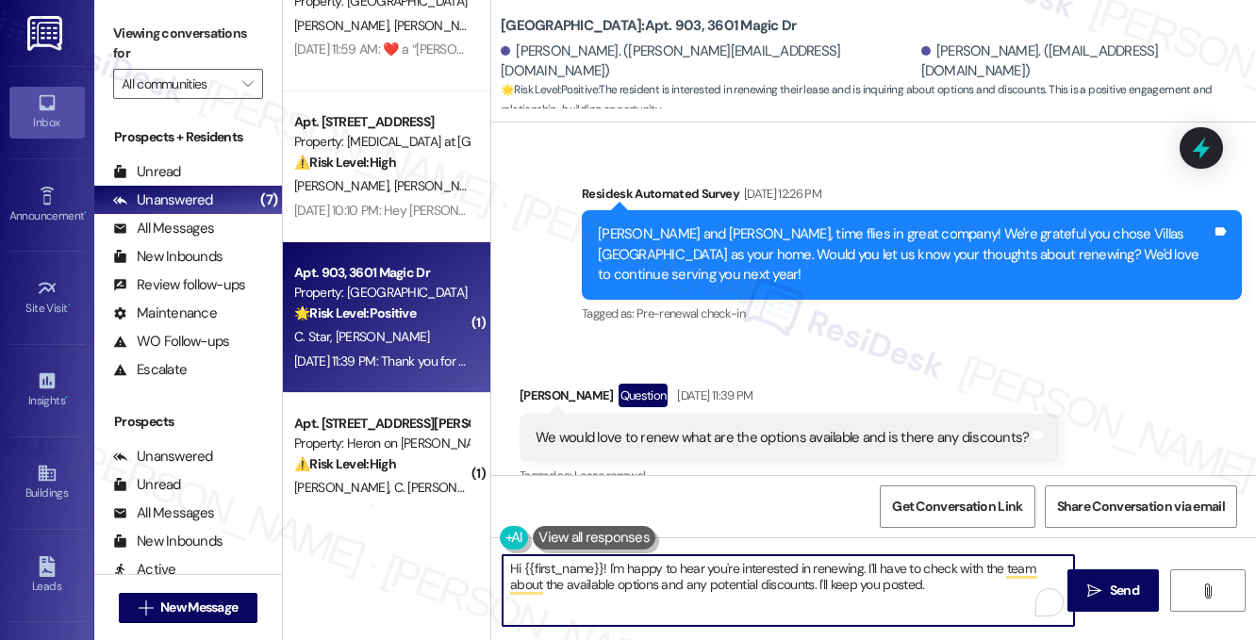
drag, startPoint x: 523, startPoint y: 567, endPoint x: 603, endPoint y: 569, distance: 80.2
click at [603, 569] on textarea "Hi {{first_name}}! I'm happy to hear you're interested in renewing. I'll have t…" at bounding box center [788, 590] width 571 height 71
paste textarea "Jesus"
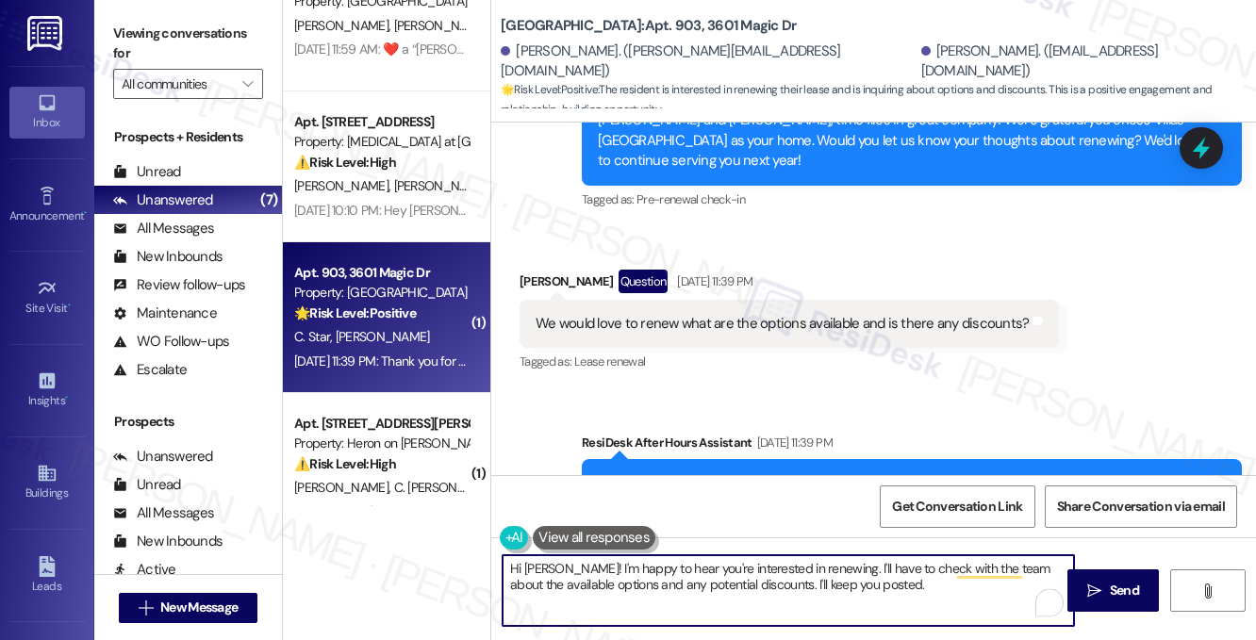
scroll to position [536, 0]
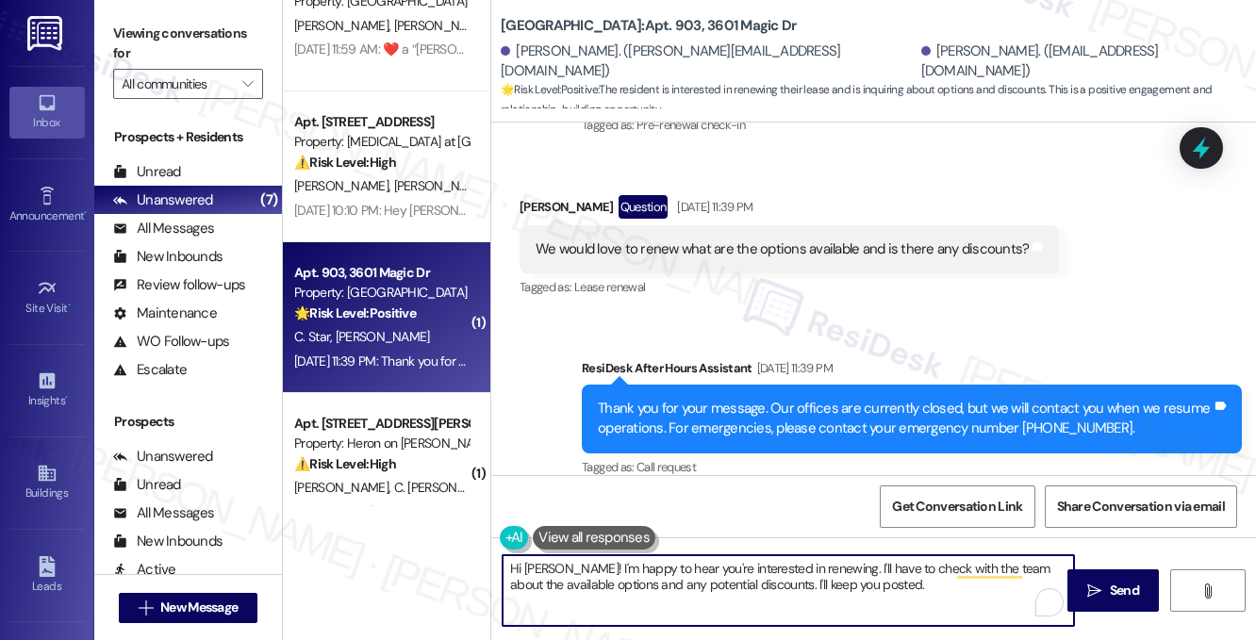
click at [854, 580] on textarea "Hi Jesus! I'm happy to hear you're interested in renewing. I'll have to check w…" at bounding box center [788, 590] width 571 height 71
click at [924, 590] on textarea "Hi Jesus! I'm happy to hear you're interested in renewing. I'll have to check w…" at bounding box center [788, 590] width 571 height 71
type textarea "Hi Jesus! I'm happy to hear you're interested in renewing. I'll have to check w…"
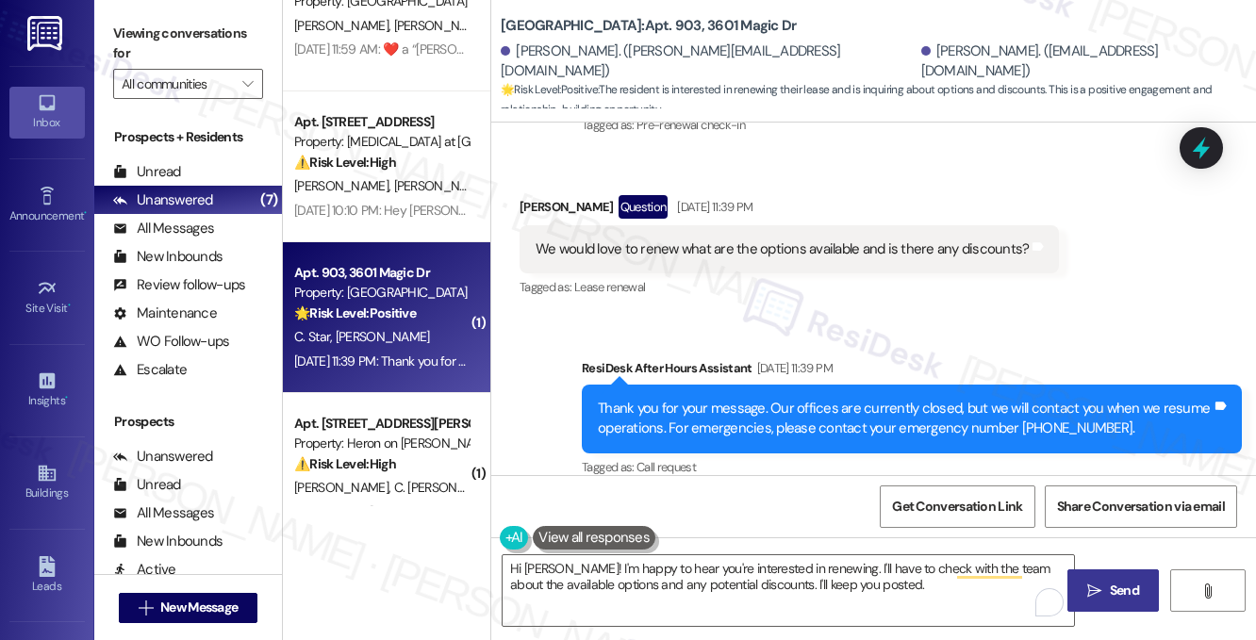
click at [1124, 585] on span "Send" at bounding box center [1124, 591] width 29 height 20
type textarea "Hi {{first_name}}! I'm happy to hear you're interested in renewing. I'll follow…"
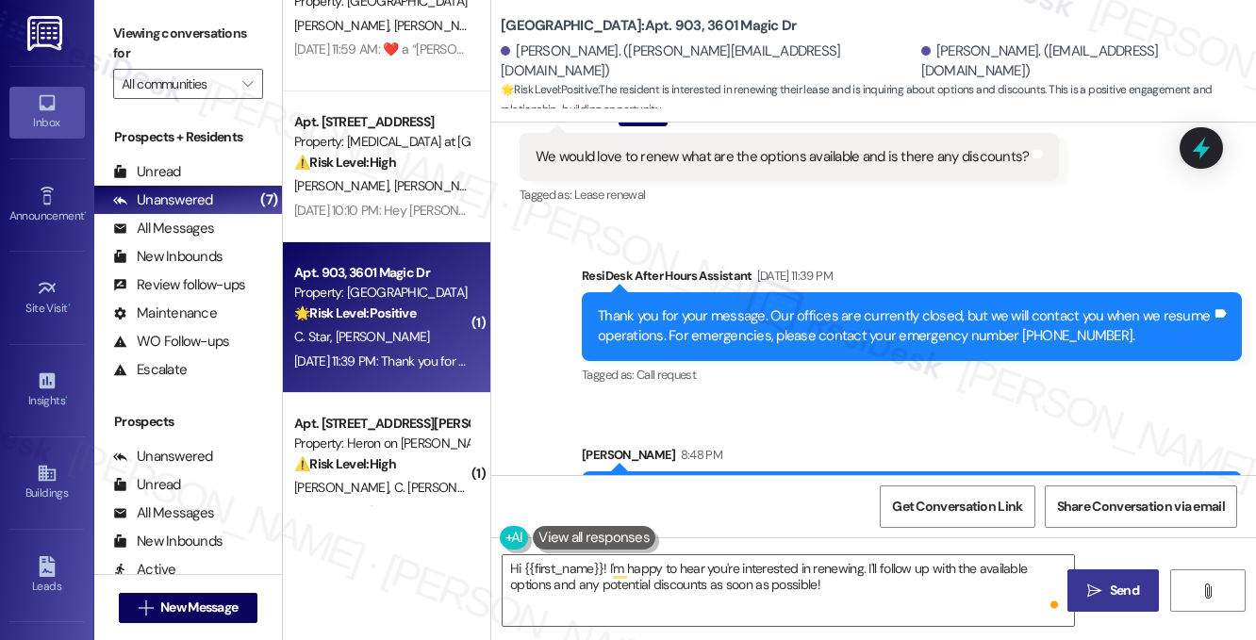
scroll to position [686, 0]
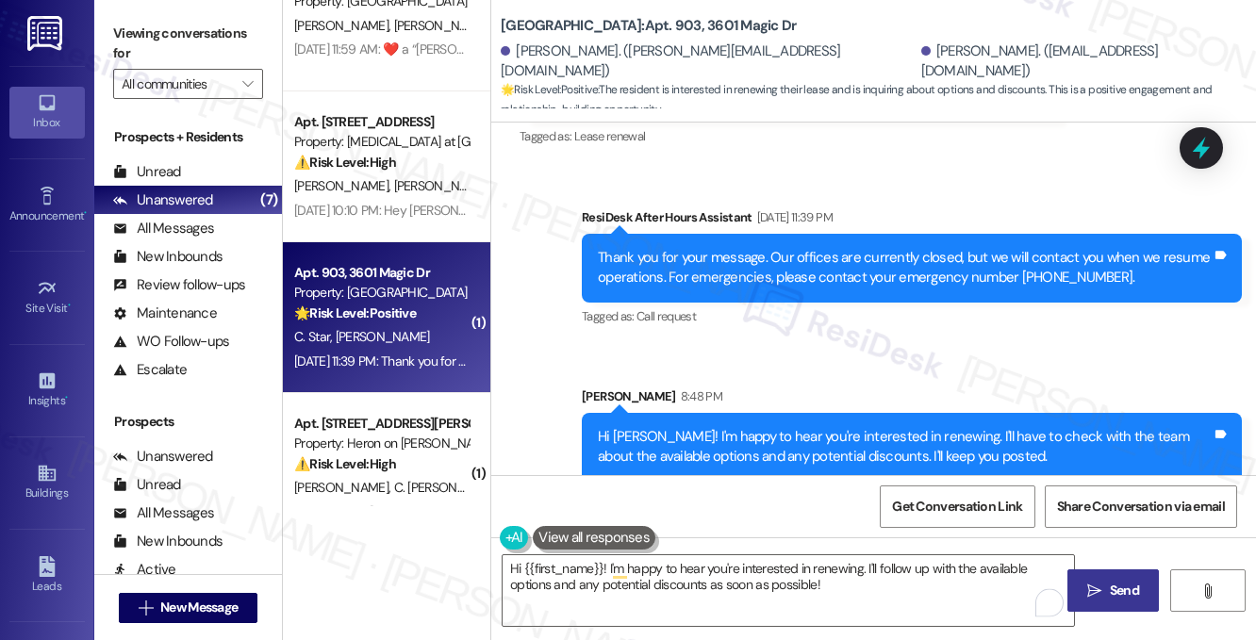
click at [734, 427] on div "Hi Jesus! I'm happy to hear you're interested in renewing. I'll have to check w…" at bounding box center [905, 447] width 614 height 41
click at [735, 427] on div "Hi Jesus! I'm happy to hear you're interested in renewing. I'll have to check w…" at bounding box center [905, 447] width 614 height 41
click at [819, 346] on div "Sent via SMS ResiDesk After Hours Assistant Aug 19, 2025 at 11:39 PM Thank you …" at bounding box center [873, 330] width 765 height 331
click at [745, 427] on div "Hi Jesus! I'm happy to hear you're interested in renewing. I'll have to check w…" at bounding box center [905, 447] width 614 height 41
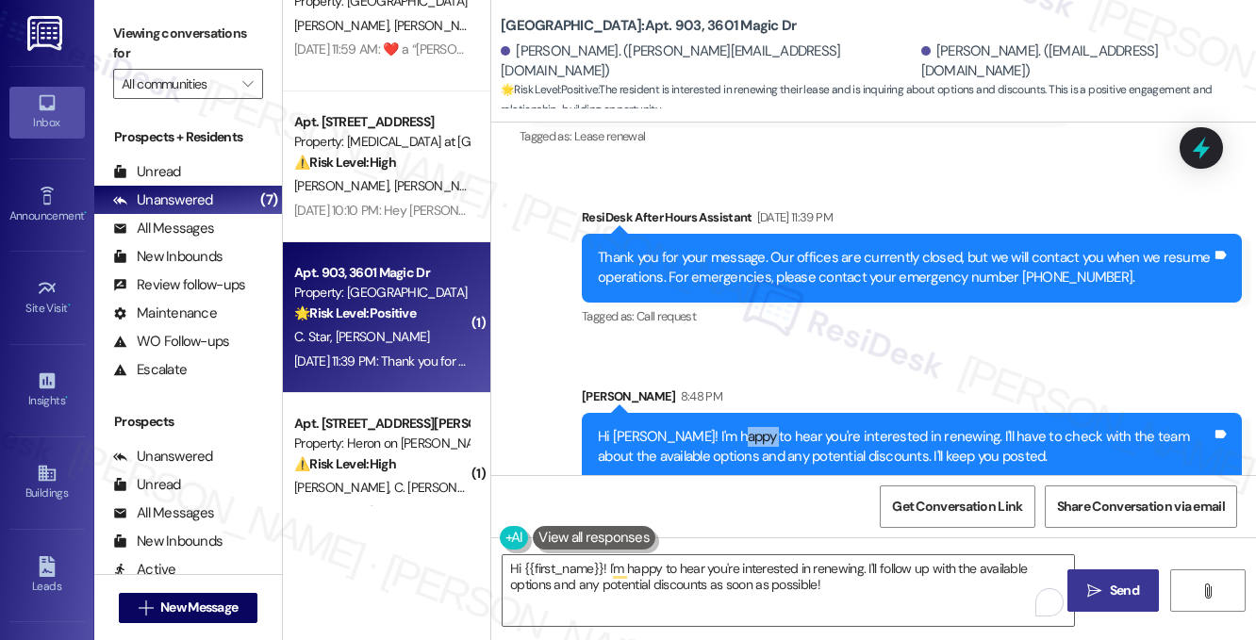
click at [745, 427] on div "Hi Jesus! I'm happy to hear you're interested in renewing. I'll have to check w…" at bounding box center [905, 447] width 614 height 41
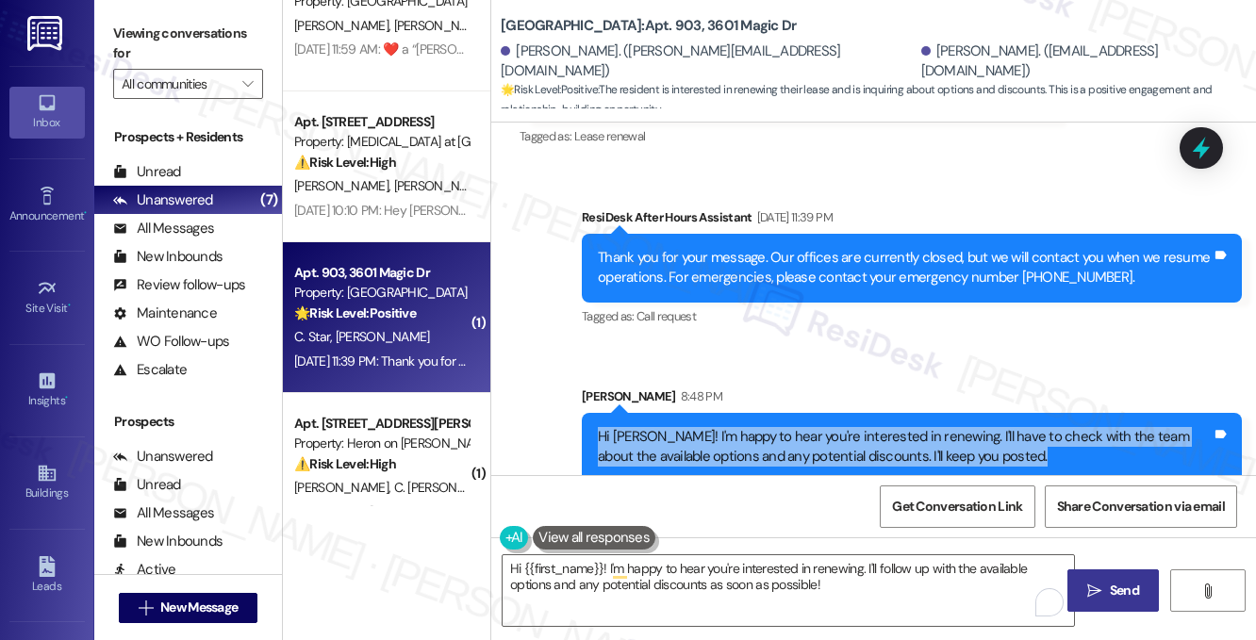
click at [745, 427] on div "Hi Jesus! I'm happy to hear you're interested in renewing. I'll have to check w…" at bounding box center [905, 447] width 614 height 41
copy div "Hi Jesus! I'm happy to hear you're interested in renewing. I'll have to check w…"
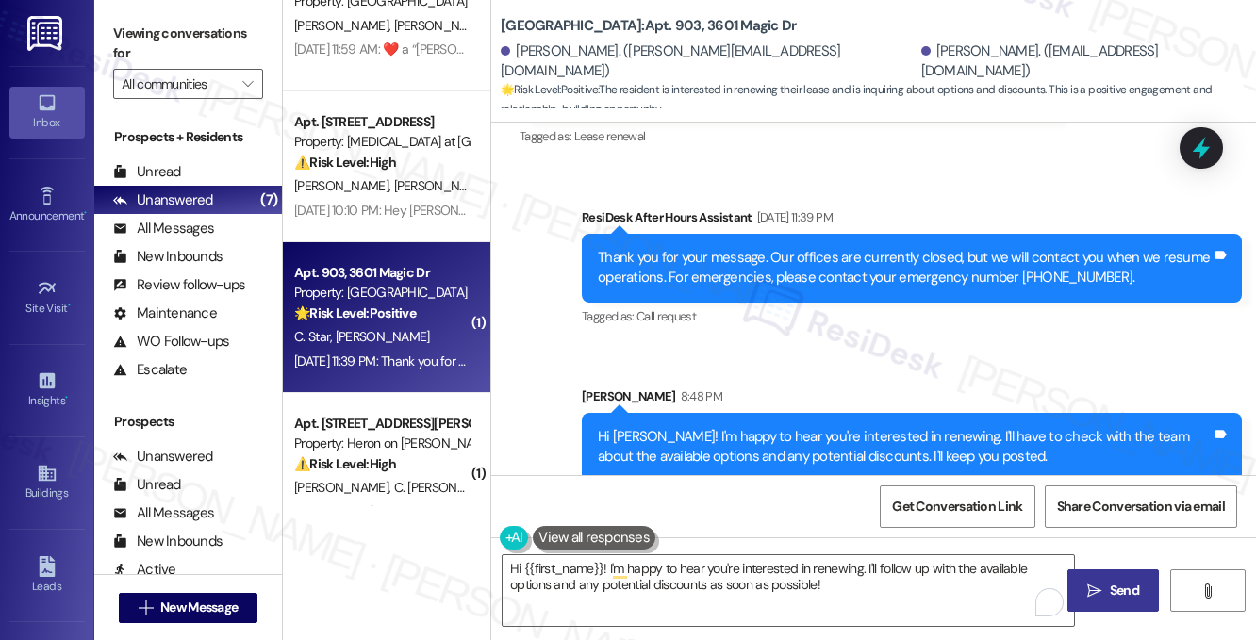
click at [218, 24] on label "Viewing conversations for" at bounding box center [188, 44] width 150 height 50
drag, startPoint x: 163, startPoint y: 21, endPoint x: 244, endPoint y: 48, distance: 85.6
click at [163, 21] on label "Viewing conversations for" at bounding box center [188, 44] width 150 height 50
click at [800, 387] on div "Sarah 8:48 PM" at bounding box center [912, 400] width 660 height 26
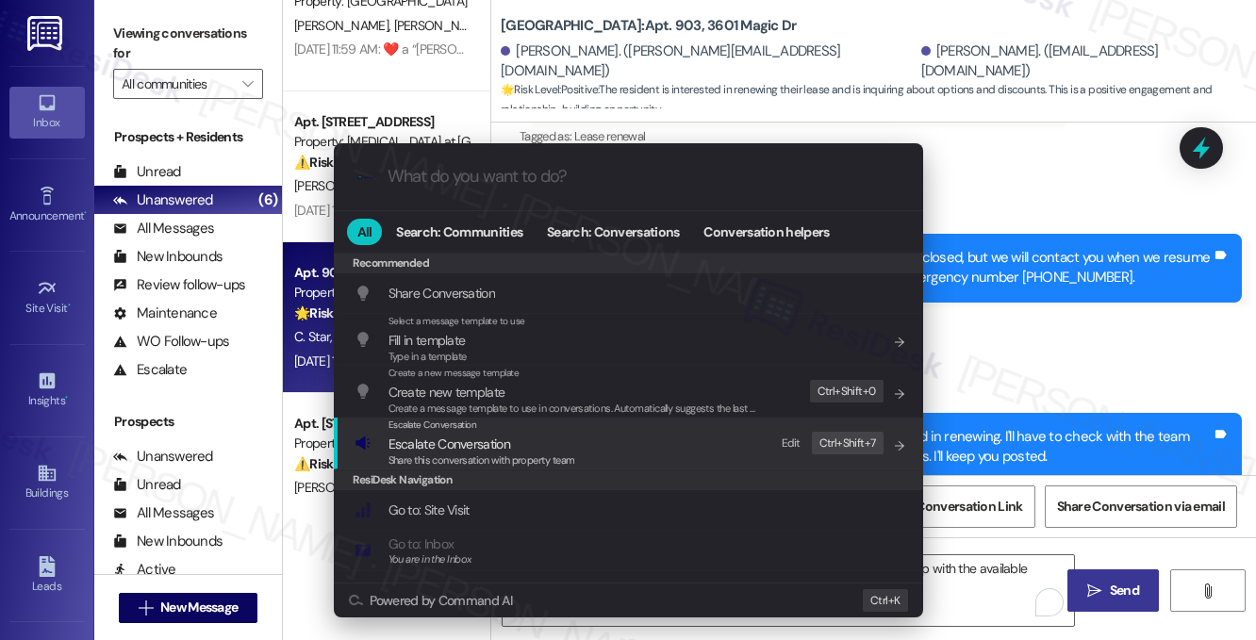
click at [583, 450] on div "Escalate Conversation Escalate Conversation Share this conversation with proper…" at bounding box center [631, 443] width 552 height 51
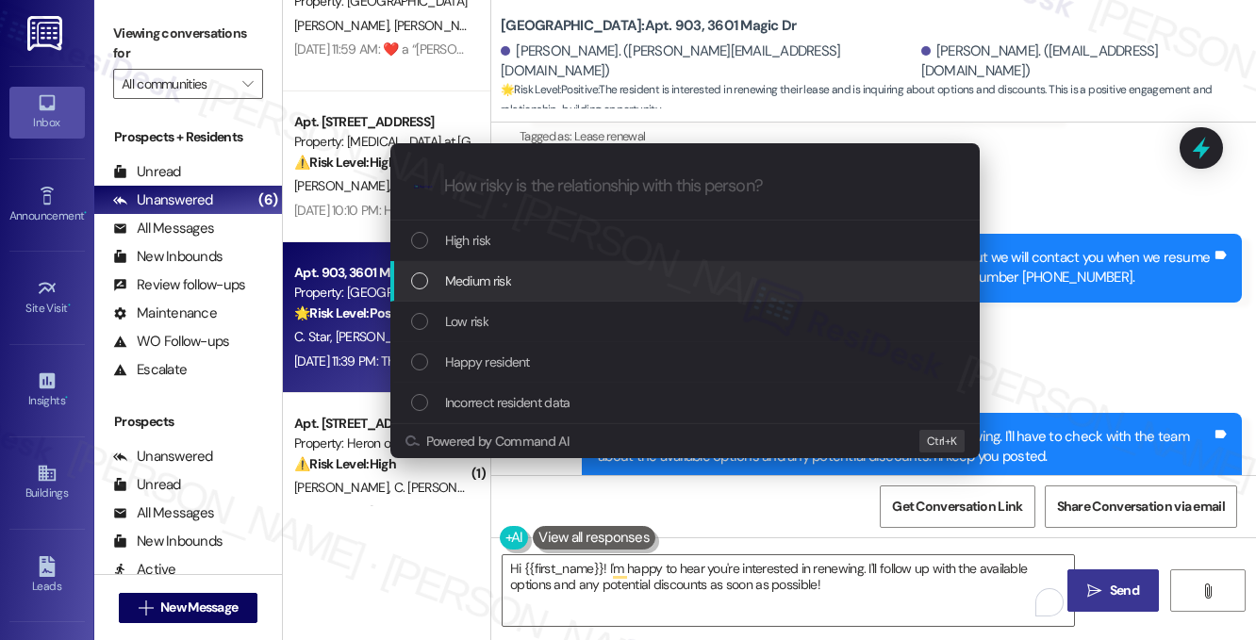
click at [566, 284] on div "Medium risk" at bounding box center [687, 281] width 552 height 21
paste input "Renewal Options and Discounts"
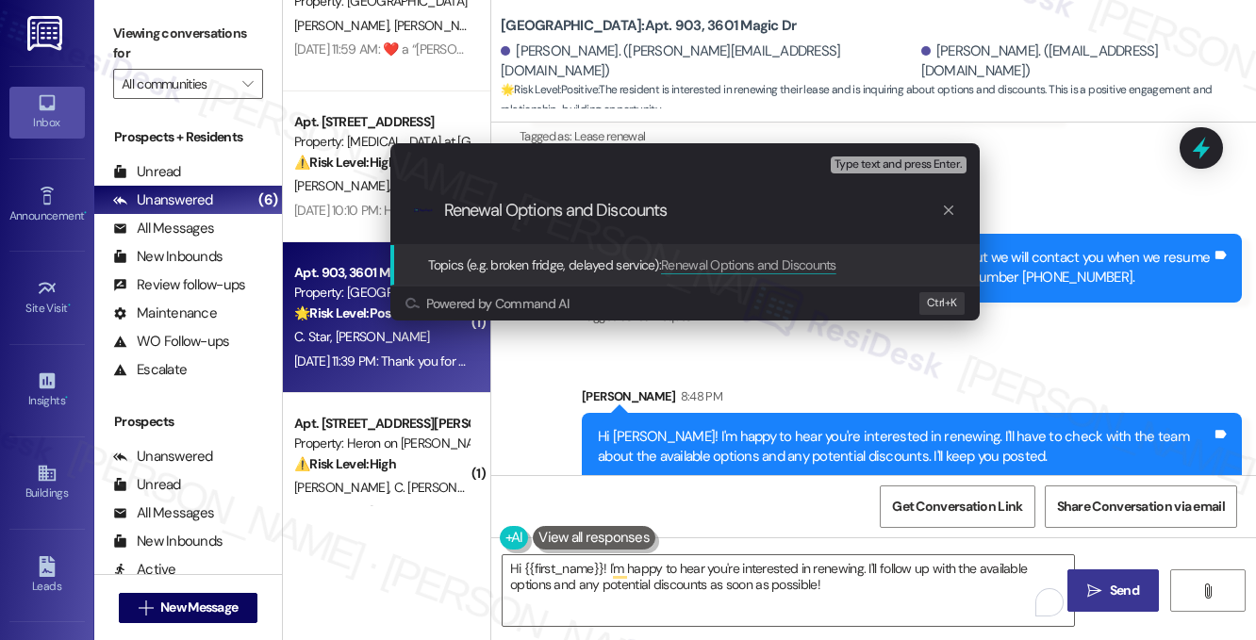
click at [445, 208] on input "Renewal Options and Discounts" at bounding box center [692, 211] width 497 height 20
type input "Lease Renewal Options and Discounts"
click at [588, 202] on input "Lease Renewal Options and Discounts" at bounding box center [692, 211] width 497 height 20
click at [787, 214] on input "Lease Renewal Options and Discounts" at bounding box center [692, 211] width 497 height 20
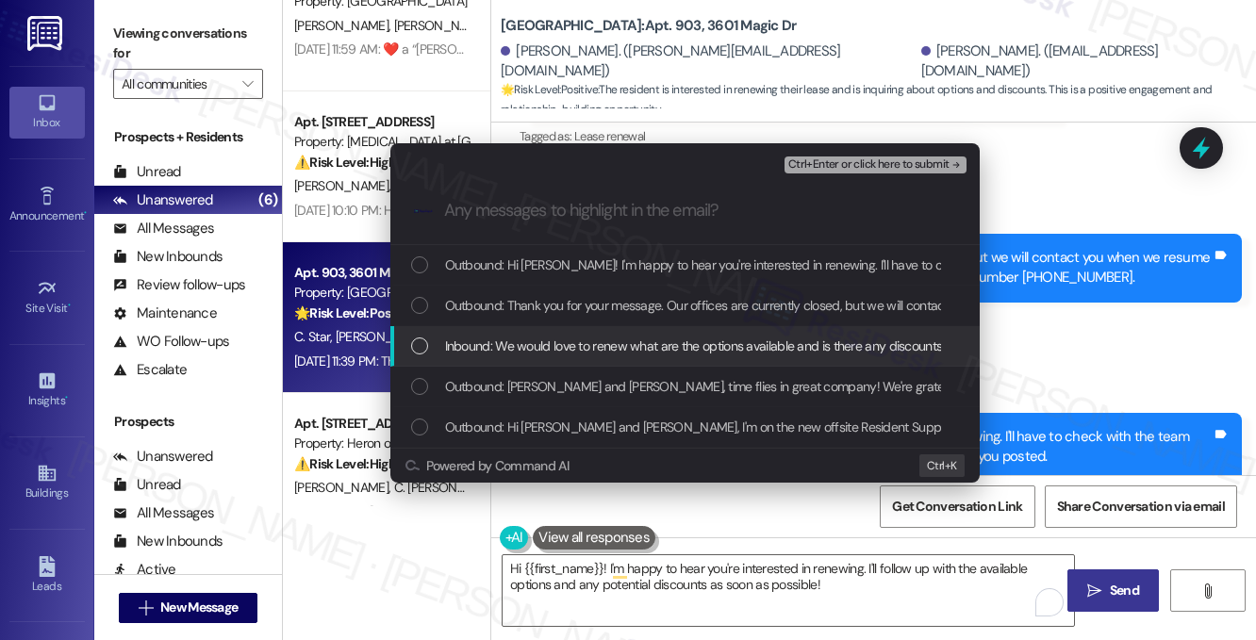
click at [633, 343] on span "Inbound: We would love to renew what are the options available and is there any…" at bounding box center [696, 346] width 503 height 21
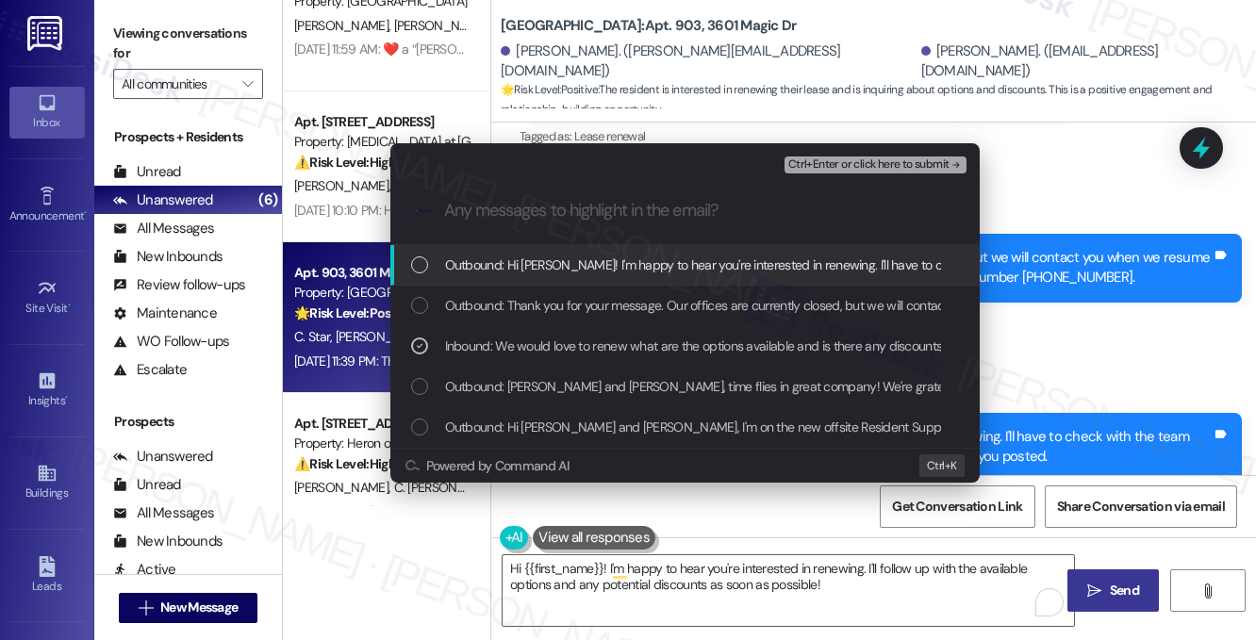
click at [821, 166] on span "Ctrl+Enter or click here to submit" at bounding box center [868, 164] width 161 height 13
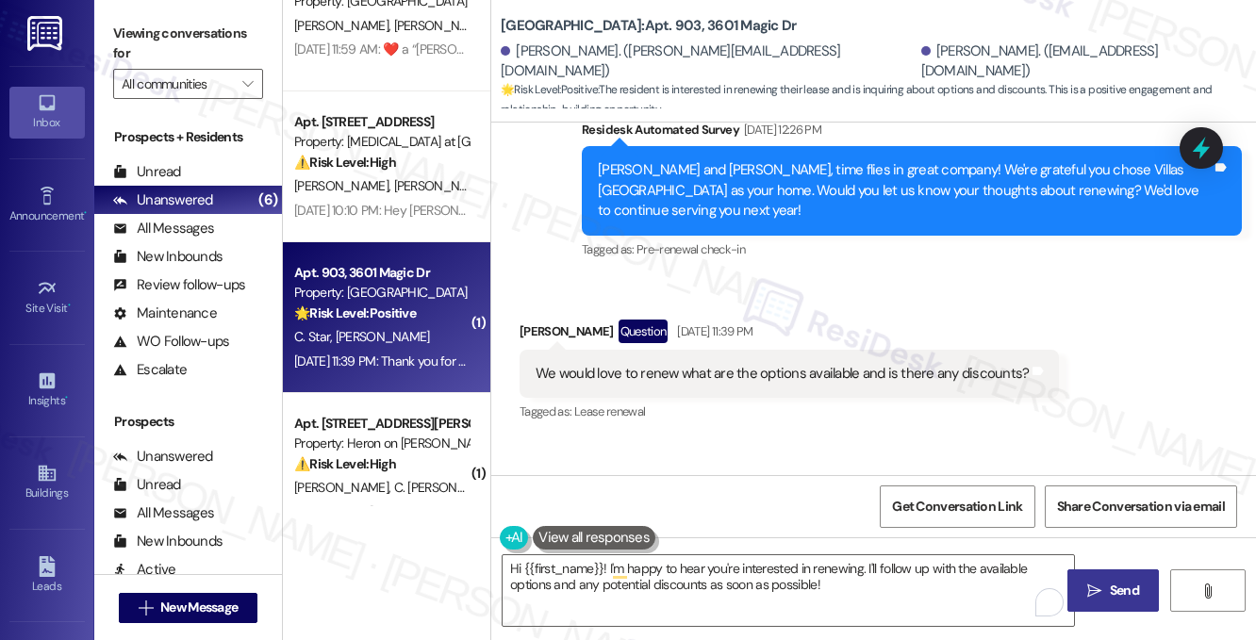
scroll to position [355, 0]
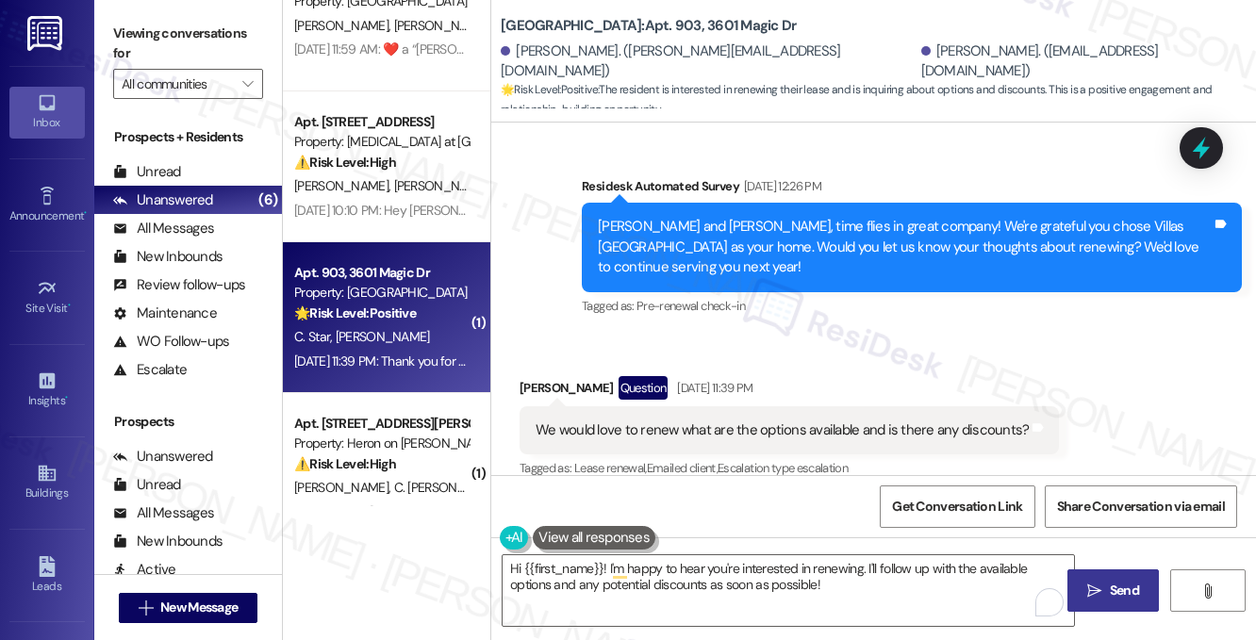
click at [240, 12] on div "Viewing conversations for All communities " at bounding box center [188, 59] width 188 height 118
drag, startPoint x: 501, startPoint y: 22, endPoint x: 597, endPoint y: 22, distance: 96.2
click at [597, 22] on b "Villas De Santa Fe: Apt. 903, 3601 Magic Dr" at bounding box center [648, 26] width 295 height 20
copy b "Villas De Santa"
drag, startPoint x: 223, startPoint y: 41, endPoint x: 277, endPoint y: 53, distance: 56.0
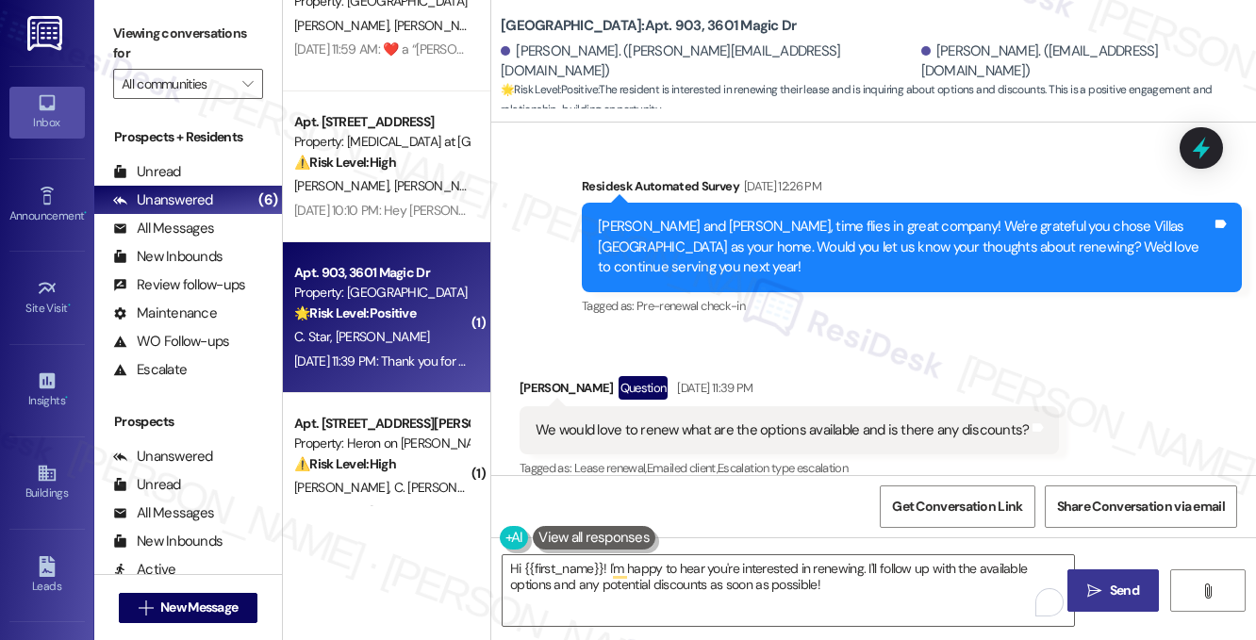
click at [223, 41] on label "Viewing conversations for" at bounding box center [188, 44] width 150 height 50
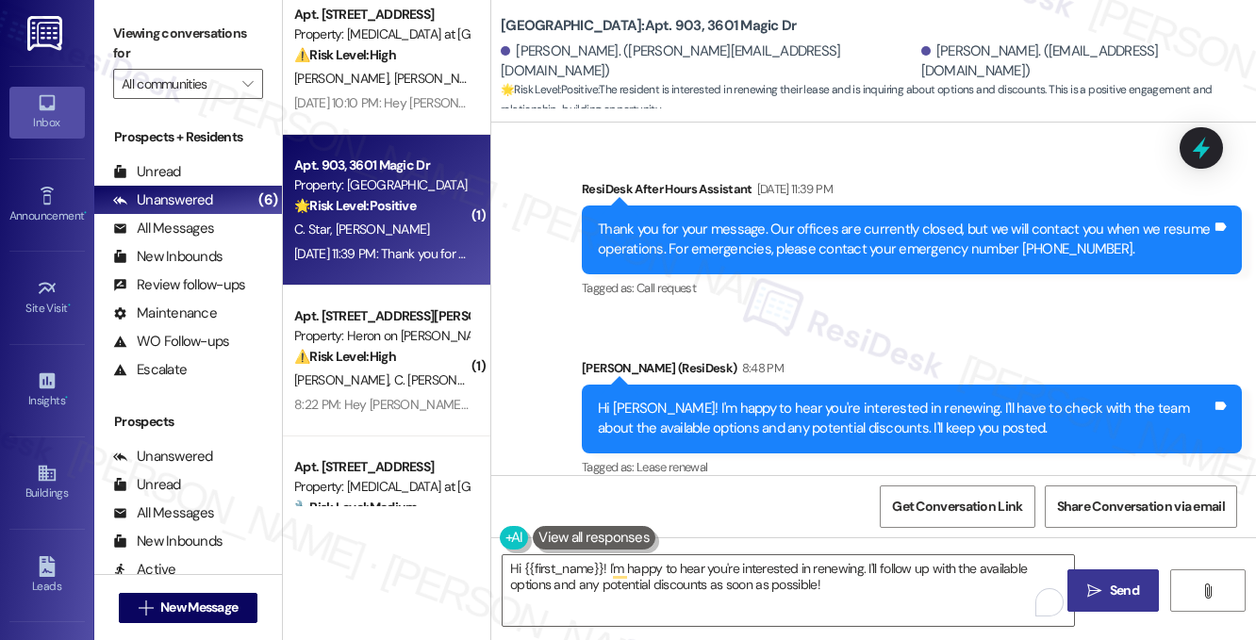
scroll to position [550, 0]
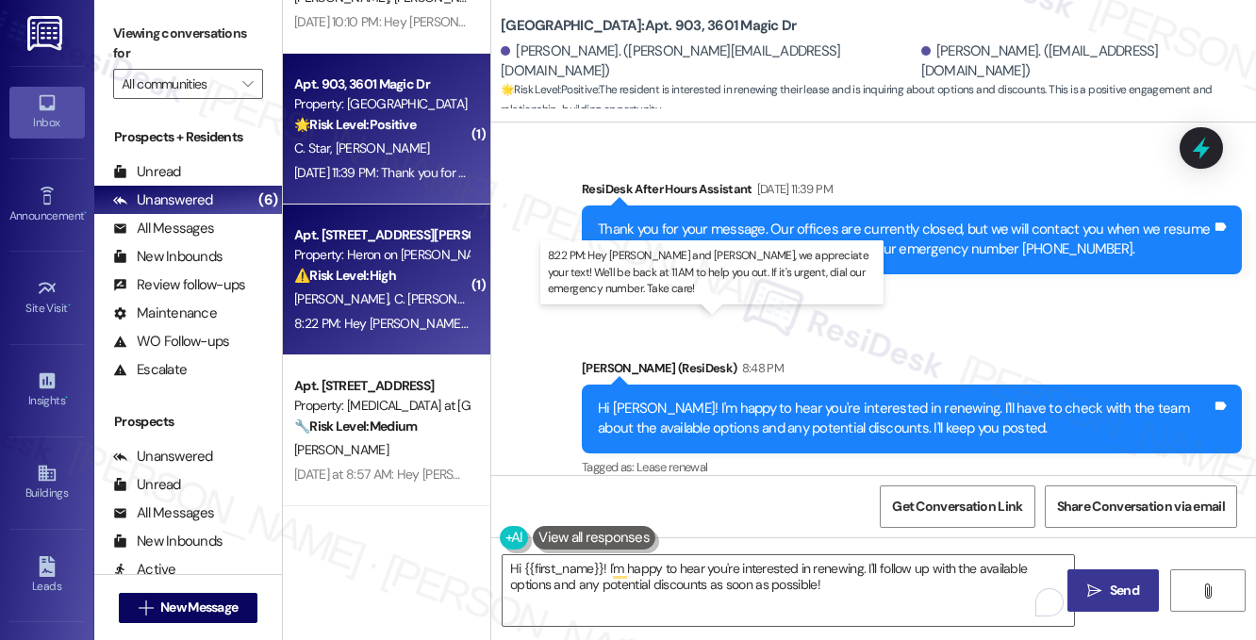
click at [411, 320] on div "8:22 PM: Hey Carlee, Angela and Mason, we appreciate your text! We'll be back a…" at bounding box center [752, 323] width 917 height 17
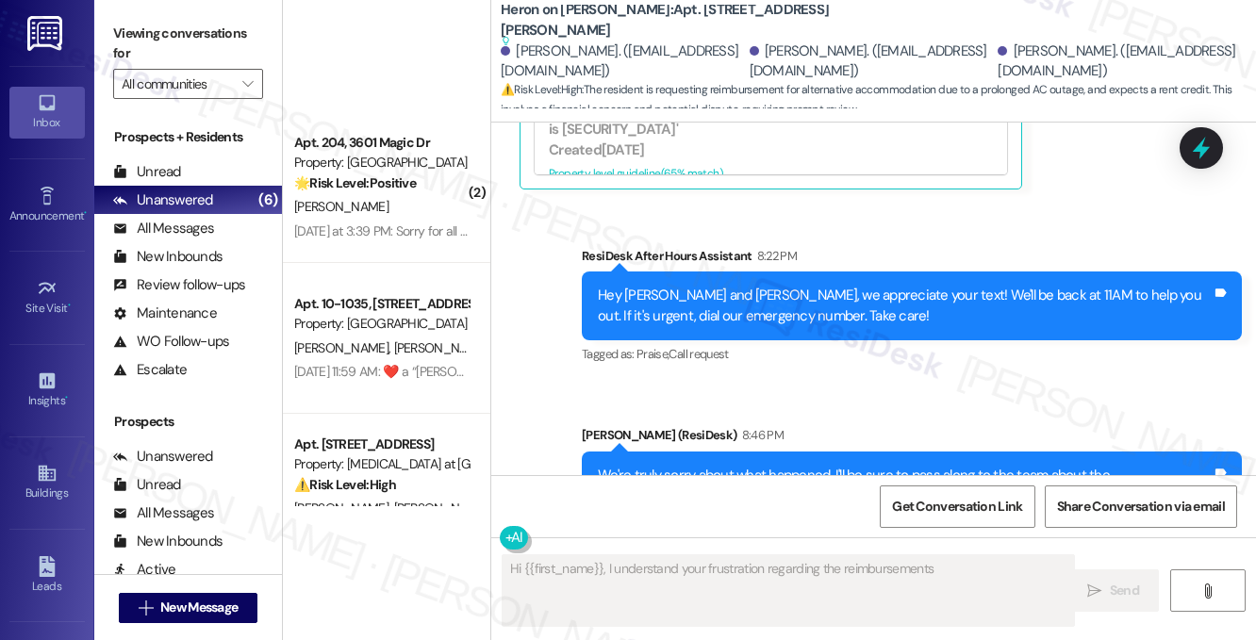
scroll to position [0, 0]
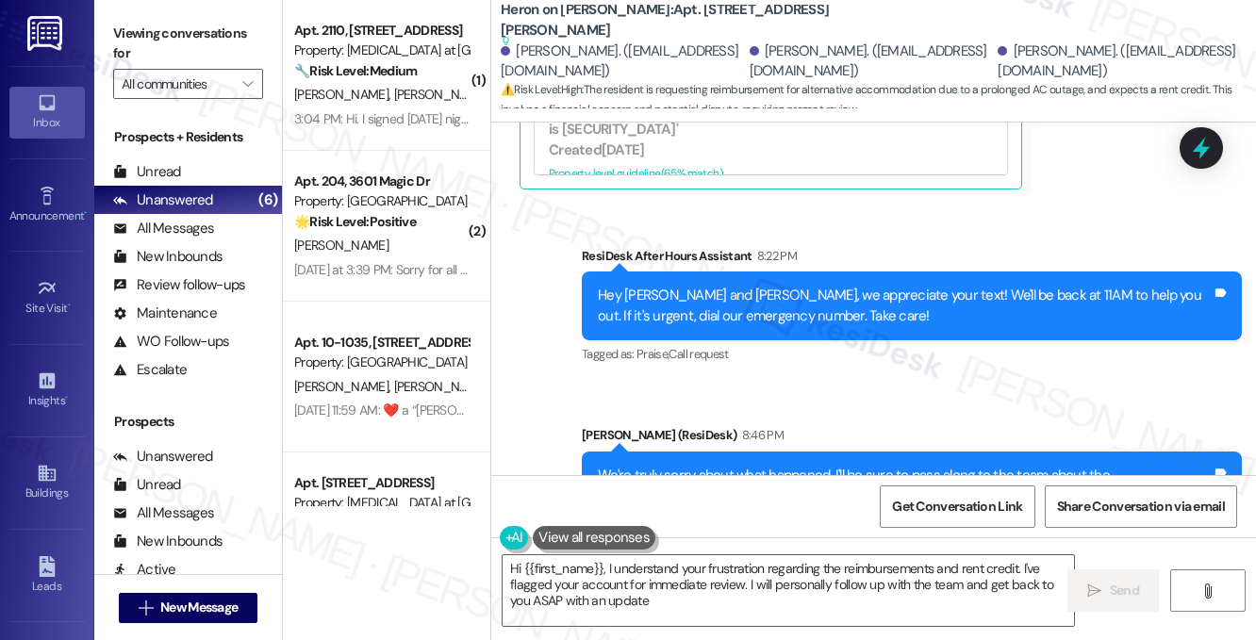
type textarea "Hi {{first_name}}, I understand your frustration regarding the reimbursements a…"
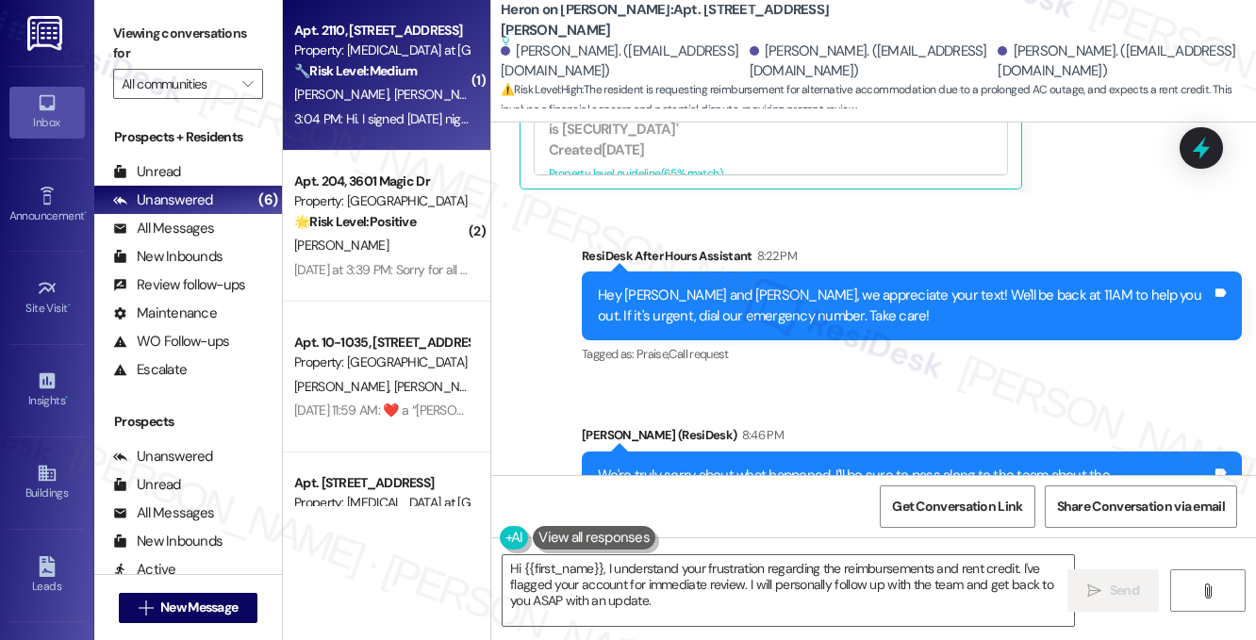
click at [399, 142] on div "Apt. 2110, 327 W Sunset Rd Property: Avita at Alamo Heights 🔧 Risk Level: Mediu…" at bounding box center [386, 75] width 207 height 151
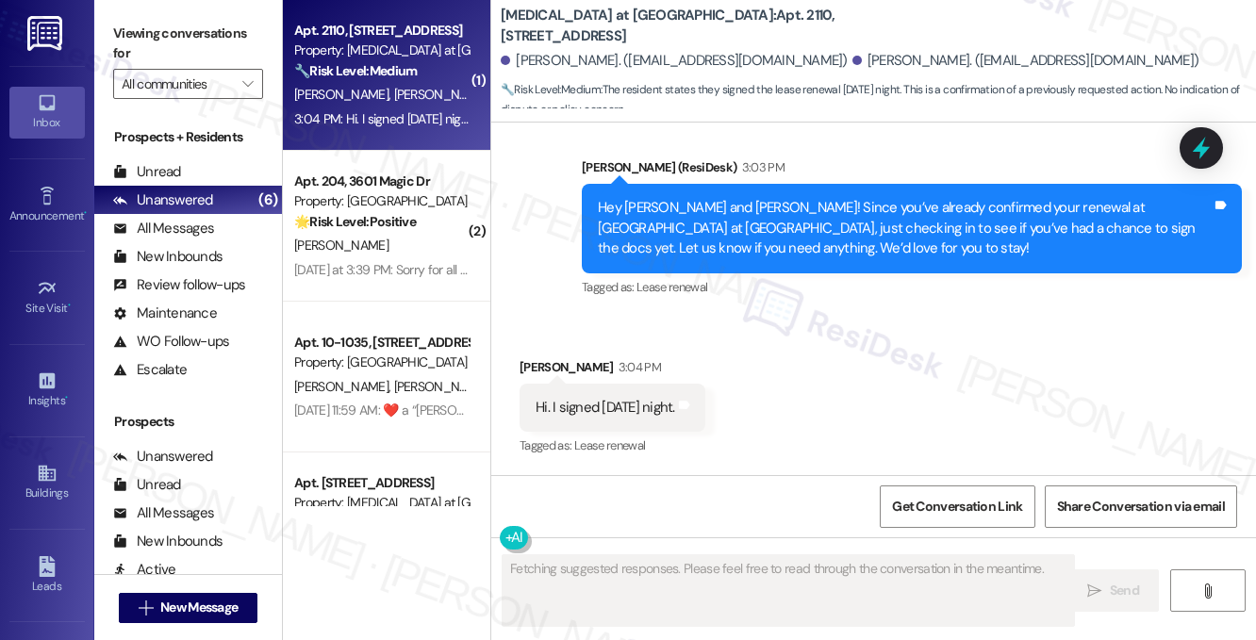
scroll to position [2617, 0]
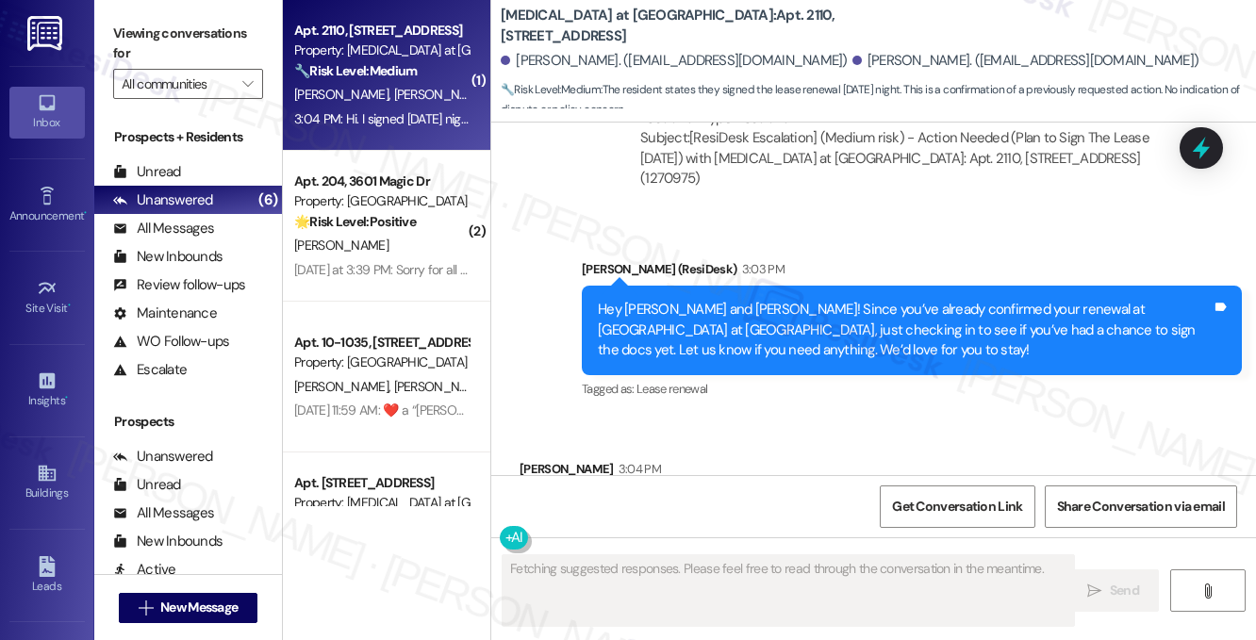
click at [685, 300] on div "Hey Thomas and Vanessa! Since you’ve already confirmed your renewal at Avita at…" at bounding box center [905, 330] width 614 height 60
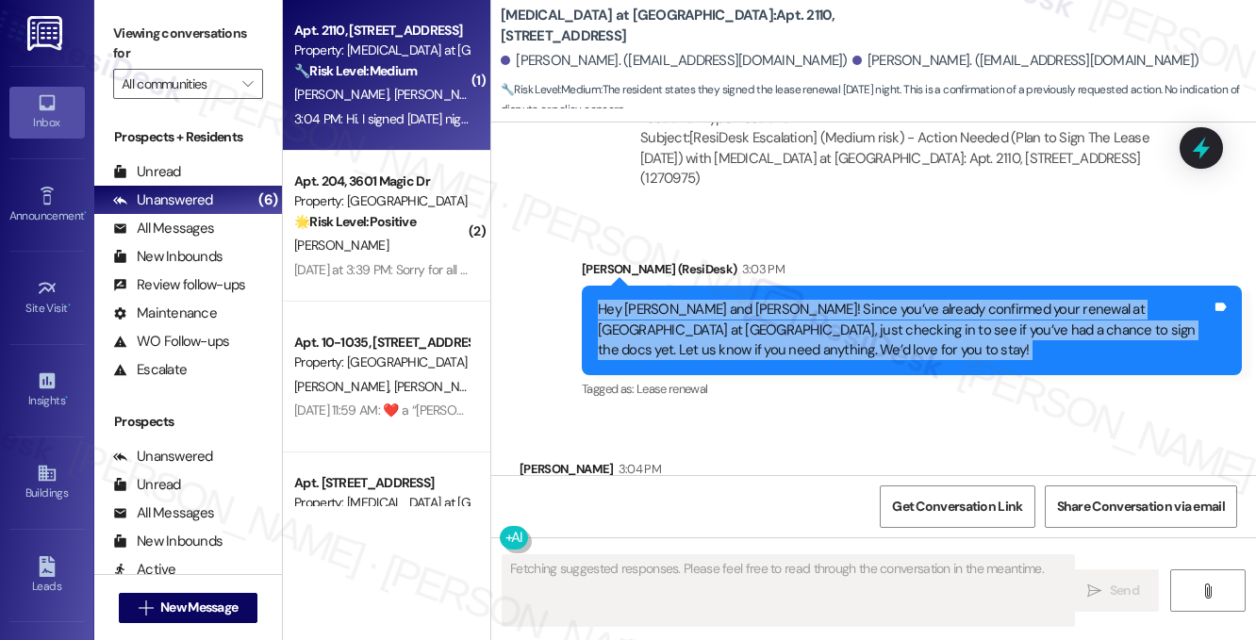
click at [685, 300] on div "Hey Thomas and Vanessa! Since you’ve already confirmed your renewal at Avita at…" at bounding box center [905, 330] width 614 height 60
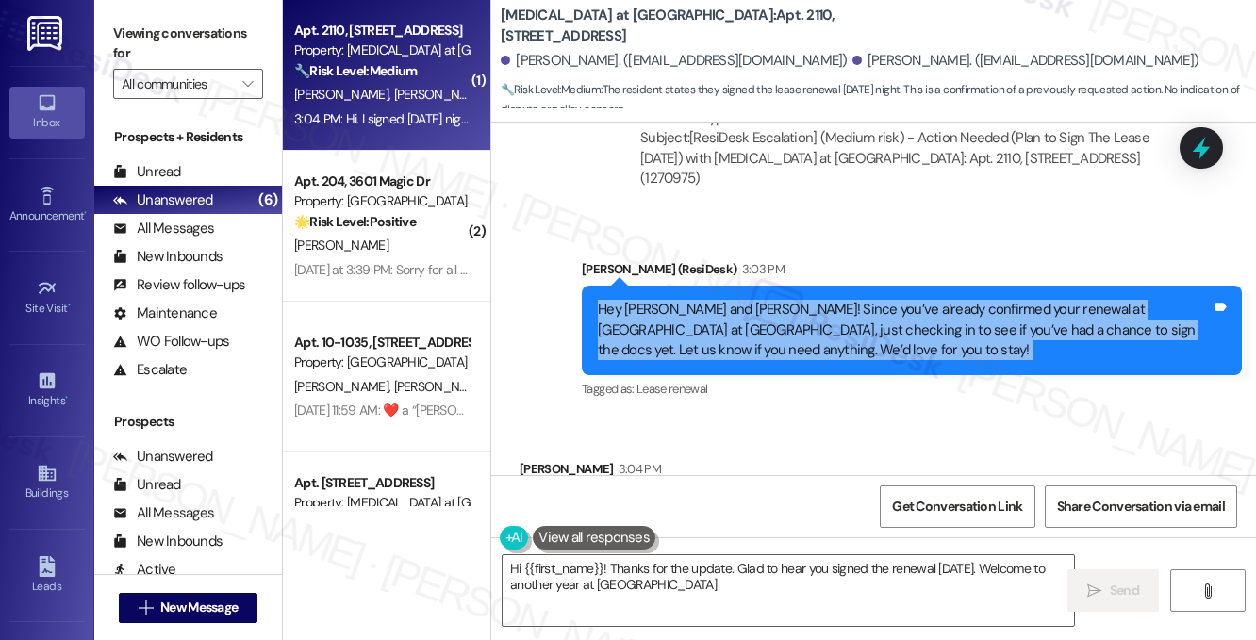
click at [850, 300] on div "Hey Thomas and Vanessa! Since you’ve already confirmed your renewal at Avita at…" at bounding box center [905, 330] width 614 height 60
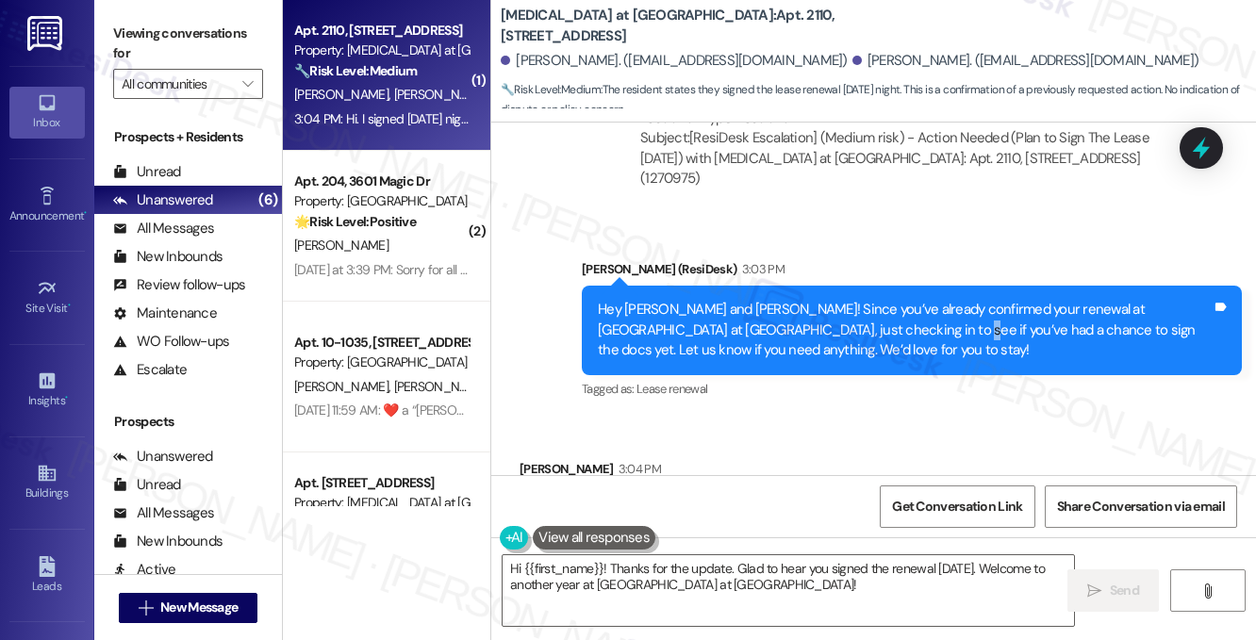
click at [850, 300] on div "Hey Thomas and Vanessa! Since you’ve already confirmed your renewal at Avita at…" at bounding box center [905, 330] width 614 height 60
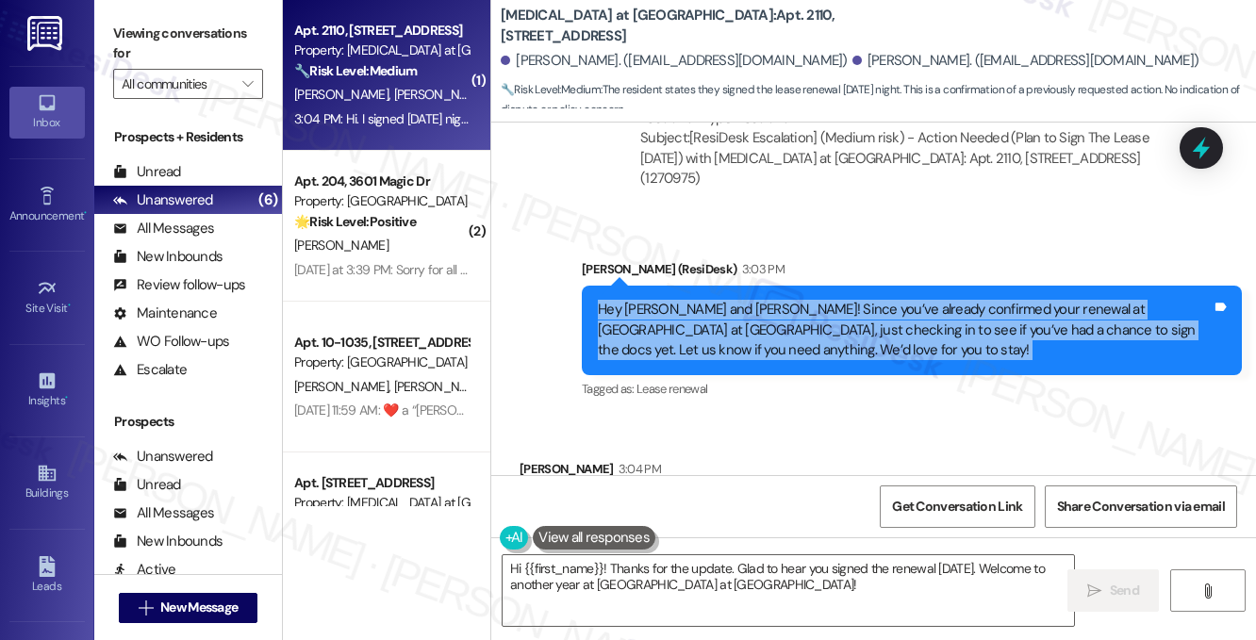
click at [850, 300] on div "Hey Thomas and Vanessa! Since you’ve already confirmed your renewal at Avita at…" at bounding box center [905, 330] width 614 height 60
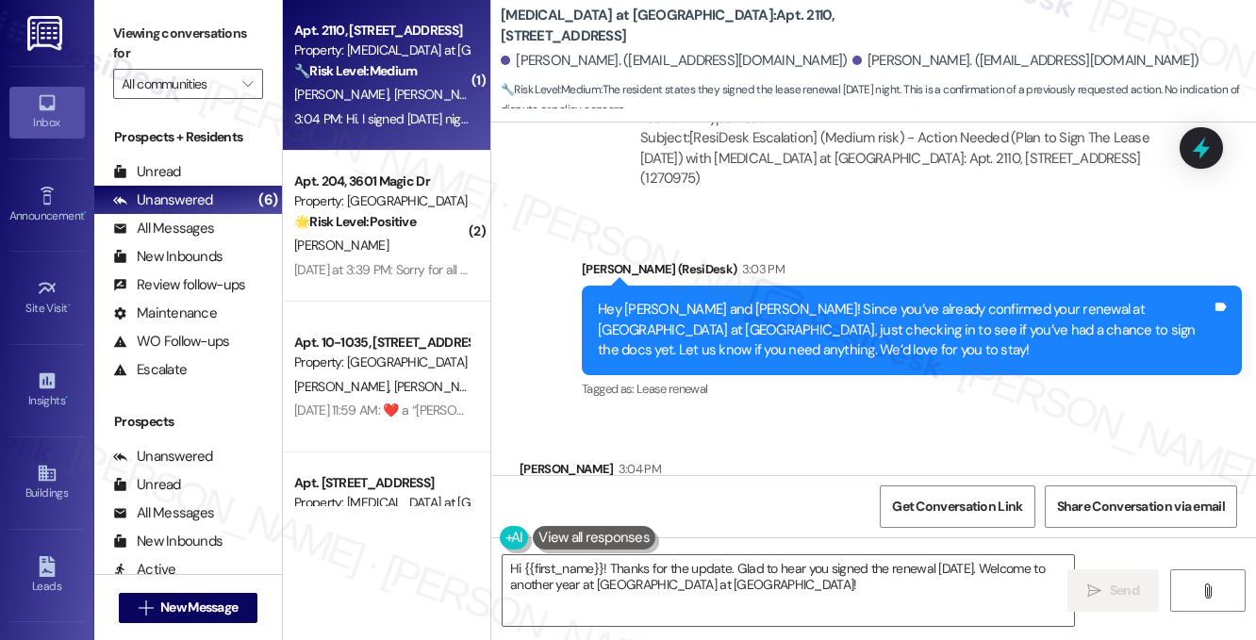
click at [620, 486] on div "Hi. I signed on Wednesday night. Tags and notes" at bounding box center [613, 510] width 186 height 48
click at [830, 575] on textarea "Hi {{first_name}}! Thanks for the update. Glad to hear you signed the renewal o…" at bounding box center [788, 590] width 571 height 71
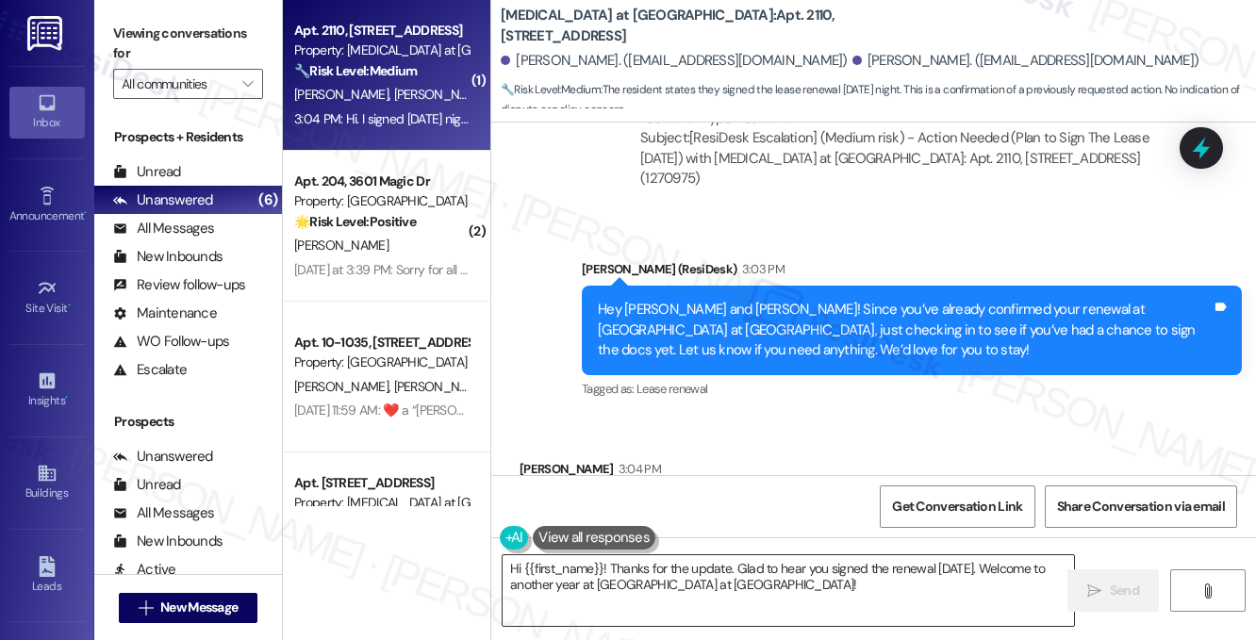
click at [830, 575] on textarea "Hi {{first_name}}! Thanks for the update. Glad to hear you signed the renewal o…" at bounding box center [788, 590] width 571 height 71
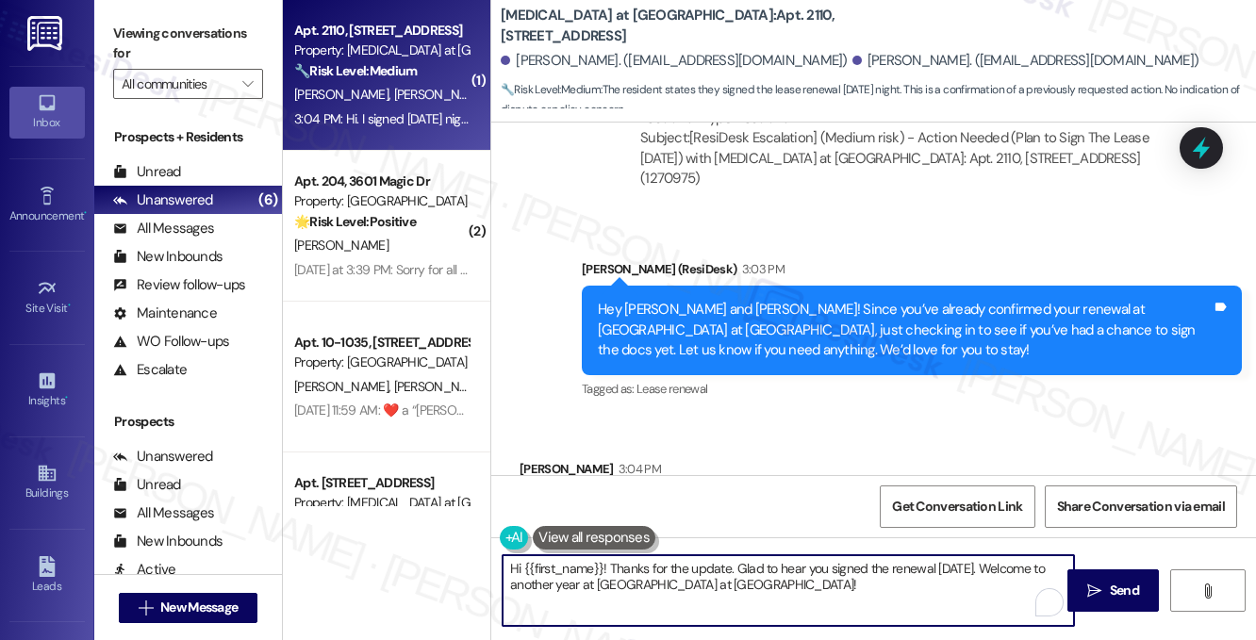
click at [784, 586] on textarea "Hi {{first_name}}! Thanks for the update. Glad to hear you signed the renewal o…" at bounding box center [788, 590] width 571 height 71
click at [804, 582] on textarea "Hi {{first_name}}! Thanks for the update. Glad to hear you signed the renewal o…" at bounding box center [788, 590] width 571 height 71
click at [633, 300] on div "Hey Thomas and Vanessa! Since you’ve already confirmed your renewal at Avita at…" at bounding box center [905, 330] width 614 height 60
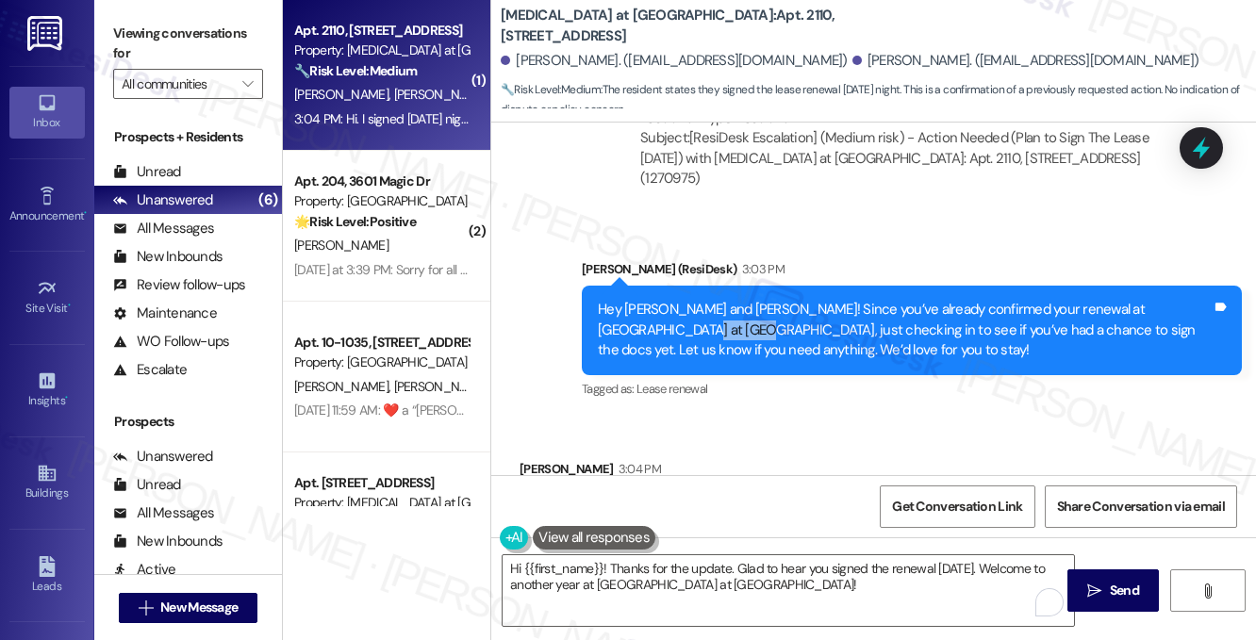
click at [633, 300] on div "Hey Thomas and Vanessa! Since you’ve already confirmed your renewal at Avita at…" at bounding box center [905, 330] width 614 height 60
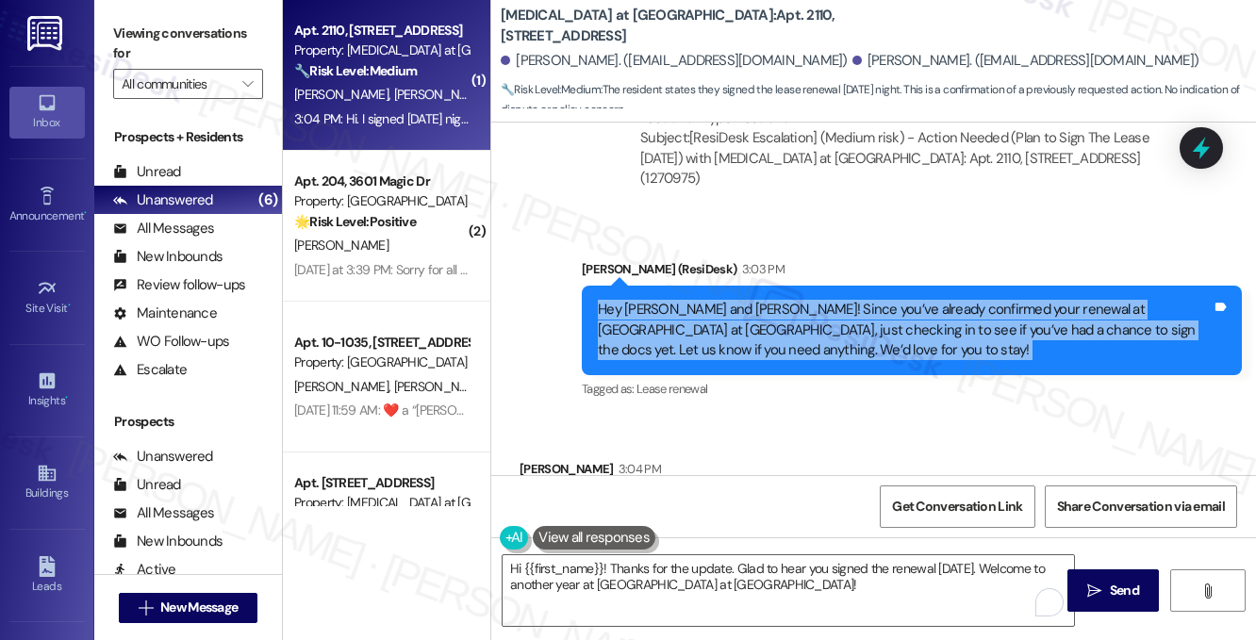
click at [633, 300] on div "Hey Thomas and Vanessa! Since you’ve already confirmed your renewal at Avita at…" at bounding box center [905, 330] width 614 height 60
copy div "Hey Thomas and Vanessa! Since you’ve already confirmed your renewal at Avita at…"
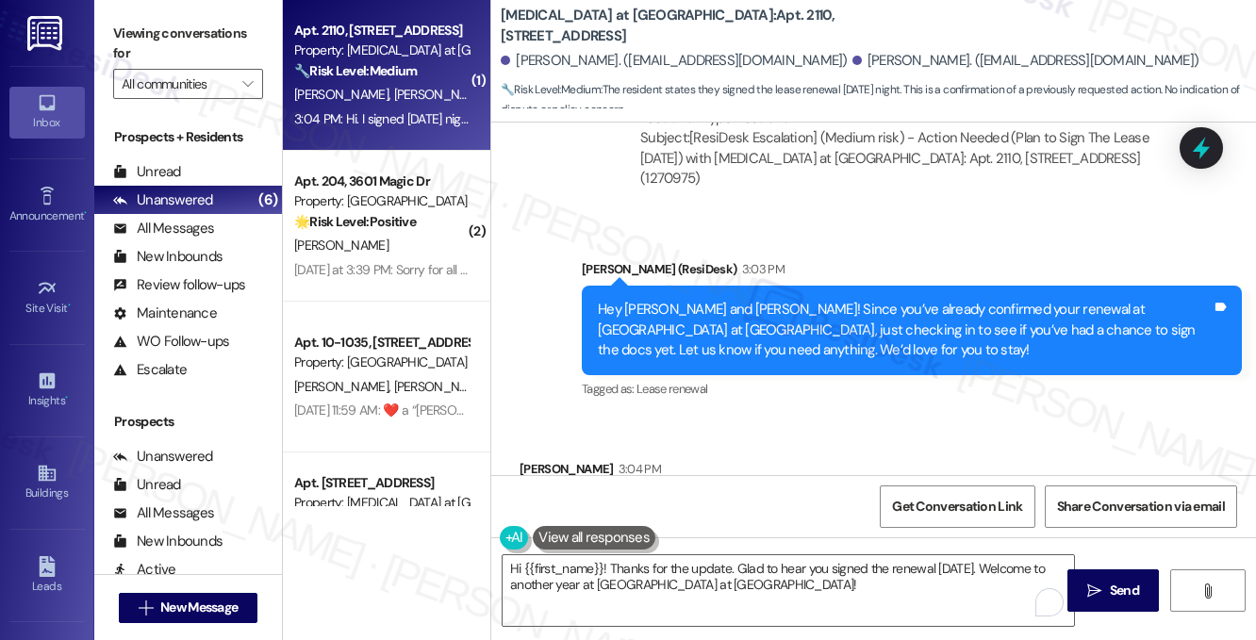
click at [217, 40] on label "Viewing conversations for" at bounding box center [188, 44] width 150 height 50
click at [653, 486] on div "Hi. I signed on Wednesday night. Tags and notes" at bounding box center [613, 510] width 186 height 48
copy div "Hi. I signed on Wednesday night. Tags and notes"
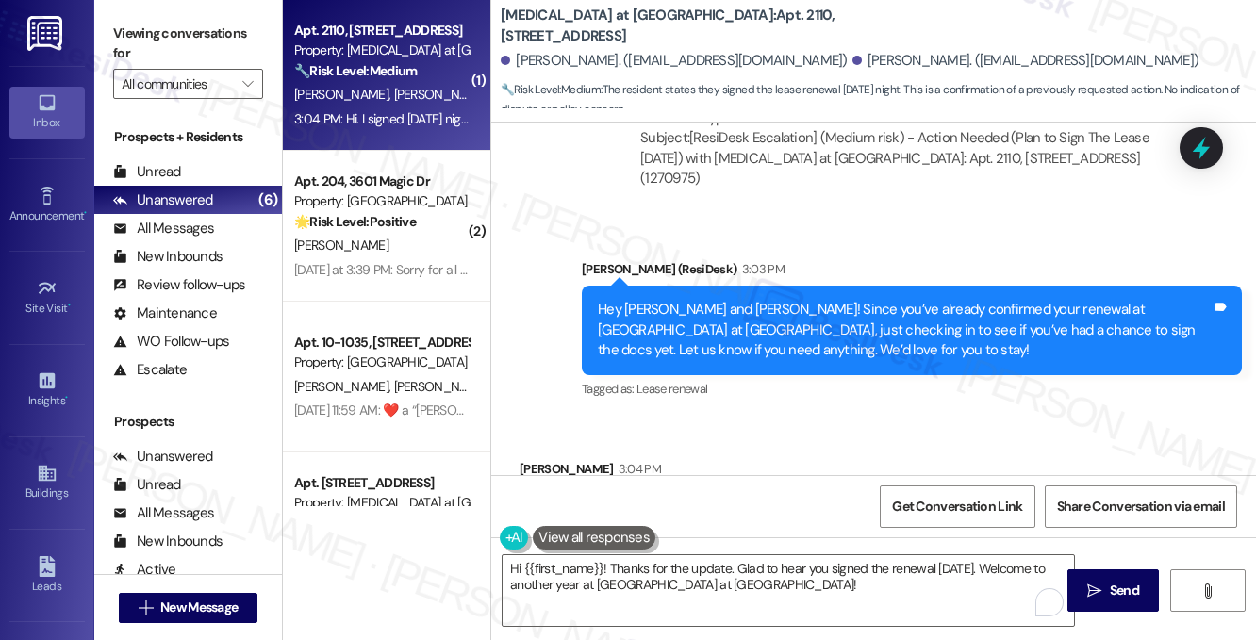
click at [226, 48] on label "Viewing conversations for" at bounding box center [188, 44] width 150 height 50
click at [202, 38] on label "Viewing conversations for" at bounding box center [188, 44] width 150 height 50
click at [712, 567] on textarea "Hi {{first_name}}! Thanks for the update. Glad to hear you signed the renewal o…" at bounding box center [788, 590] width 571 height 71
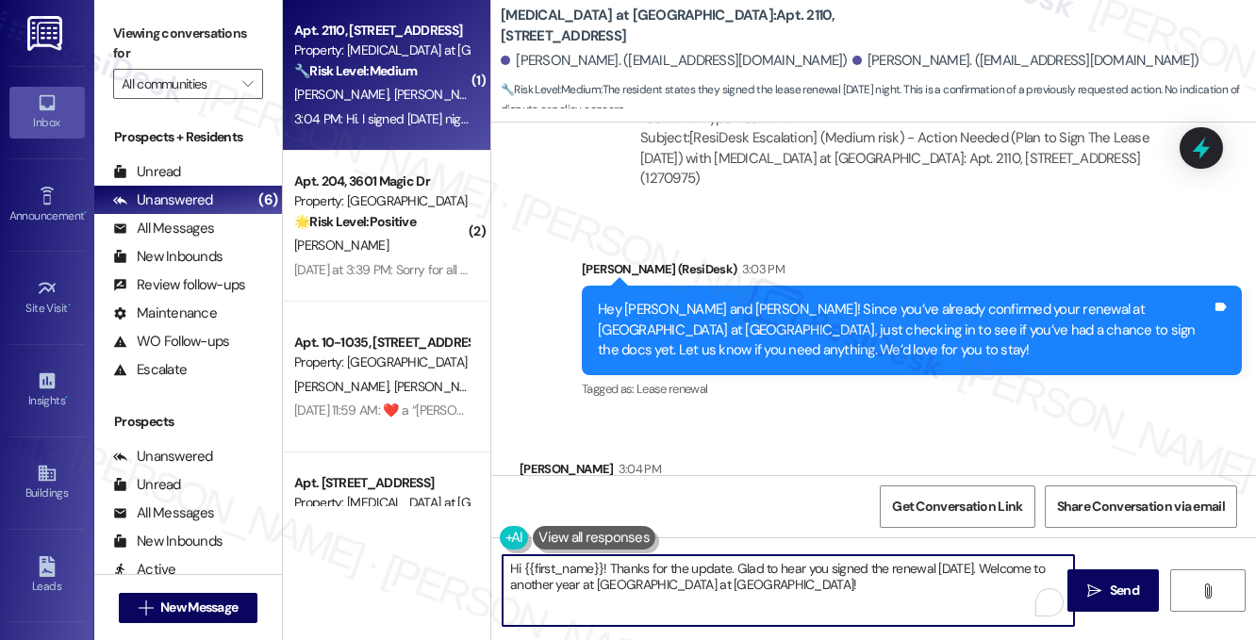
click at [712, 567] on textarea "Hi {{first_name}}! Thanks for the update. Glad to hear you signed the renewal o…" at bounding box center [788, 590] width 571 height 71
paste textarea "That’s great news, Thomas and Vanessa — thank you for letting me know"
click at [671, 565] on textarea "That’s great news, Thomas and Vanessa — thank you for letting me know!" at bounding box center [788, 590] width 571 height 71
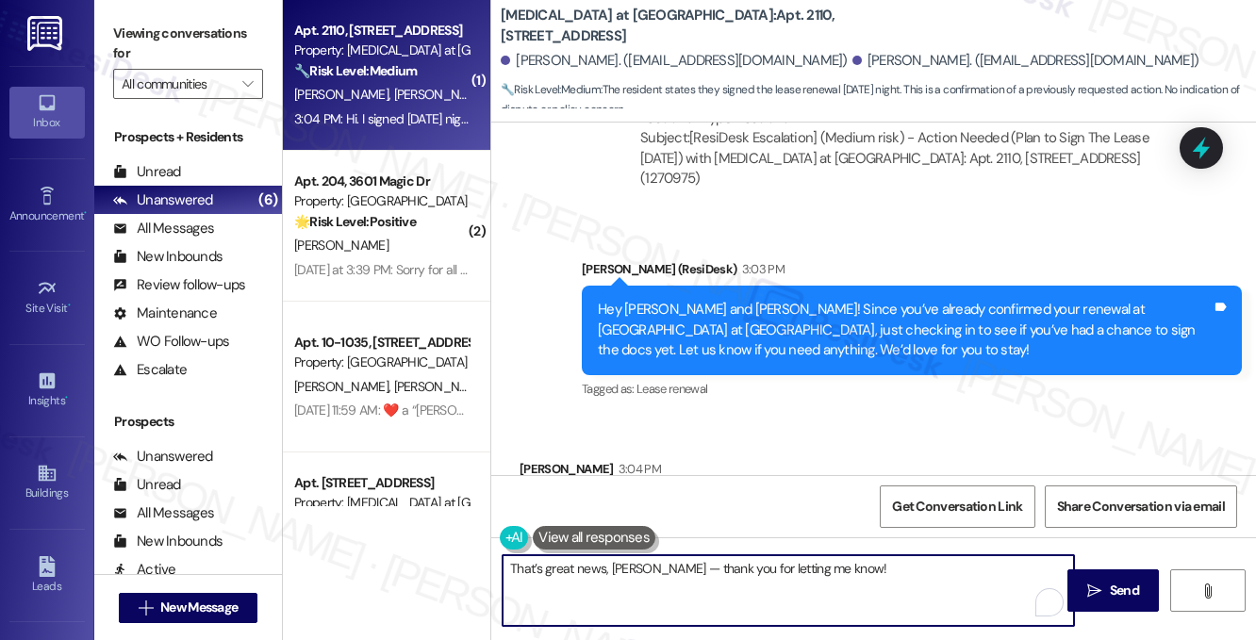
drag, startPoint x: 666, startPoint y: 568, endPoint x: 654, endPoint y: 569, distance: 11.4
click at [654, 569] on textarea "That’s great news, Vanessa — thank you for letting me know!" at bounding box center [788, 590] width 571 height 71
drag, startPoint x: 831, startPoint y: 570, endPoint x: 661, endPoint y: 573, distance: 169.8
click at [660, 573] on textarea "That’s great news, Vanessa! hank you for letting me know!" at bounding box center [788, 590] width 571 height 71
type textarea "That’s great news, Vanessa! Thank you!"
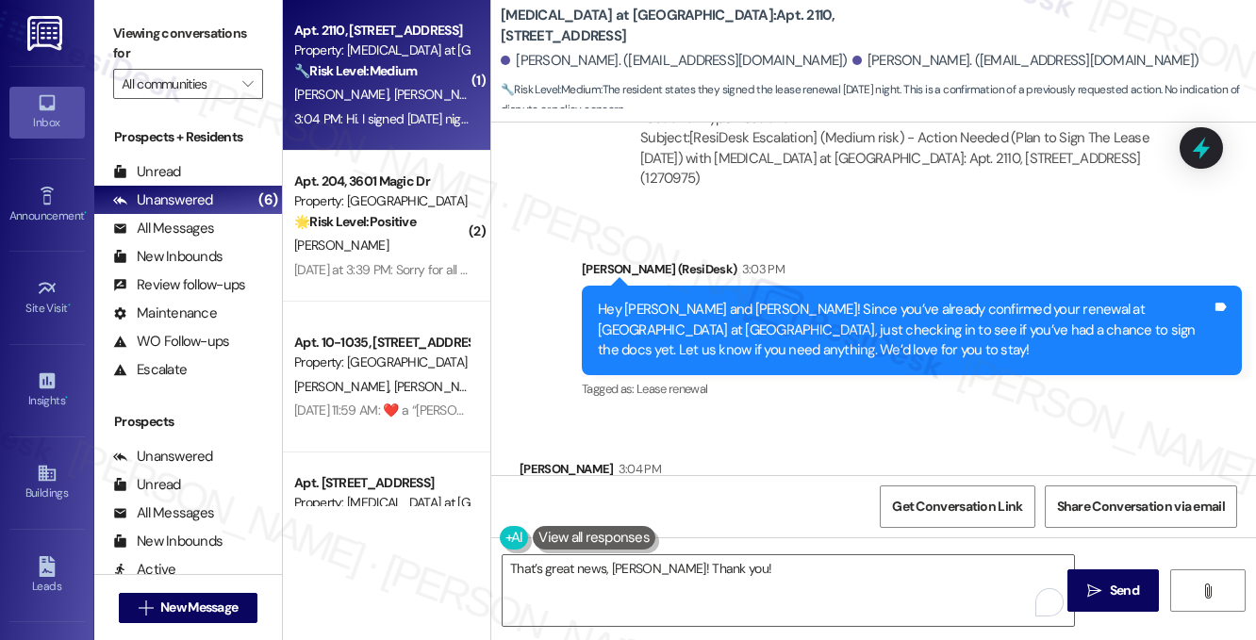
click at [200, 14] on div "Viewing conversations for All communities " at bounding box center [188, 59] width 188 height 118
